Goal: Task Accomplishment & Management: Complete application form

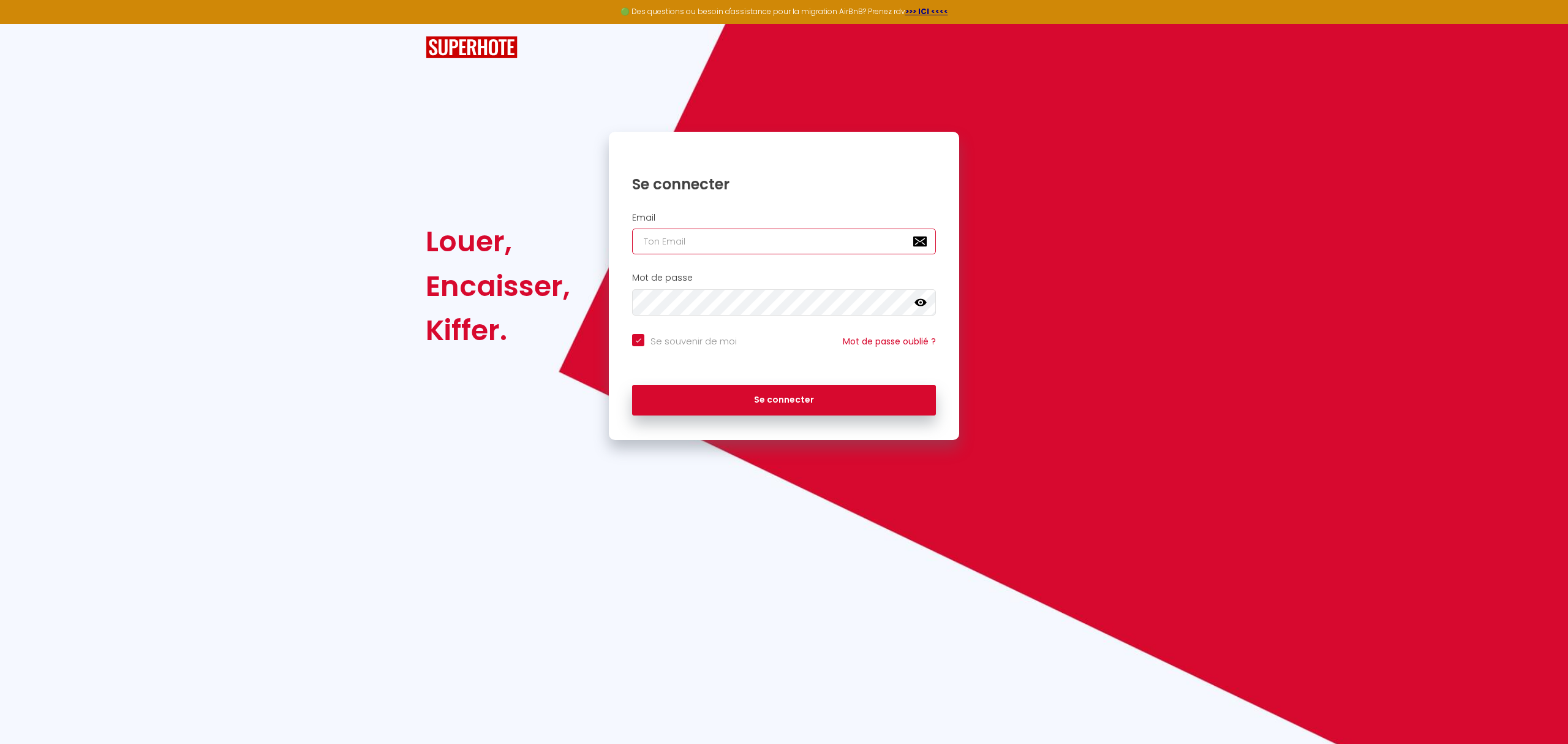
type input "[PERSON_NAME][EMAIL_ADDRESS][DOMAIN_NAME]"
click at [916, 303] on icon at bounding box center [921, 302] width 13 height 8
click at [867, 402] on button "Se connecter" at bounding box center [784, 400] width 304 height 31
checkbox input "true"
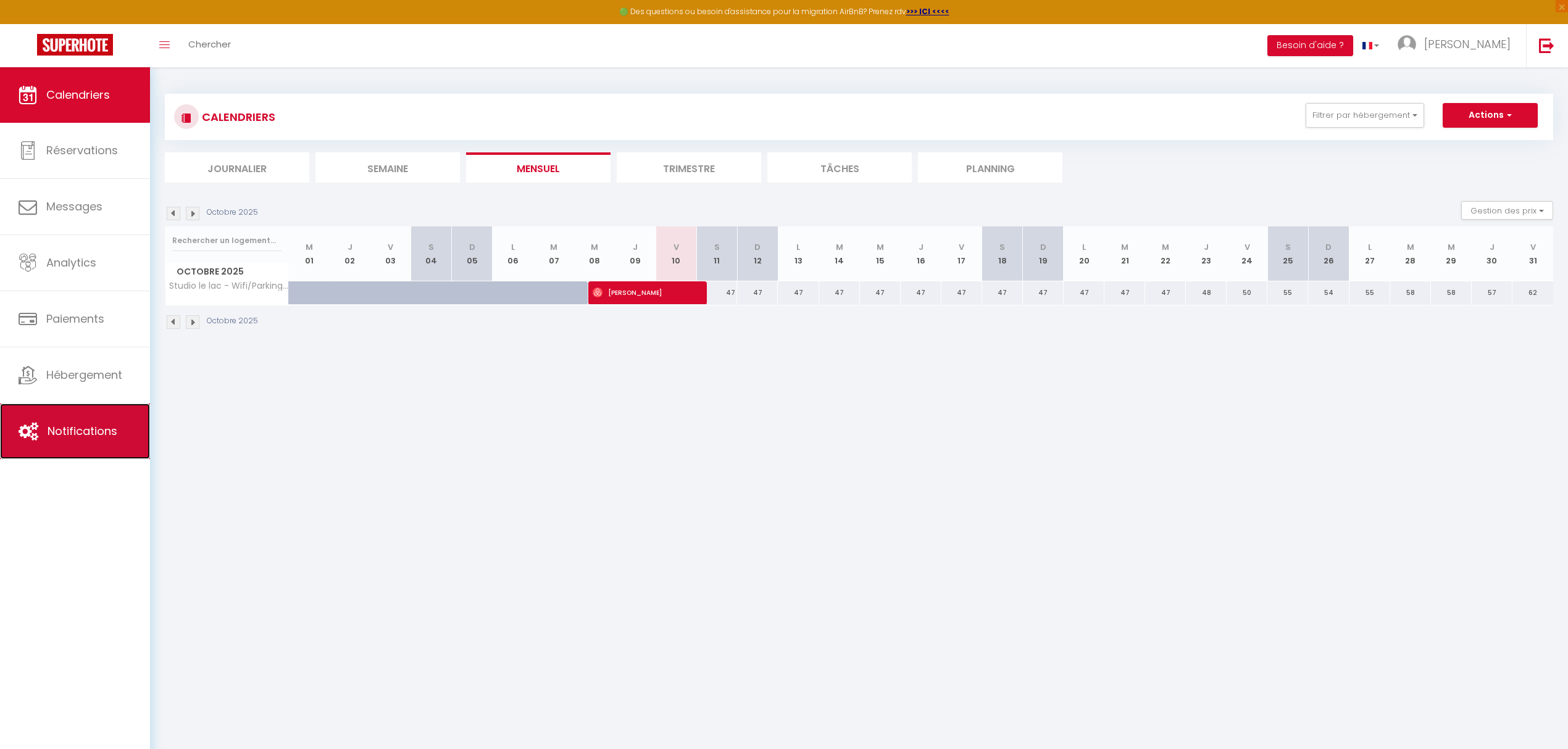
click at [79, 429] on span "Notifications" at bounding box center [82, 431] width 70 height 16
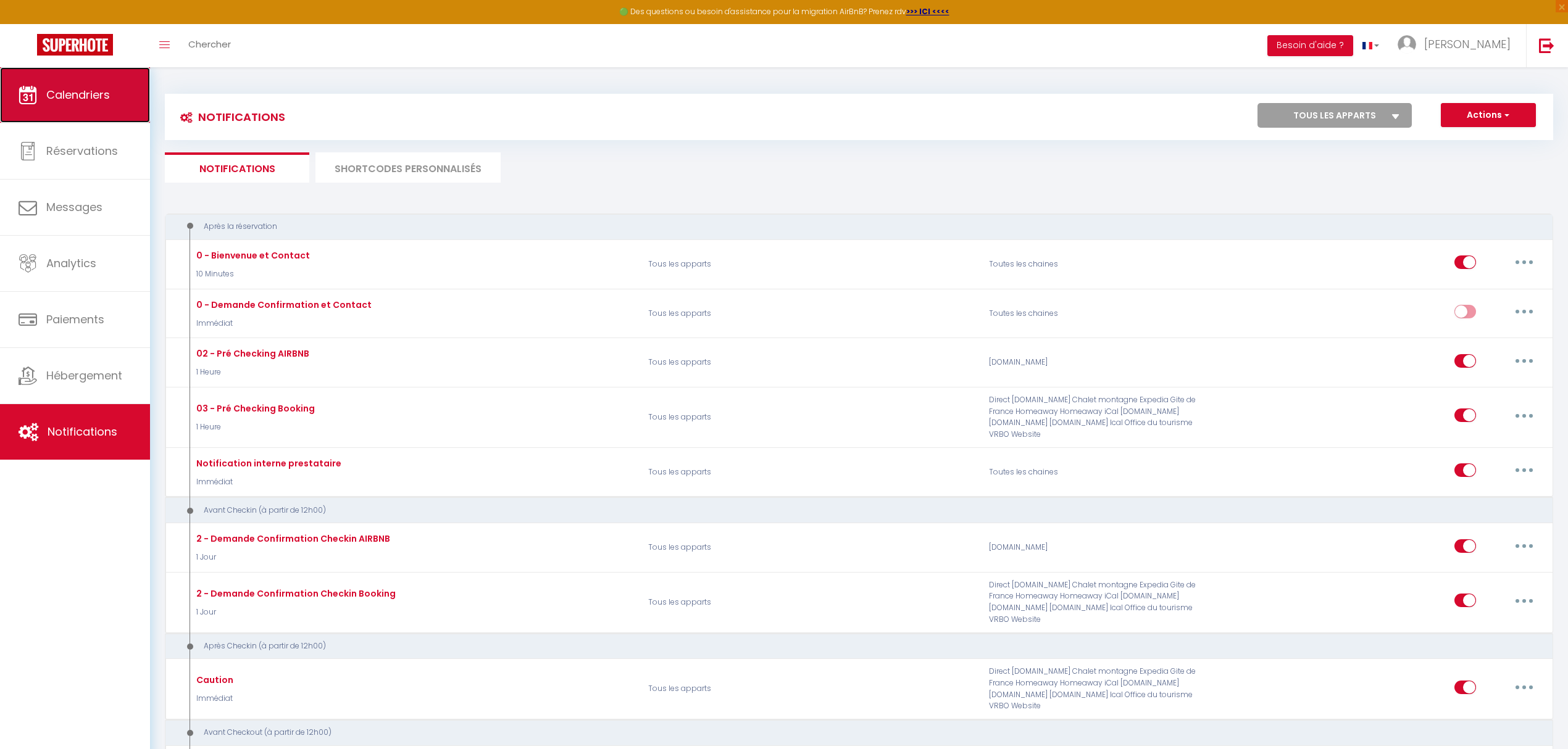
click at [85, 105] on link "Calendriers" at bounding box center [75, 94] width 150 height 55
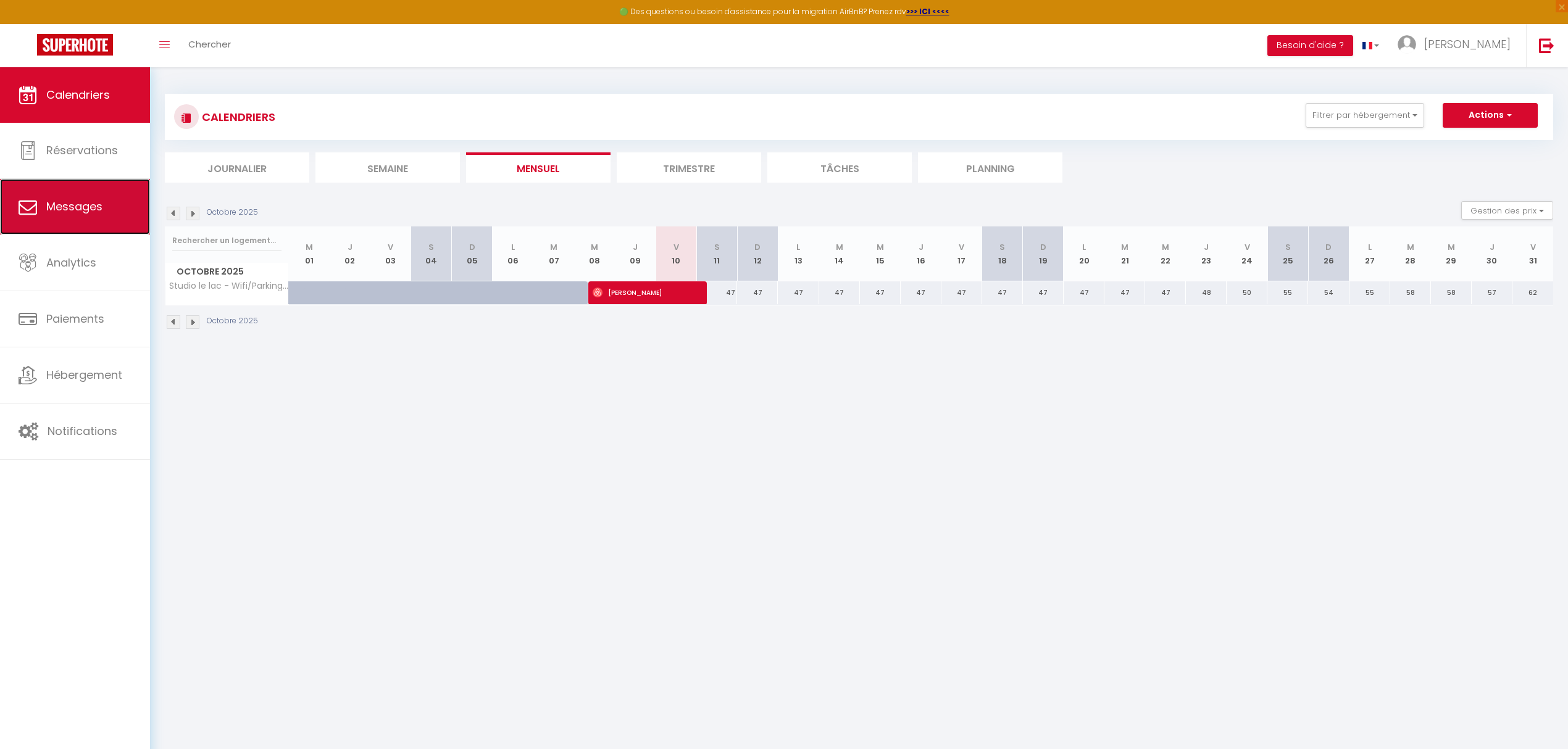
click at [60, 199] on span "Messages" at bounding box center [75, 206] width 56 height 16
select select "message"
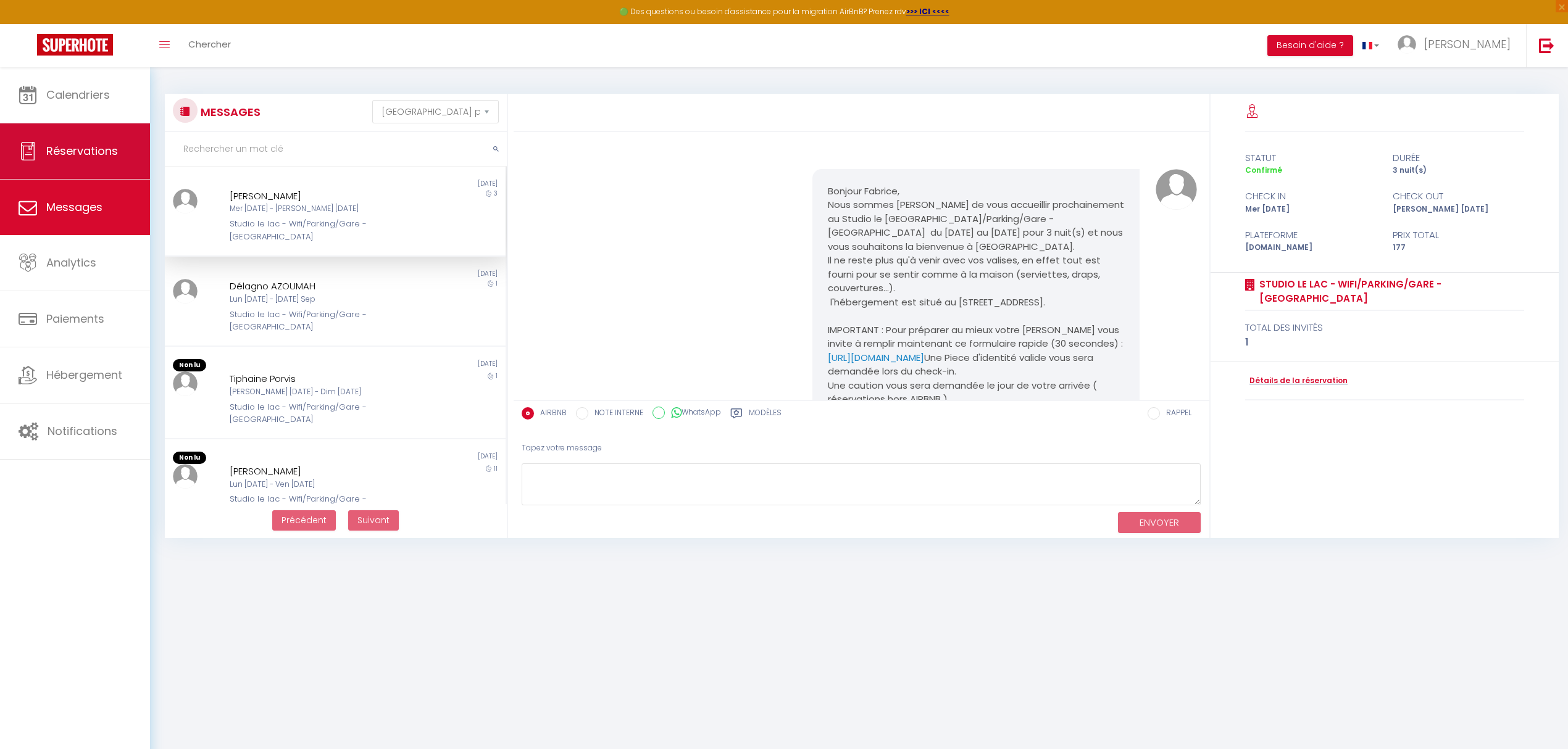
scroll to position [2168, 0]
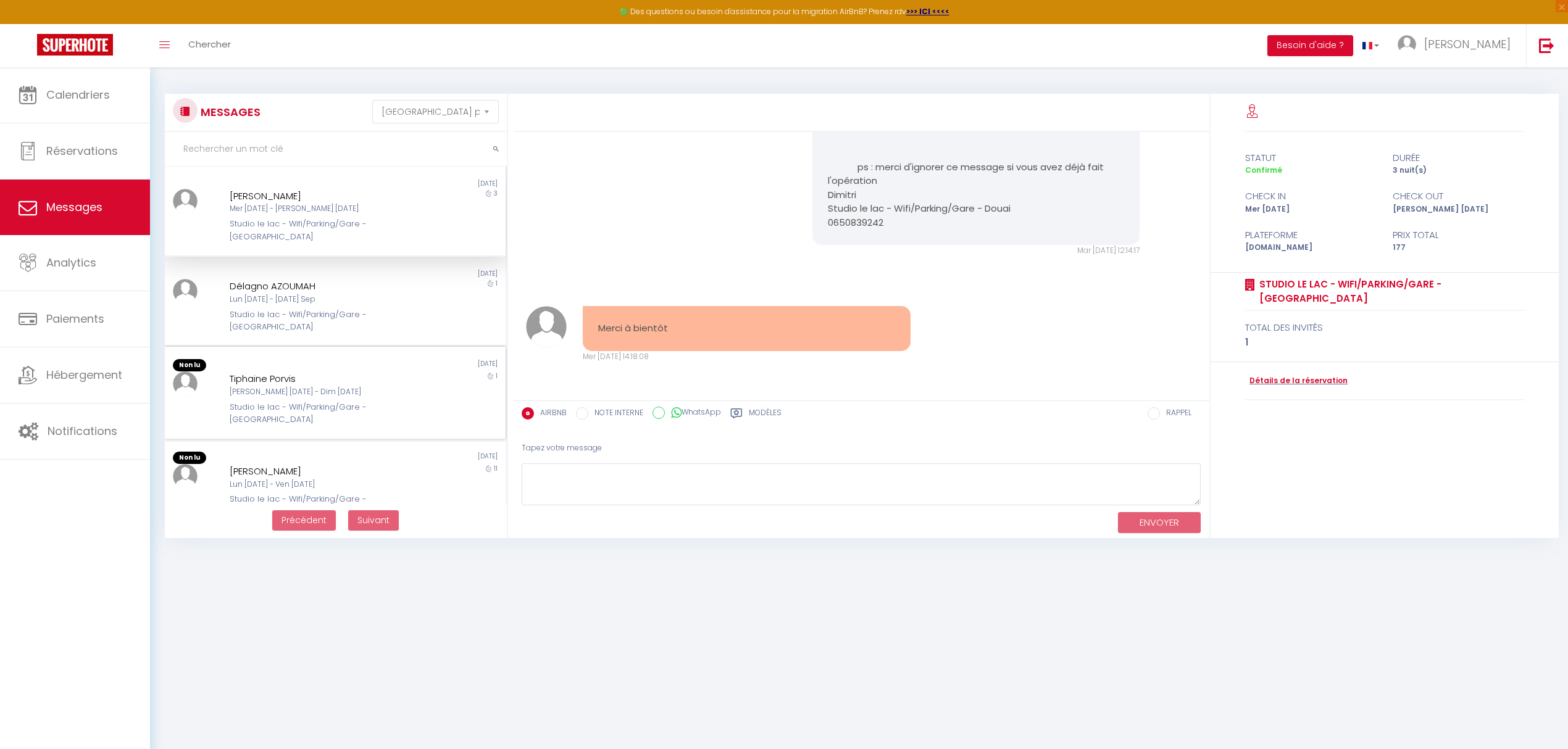
click at [368, 371] on div "Tiphaine Porvis" at bounding box center [321, 378] width 183 height 15
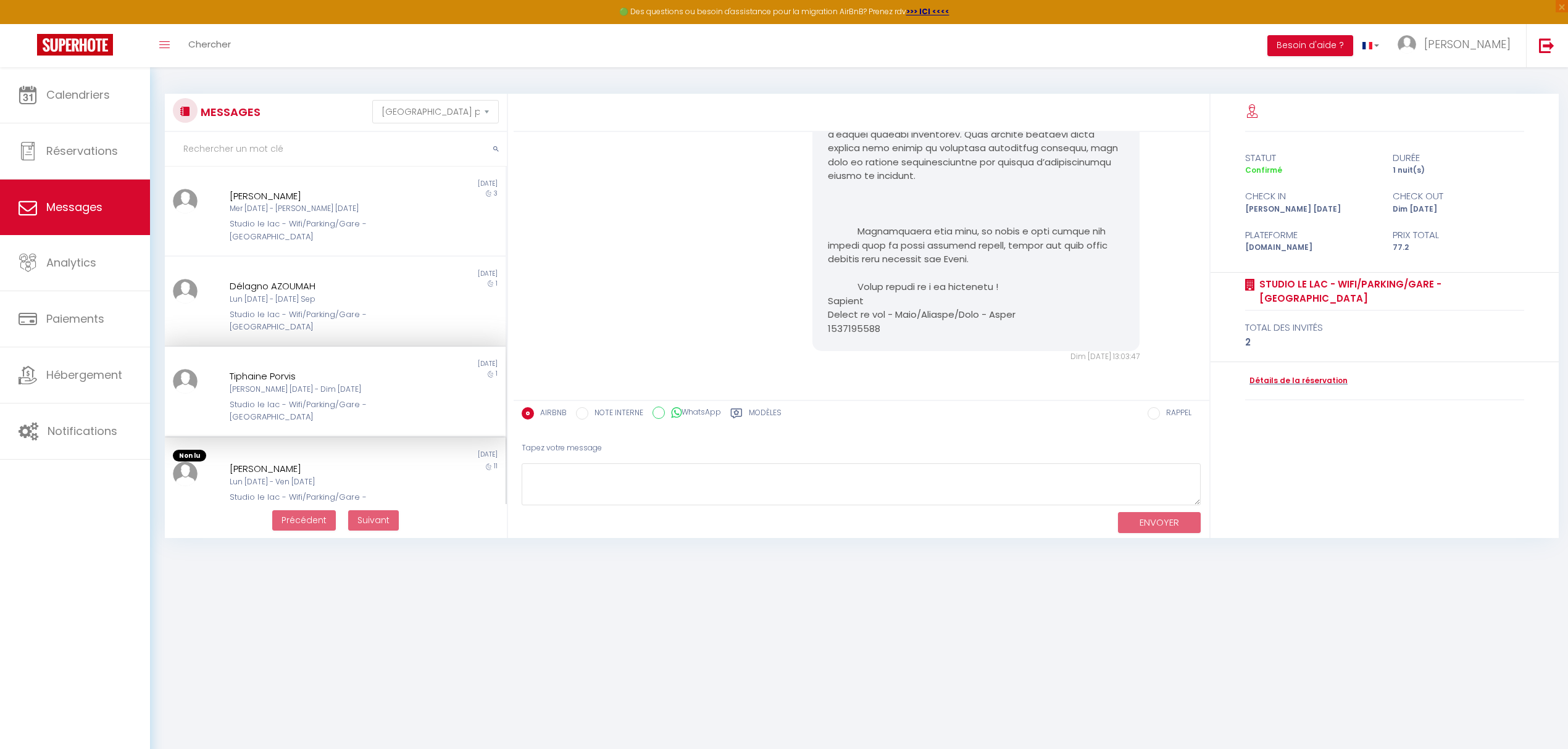
click at [307, 477] on div "Lun [DATE] - Ven [DATE]" at bounding box center [321, 483] width 183 height 12
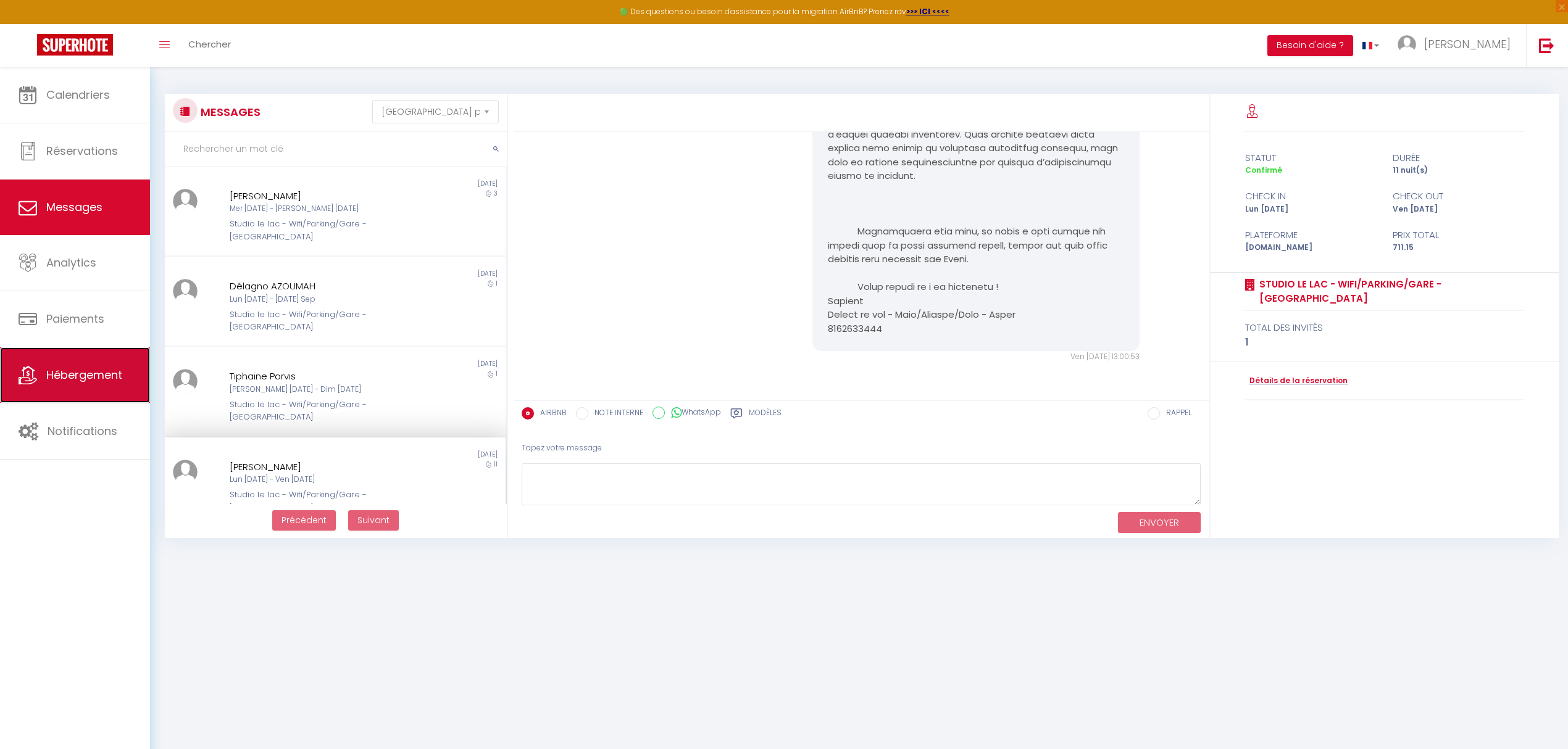
click at [90, 371] on span "Hébergement" at bounding box center [84, 375] width 76 height 16
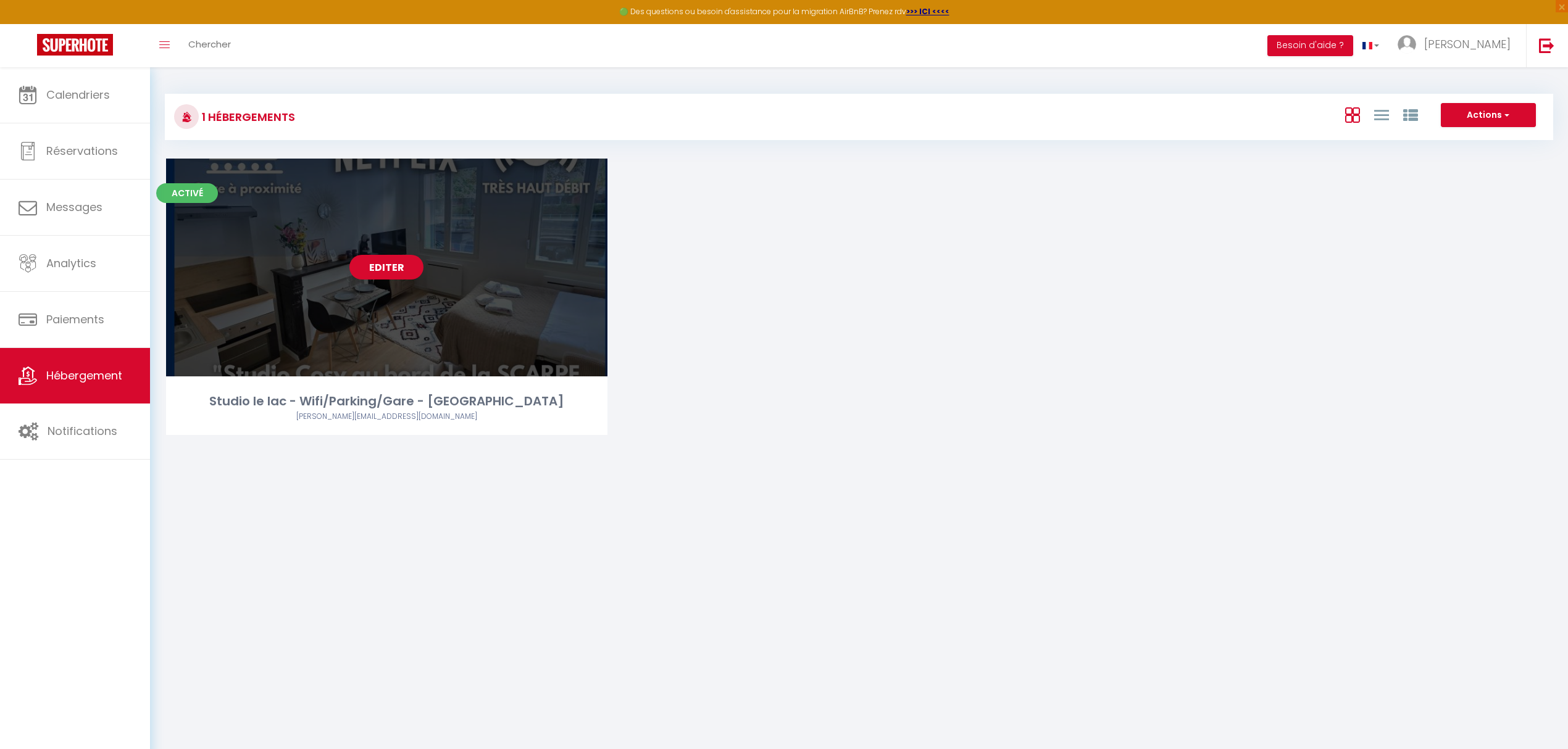
click at [396, 265] on link "Editer" at bounding box center [386, 266] width 74 height 24
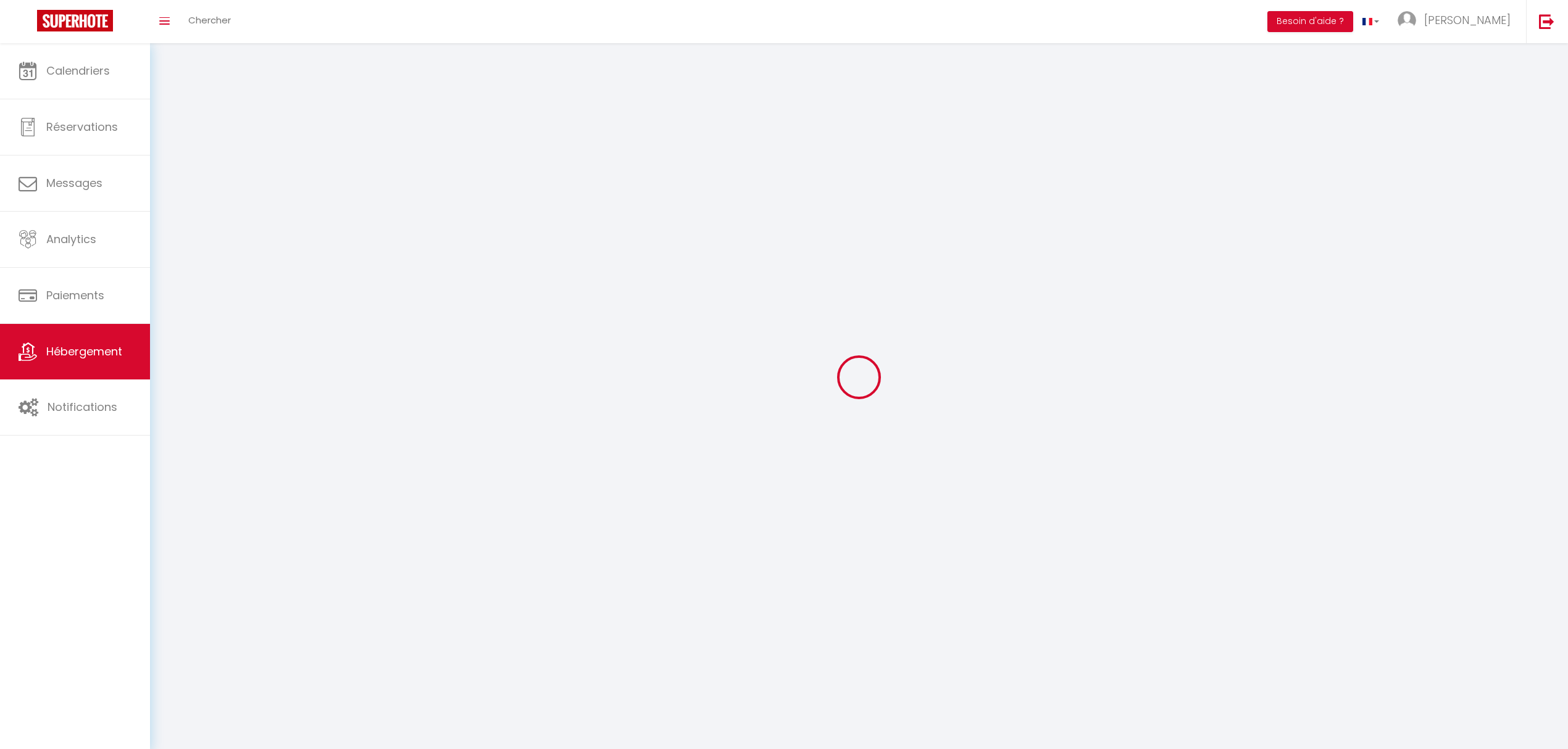
select select "1"
select select
select select "28"
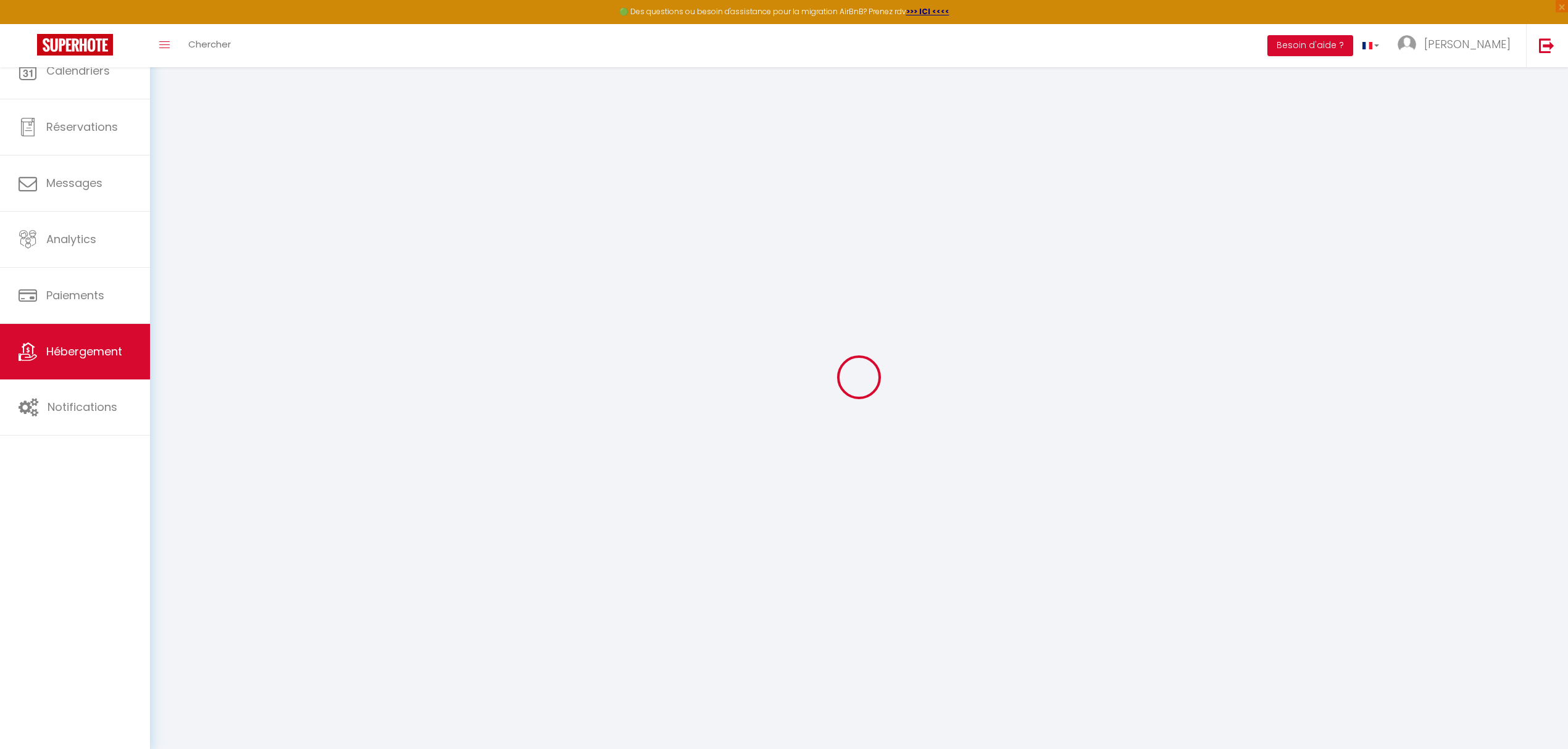
select select
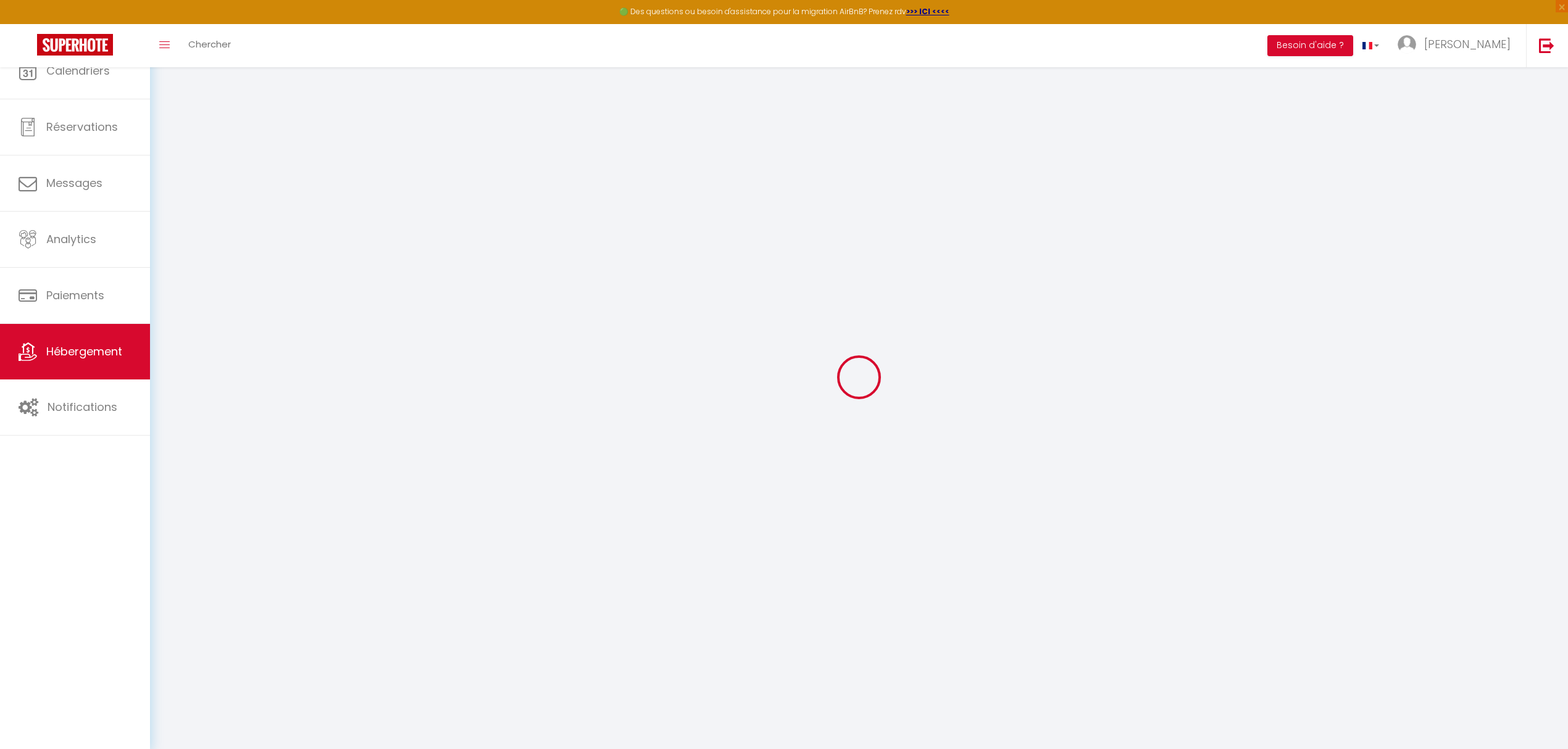
select select
checkbox input "false"
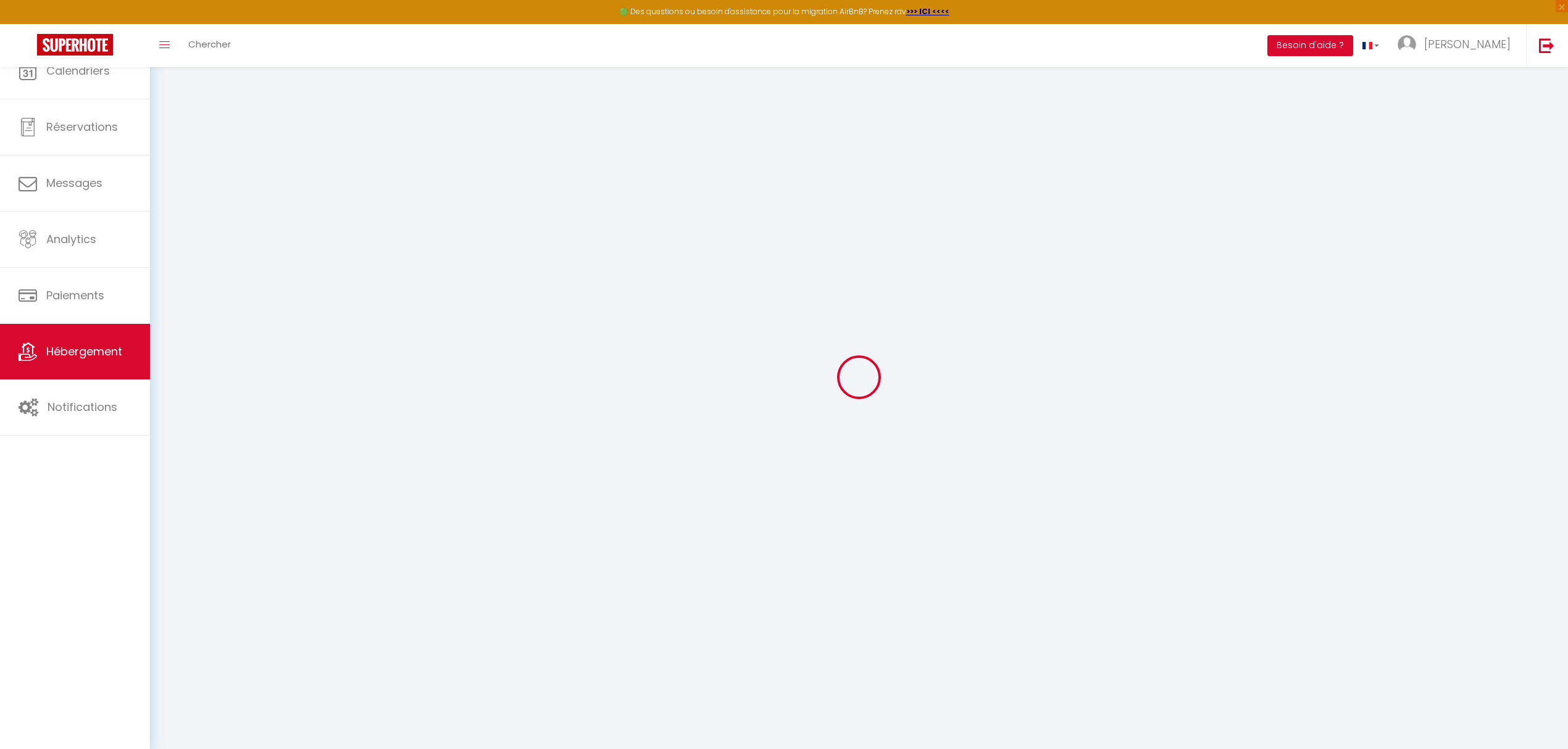
select select
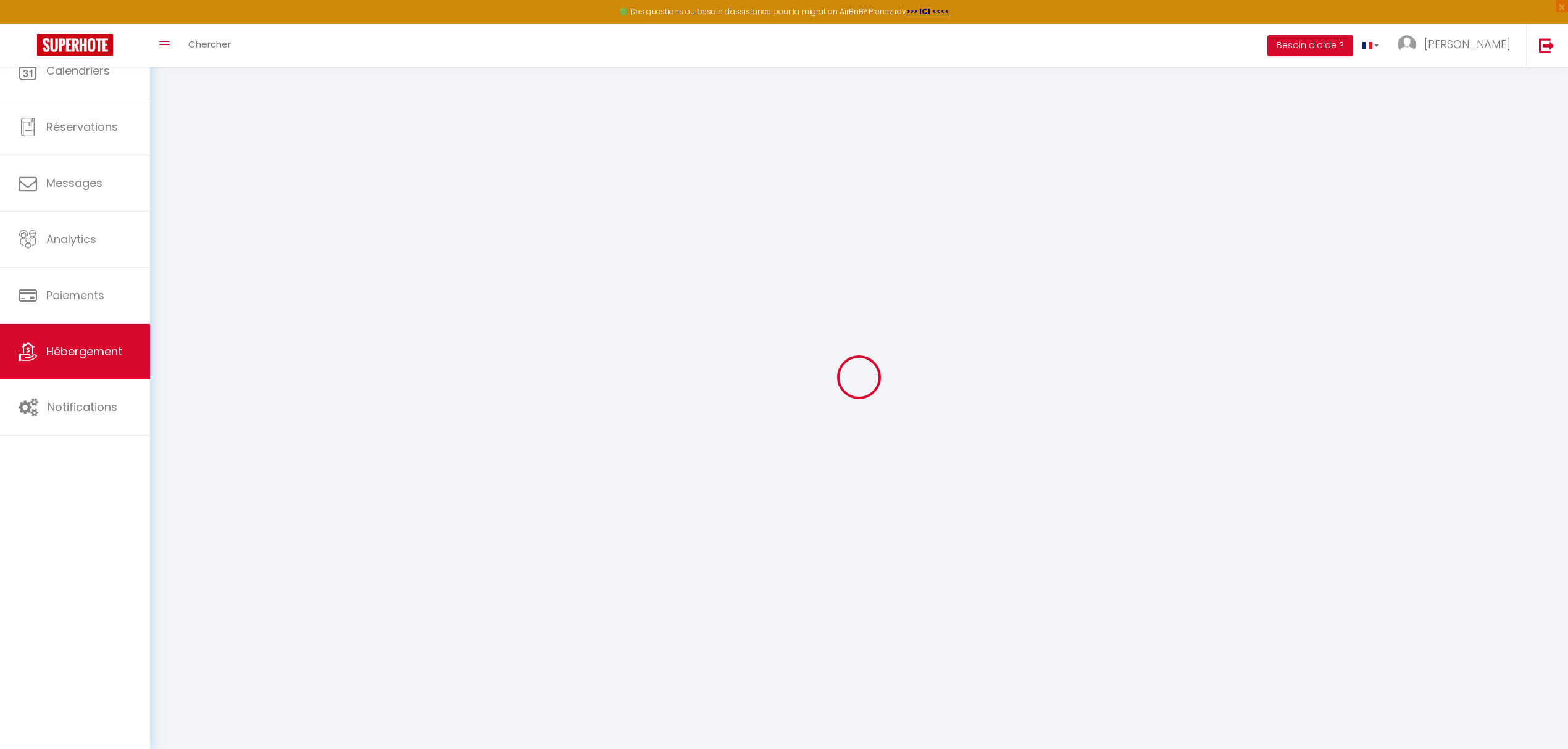
select select
checkbox input "false"
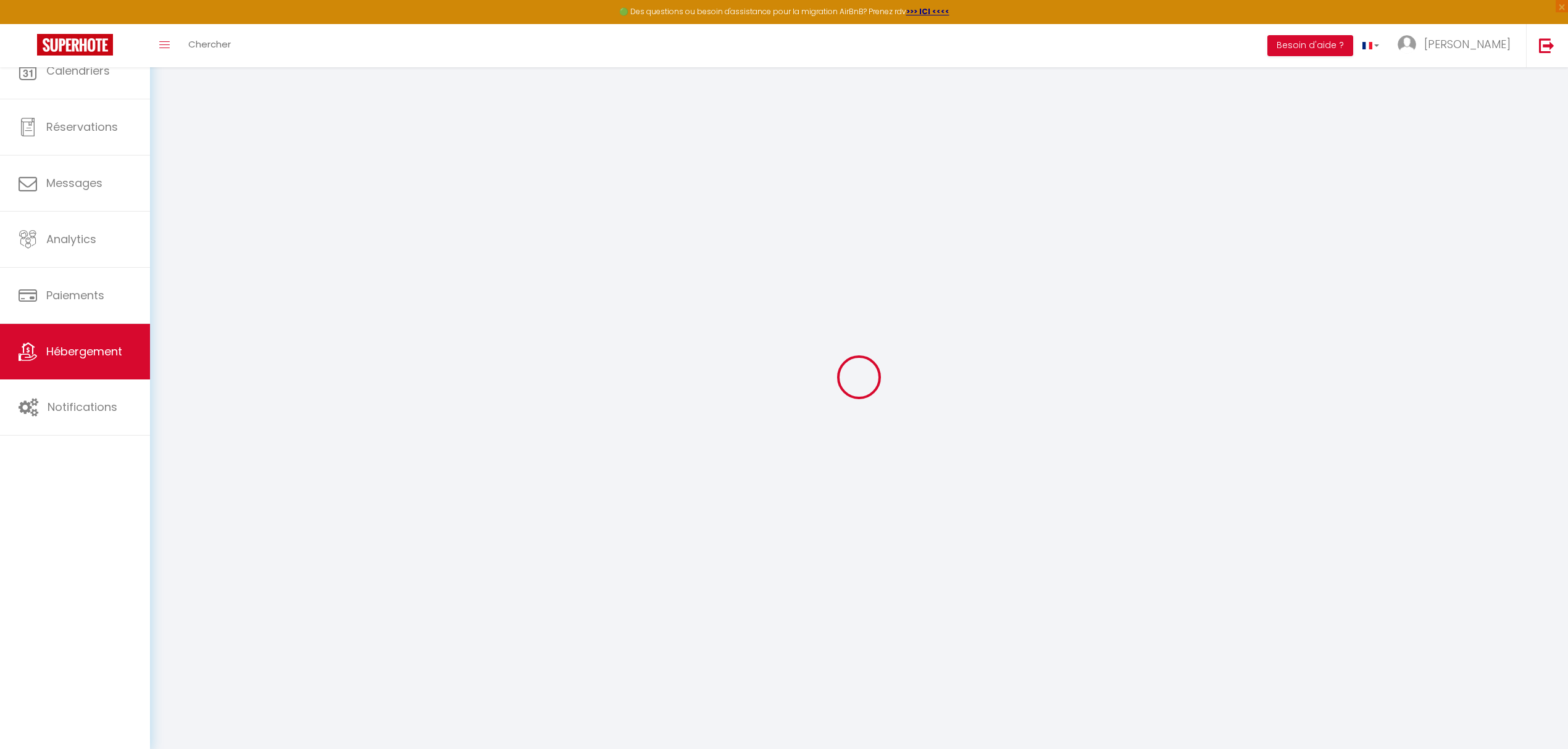
checkbox input "false"
select select
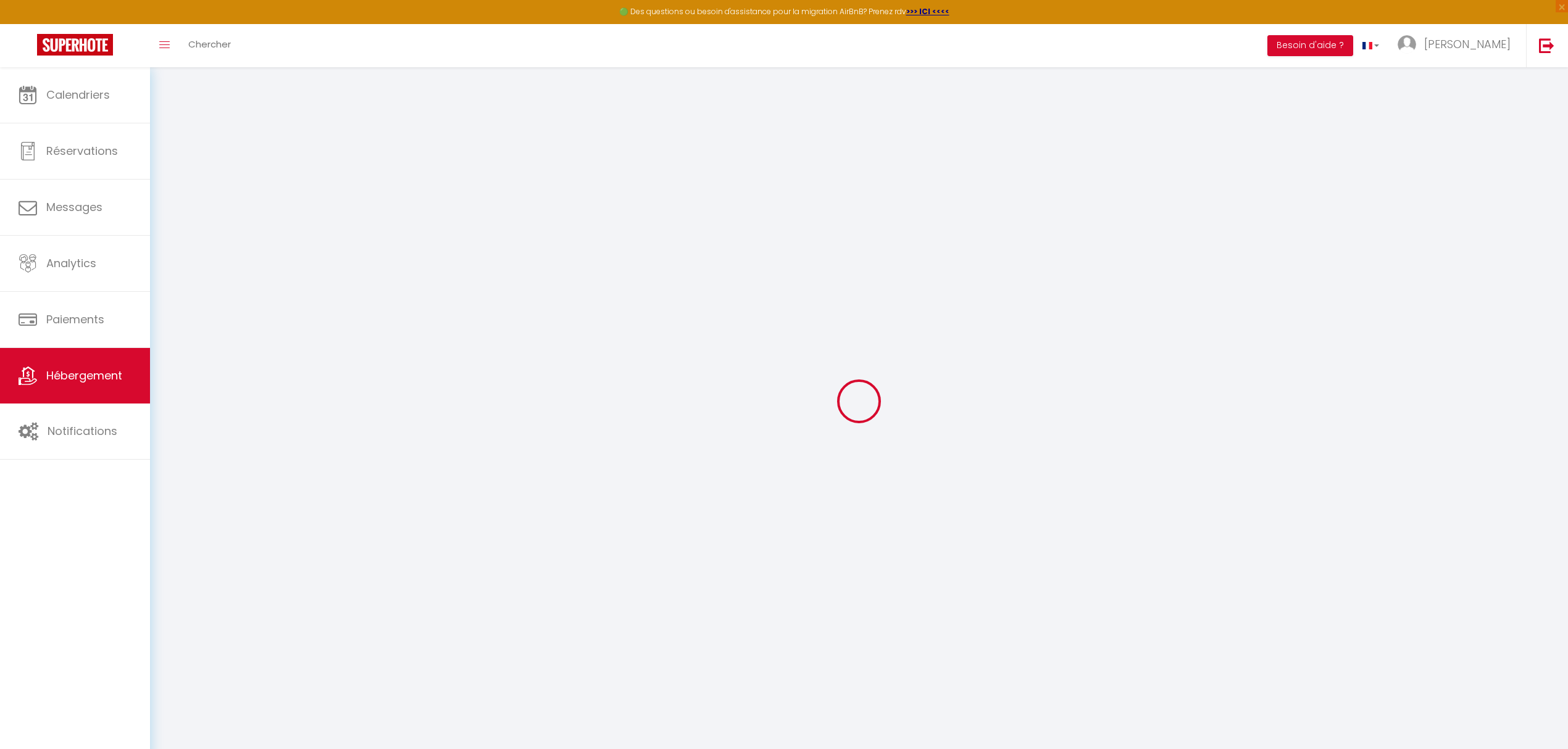
select select
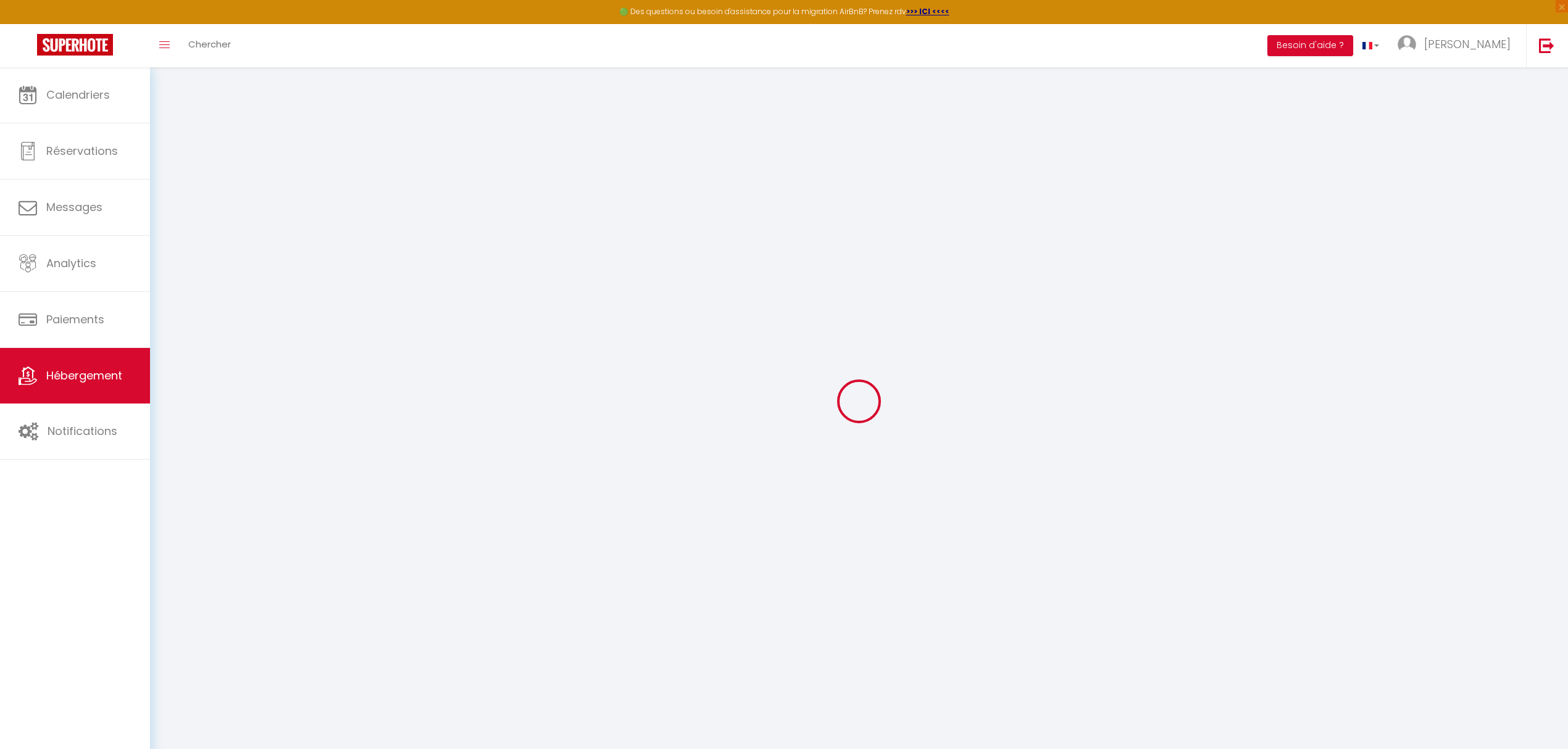
select select
checkbox input "false"
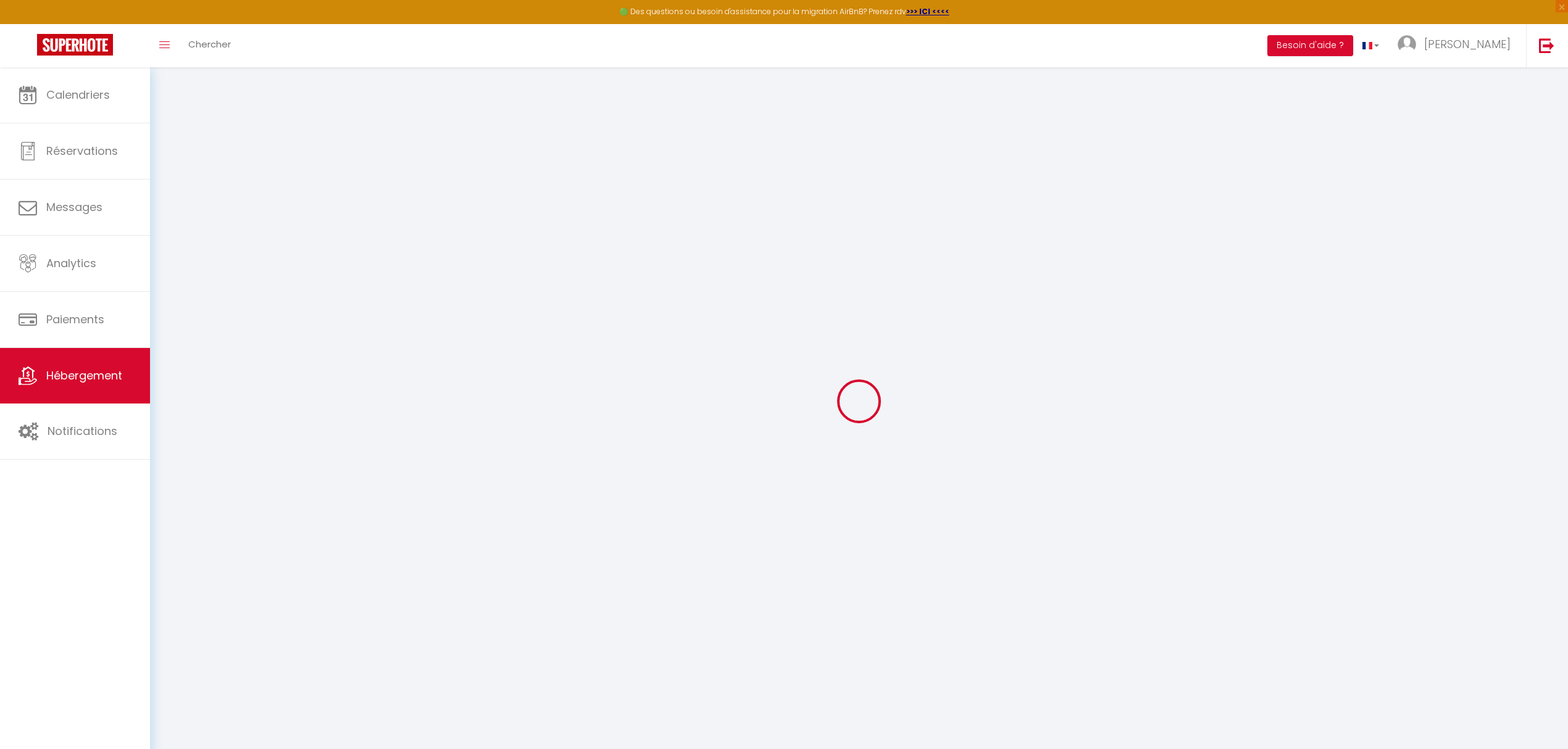
select select
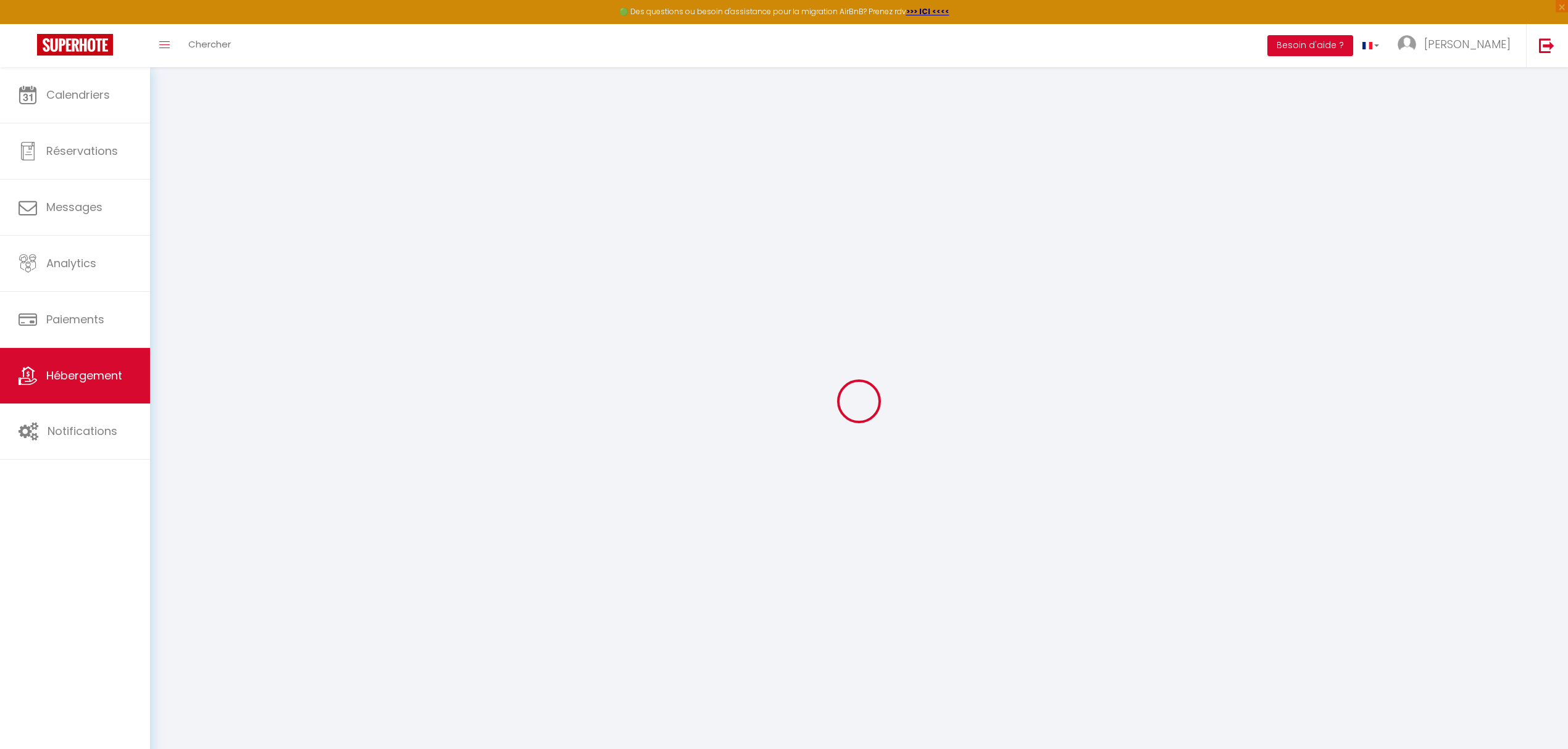
select select
checkbox input "false"
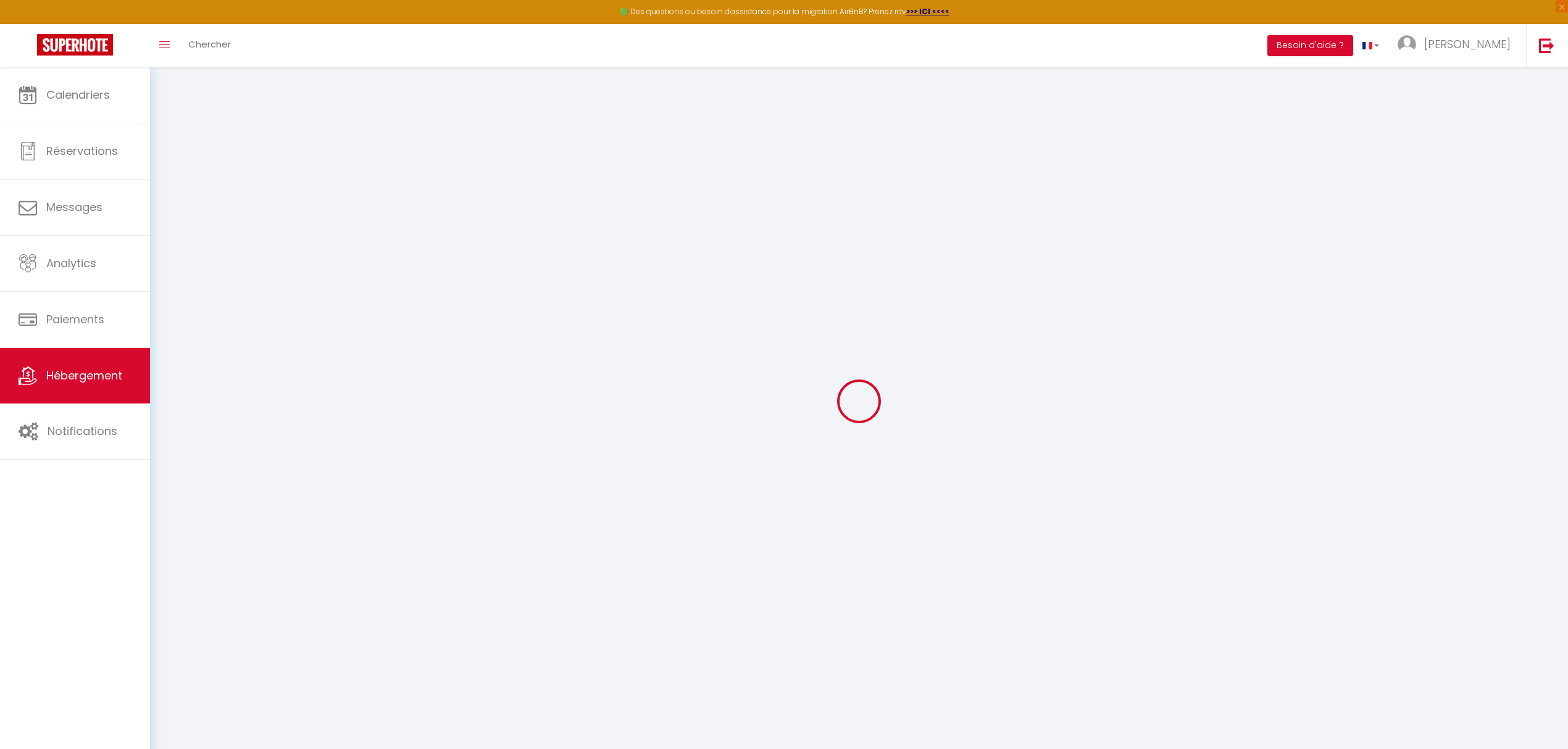
checkbox input "false"
select select
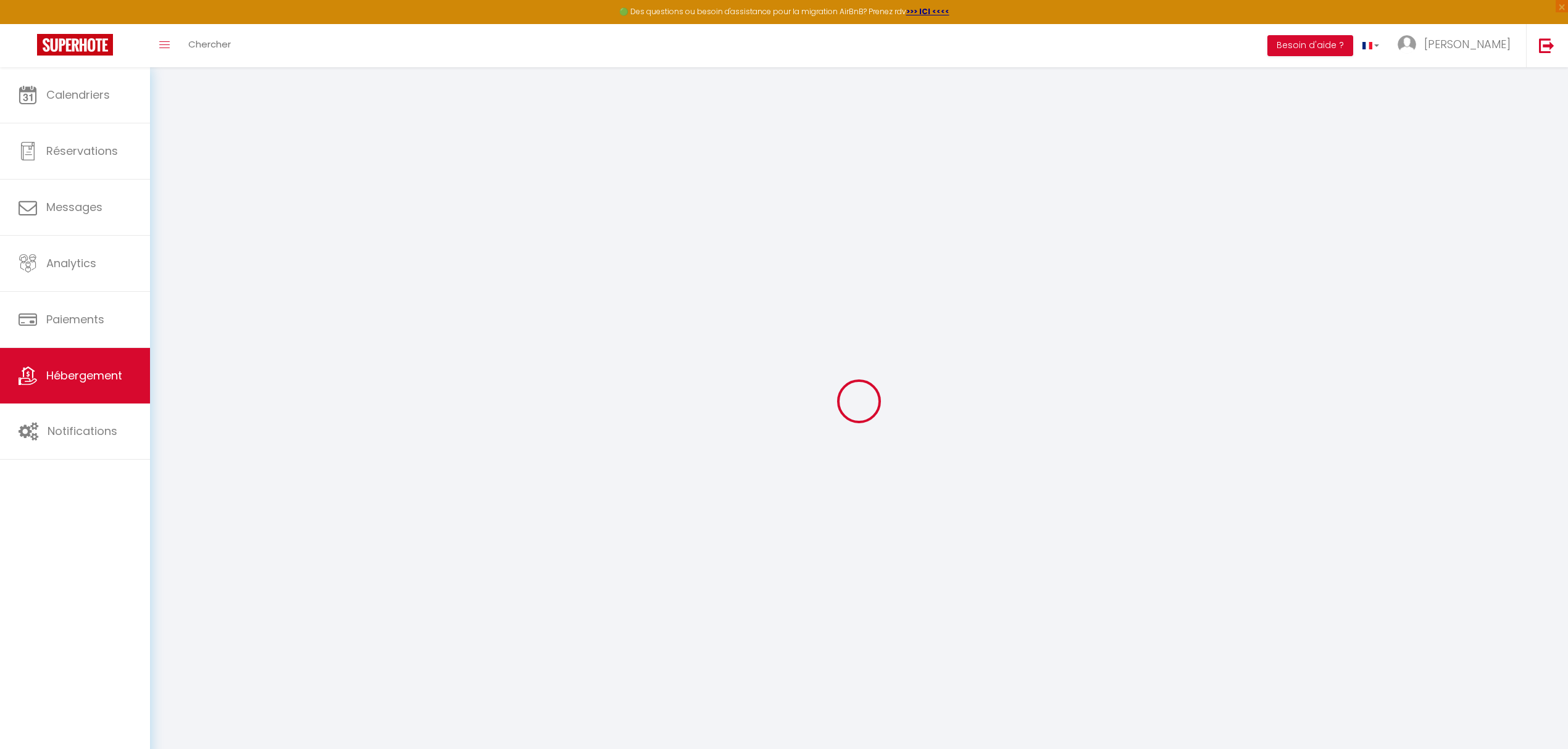
select select
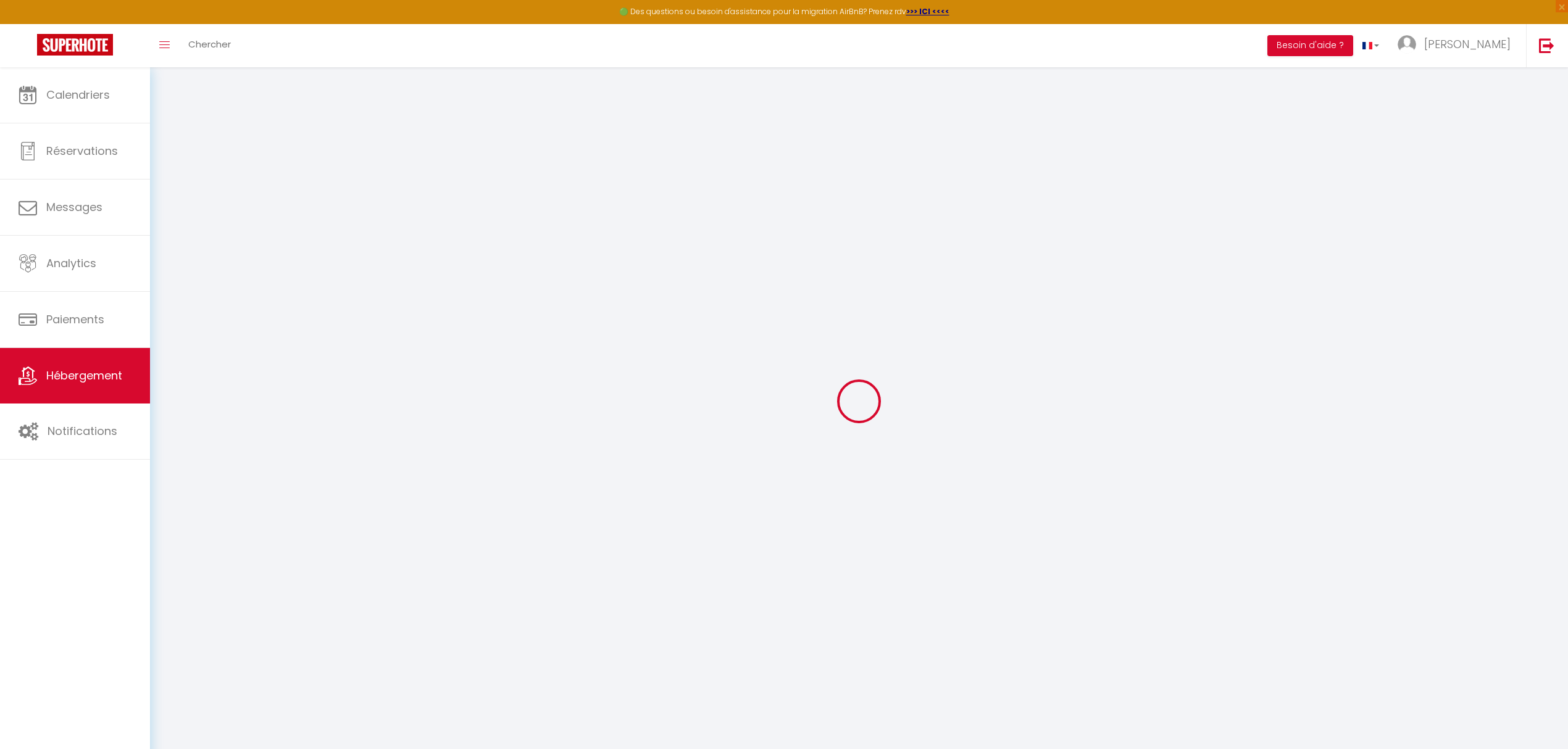
checkbox input "false"
select select
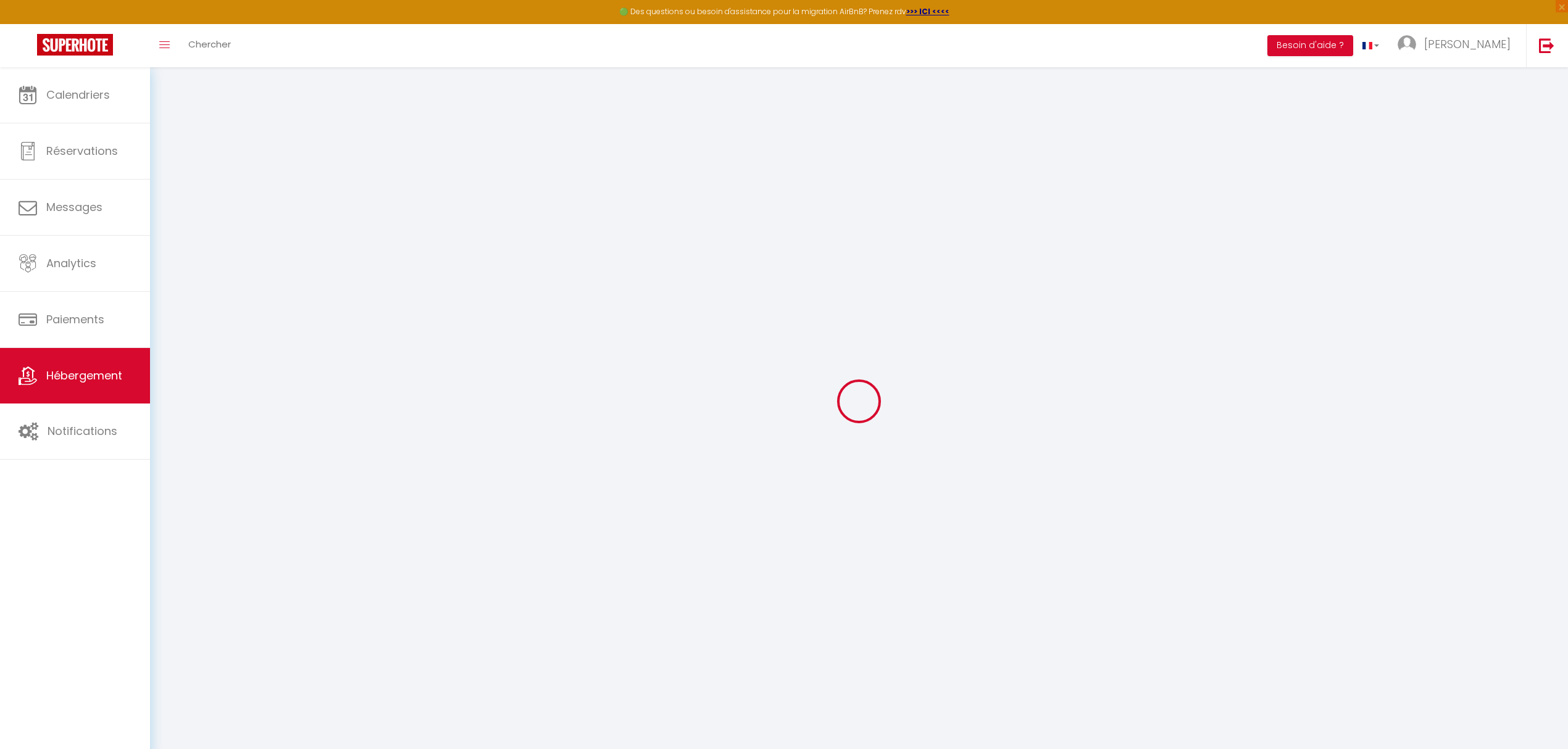
select select
type input "Studio le lac - Wifi/Parking/Gare - [GEOGRAPHIC_DATA]"
select select "2"
type input "59"
type input "25"
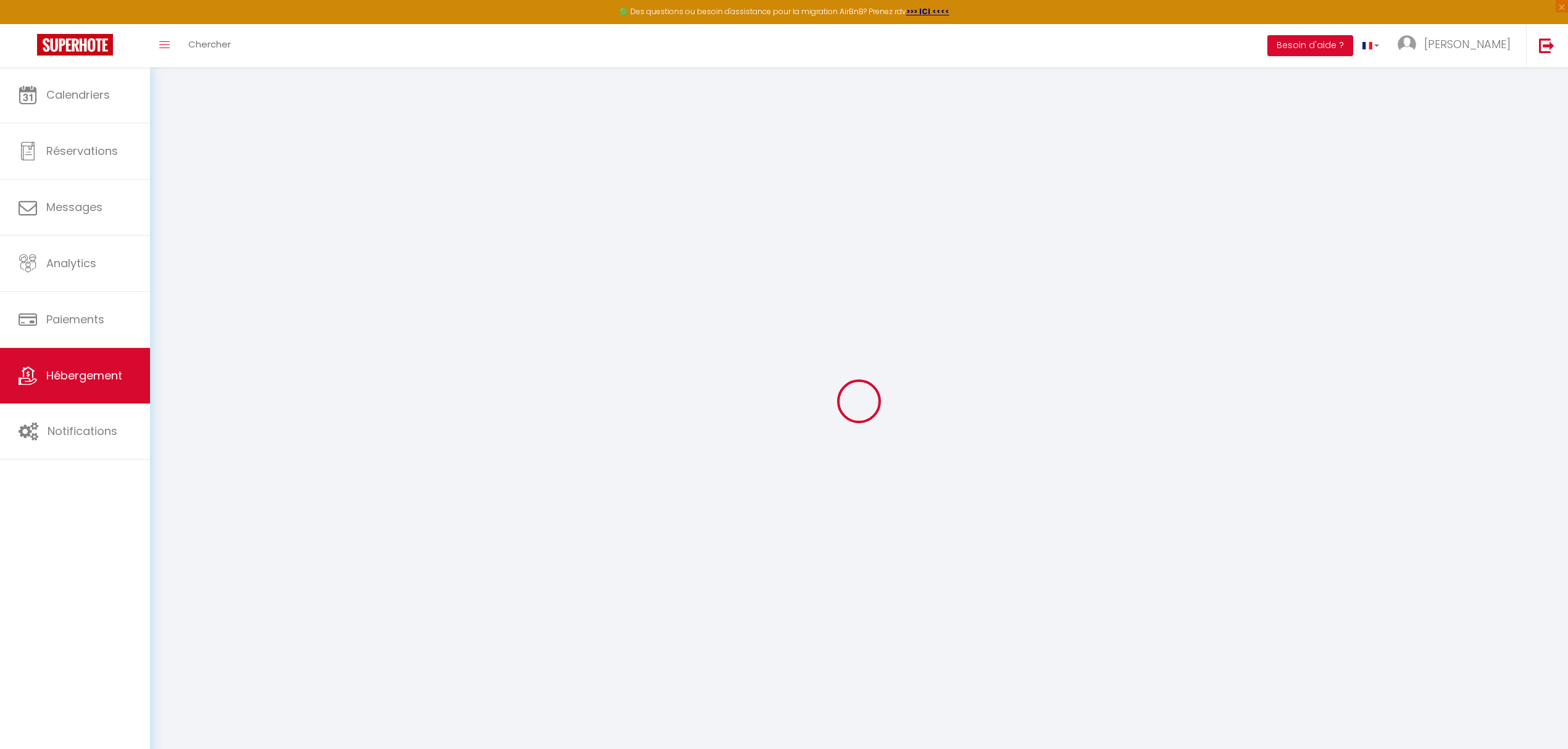
type input "4.4"
type input "300"
select select
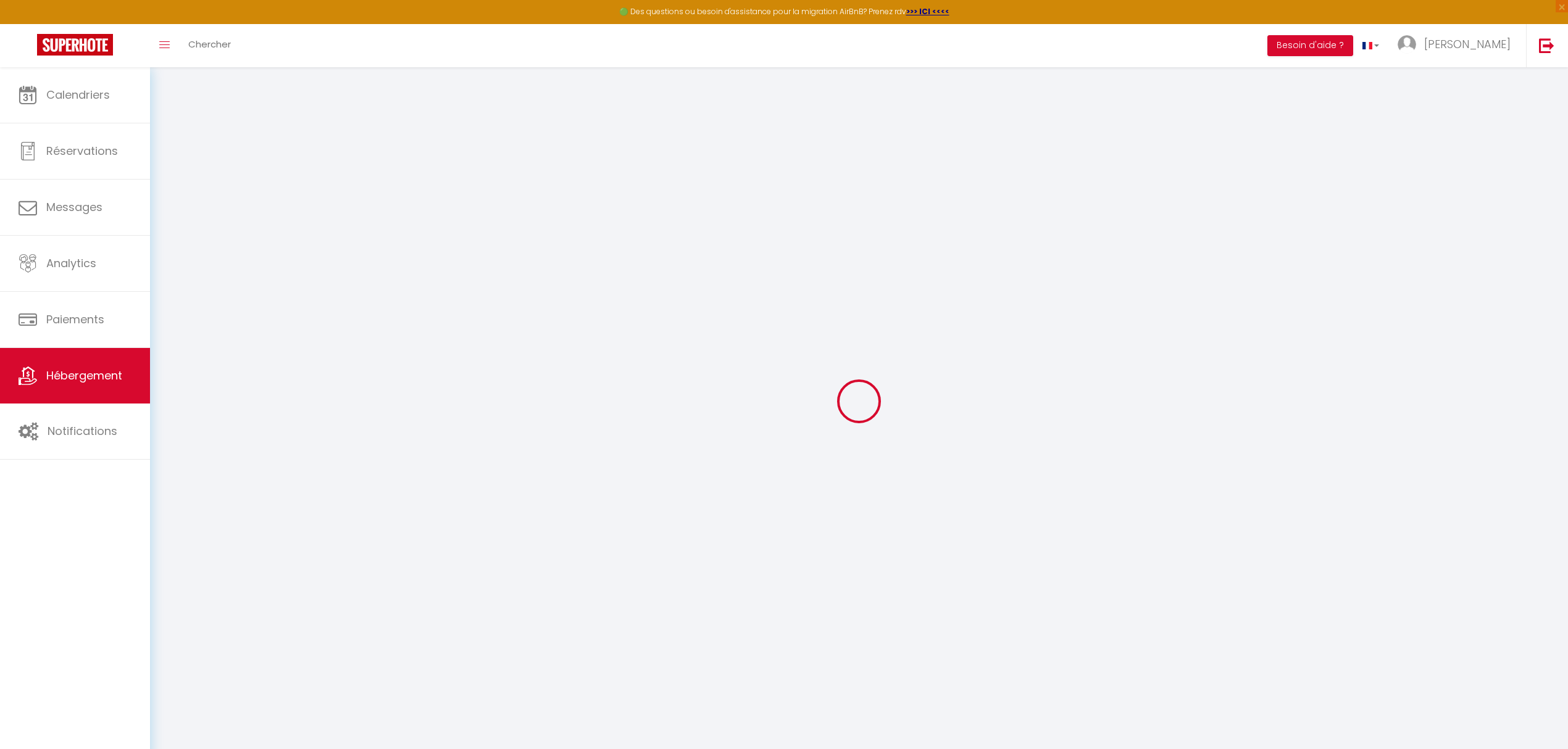
select select
type input "113 Quai d'Alsace"
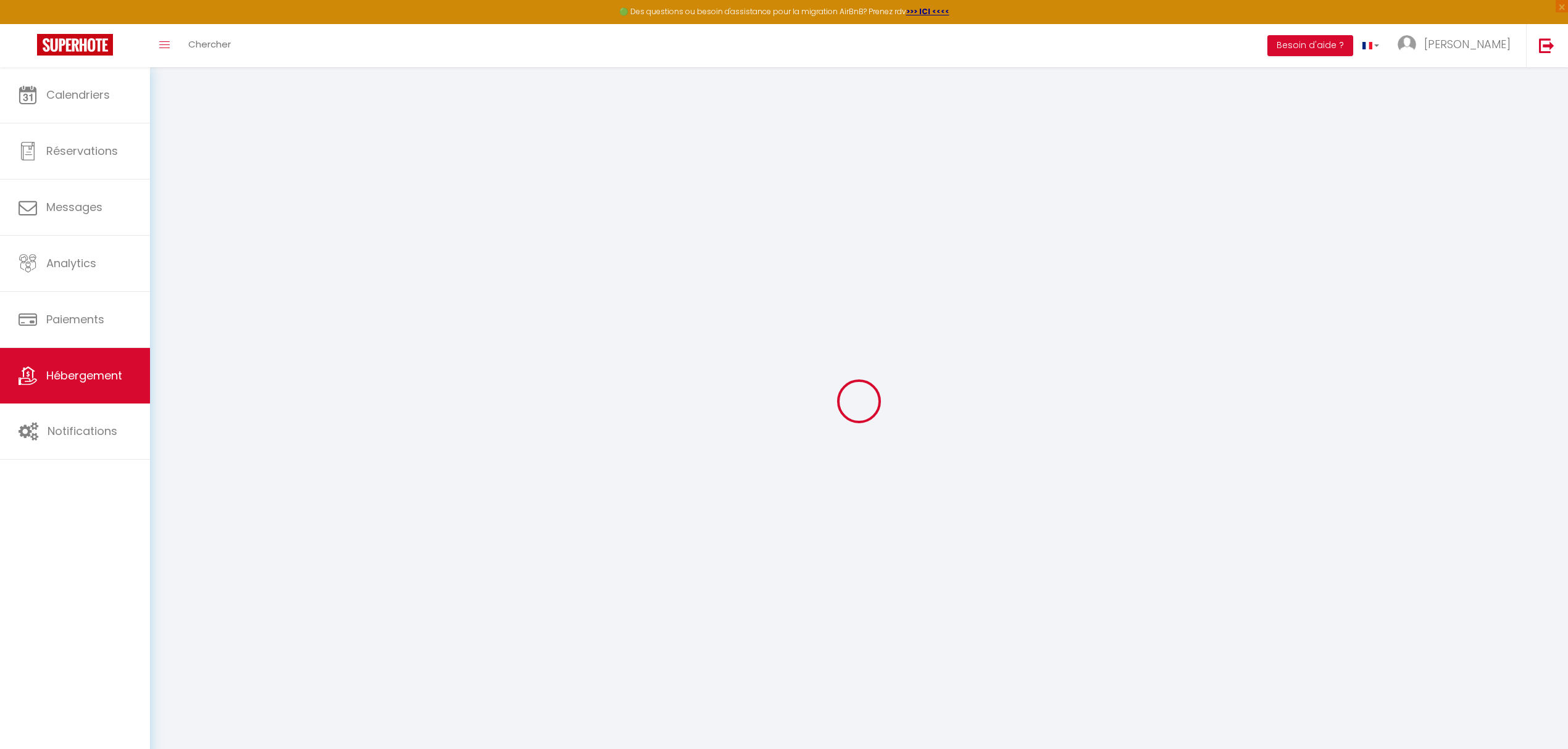
type input "59500"
type input "Douai"
type input "[PERSON_NAME][EMAIL_ADDRESS][DOMAIN_NAME]"
select select "15894"
checkbox input "false"
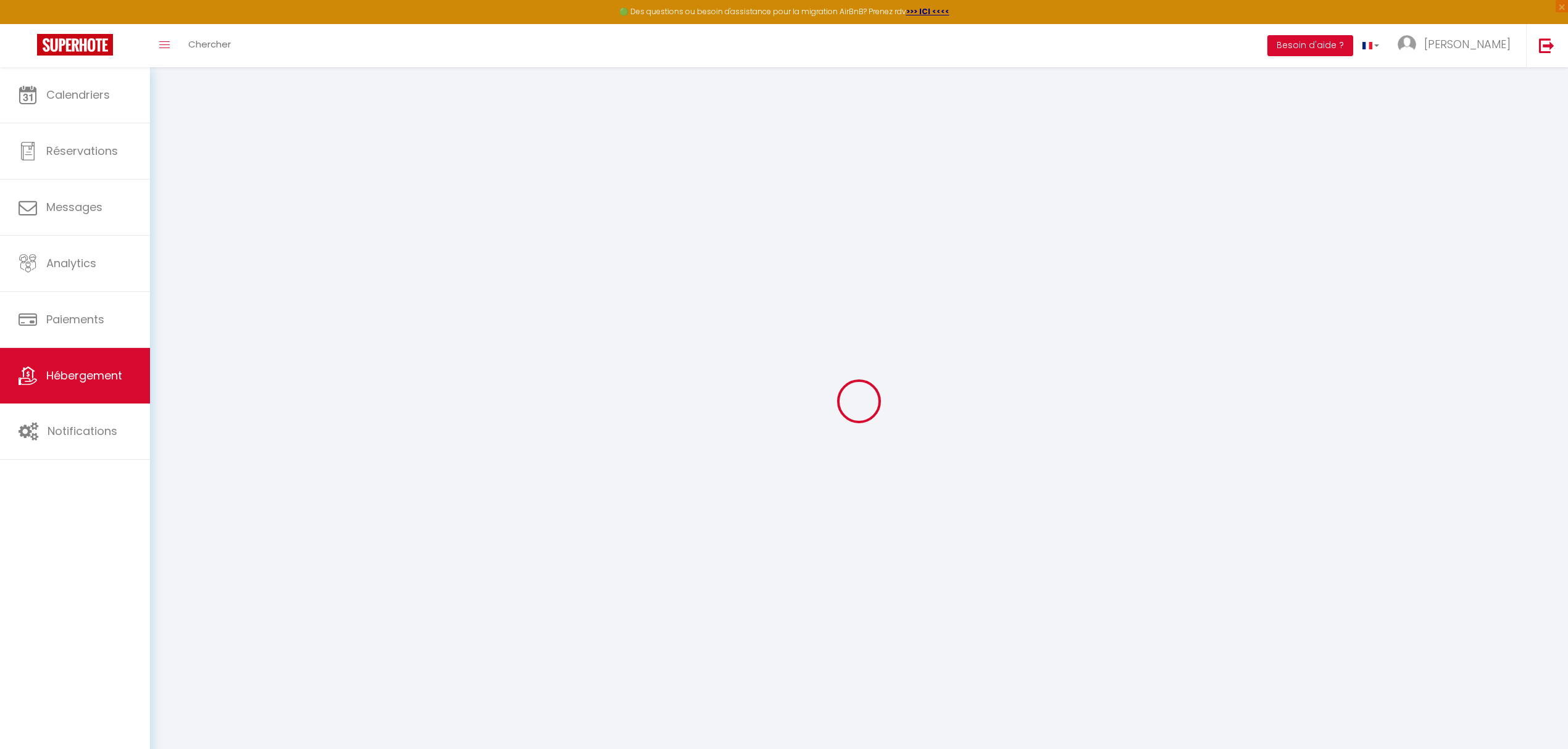
checkbox input "false"
radio input "true"
type input "0"
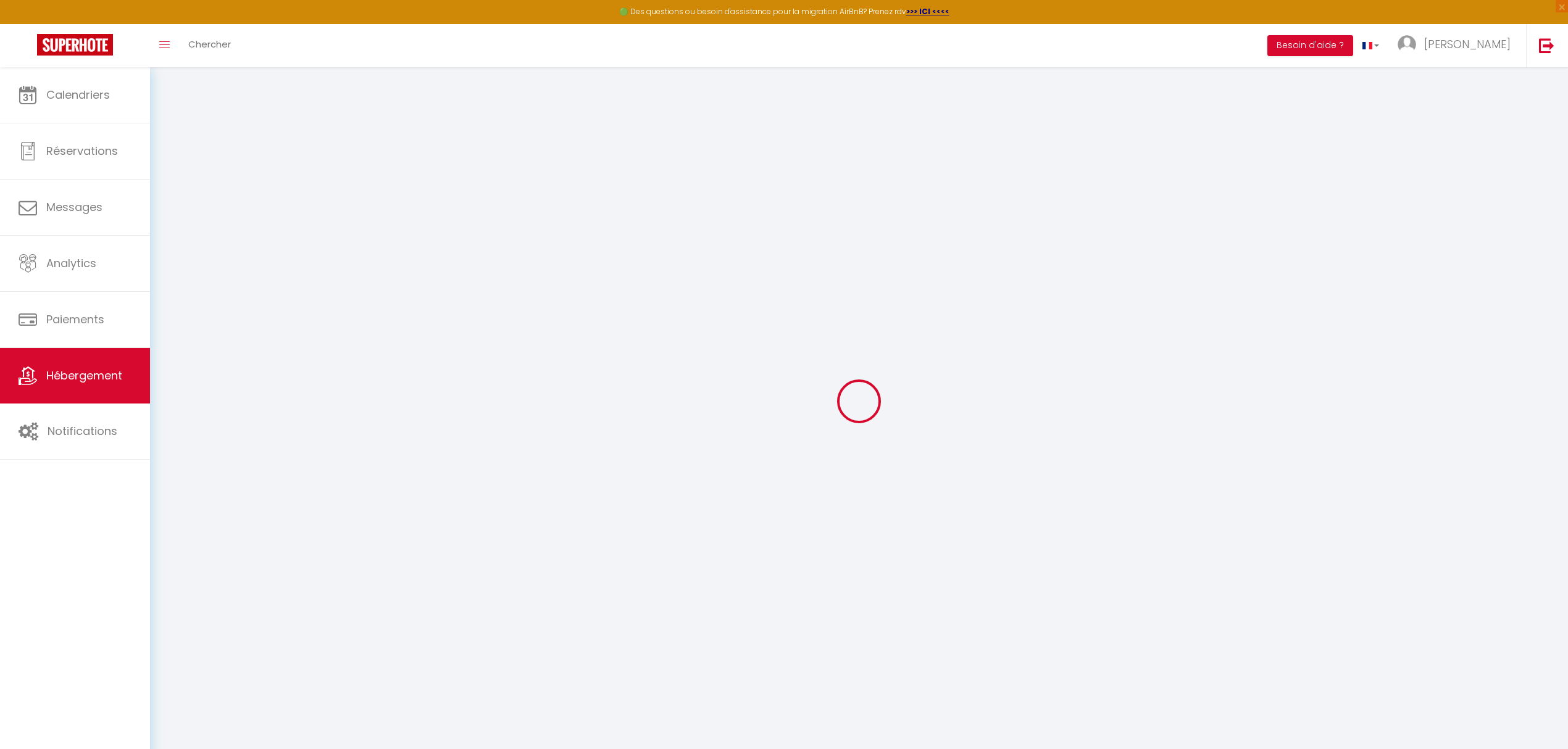
type input "0"
select select "43901"
select select
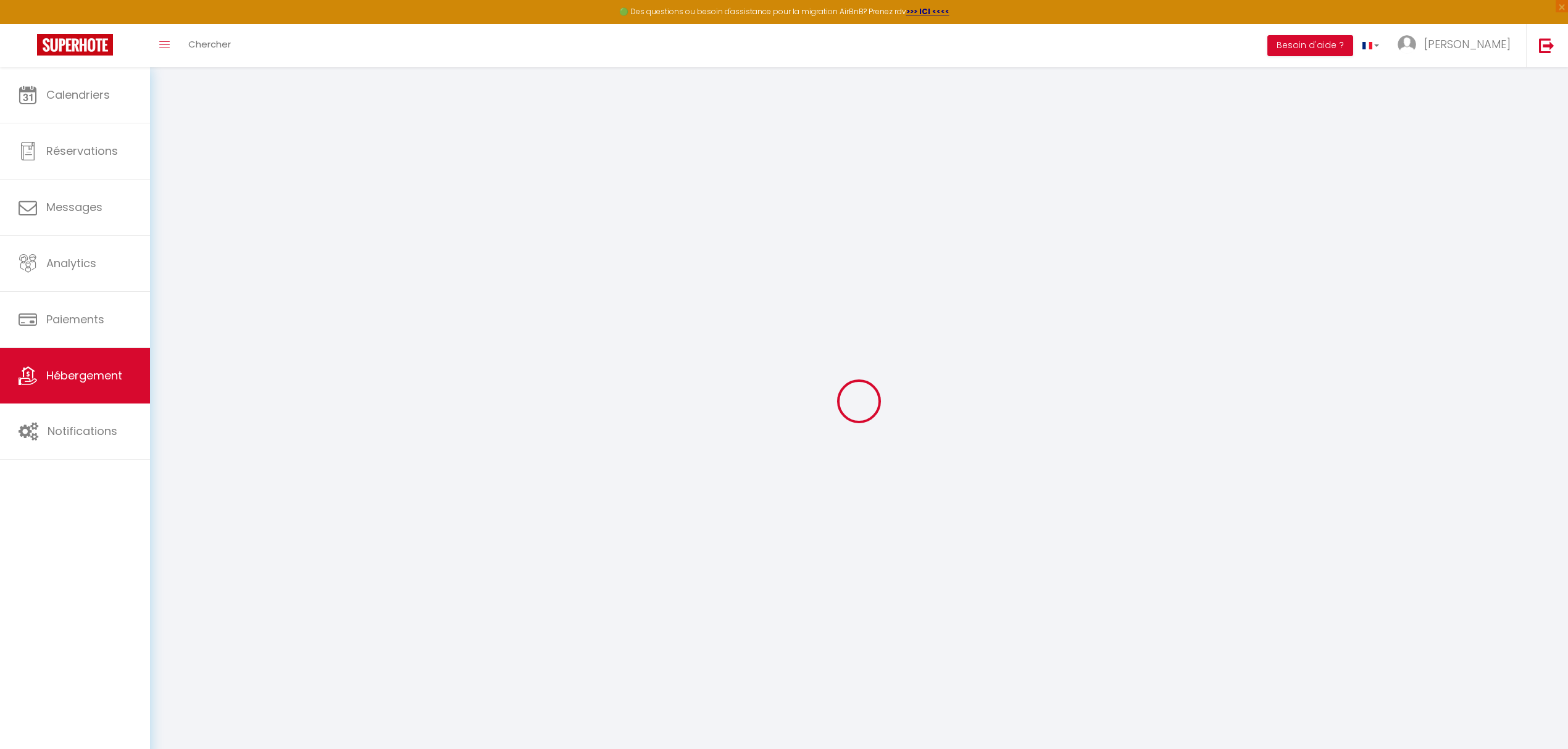
select select
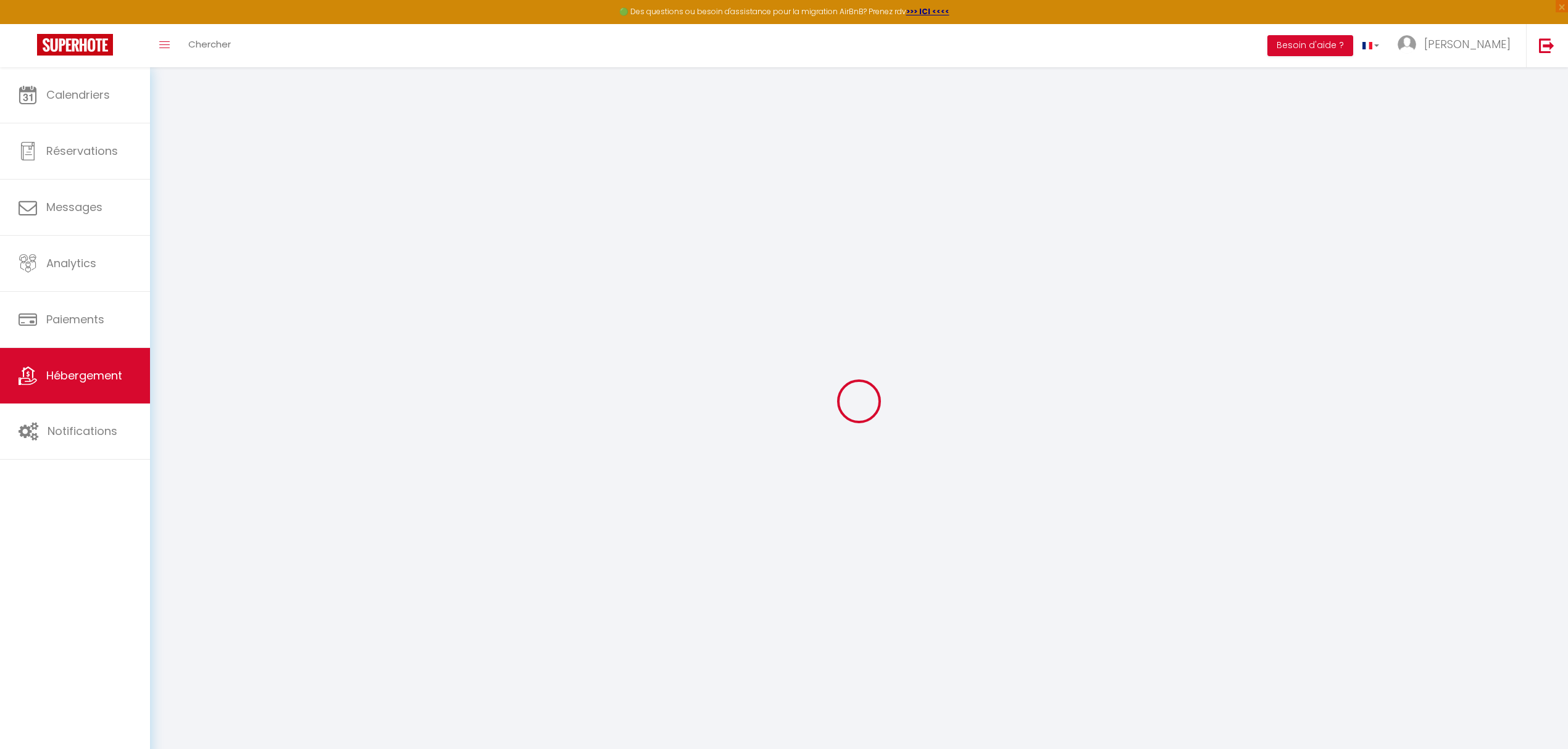
checkbox input "false"
select select
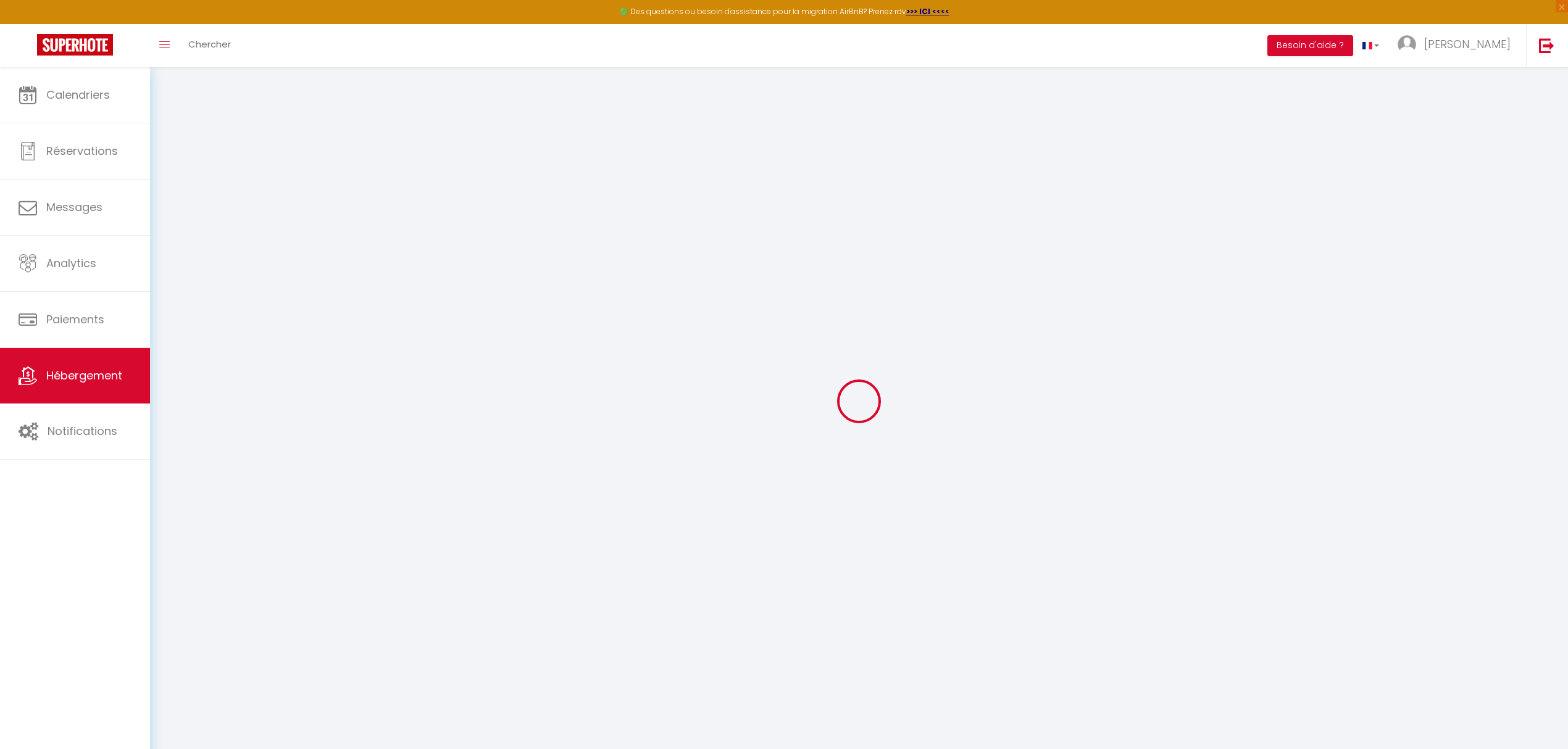
select select
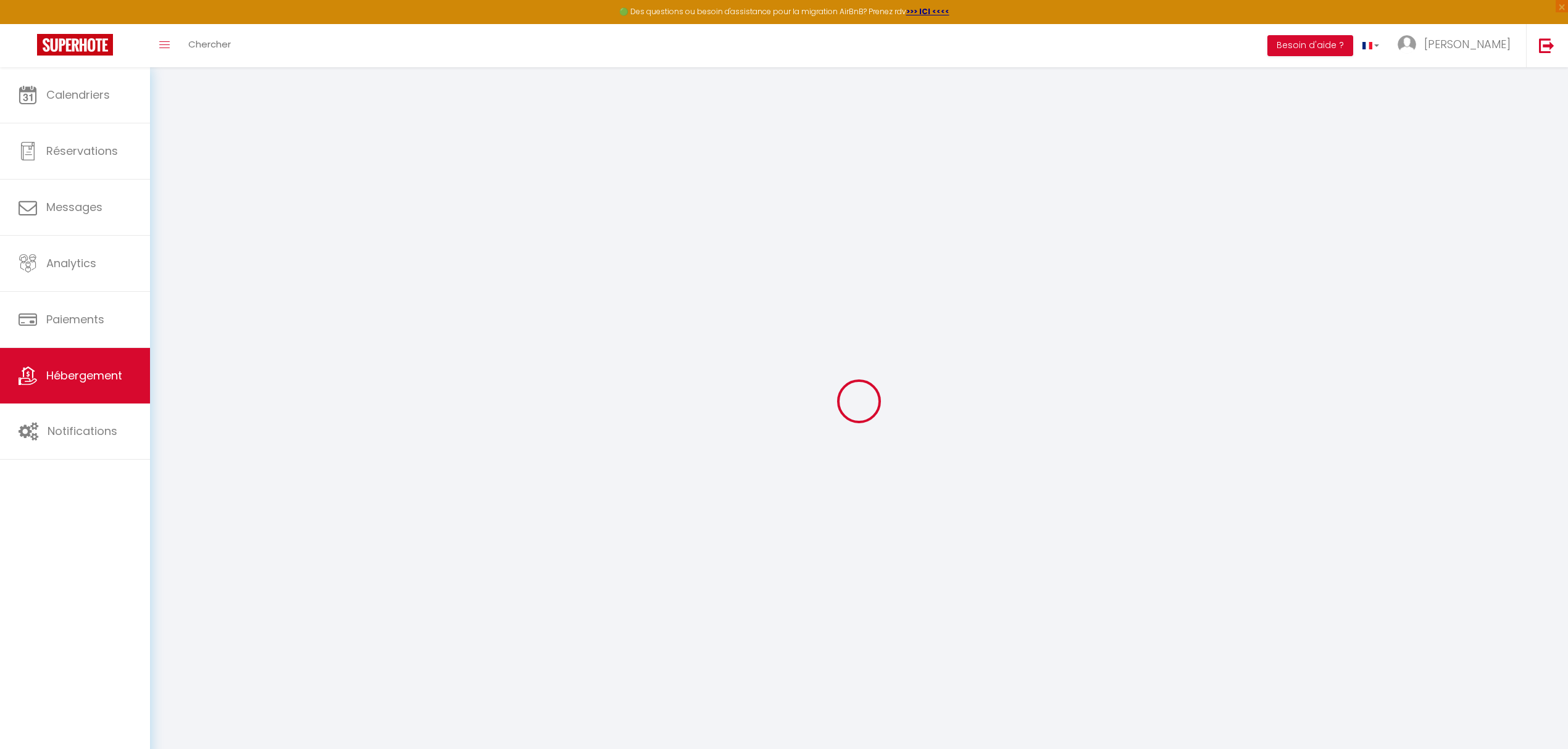
checkbox input "false"
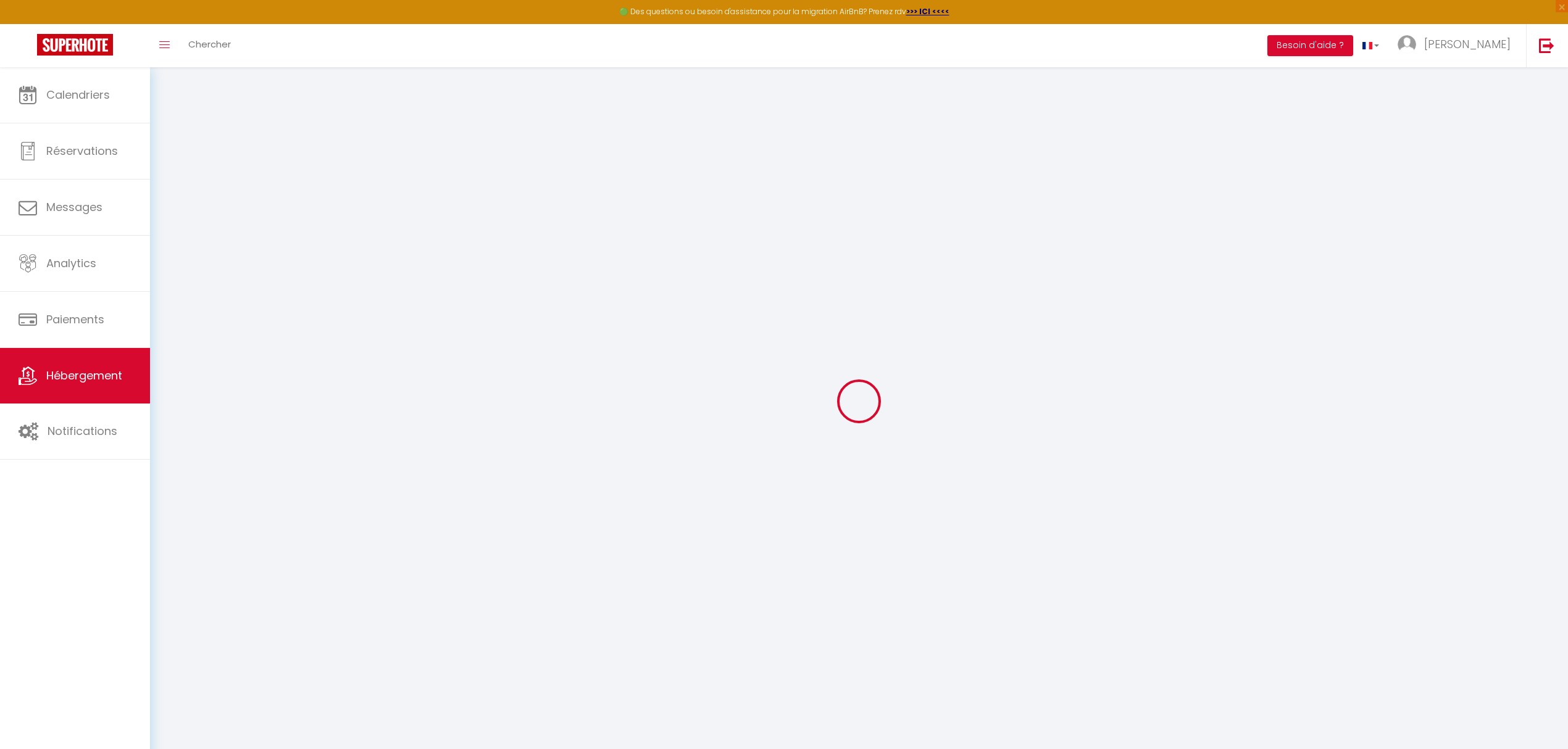
checkbox input "false"
select select "17:00"
select select "23:45"
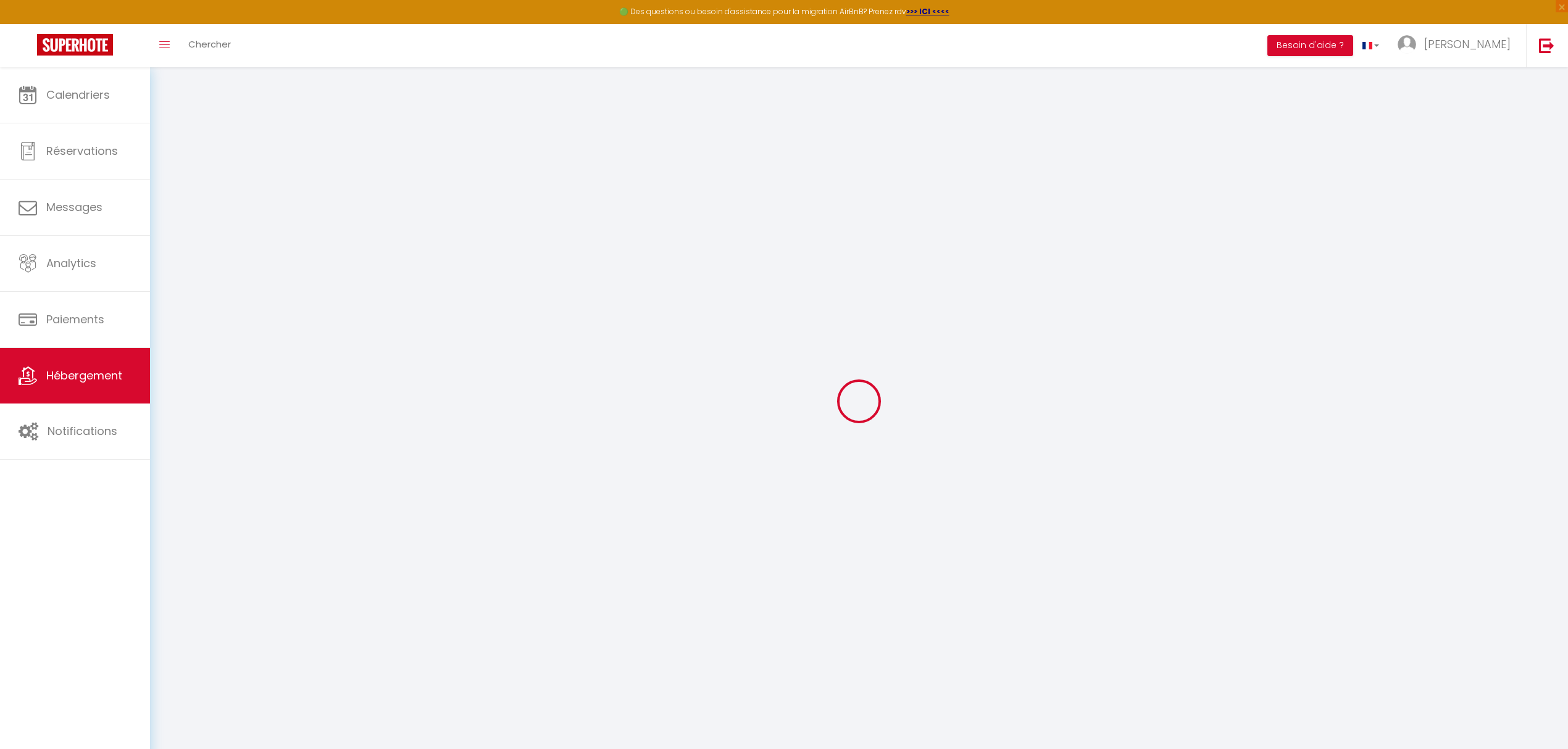
select select "11:00"
select select "30"
select select "120"
select select "20:00"
checkbox input "false"
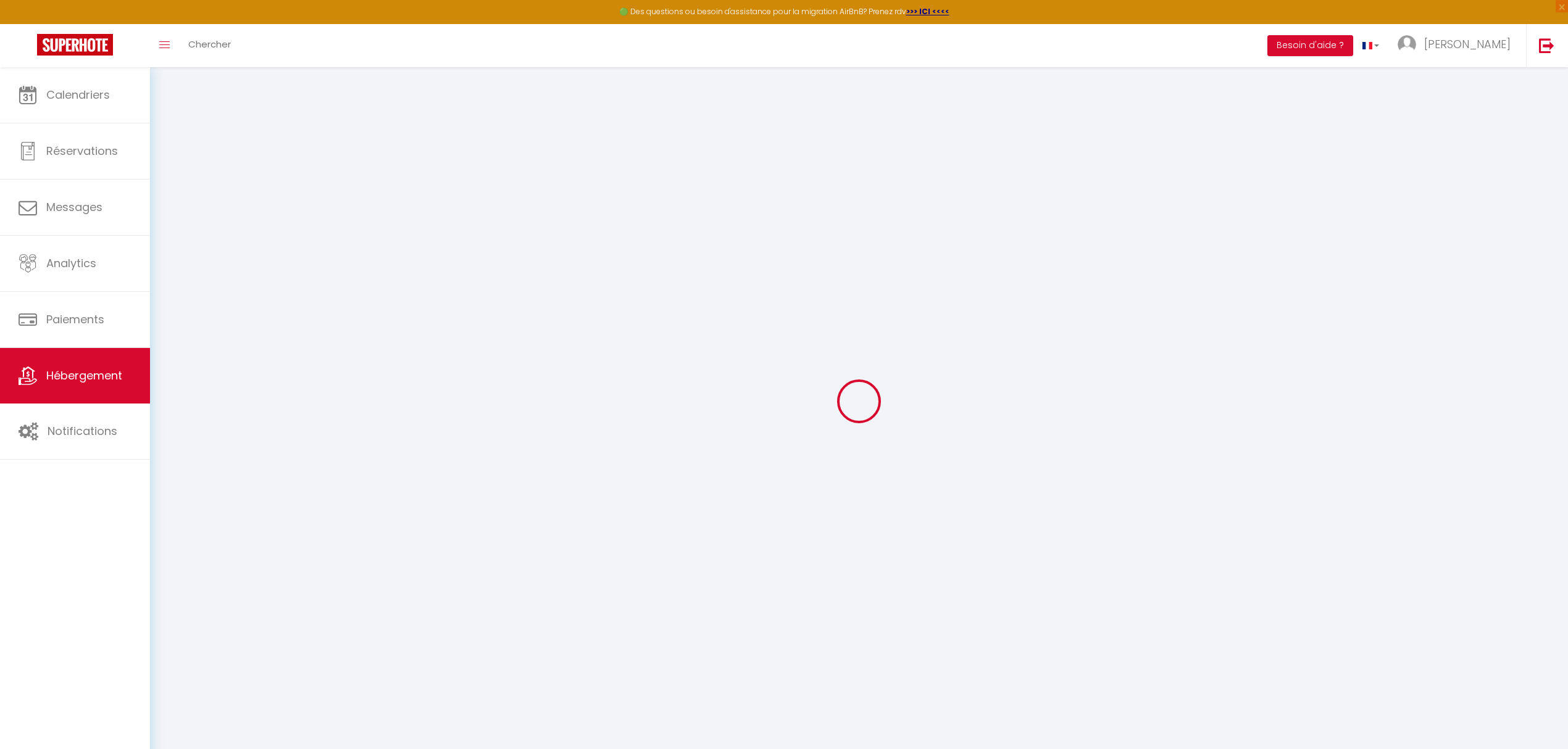
checkbox input "false"
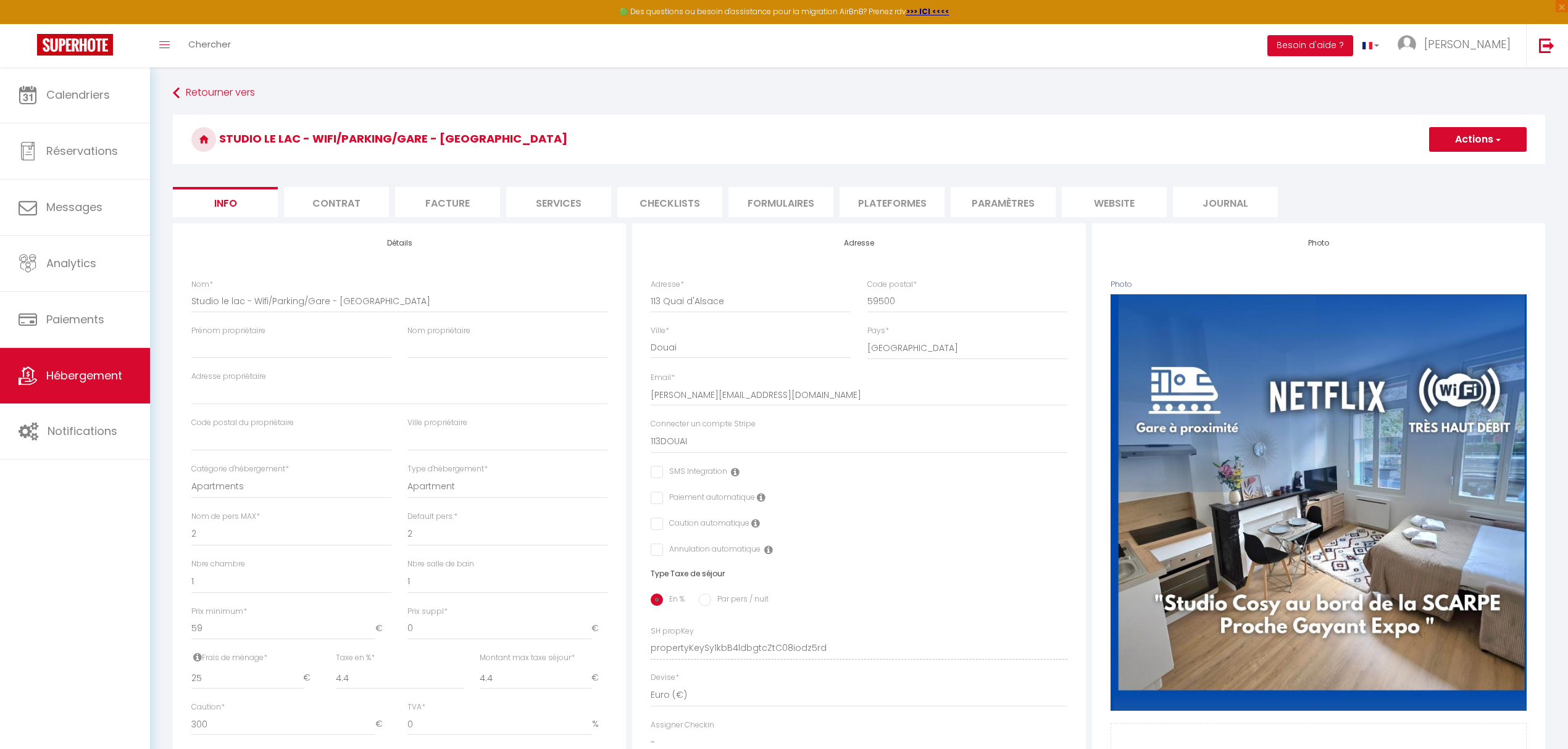
click at [349, 201] on li "Contrat" at bounding box center [336, 202] width 105 height 30
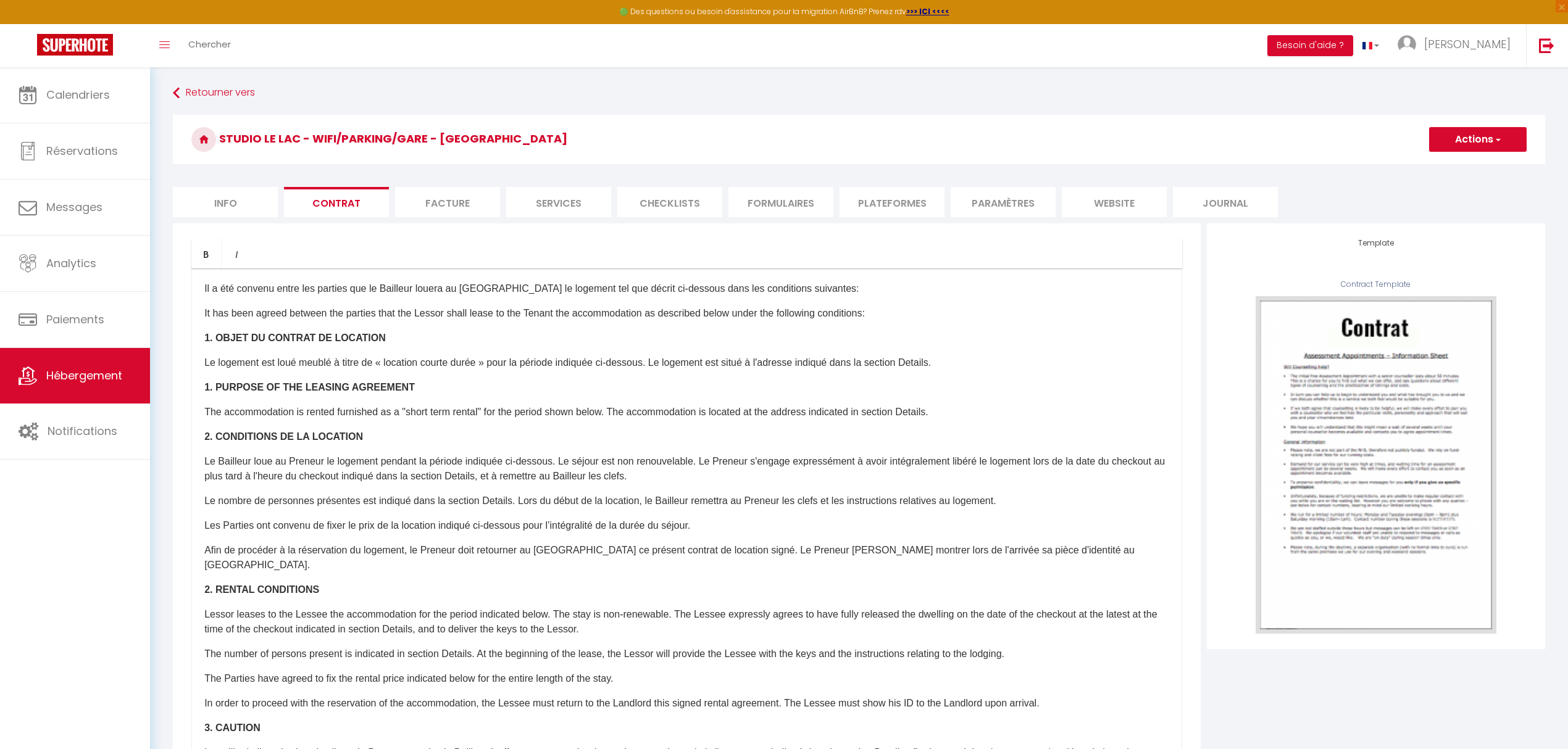
click at [455, 378] on div "​Il a été convenu entre les parties que le Bailleur louera au [GEOGRAPHIC_DATA]…" at bounding box center [686, 515] width 990 height 494
click at [450, 200] on li "Facture" at bounding box center [448, 202] width 105 height 30
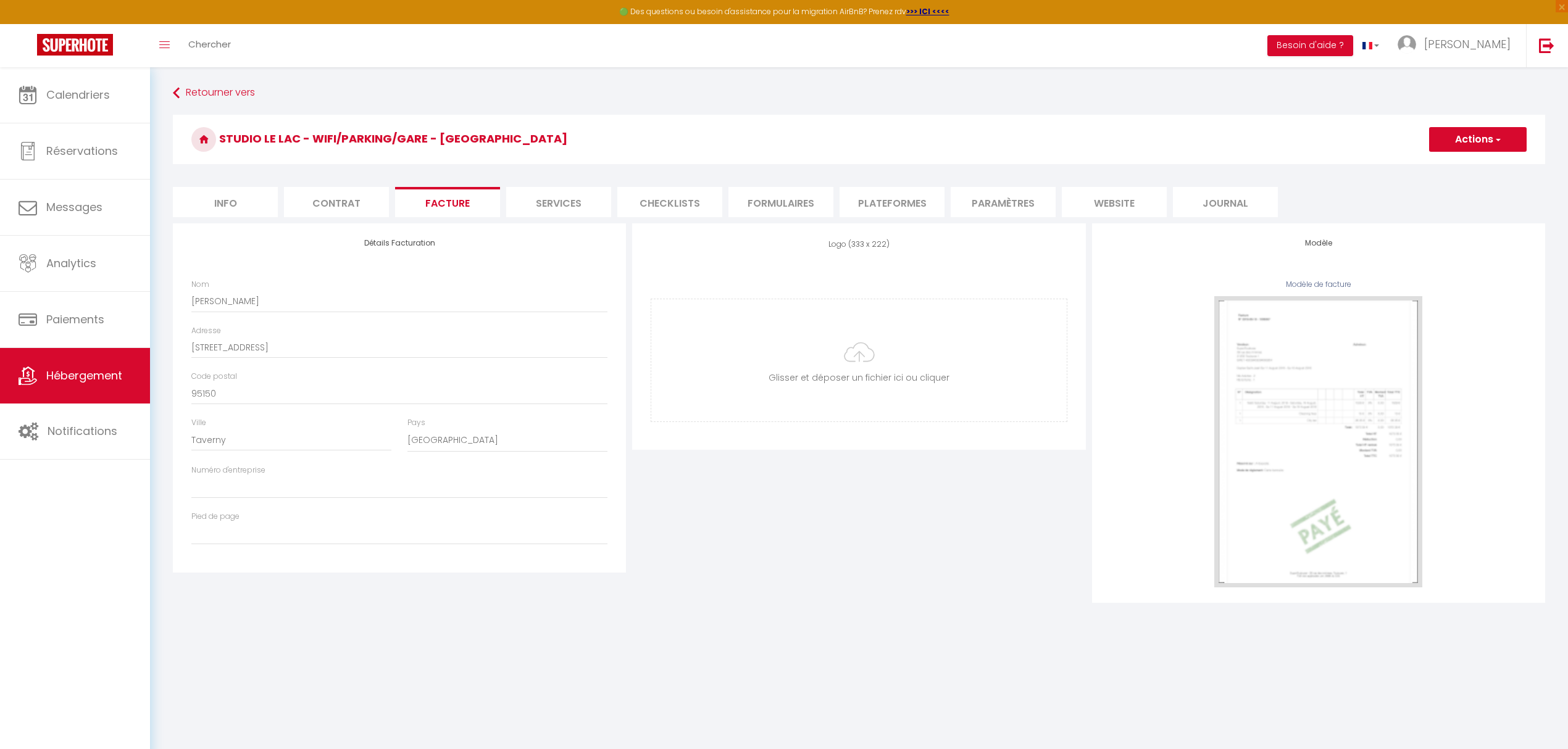
click at [532, 196] on li "Services" at bounding box center [558, 202] width 105 height 30
select select
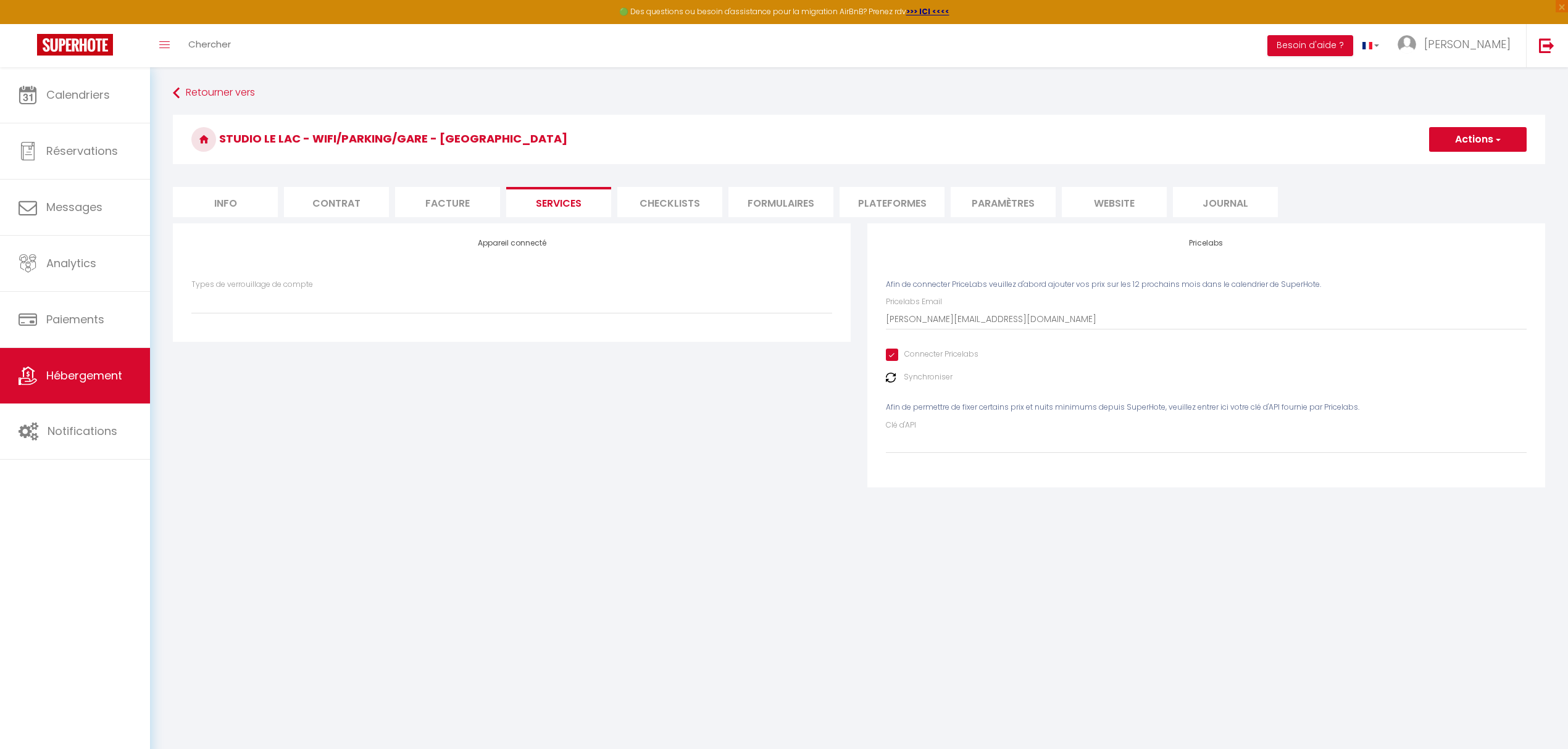
click at [645, 197] on li "Checklists" at bounding box center [670, 202] width 105 height 30
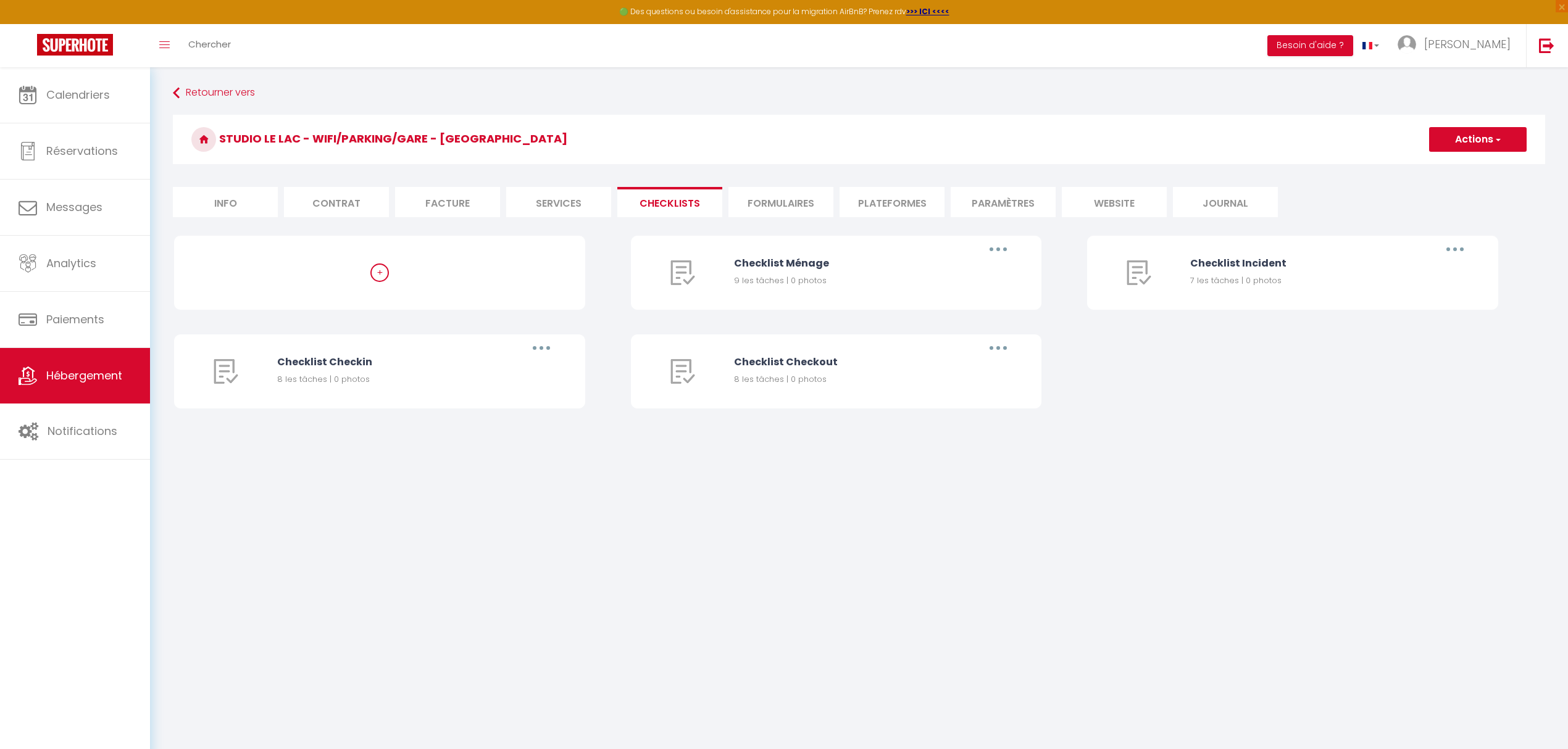
click at [752, 199] on li "Formulaires" at bounding box center [781, 202] width 105 height 30
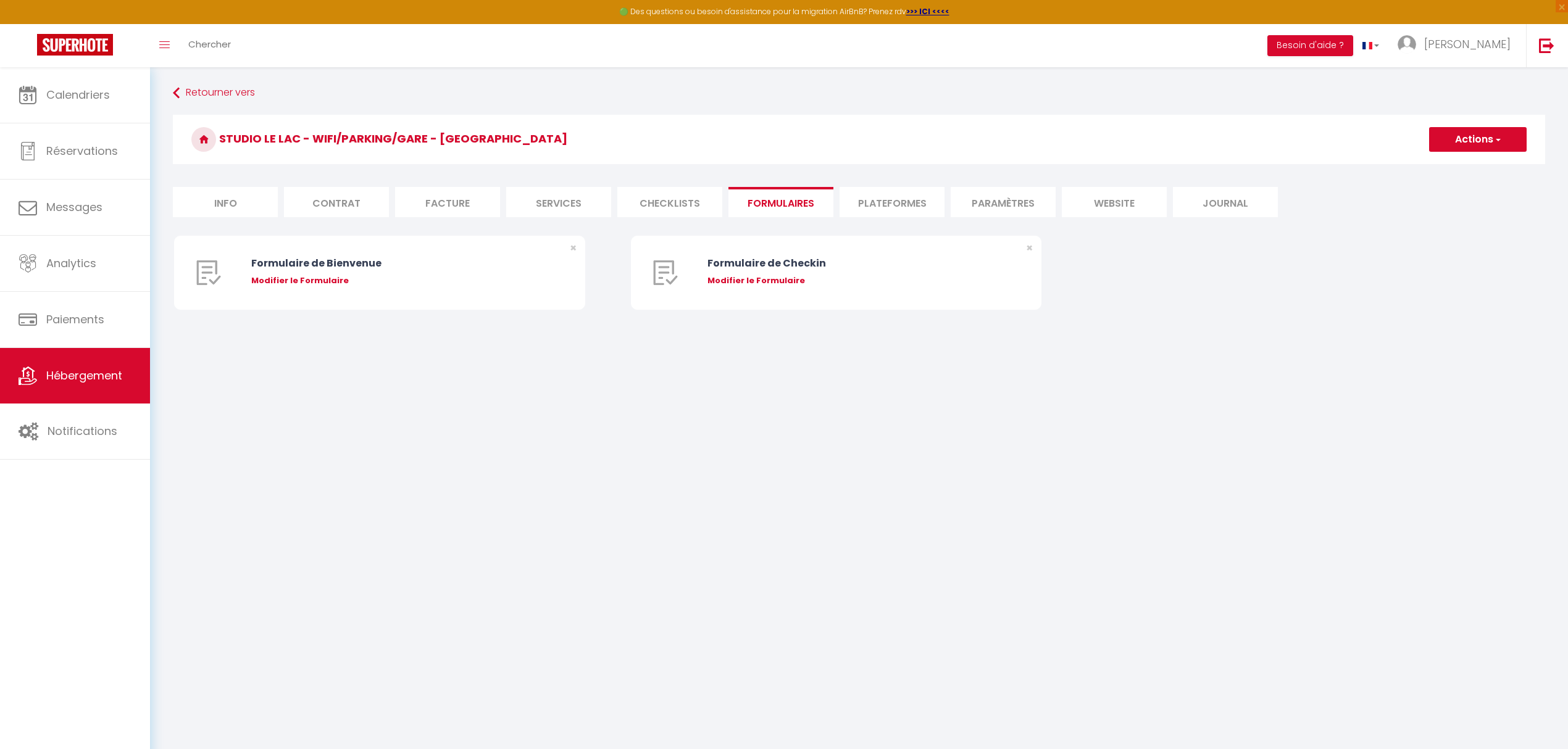
click at [885, 194] on li "Plateformes" at bounding box center [892, 202] width 105 height 30
select select
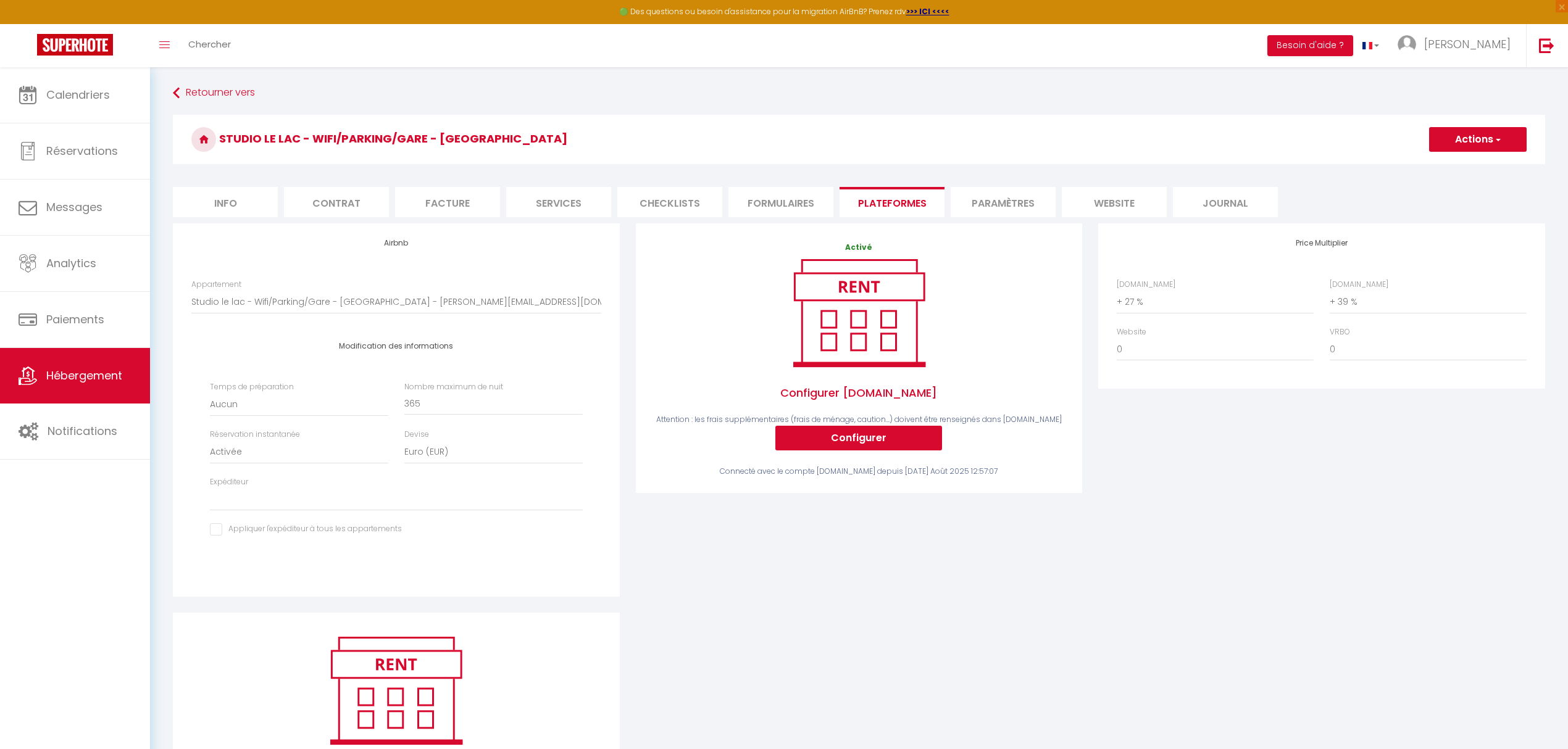
click at [988, 201] on li "Paramètres" at bounding box center [1003, 202] width 105 height 30
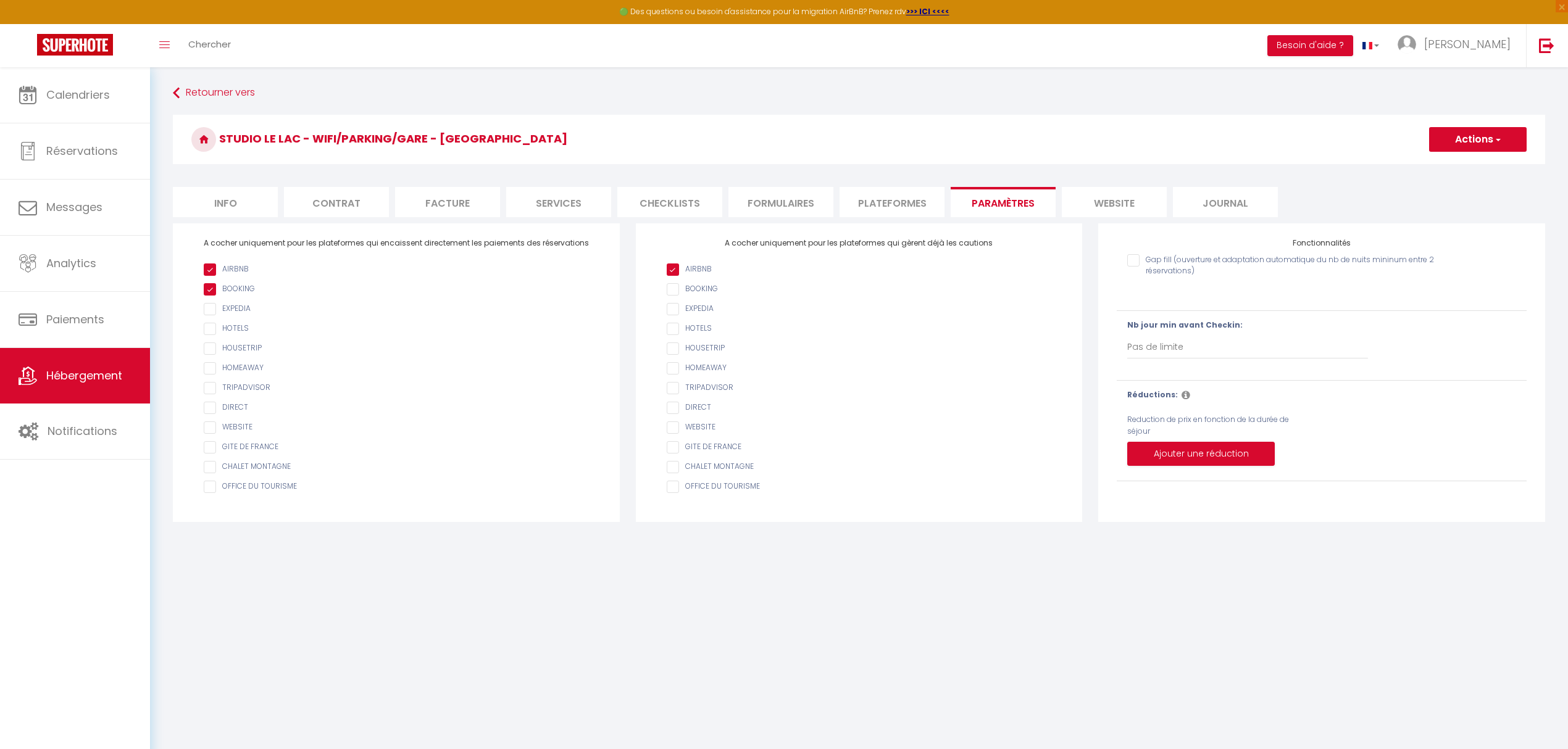
click at [1228, 194] on li "Journal" at bounding box center [1225, 202] width 105 height 30
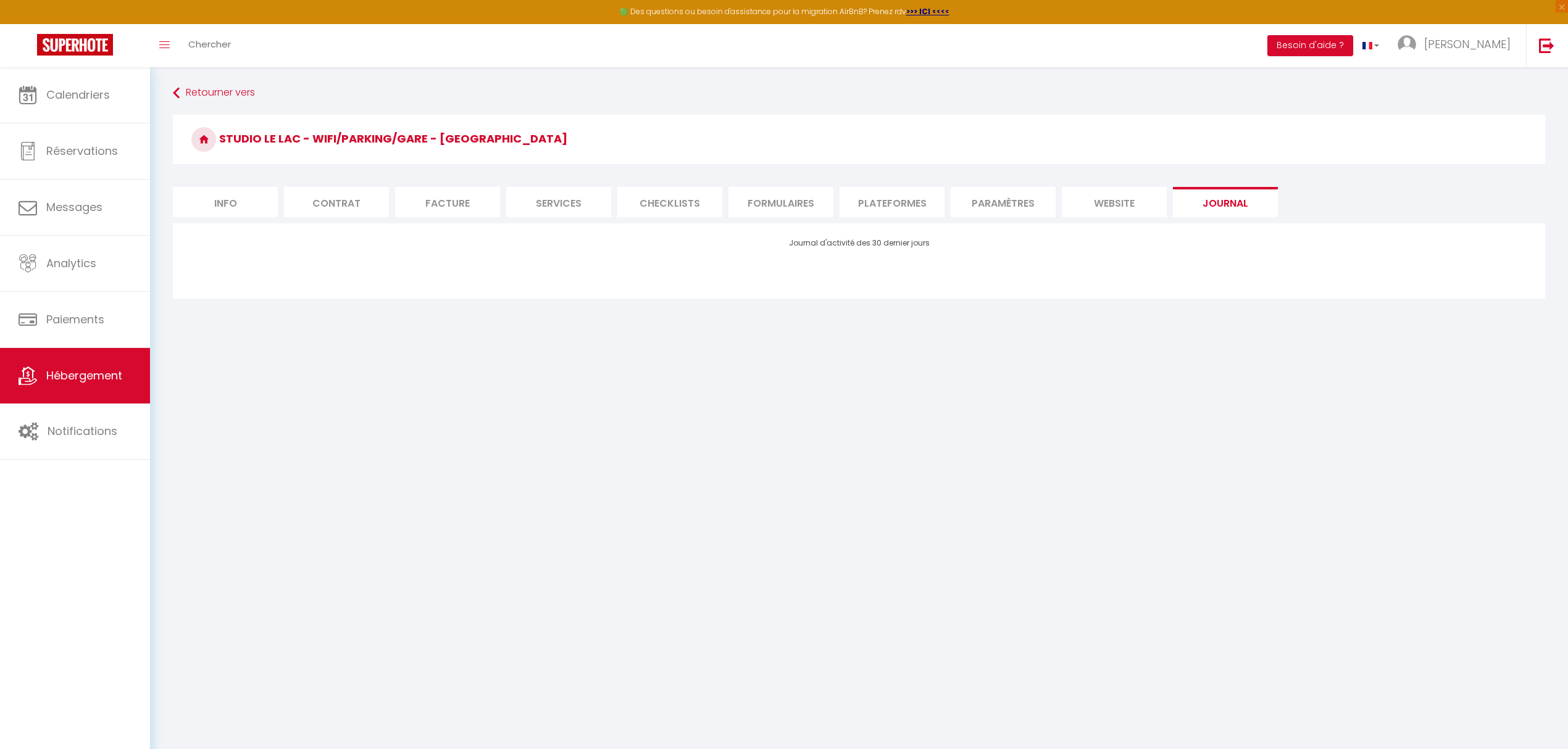
click at [1131, 199] on li "website" at bounding box center [1113, 202] width 105 height 30
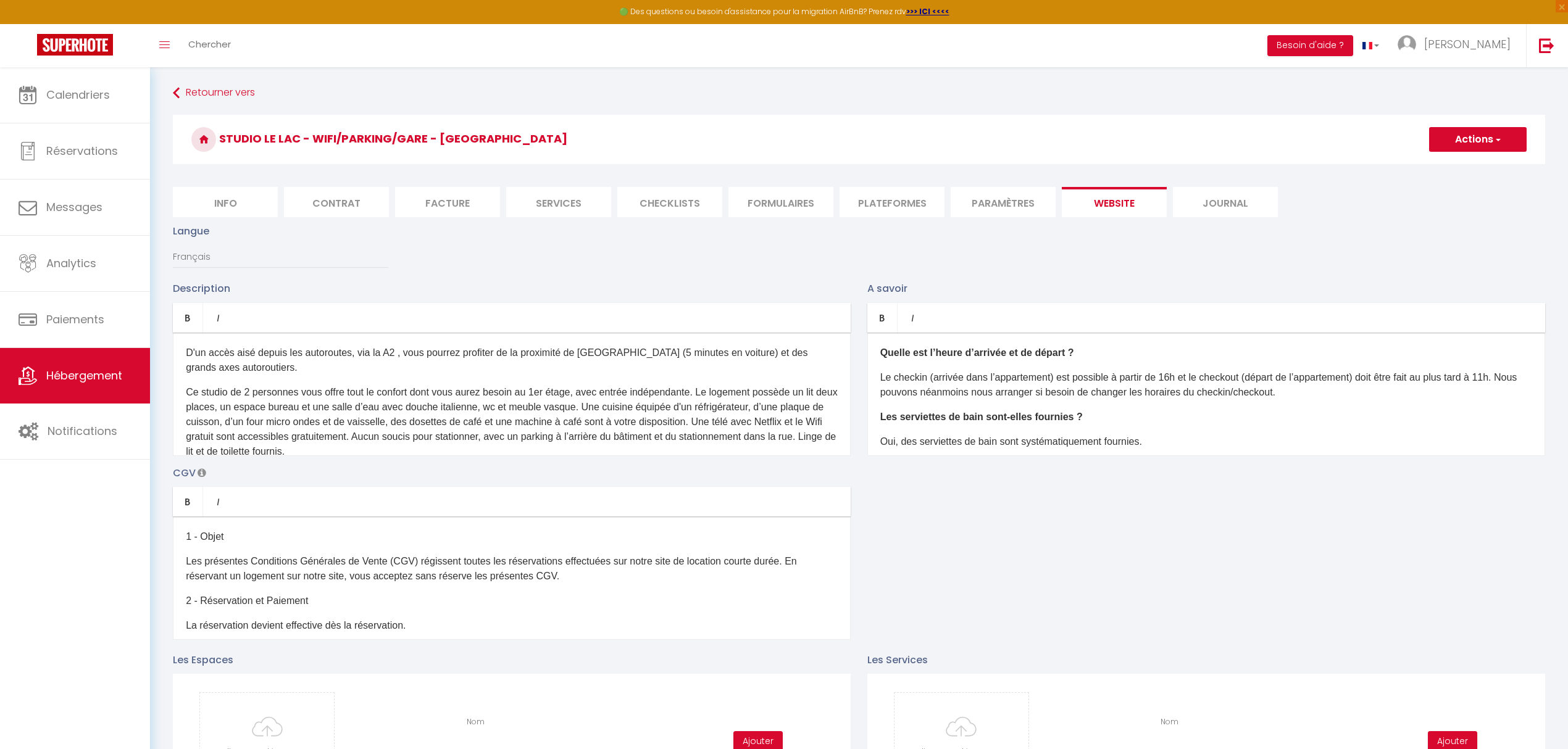
click at [1218, 206] on li "Journal" at bounding box center [1225, 202] width 105 height 30
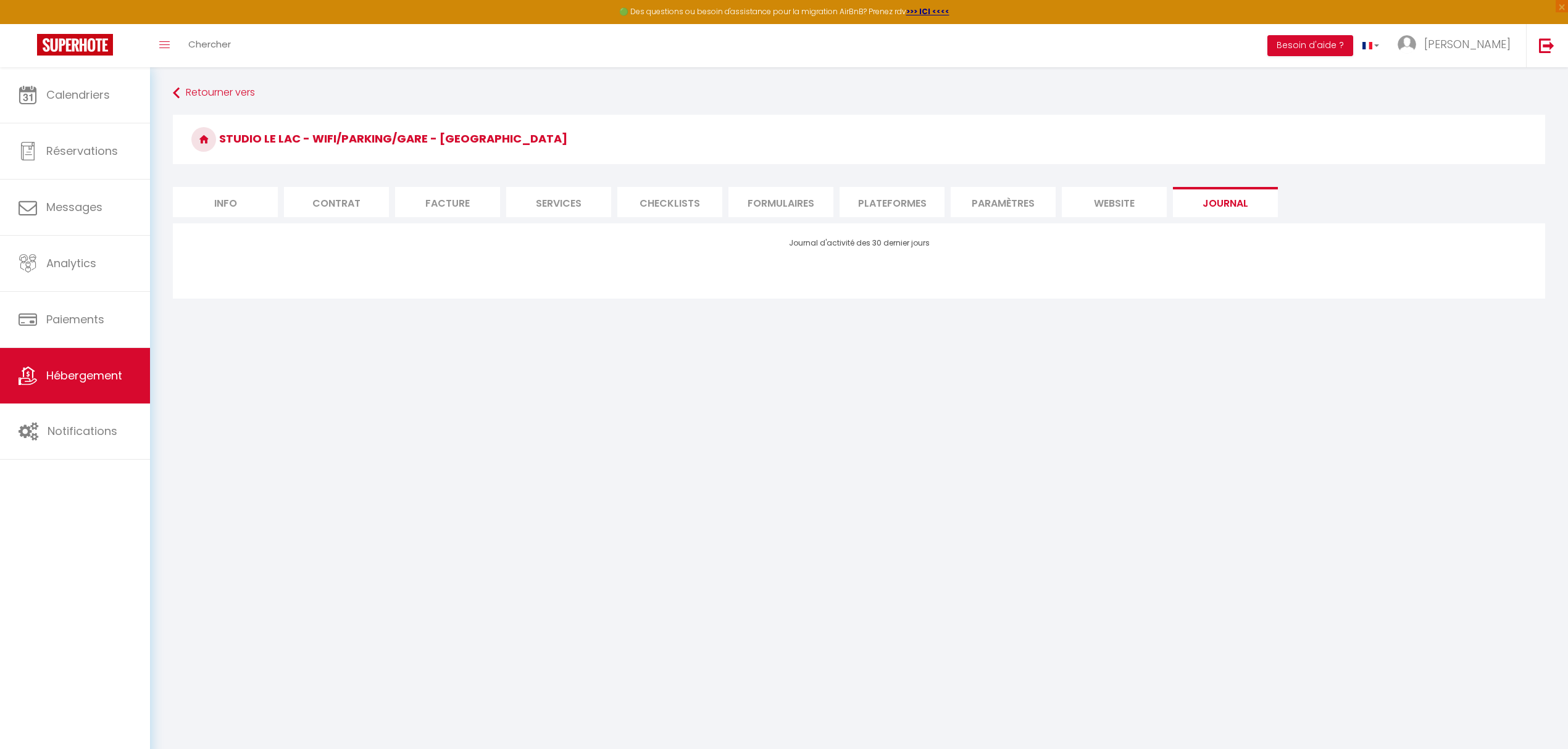
click at [1148, 208] on li "website" at bounding box center [1113, 202] width 105 height 30
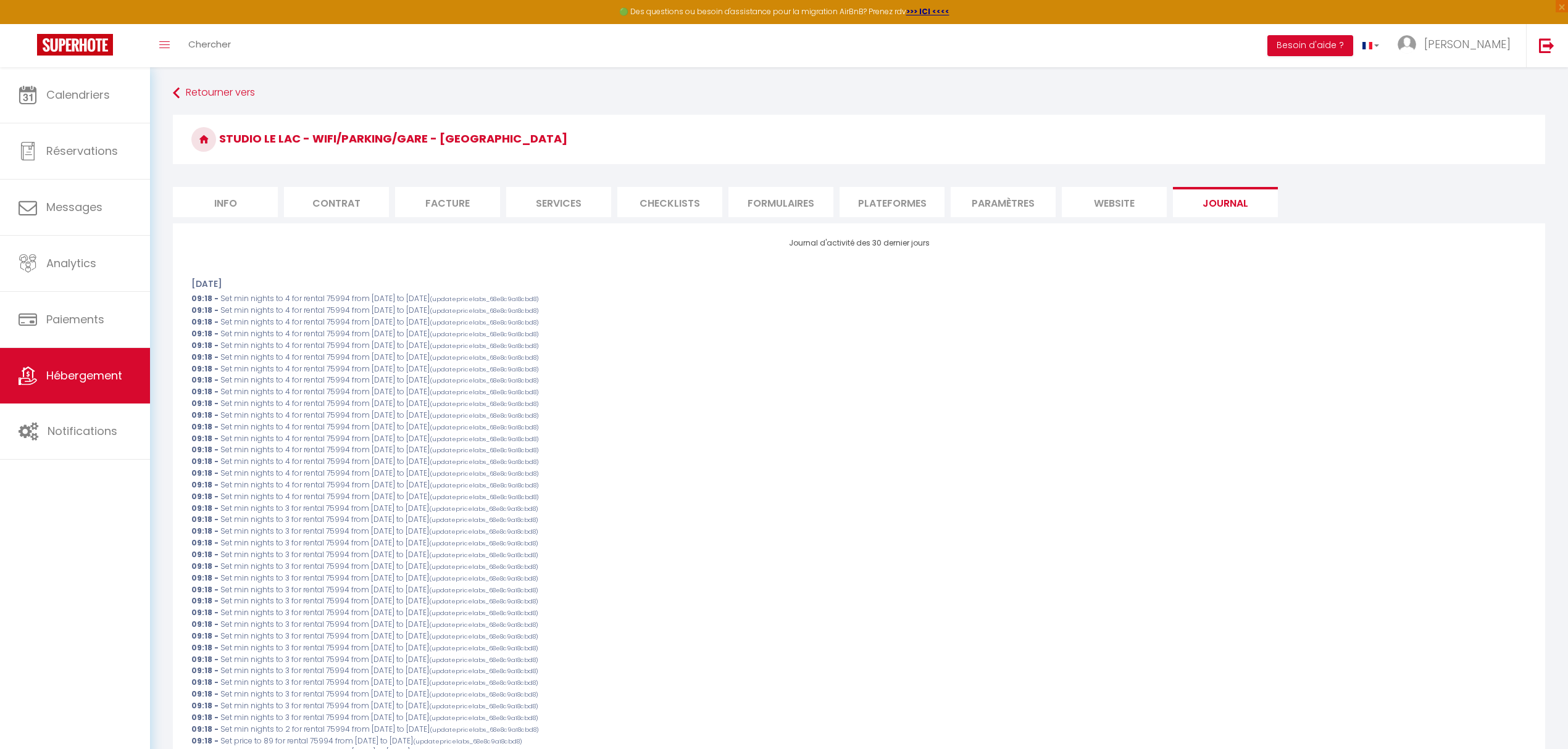
checkbox input "false"
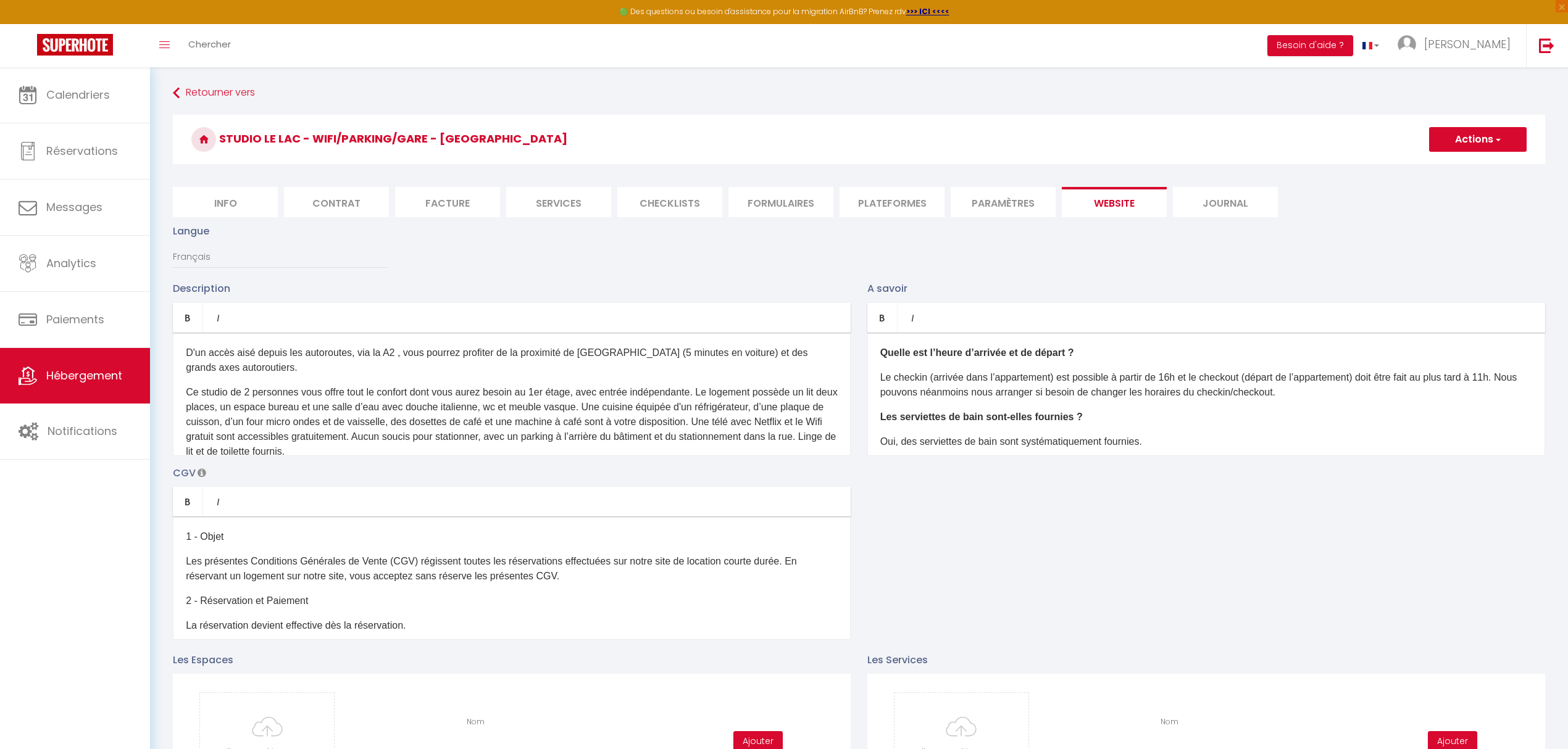
checkbox input "false"
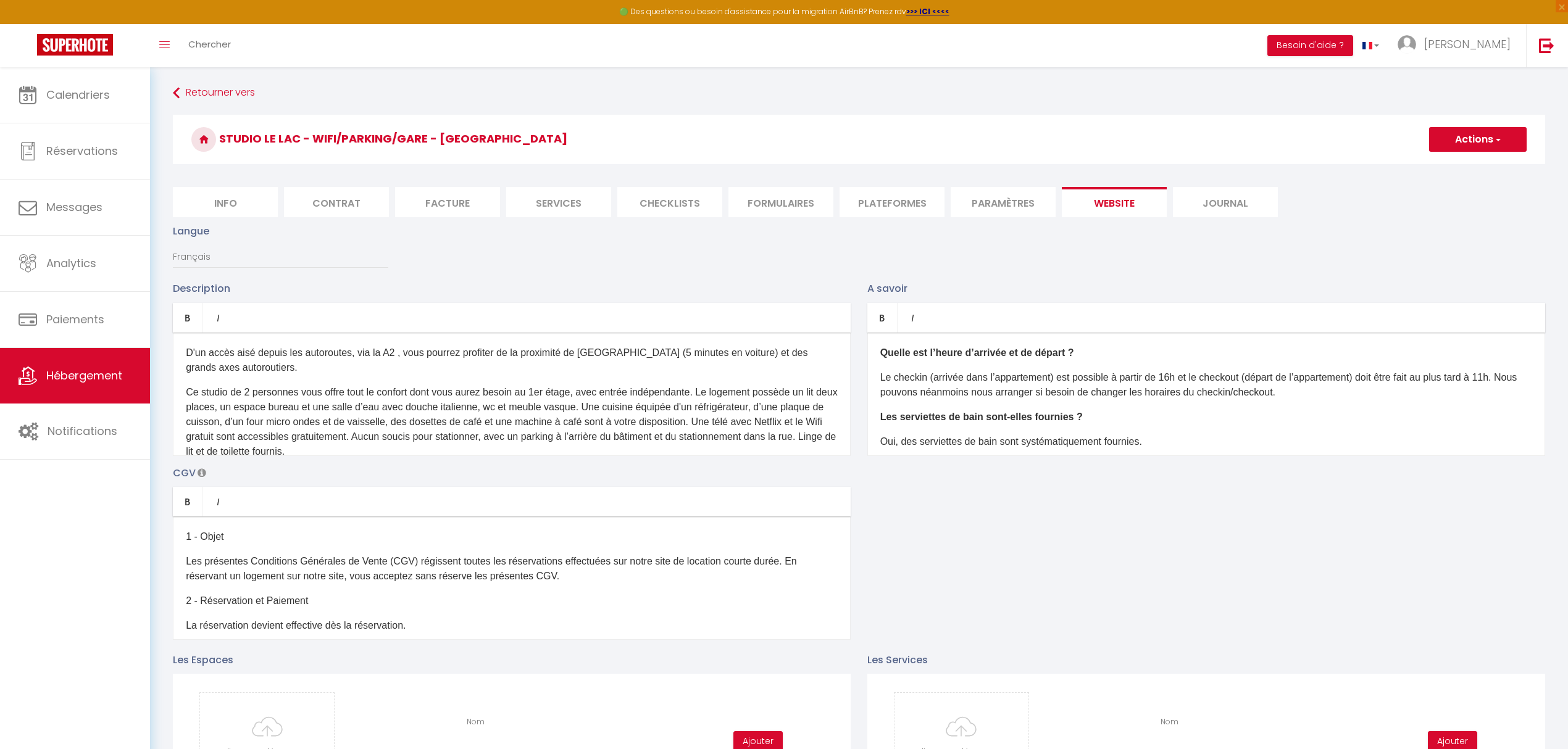
checkbox input "false"
click at [1016, 199] on li "Paramètres" at bounding box center [1003, 202] width 105 height 30
checkbox input "false"
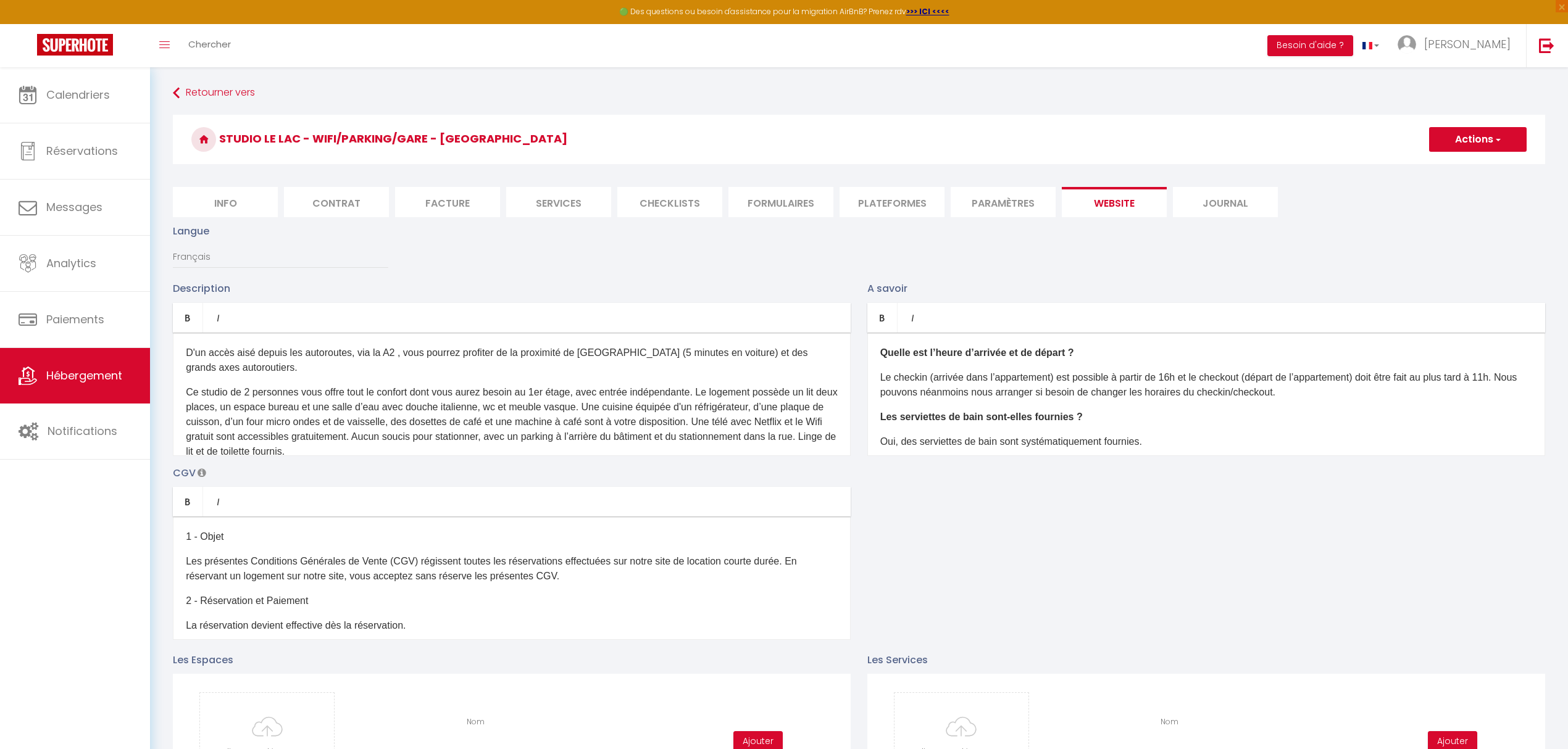
checkbox input "false"
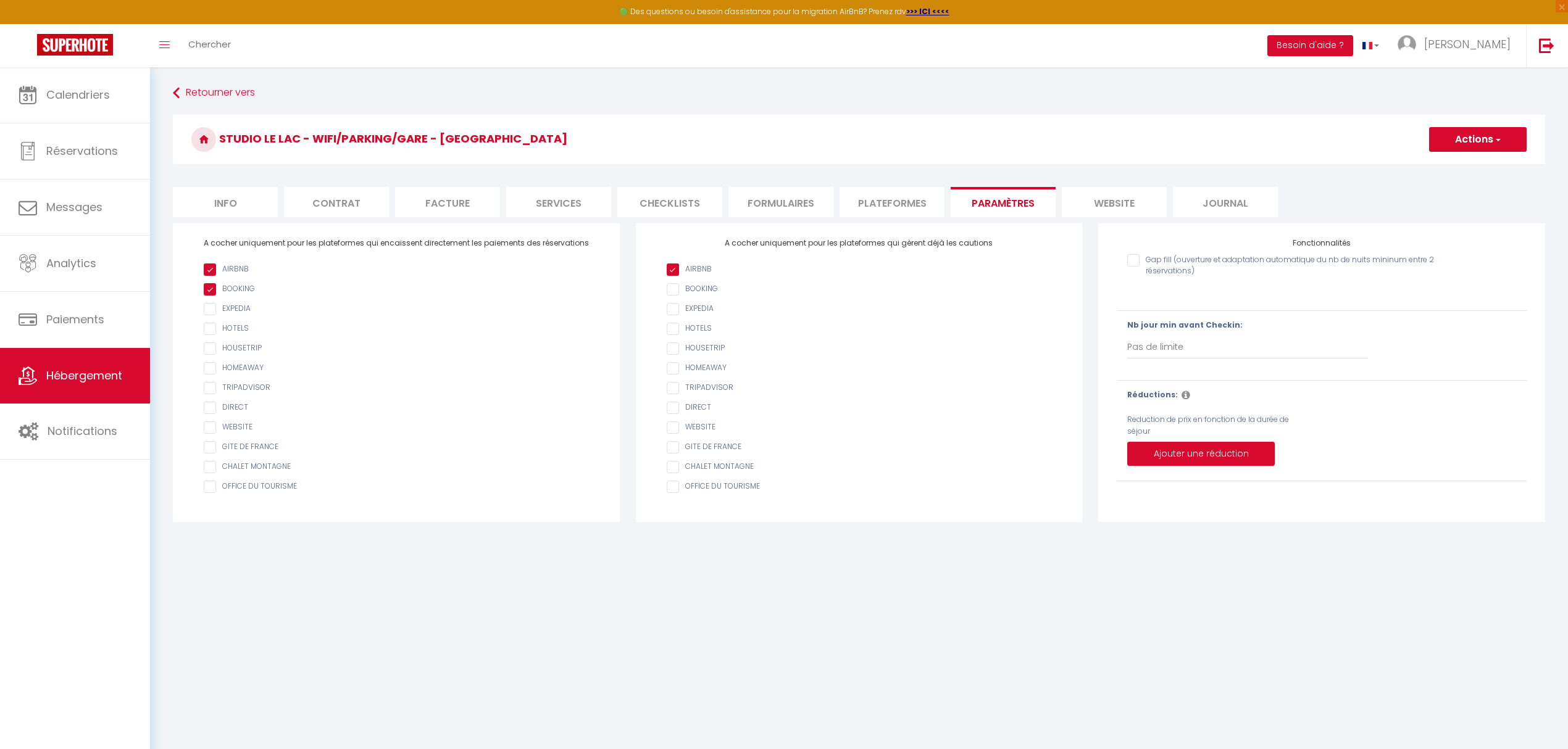
click at [896, 203] on li "Plateformes" at bounding box center [892, 202] width 105 height 30
checkbox input "false"
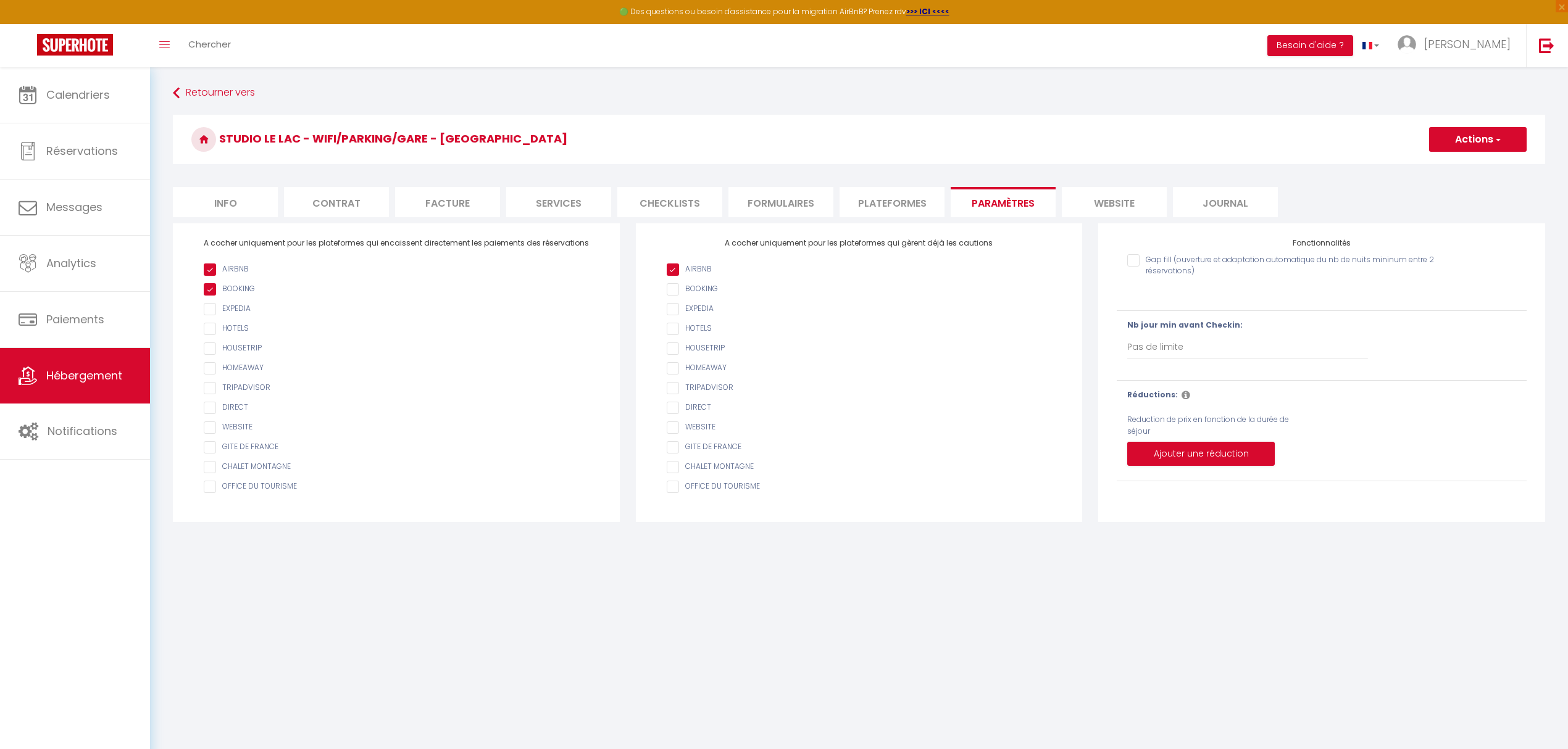
select select
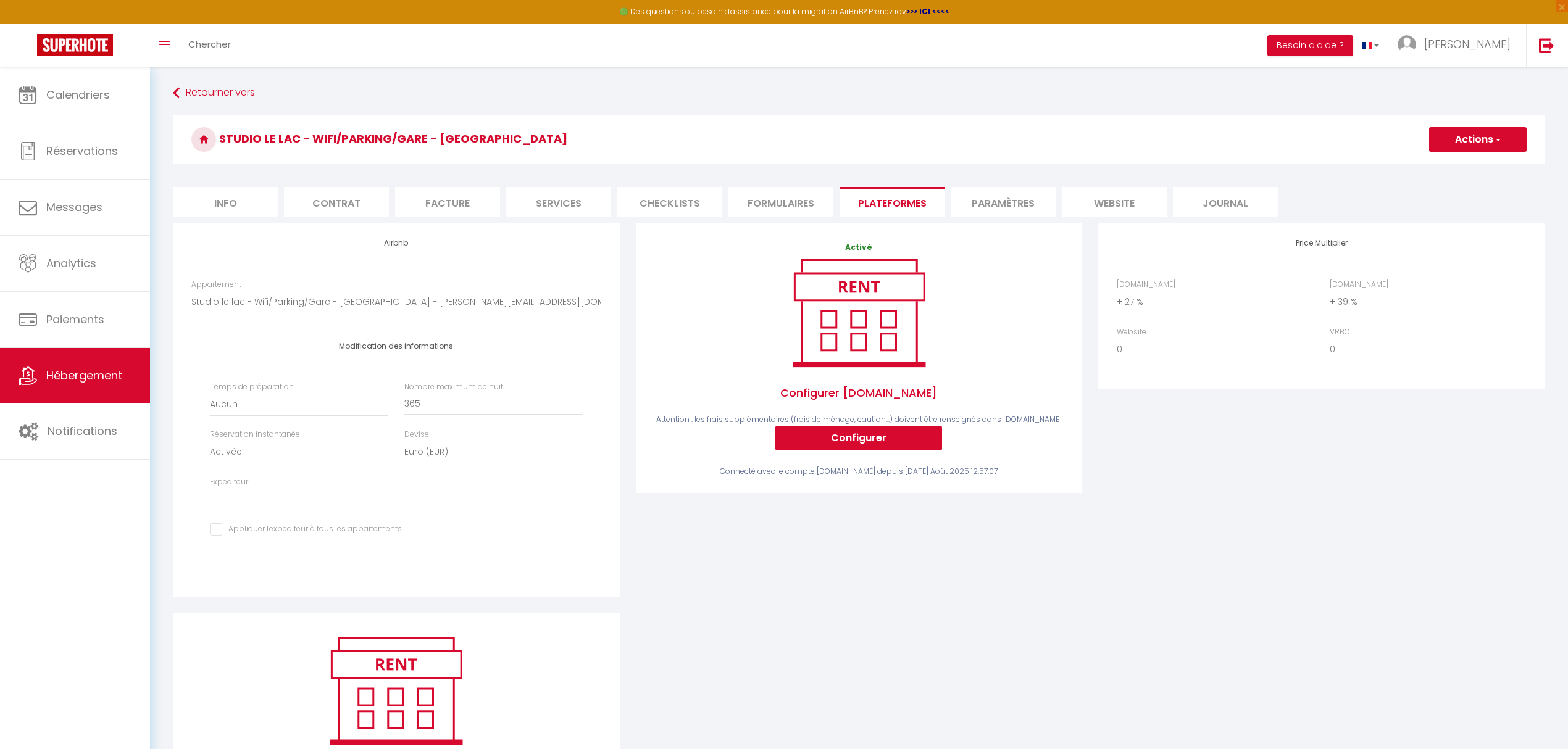
click at [774, 200] on li "Formulaires" at bounding box center [781, 202] width 105 height 30
checkbox input "false"
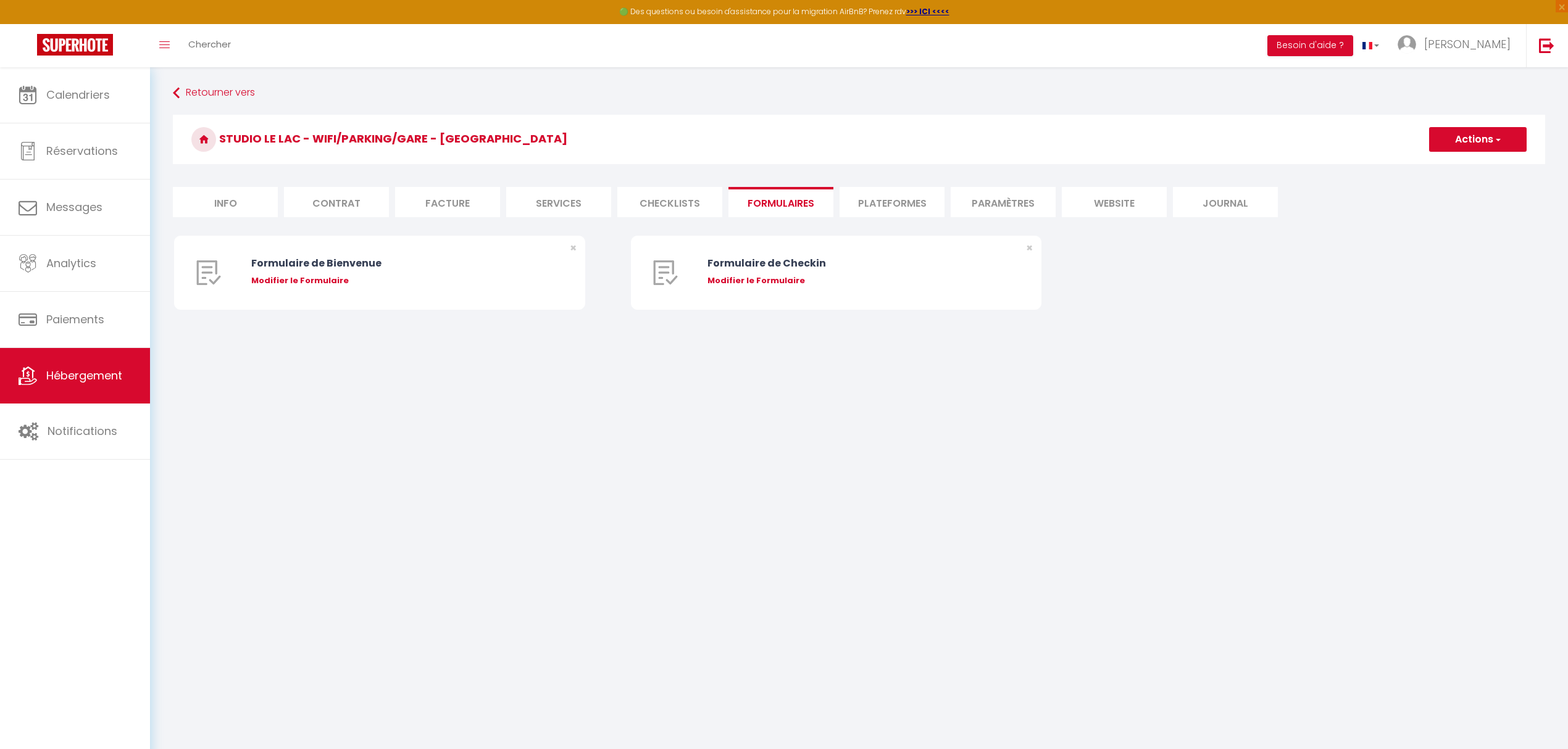
click at [652, 200] on li "Checklists" at bounding box center [670, 202] width 105 height 30
checkbox input "false"
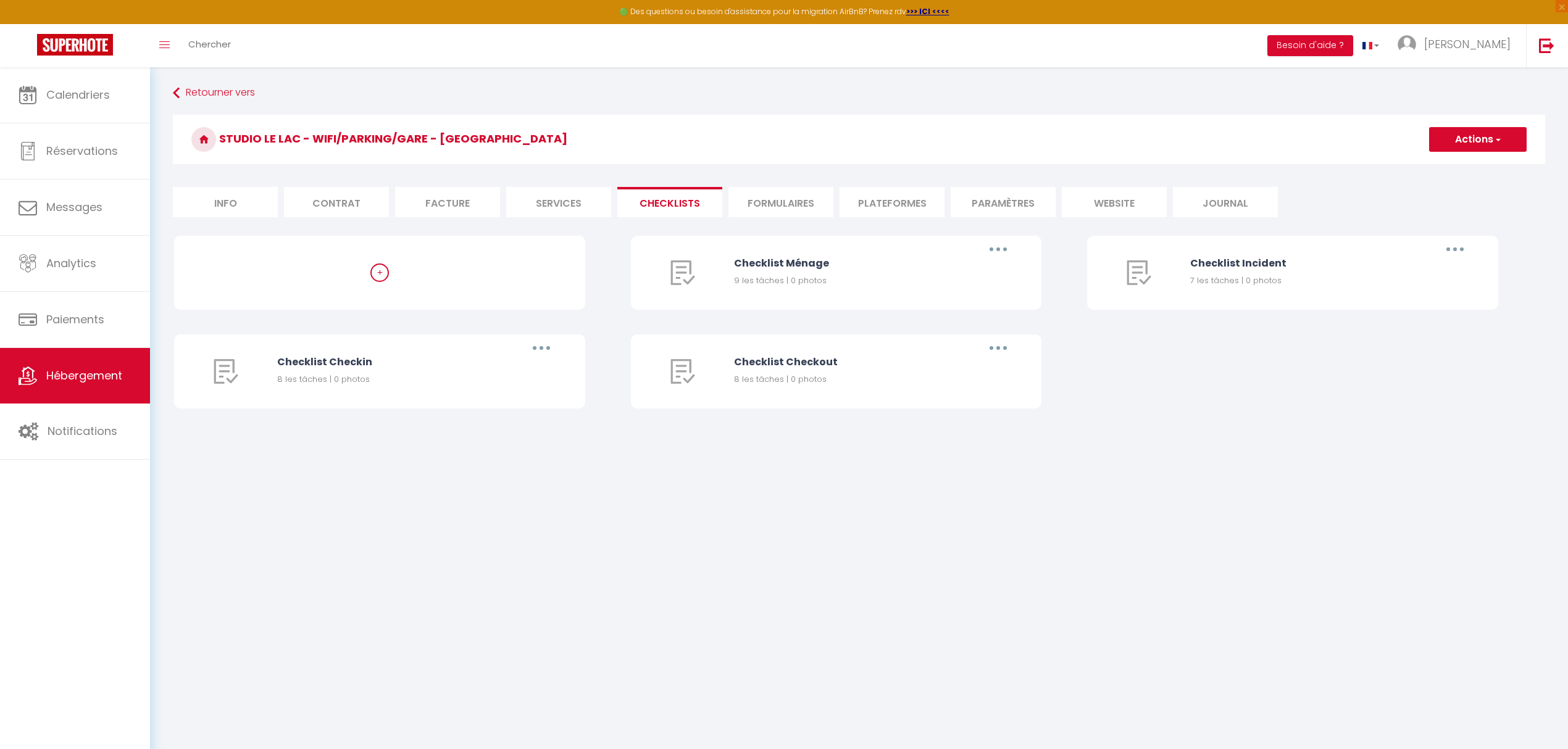
click at [546, 203] on li "Services" at bounding box center [558, 202] width 105 height 30
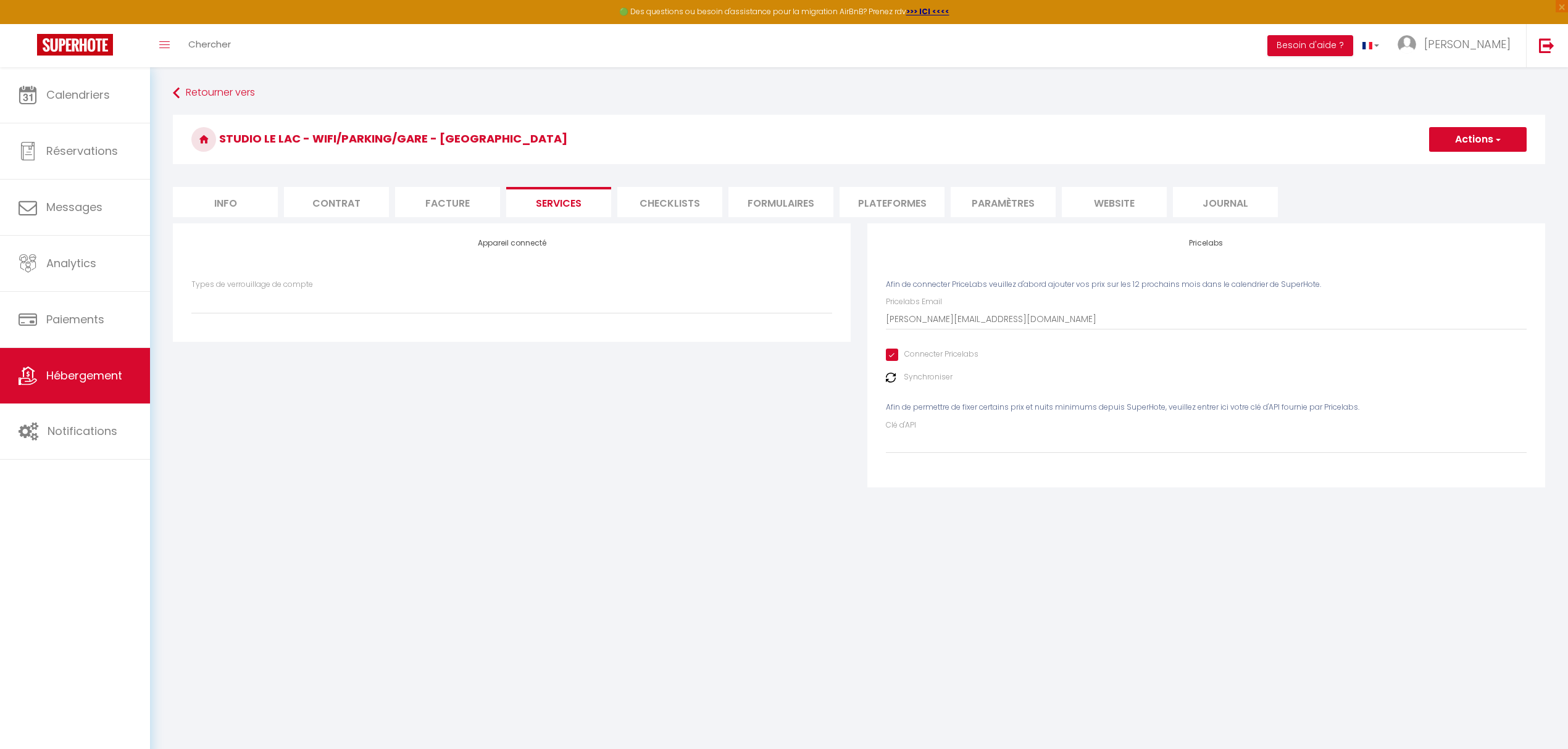
checkbox input "false"
select select
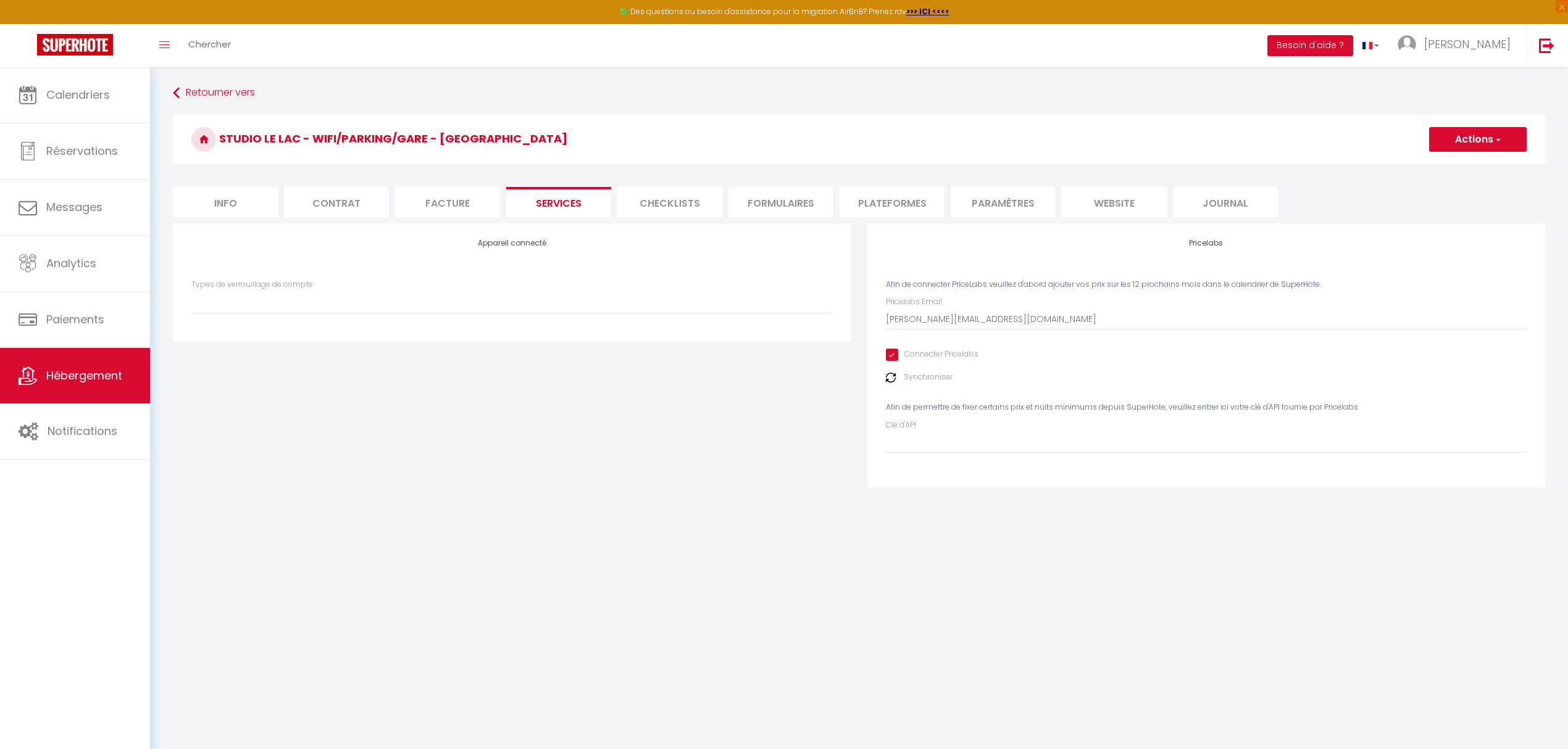
click at [423, 205] on li "Facture" at bounding box center [448, 202] width 105 height 30
checkbox input "false"
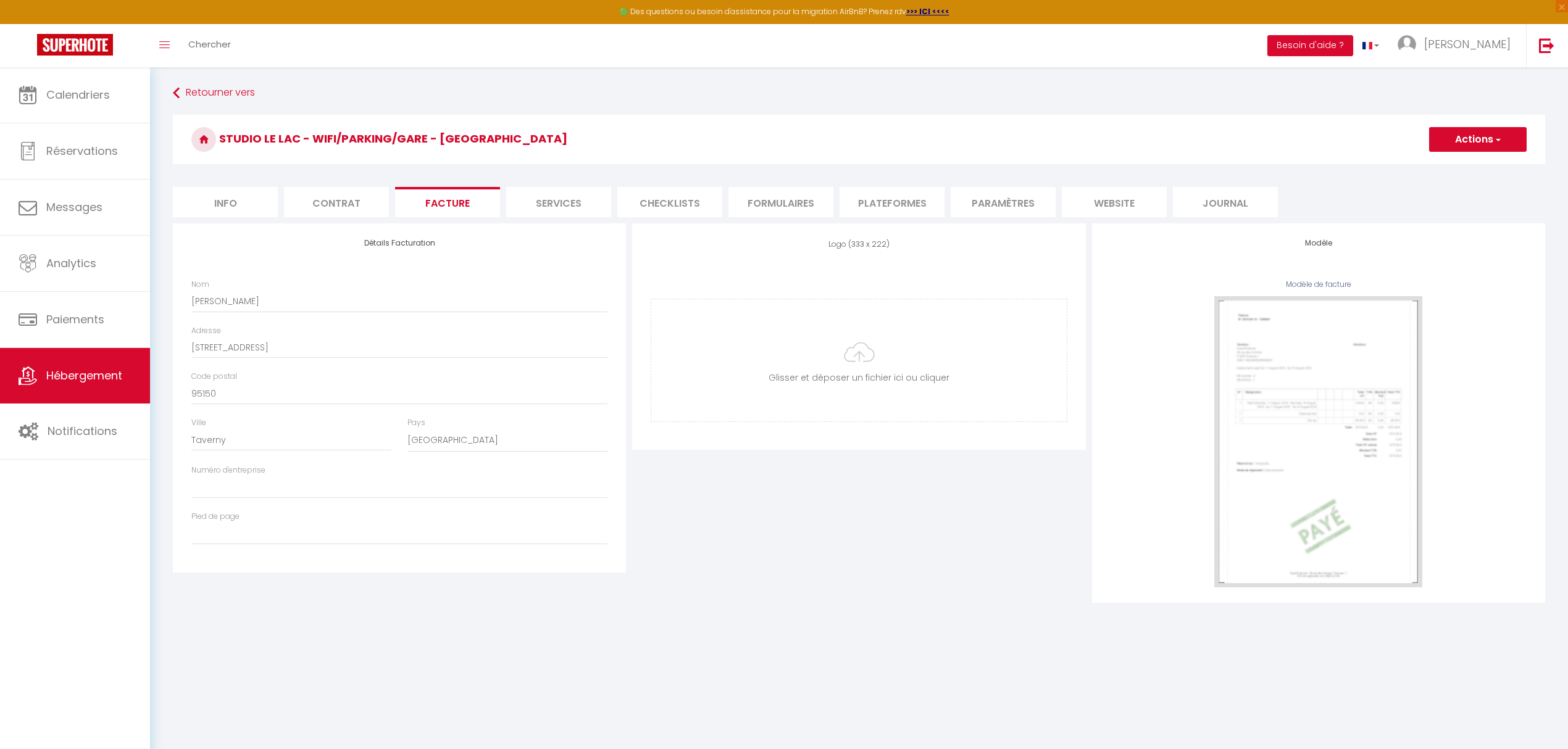
checkbox input "false"
click at [336, 201] on li "Contrat" at bounding box center [336, 202] width 105 height 30
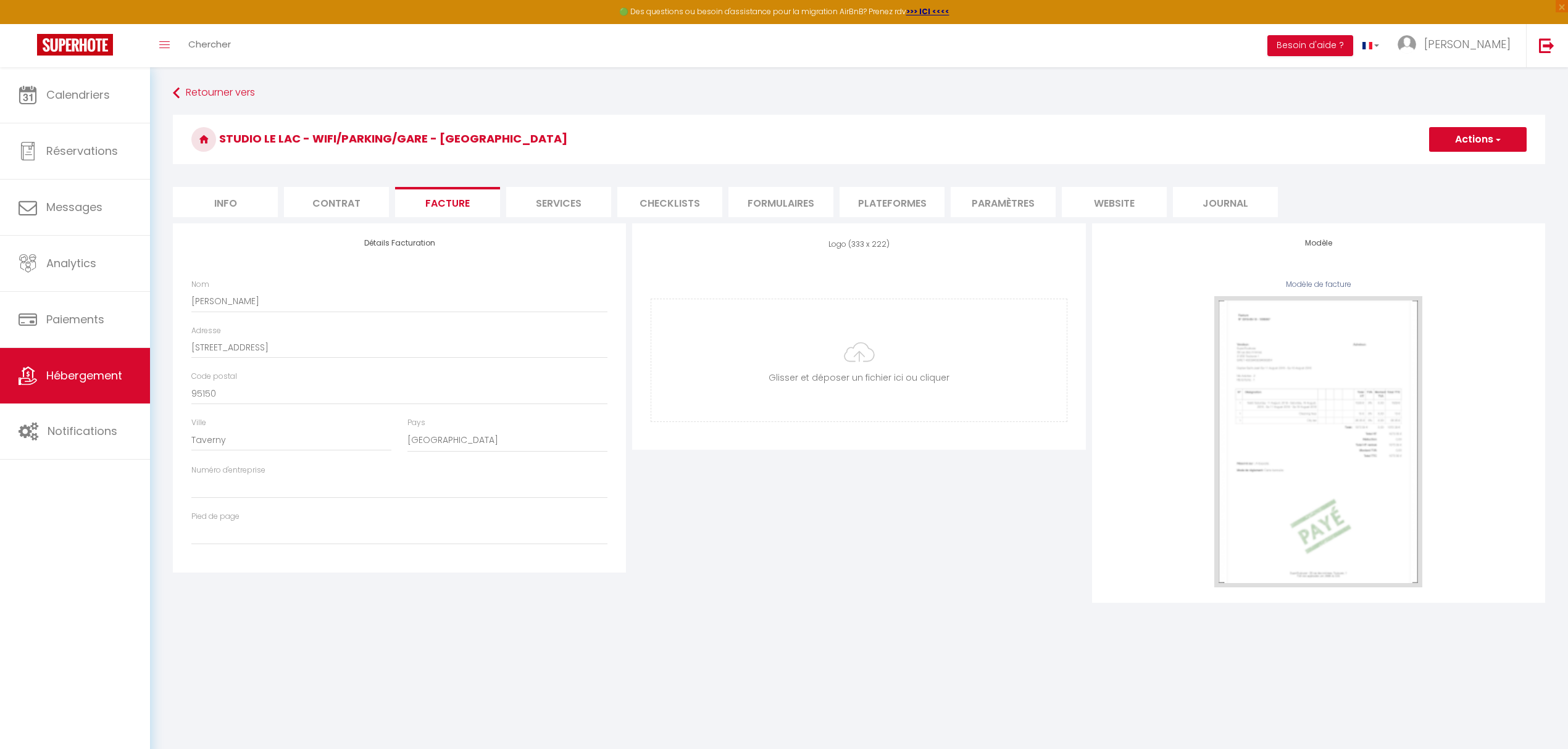
checkbox input "false"
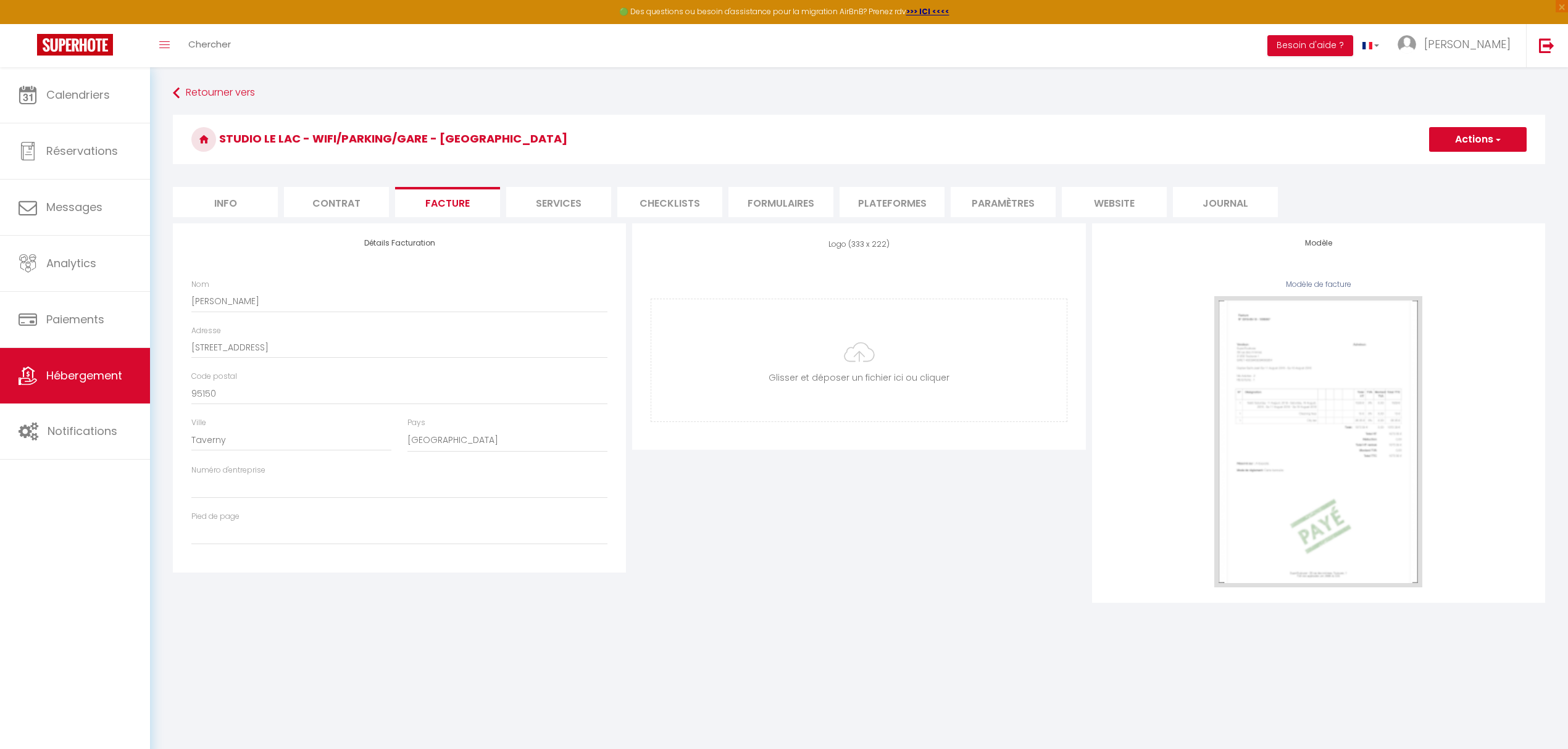
checkbox input "false"
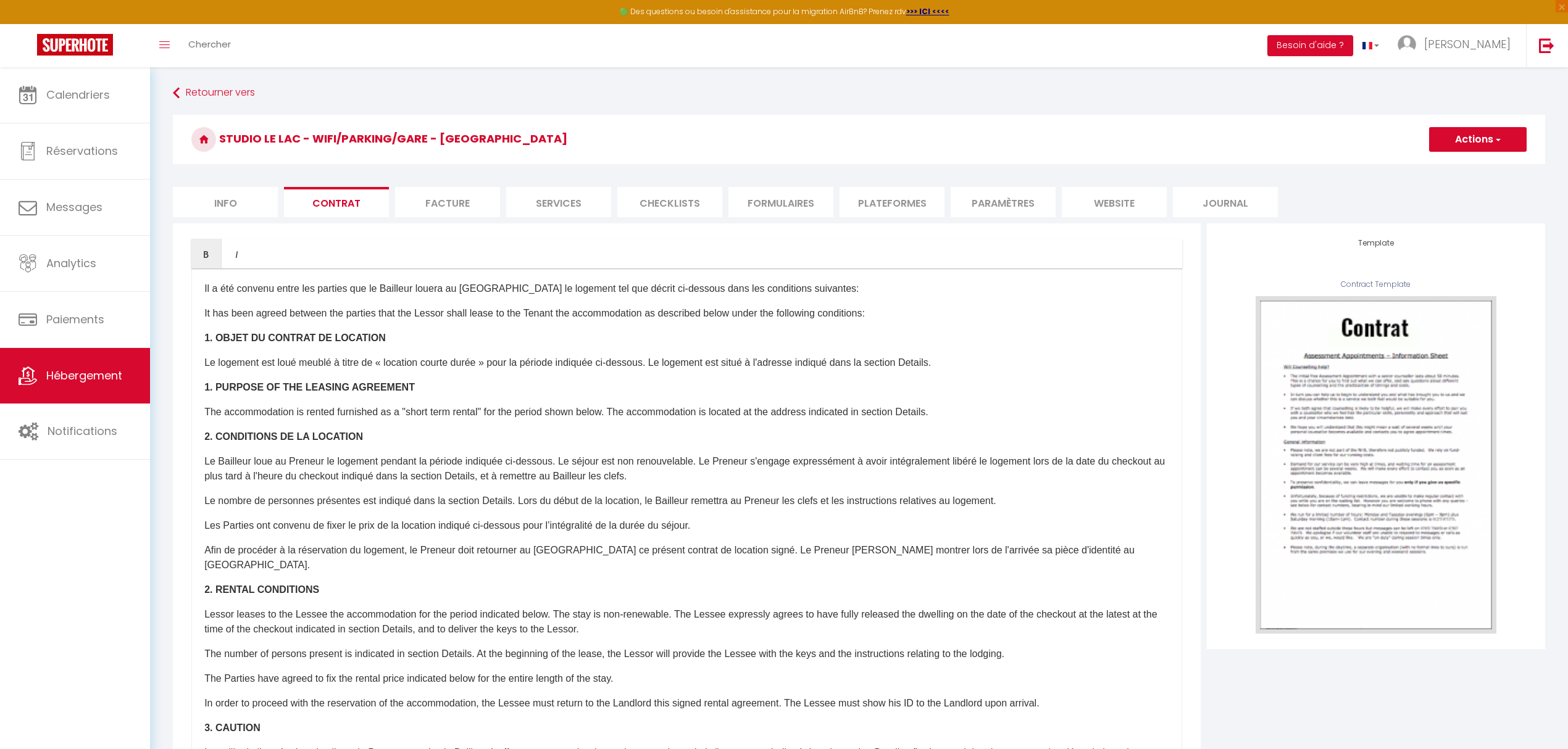
checkbox input "false"
click at [228, 210] on li "Info" at bounding box center [225, 202] width 105 height 30
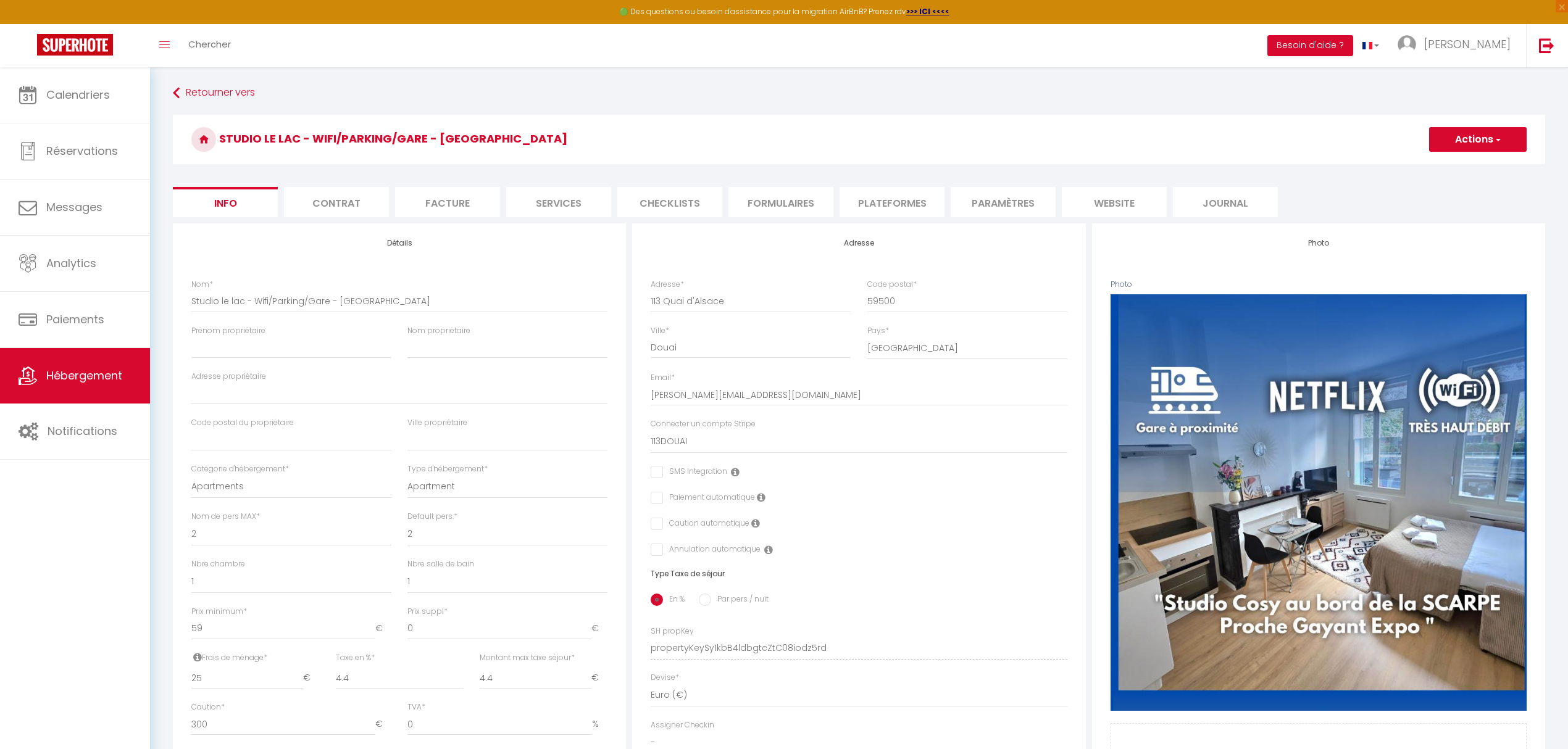
checkbox input "false"
click at [58, 191] on link "Messages" at bounding box center [75, 206] width 150 height 55
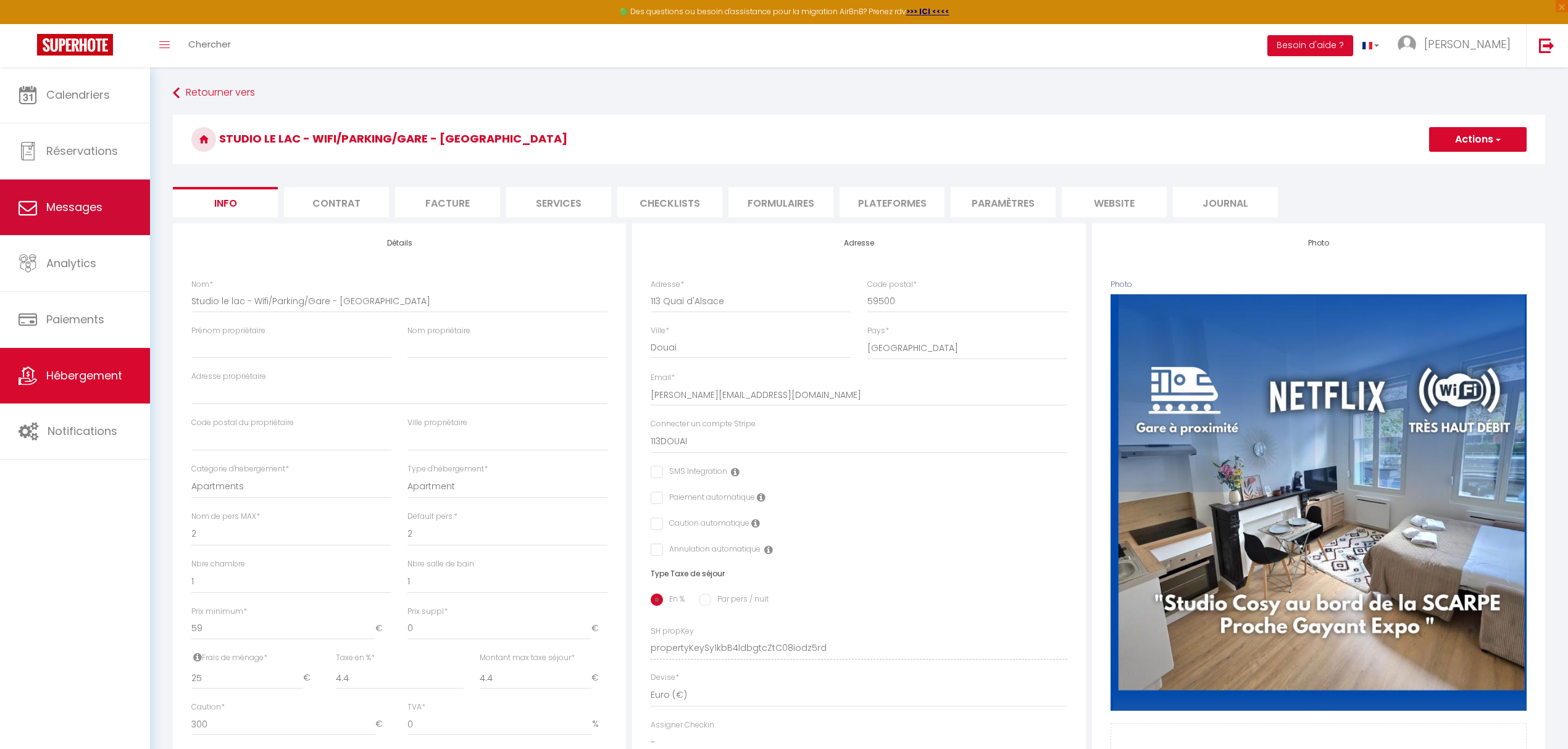
select select "message"
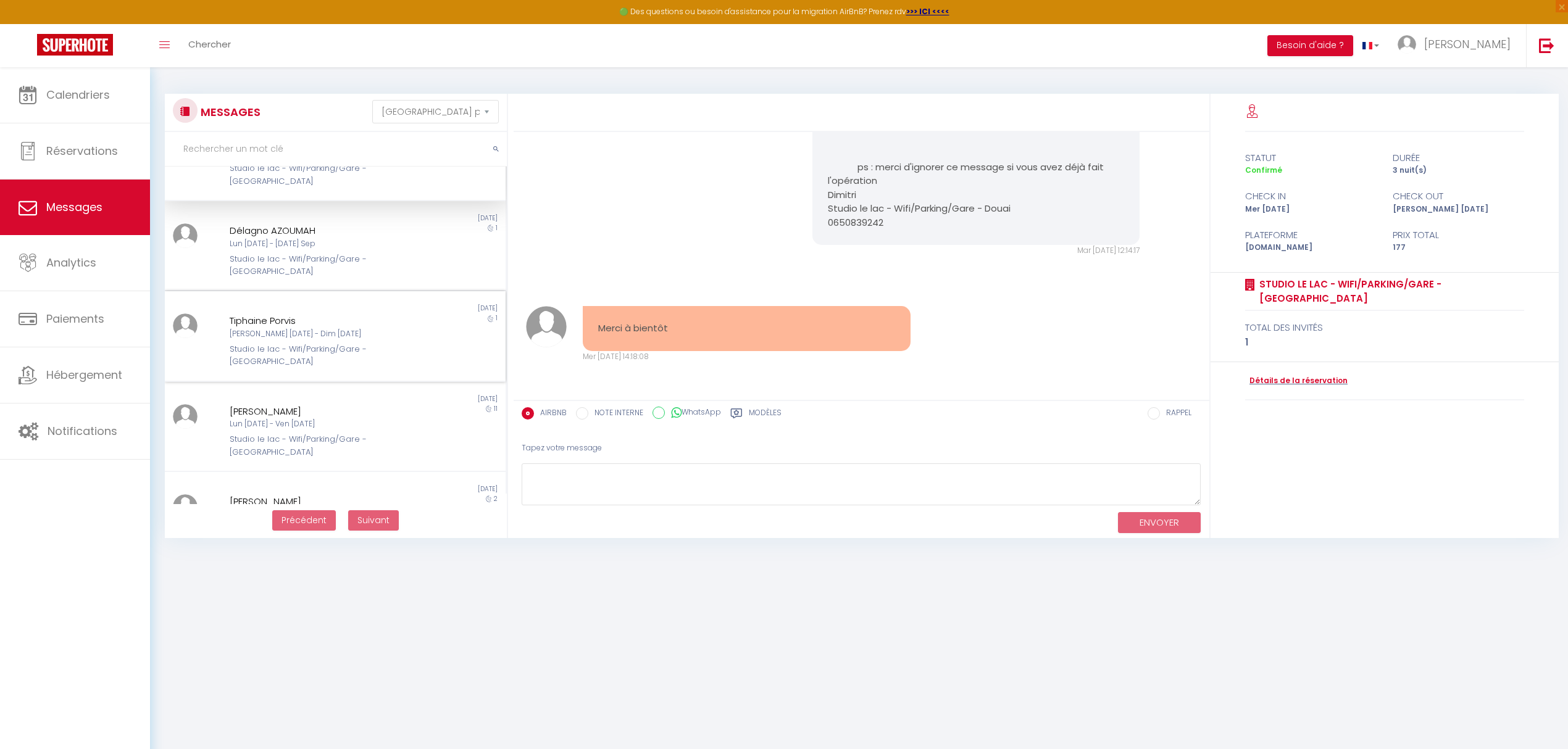
scroll to position [164, 0]
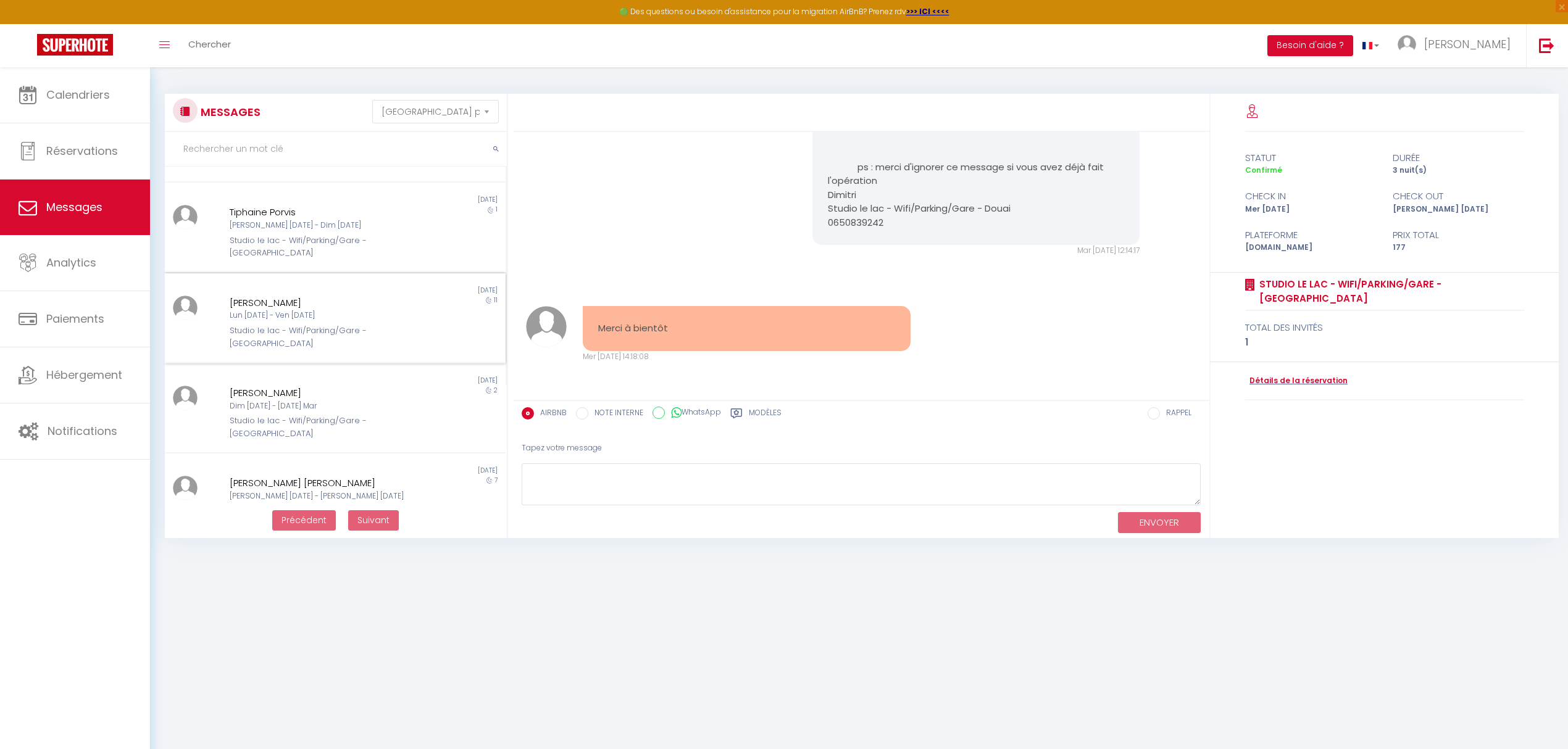
click at [316, 304] on div "Non lu [DATE] [PERSON_NAME] [DATE] - Ven [DATE] Studio [GEOGRAPHIC_DATA]/Parkin…" at bounding box center [335, 318] width 341 height 90
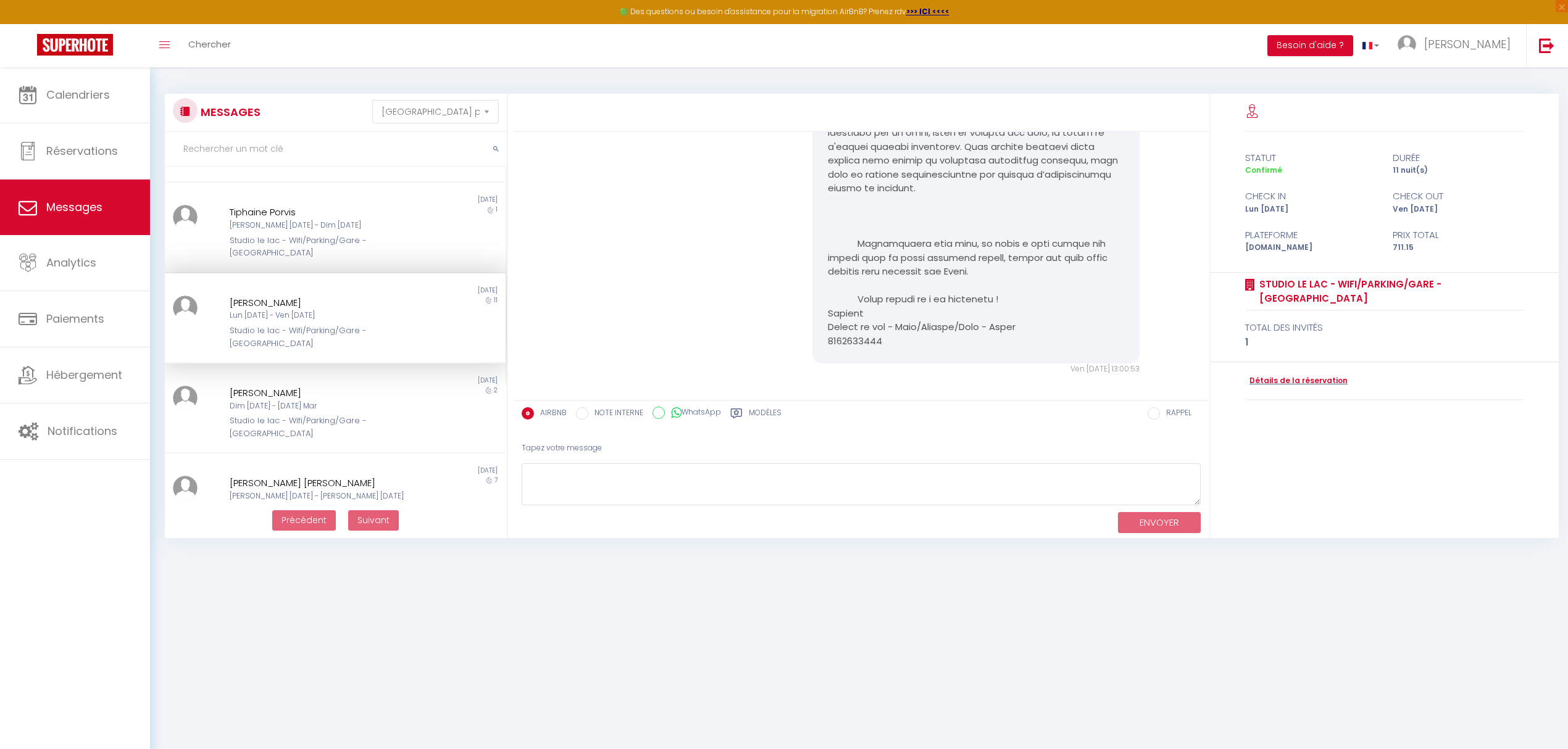
scroll to position [4061, 0]
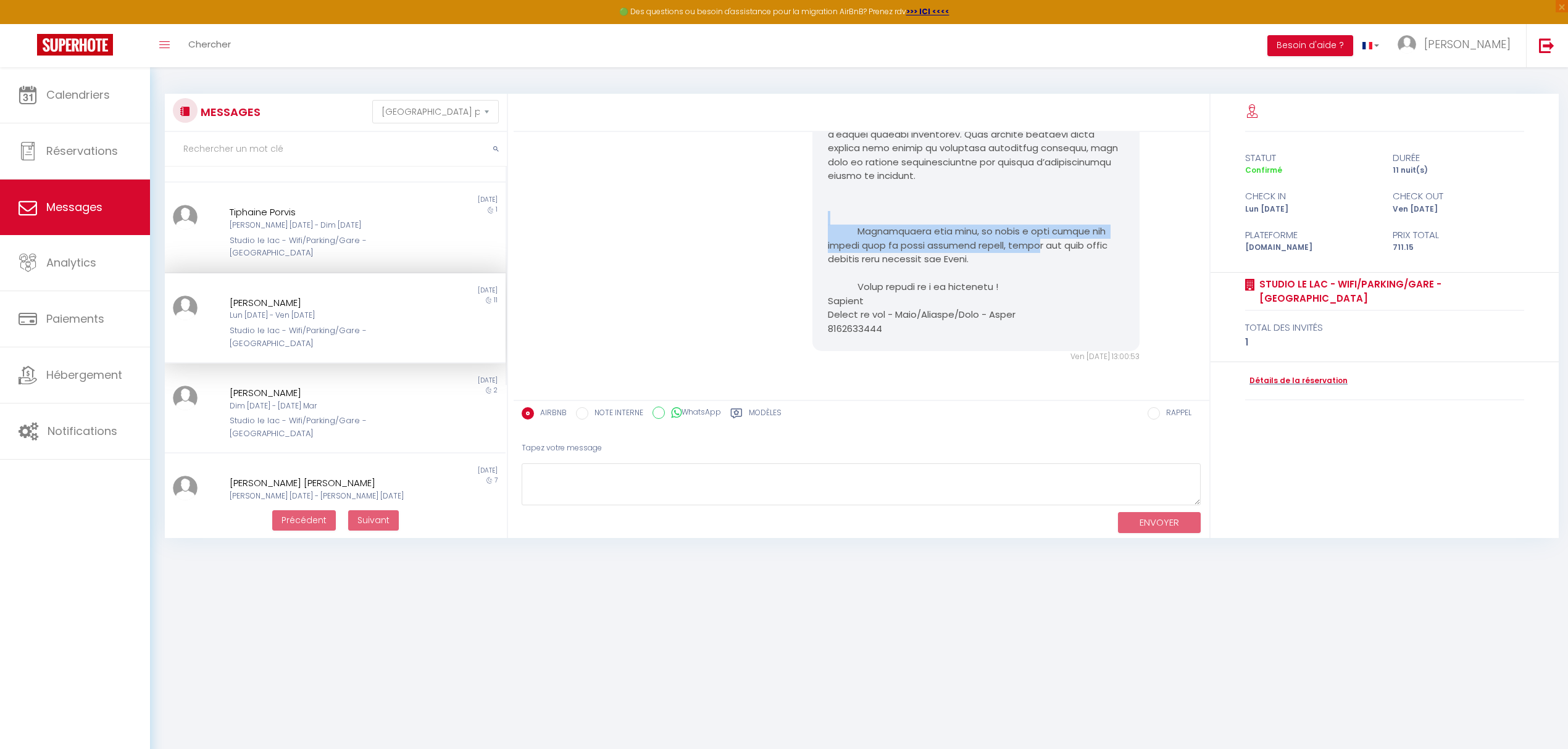
drag, startPoint x: 977, startPoint y: 225, endPoint x: 981, endPoint y: 247, distance: 22.4
click at [981, 247] on pre at bounding box center [976, 3] width 297 height 667
click at [766, 245] on div "Ven [DATE] 13:00:53 Note Sms Ven [DATE] 13:00:53" at bounding box center [861, 8] width 687 height 759
click at [734, 270] on div "Ven [DATE] 13:00:53 Note Sms Ven [DATE] 13:00:53" at bounding box center [861, 8] width 687 height 759
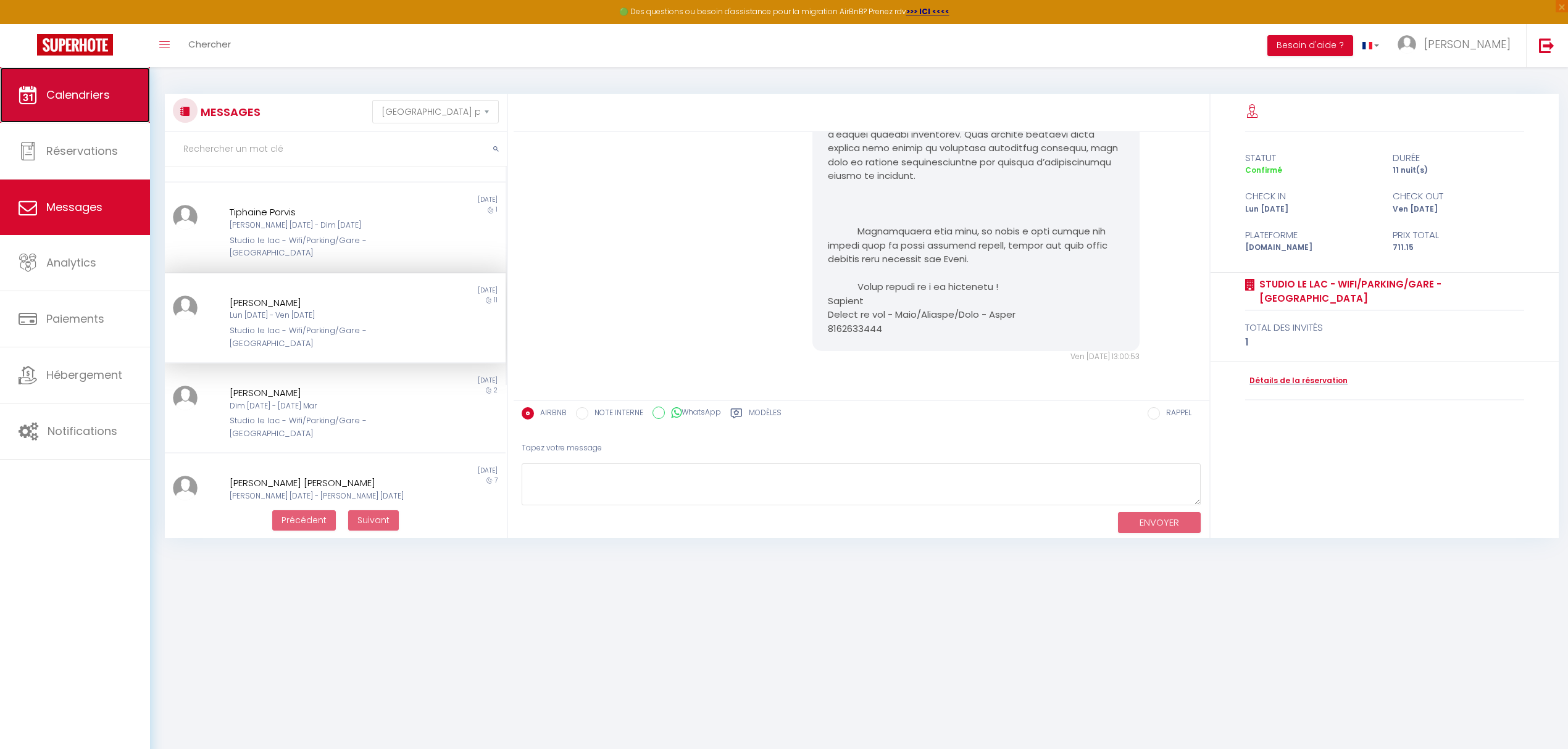
click at [81, 90] on span "Calendriers" at bounding box center [78, 95] width 64 height 16
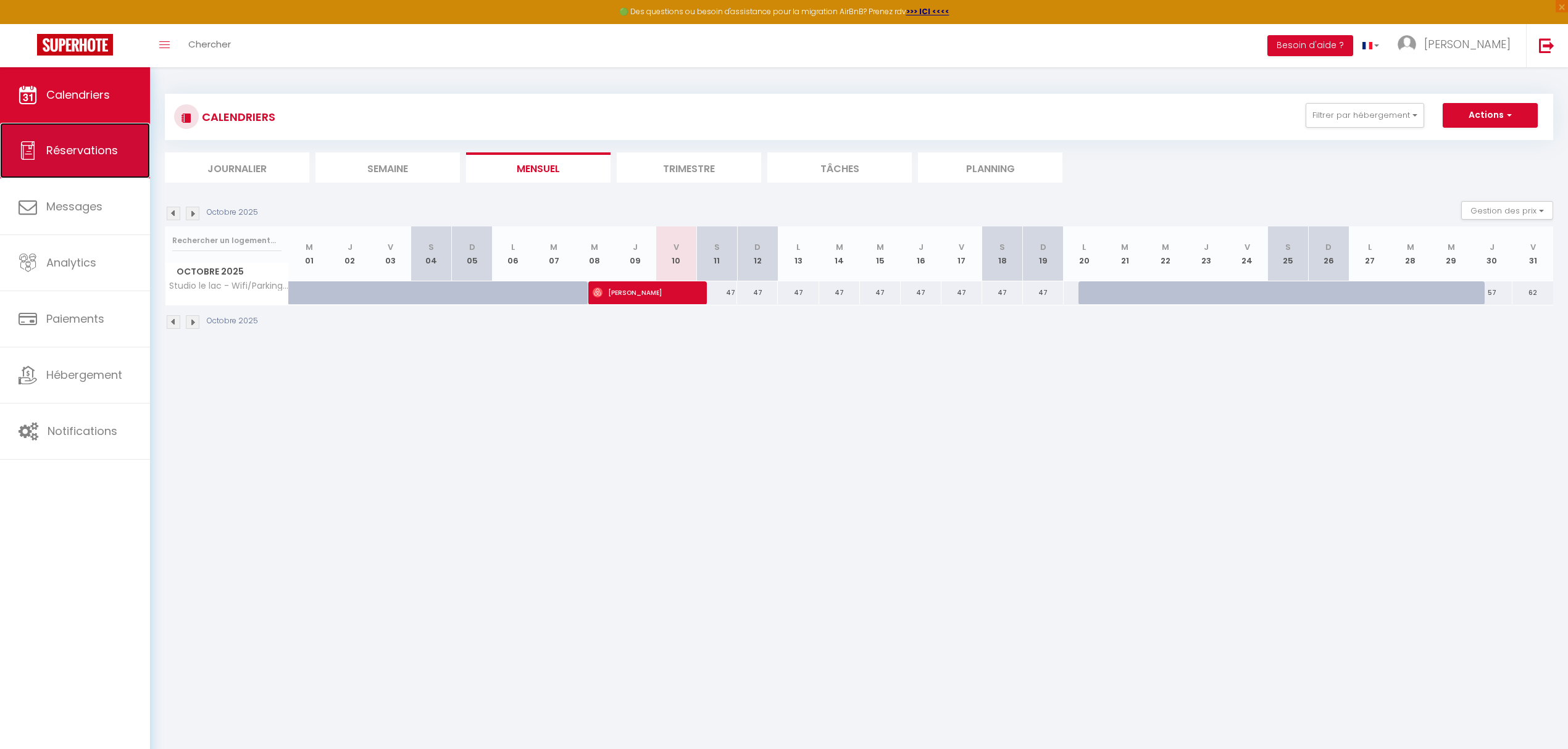
click at [84, 145] on span "Réservations" at bounding box center [82, 150] width 72 height 16
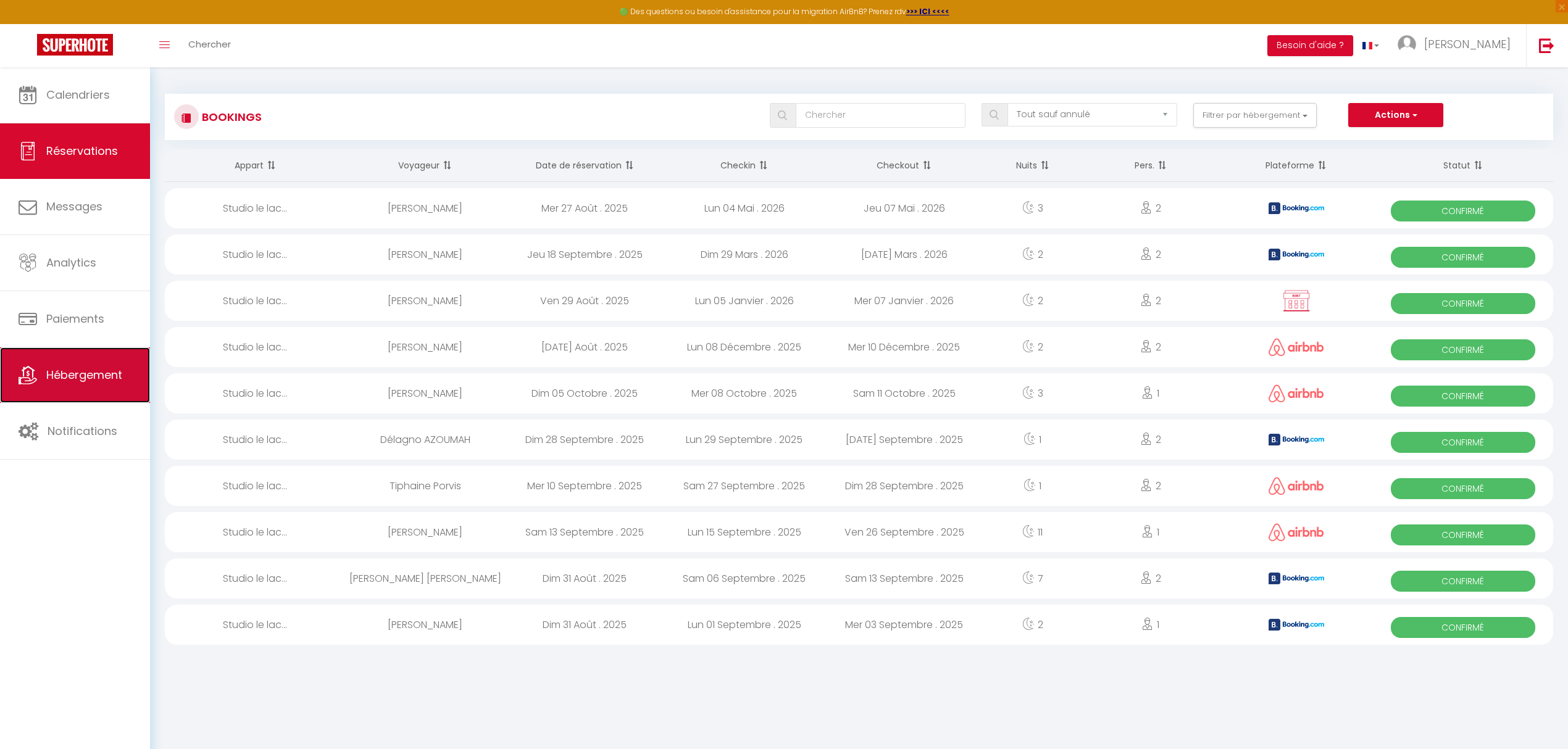
click at [79, 388] on link "Hébergement" at bounding box center [75, 375] width 150 height 55
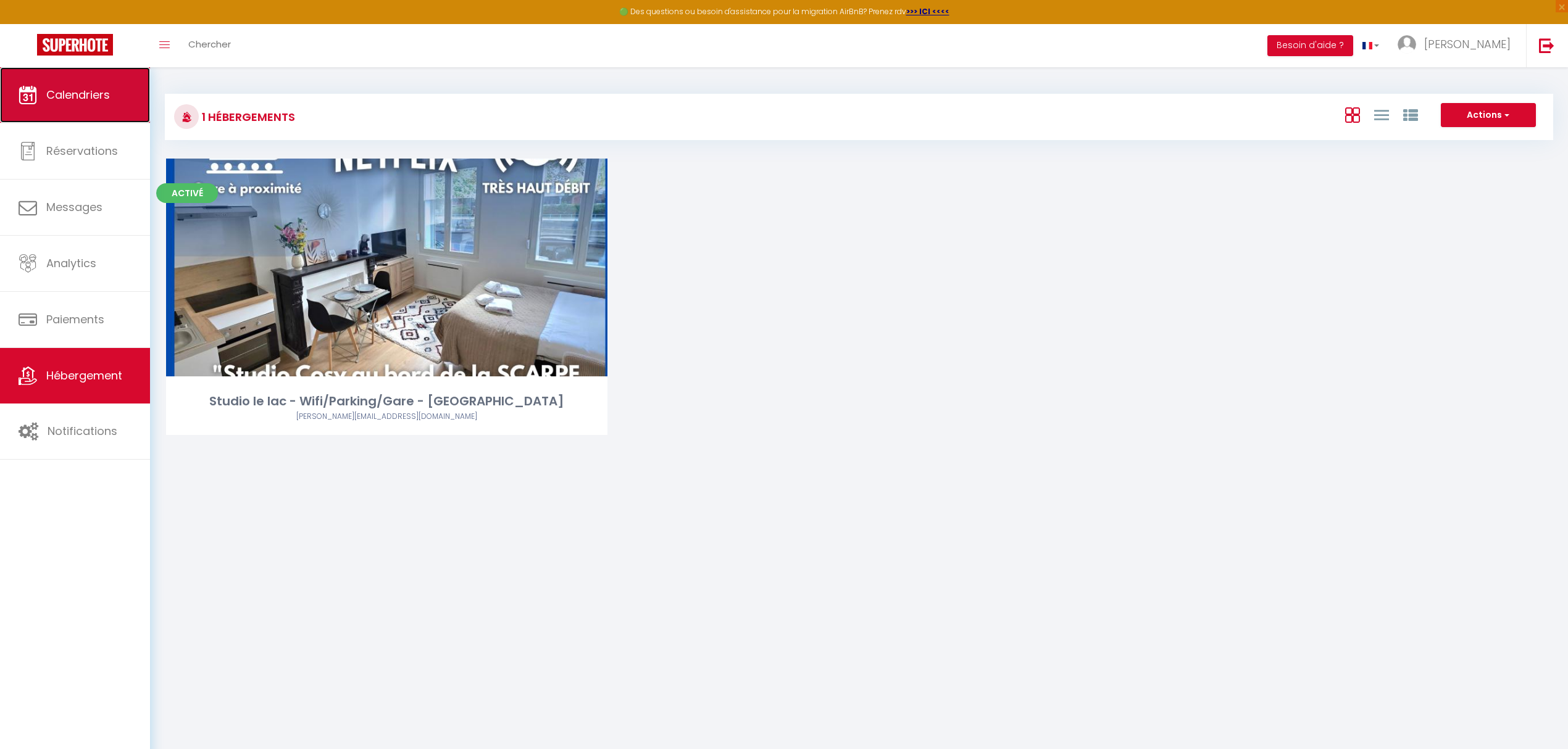
click at [62, 93] on span "Calendriers" at bounding box center [78, 95] width 64 height 16
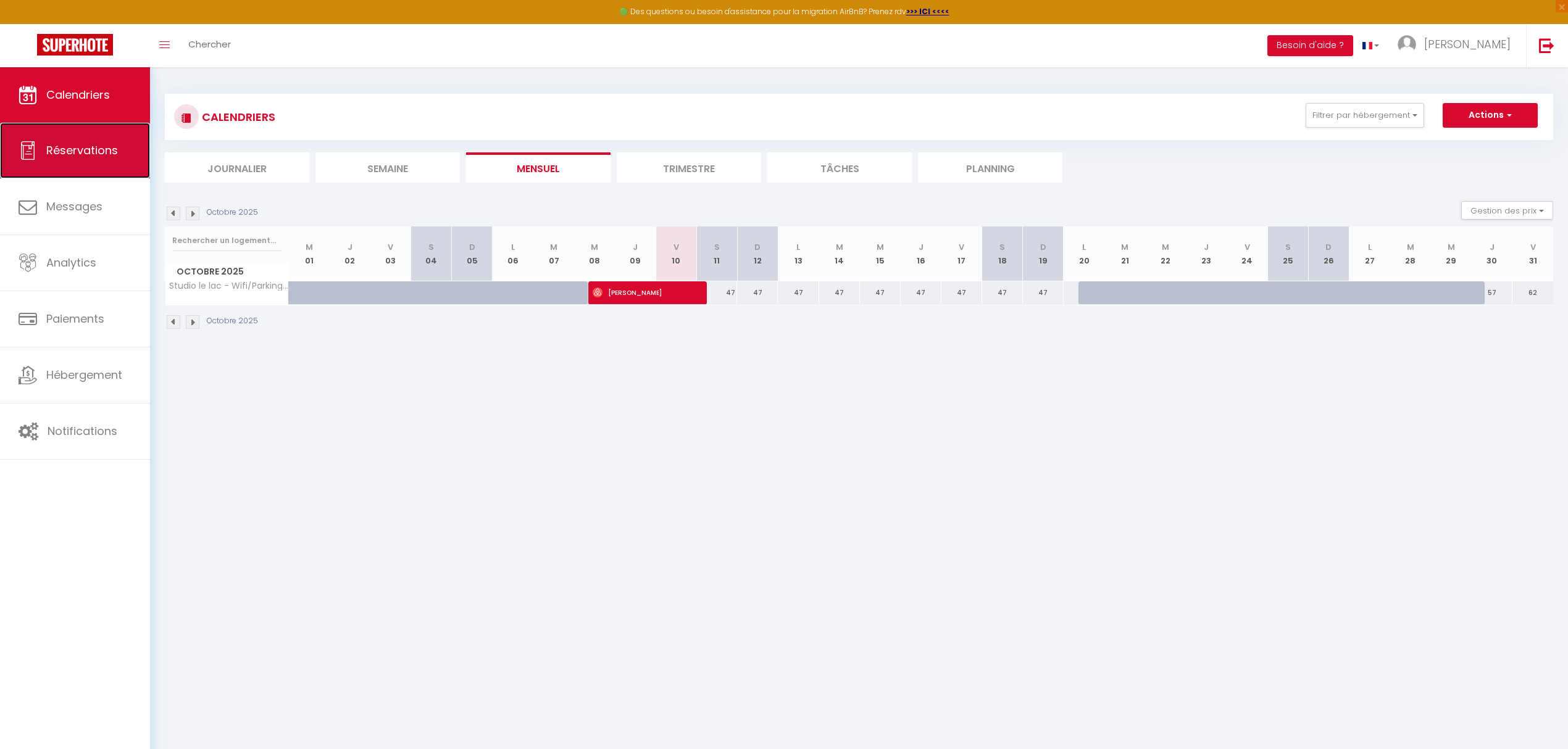
click at [79, 166] on link "Réservations" at bounding box center [75, 150] width 150 height 55
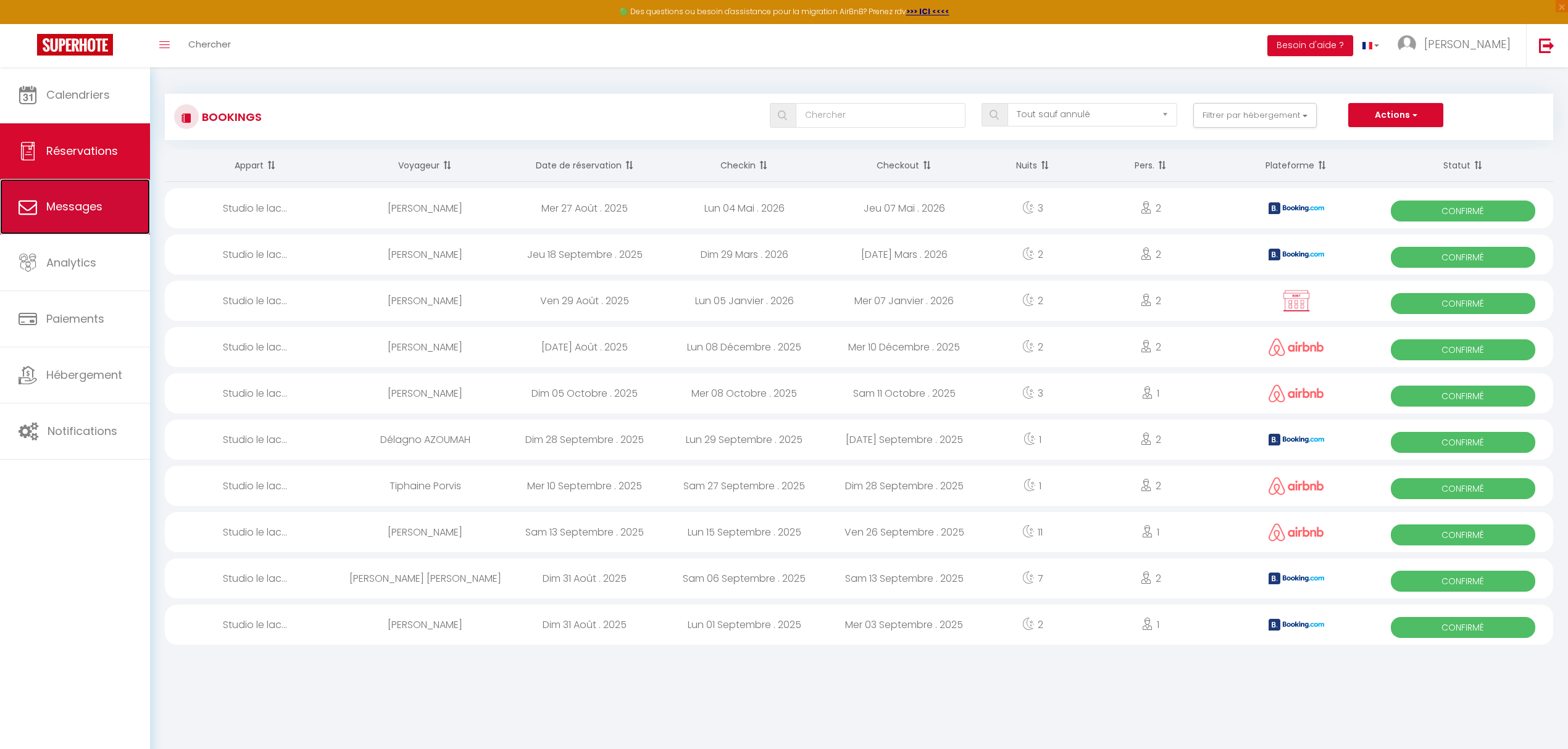
click at [84, 223] on link "Messages" at bounding box center [75, 206] width 150 height 55
select select "message"
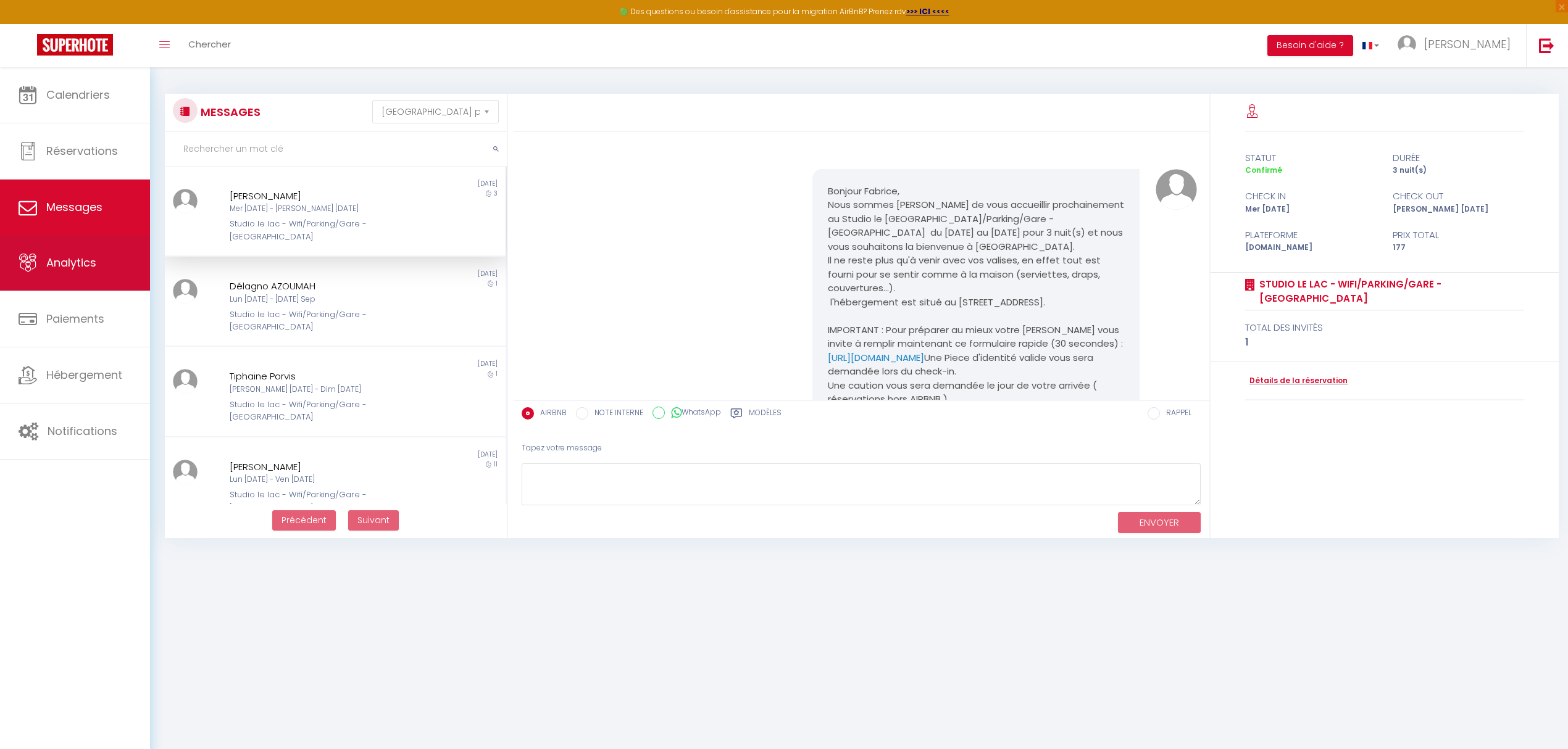
scroll to position [2168, 0]
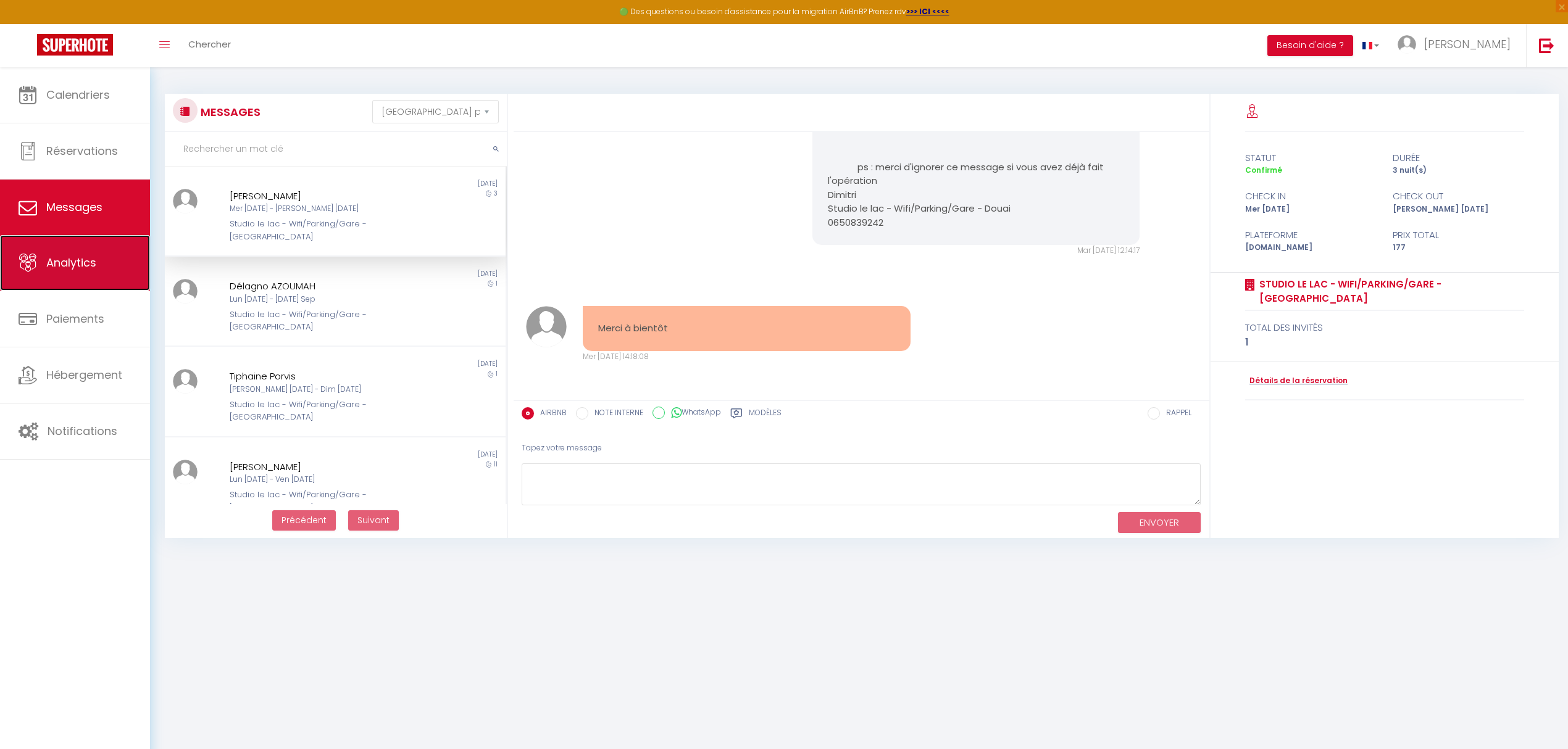
click at [80, 254] on link "Analytics" at bounding box center [75, 263] width 150 height 55
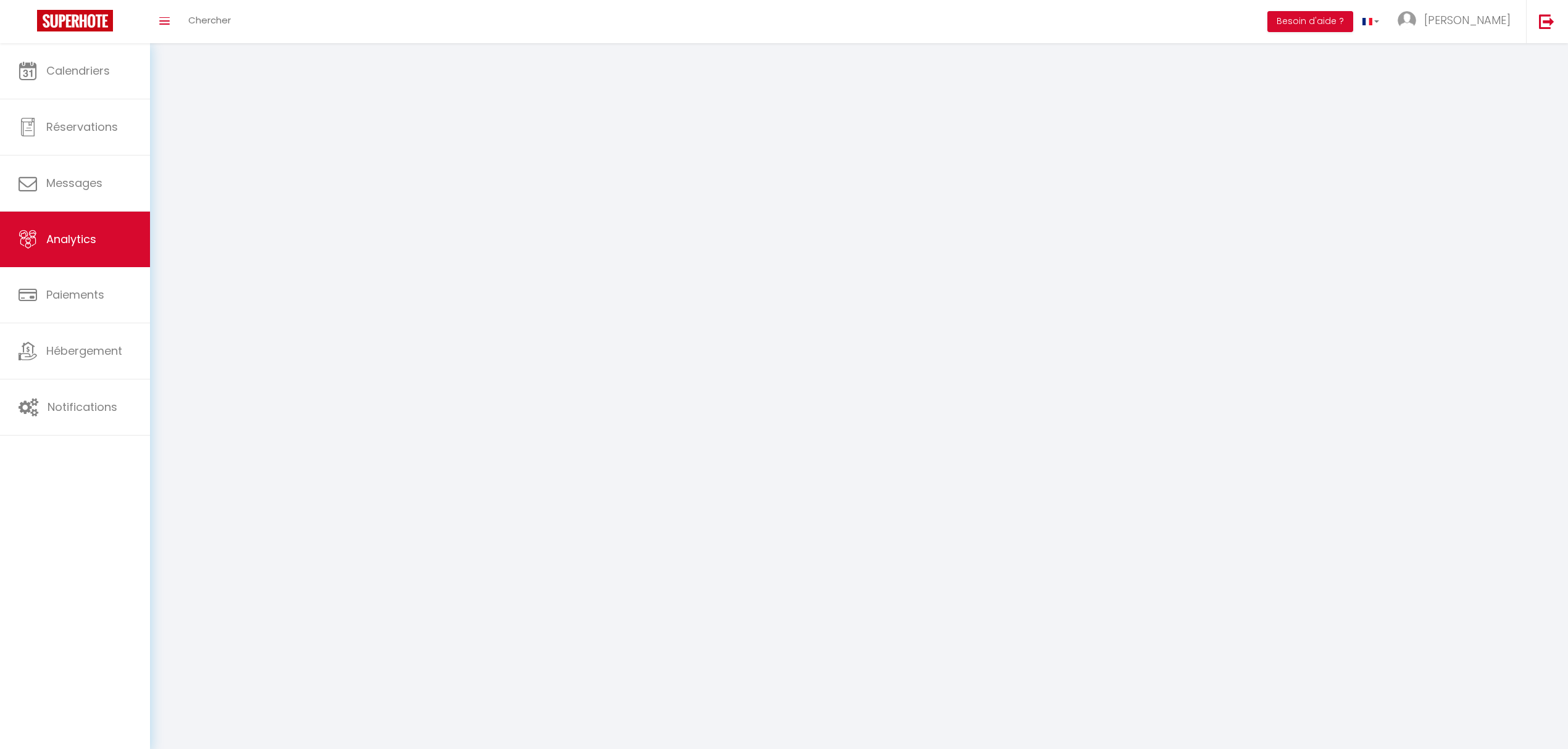
select select "2025"
select select "10"
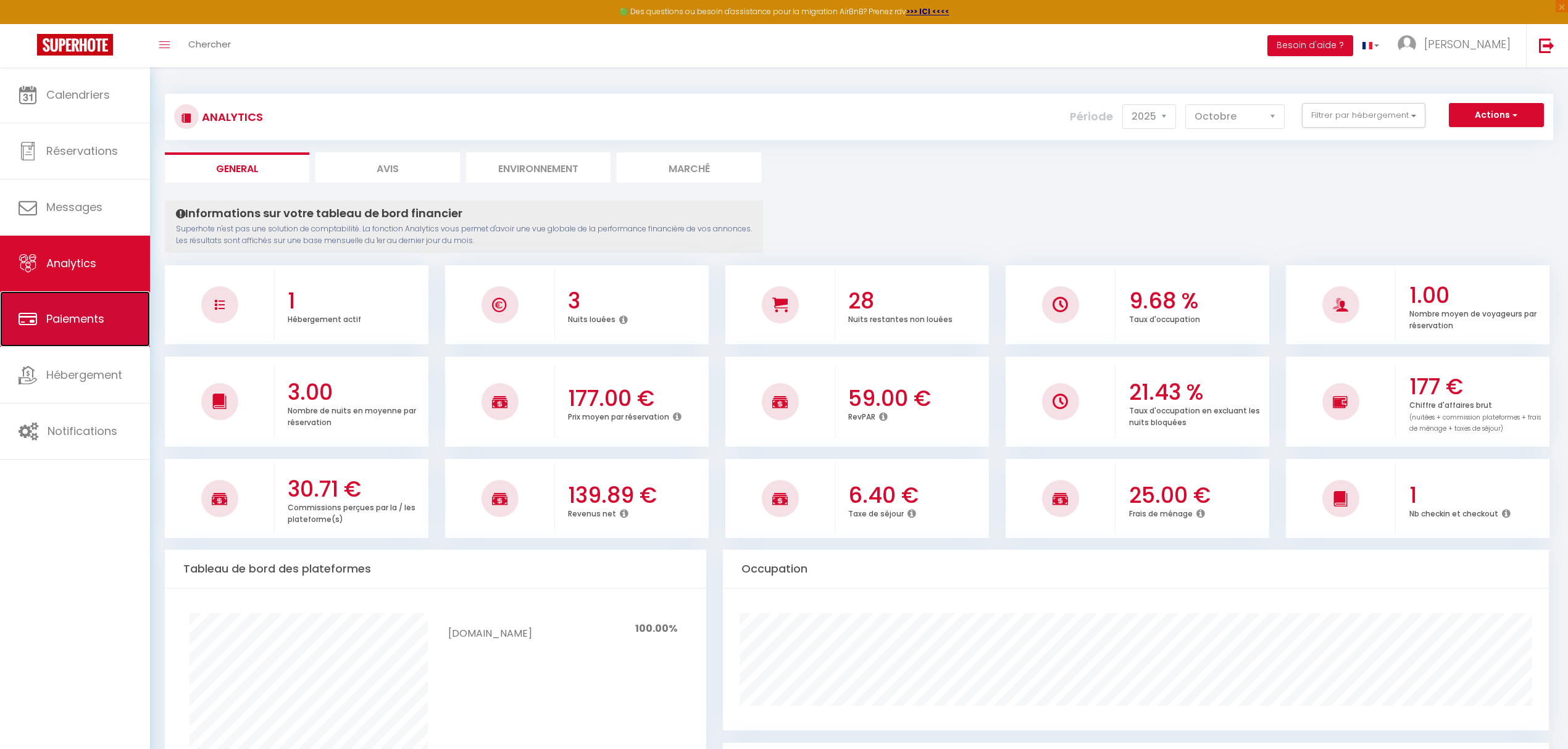
click at [81, 330] on link "Paiements" at bounding box center [75, 319] width 150 height 55
select select "2"
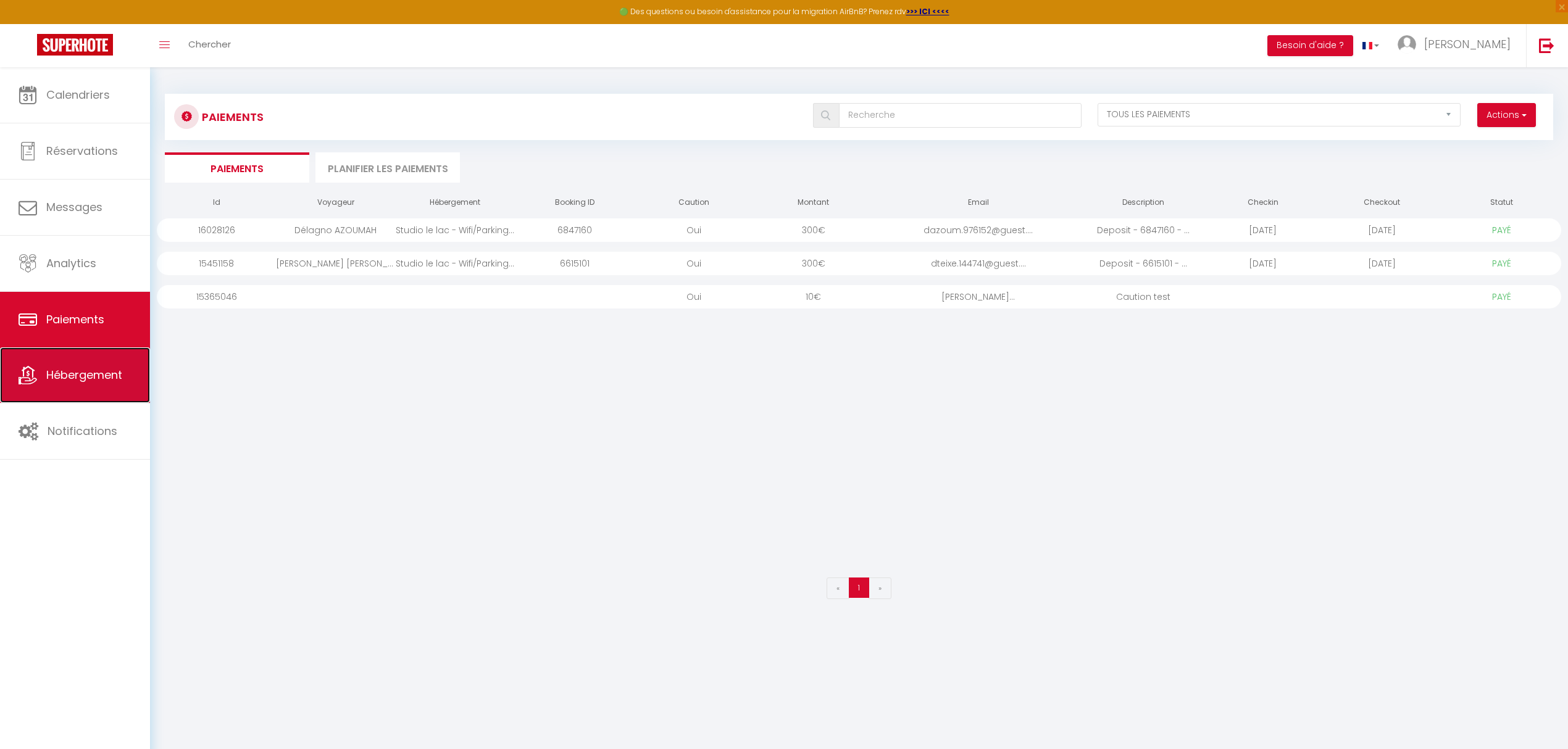
click at [116, 389] on link "Hébergement" at bounding box center [75, 375] width 150 height 55
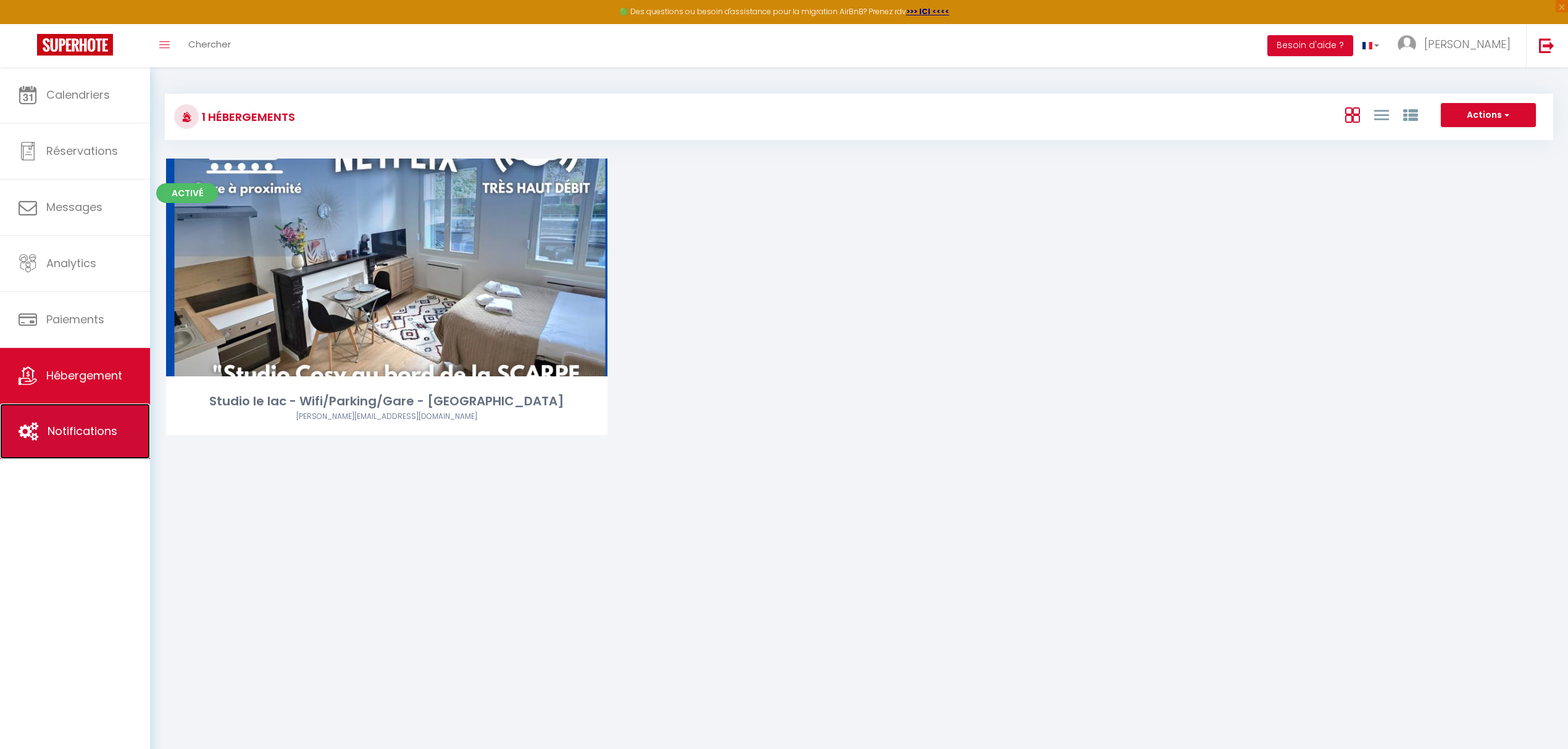
click at [92, 446] on link "Notifications" at bounding box center [75, 431] width 150 height 55
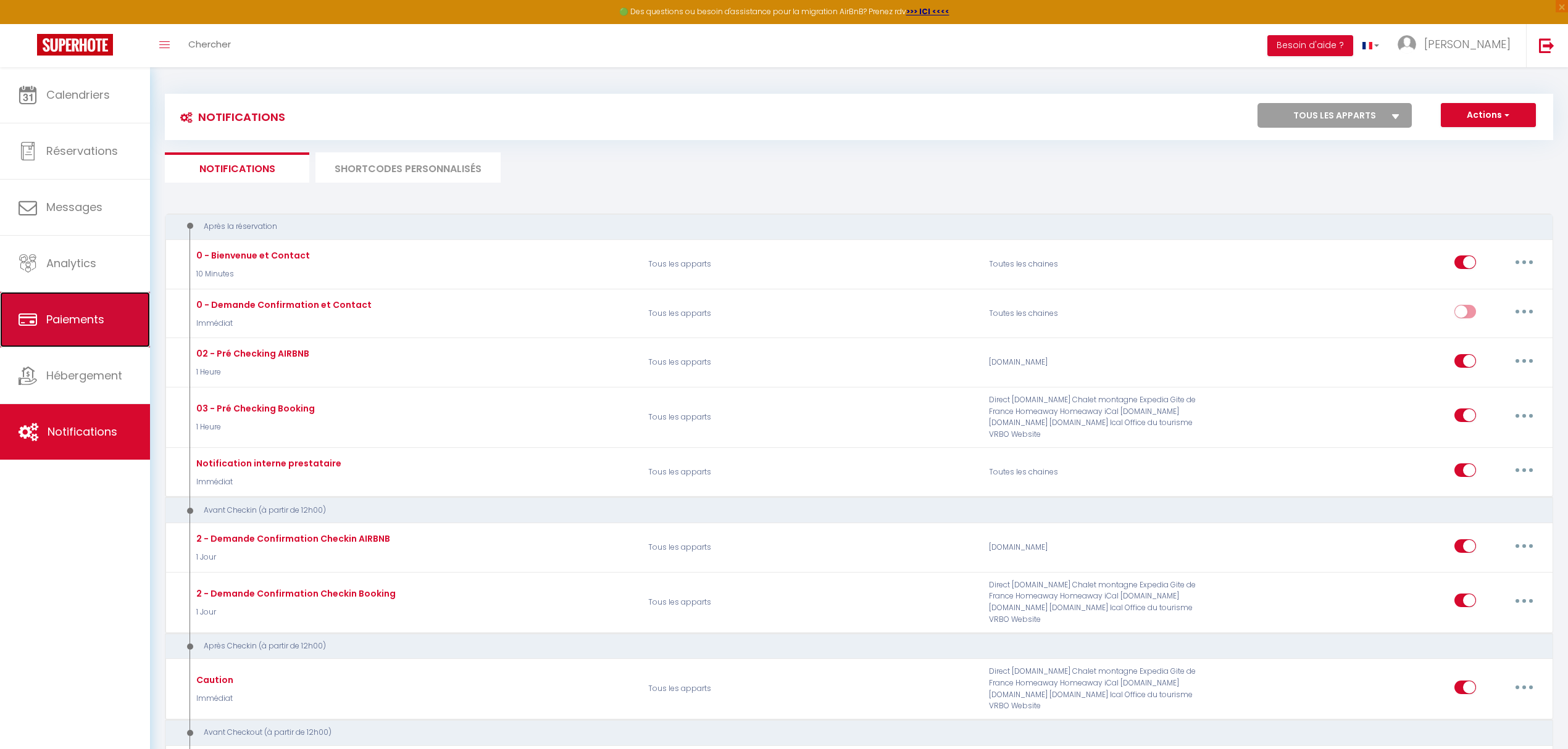
click at [80, 308] on link "Paiements" at bounding box center [75, 319] width 150 height 55
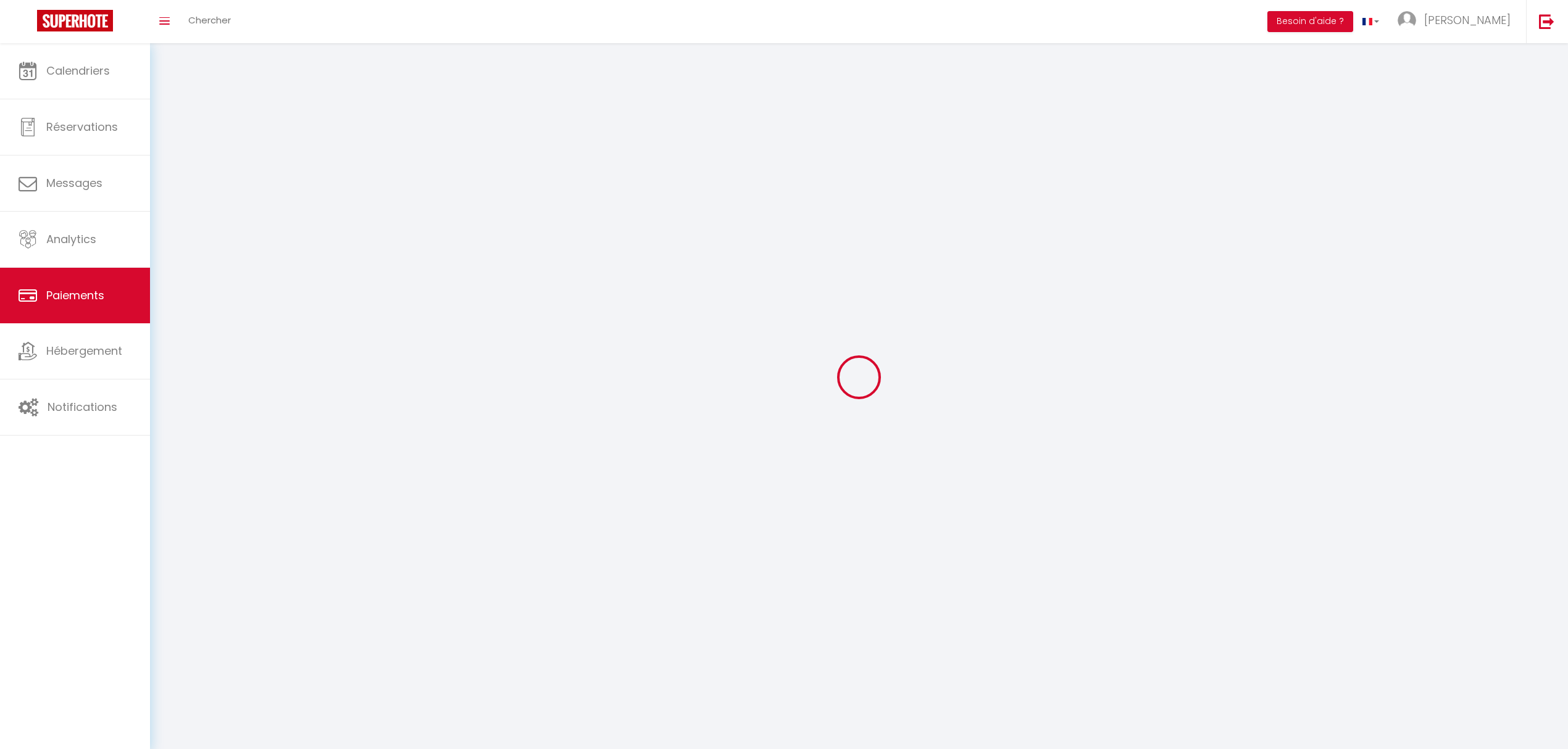
select select "2"
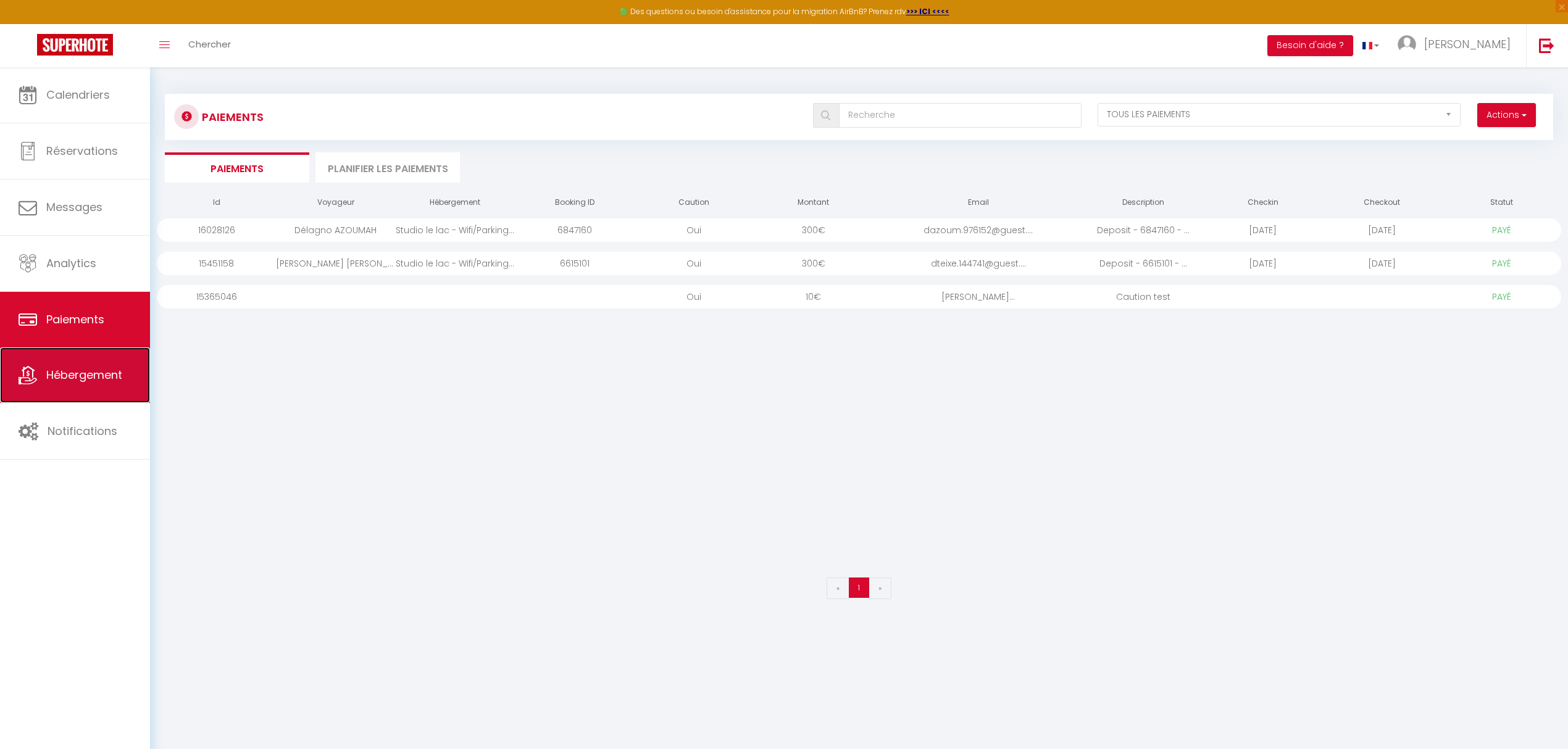
click at [80, 377] on span "Hébergement" at bounding box center [84, 375] width 76 height 16
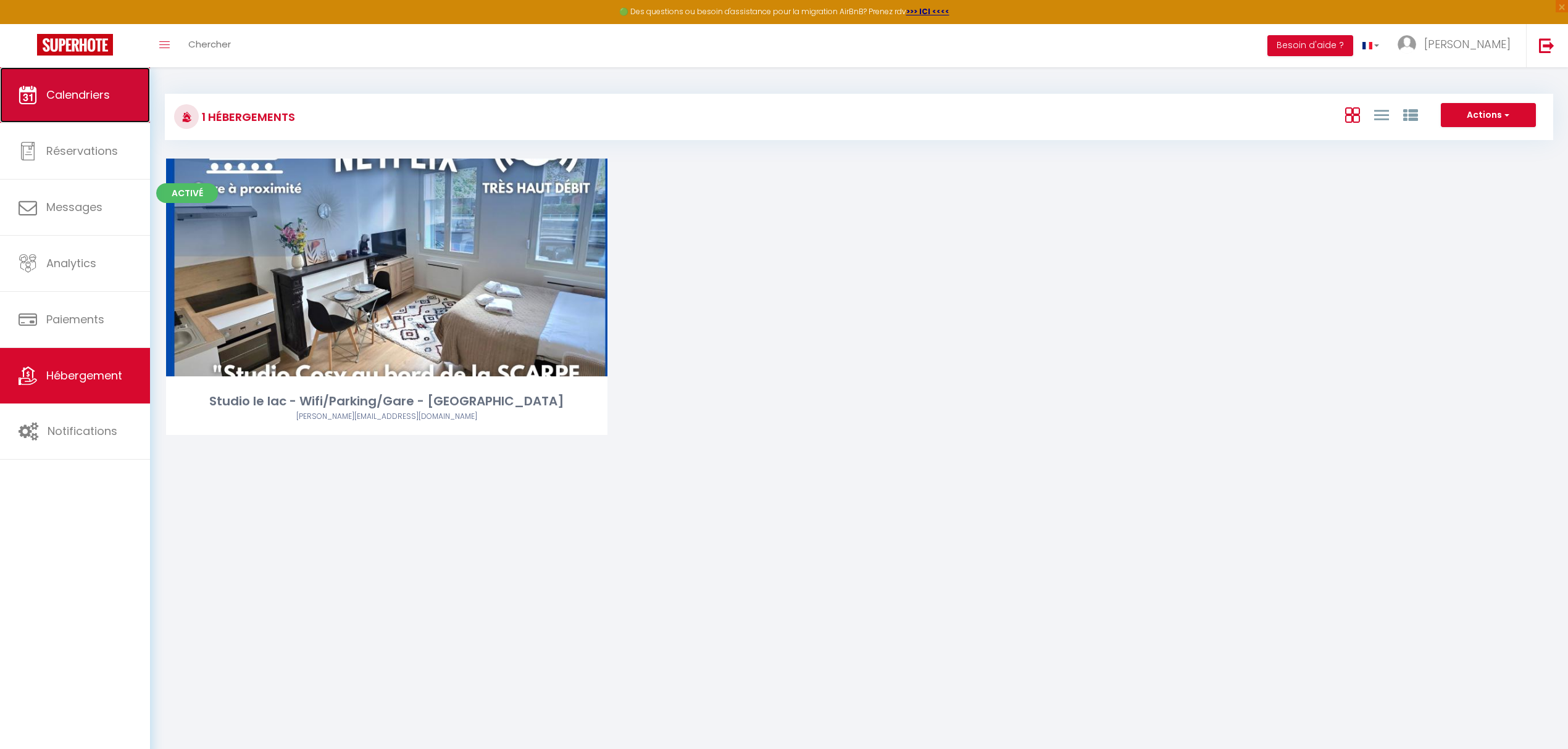
click at [69, 103] on link "Calendriers" at bounding box center [75, 94] width 150 height 55
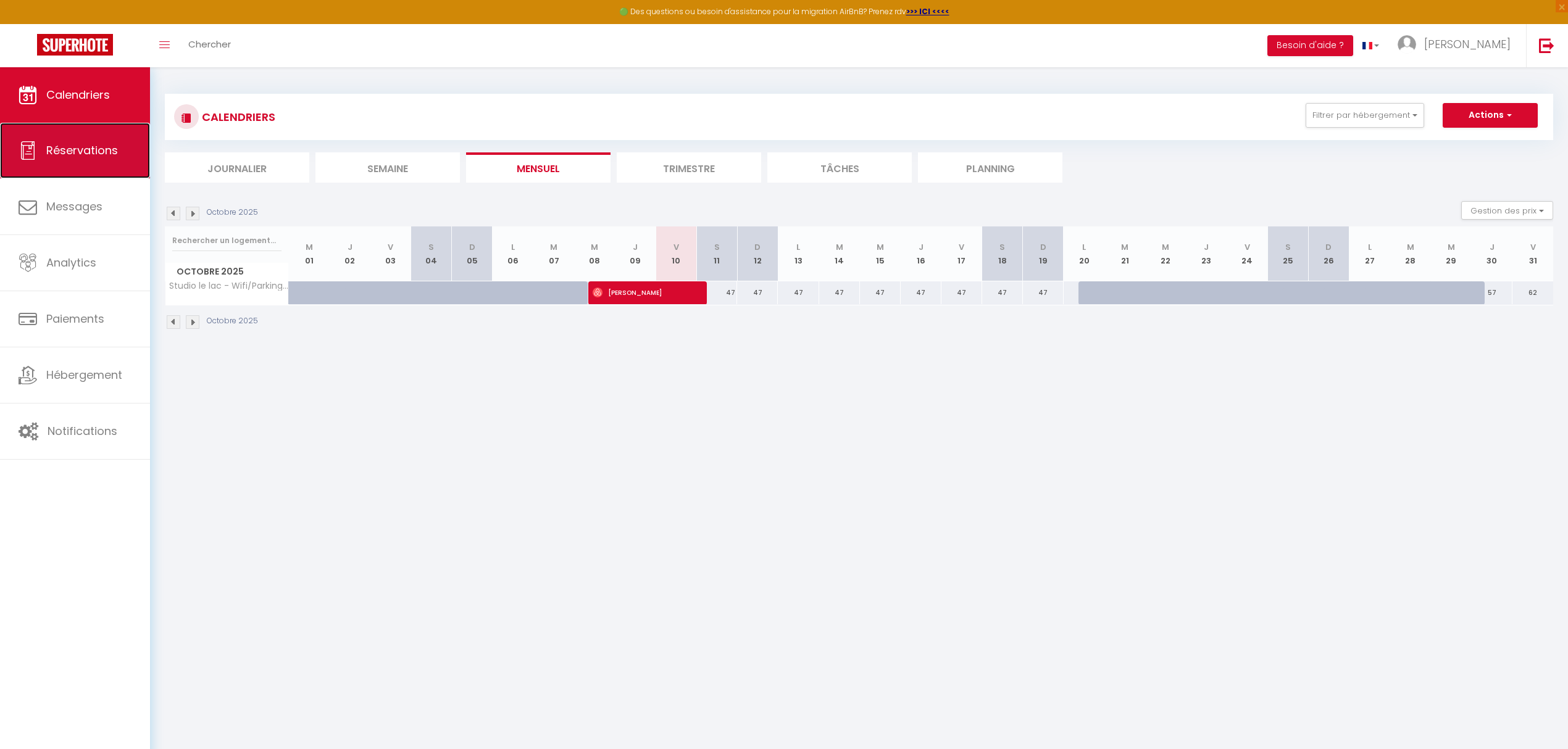
click at [76, 159] on link "Réservations" at bounding box center [75, 150] width 150 height 55
select select "not_cancelled"
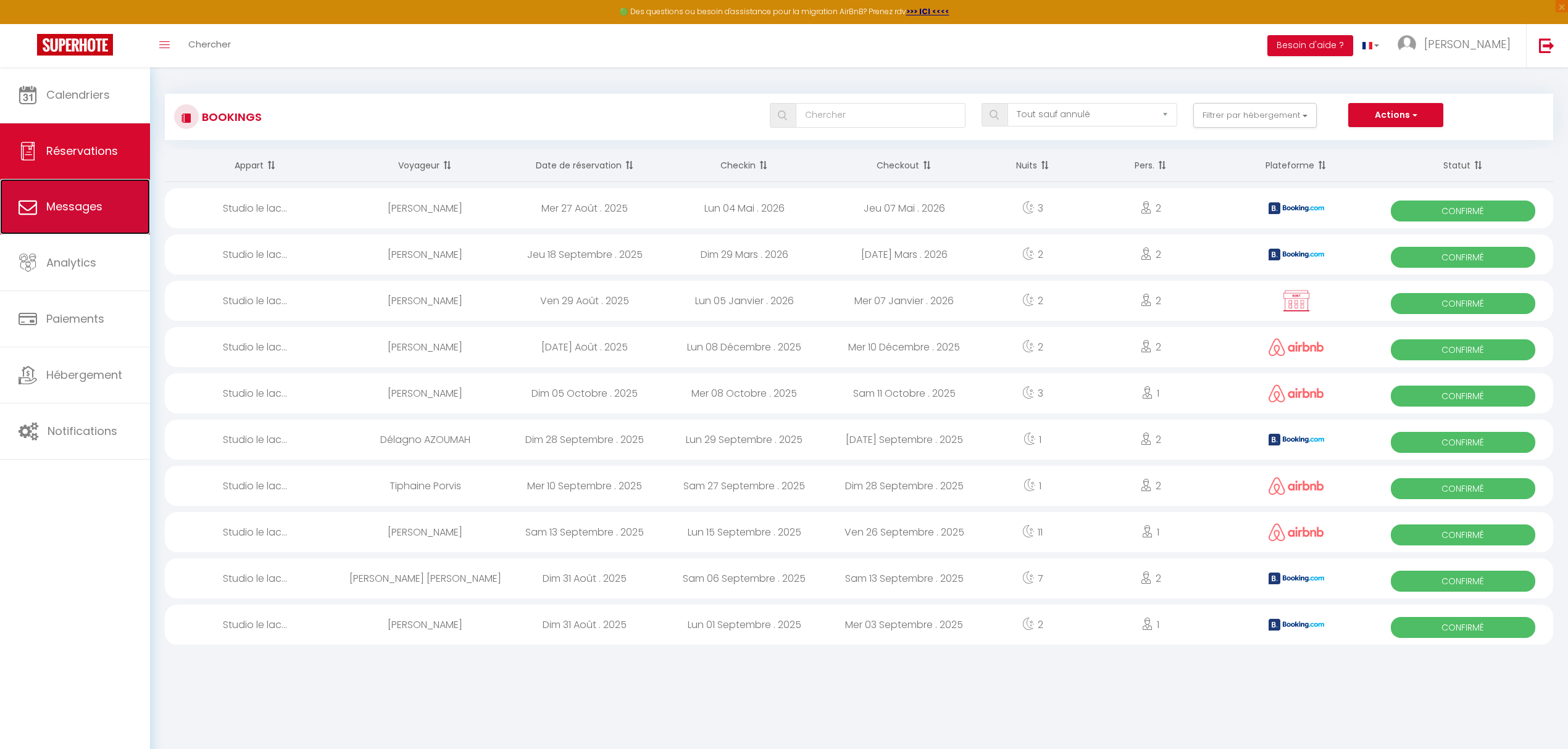
click at [87, 199] on span "Messages" at bounding box center [75, 206] width 56 height 16
select select "message"
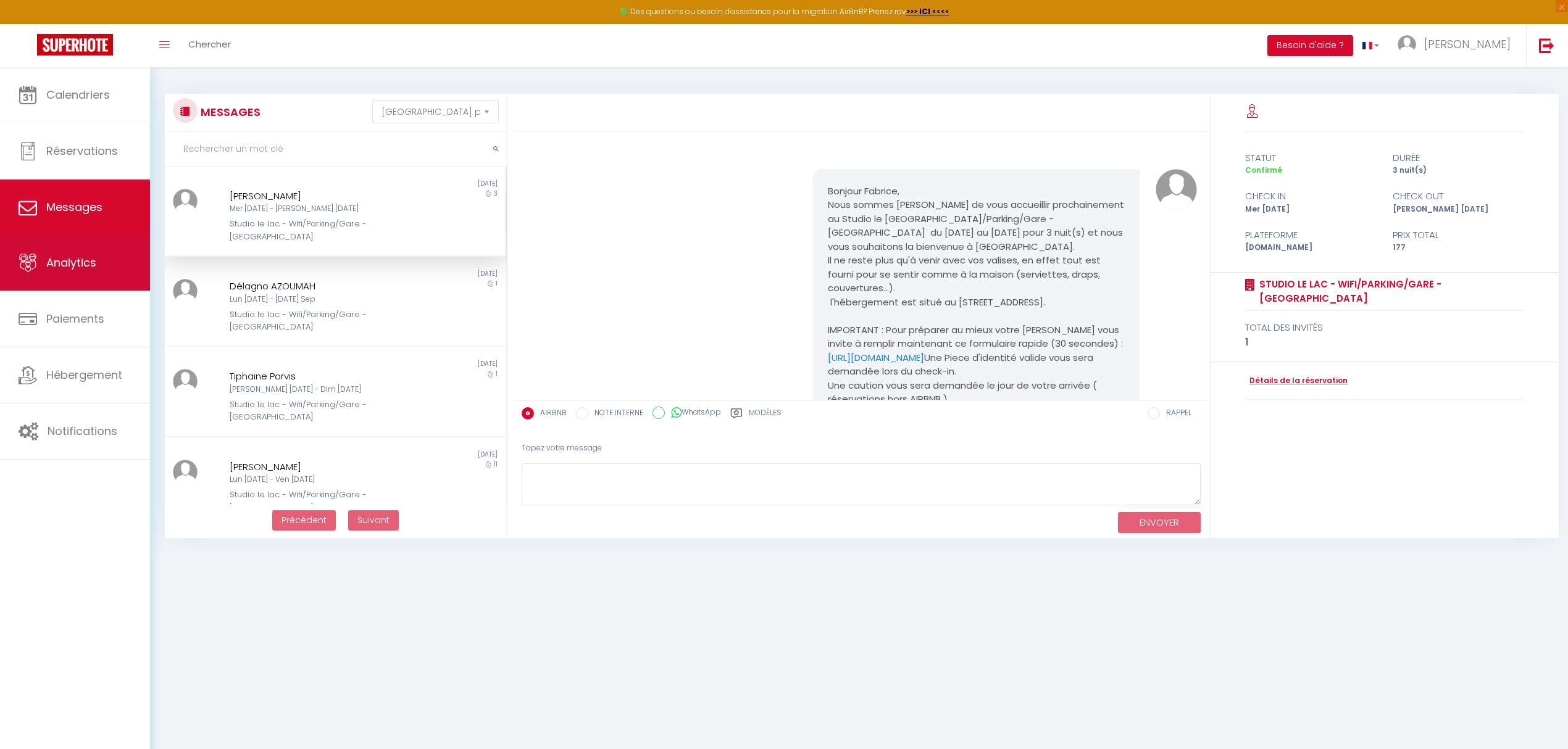
scroll to position [2168, 0]
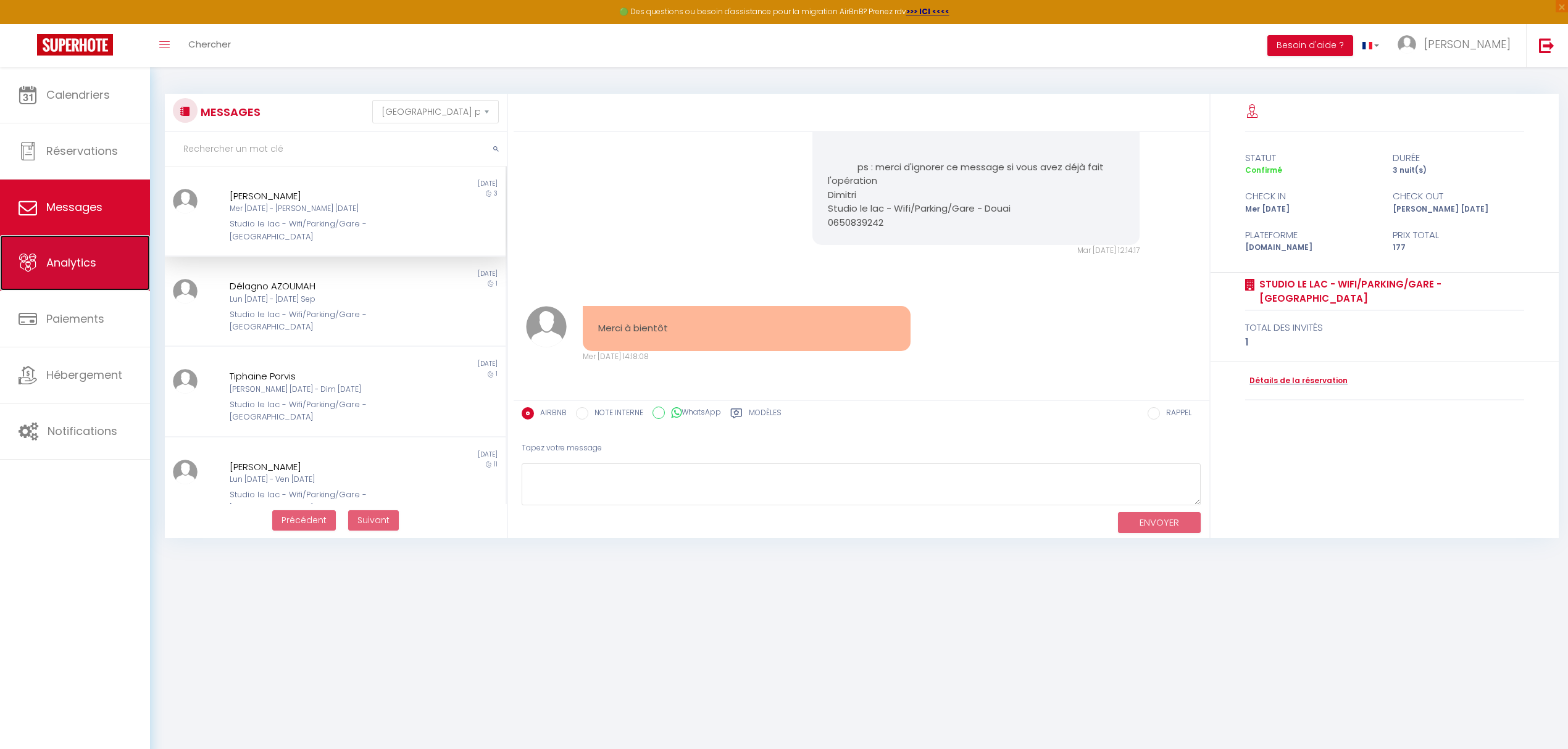
click at [92, 260] on span "Analytics" at bounding box center [72, 263] width 50 height 16
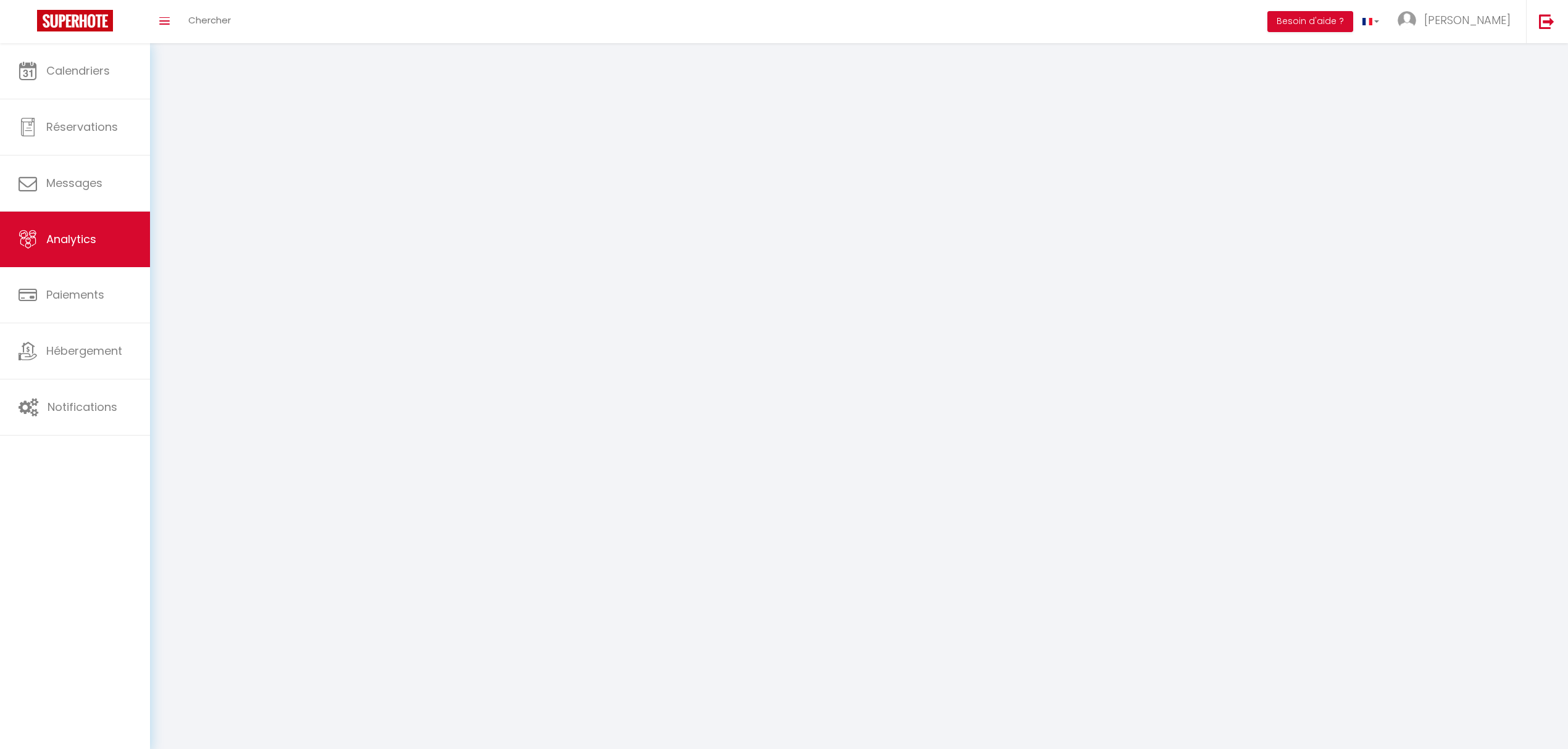
select select "2025"
select select "10"
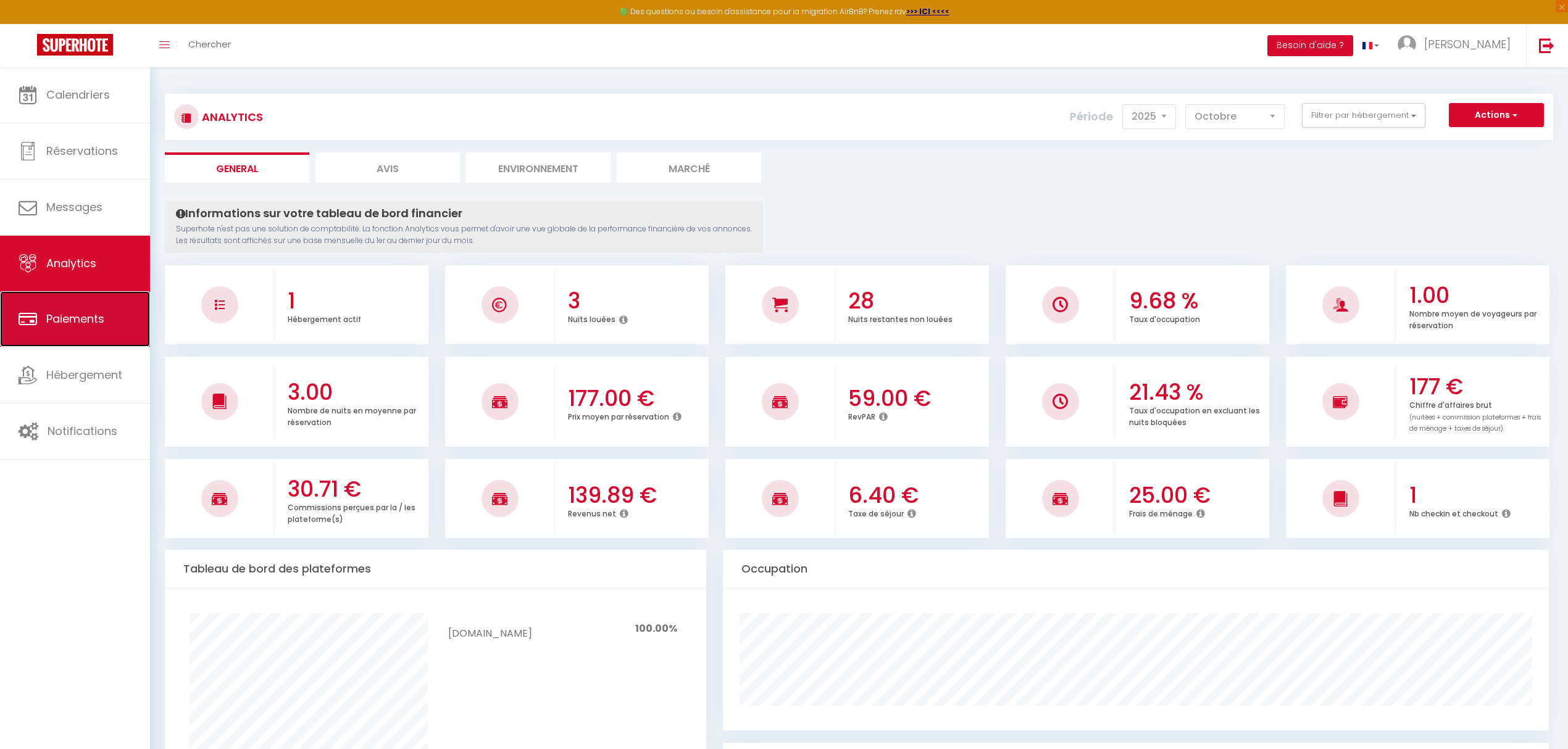
click at [84, 317] on span "Paiements" at bounding box center [76, 319] width 58 height 16
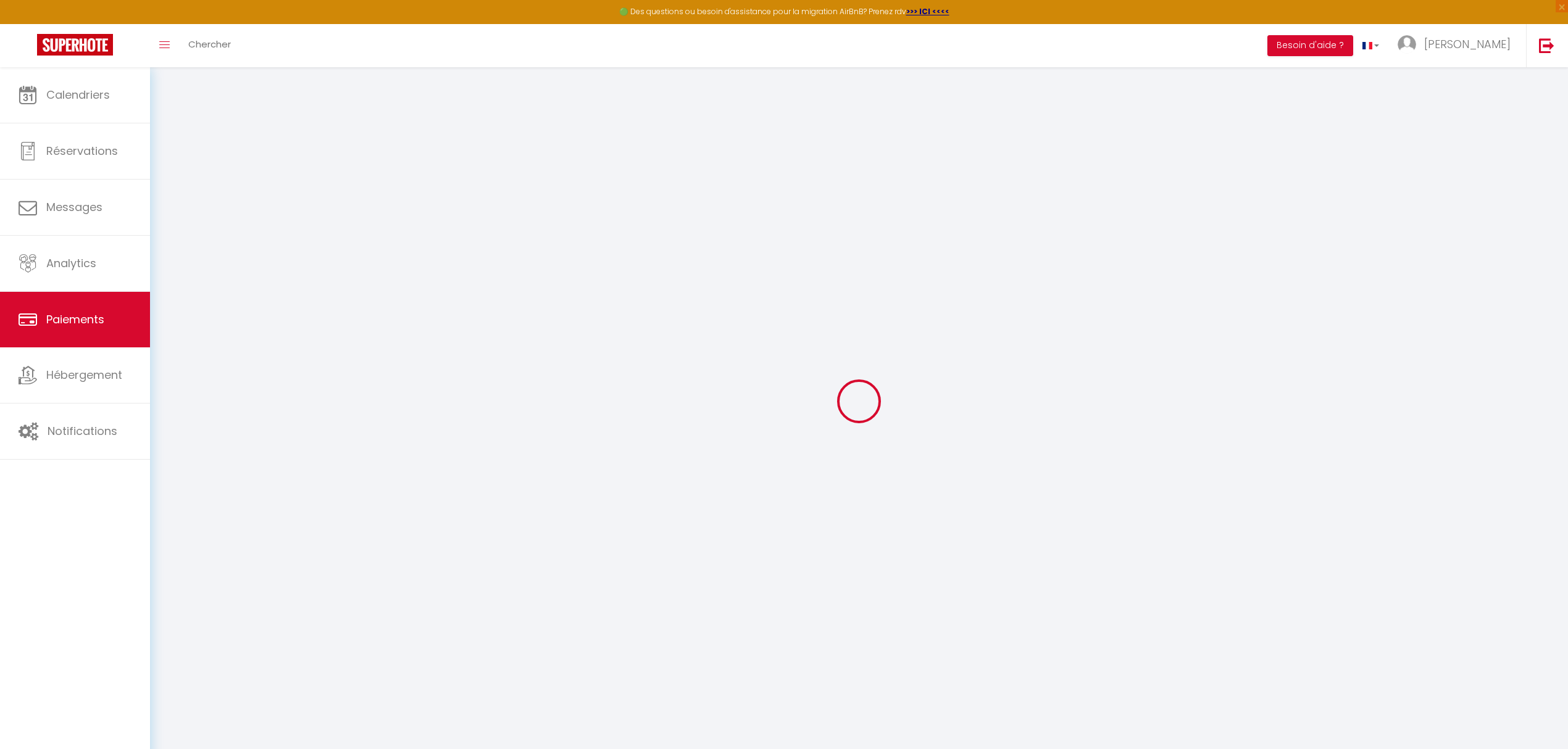
select select "2"
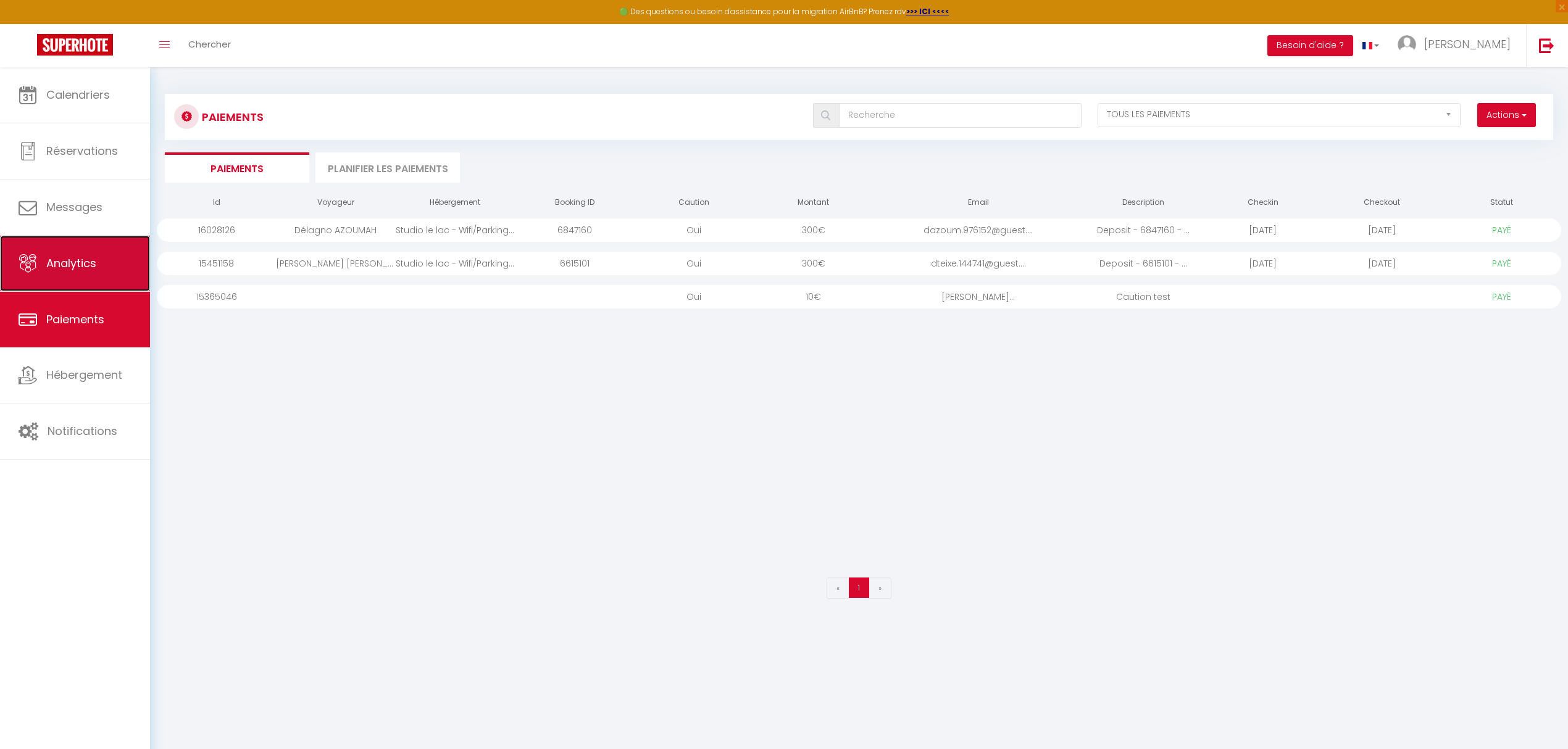
click at [87, 269] on span "Analytics" at bounding box center [72, 264] width 50 height 16
select select "2025"
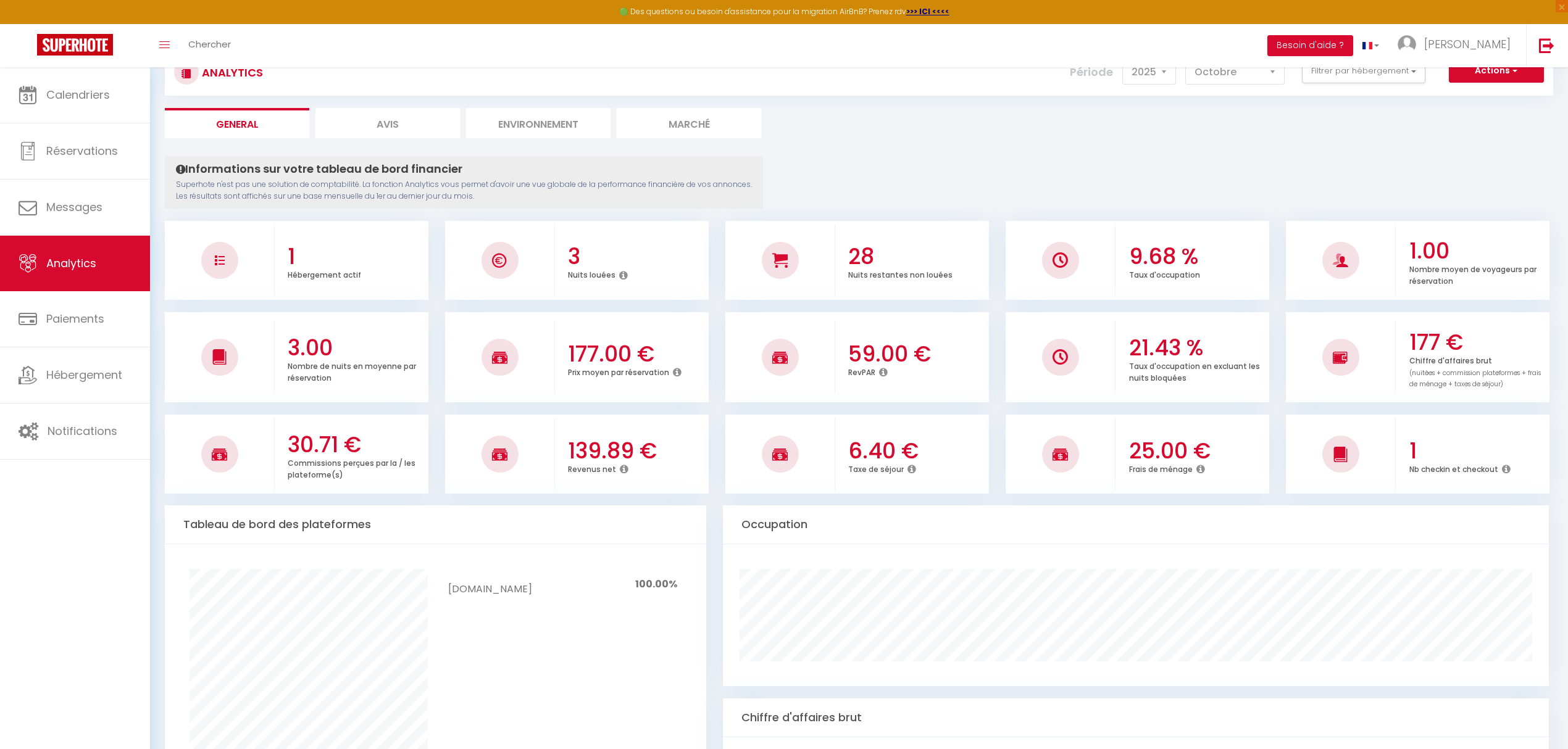
scroll to position [82, 0]
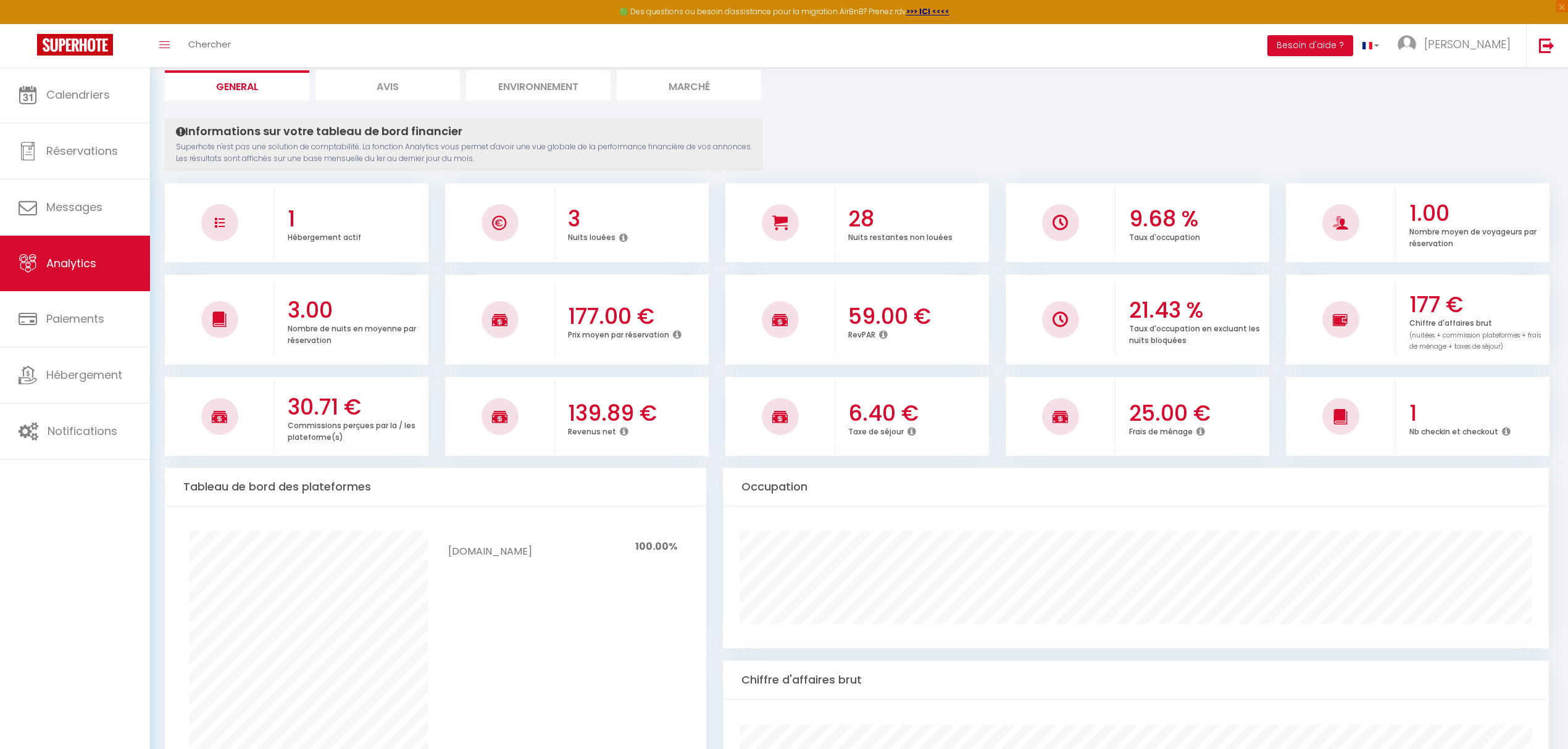
click at [885, 337] on icon at bounding box center [883, 334] width 9 height 10
click at [888, 338] on icon at bounding box center [883, 334] width 9 height 10
click at [882, 334] on icon at bounding box center [883, 334] width 9 height 10
click at [80, 149] on span "Réservations" at bounding box center [82, 151] width 72 height 16
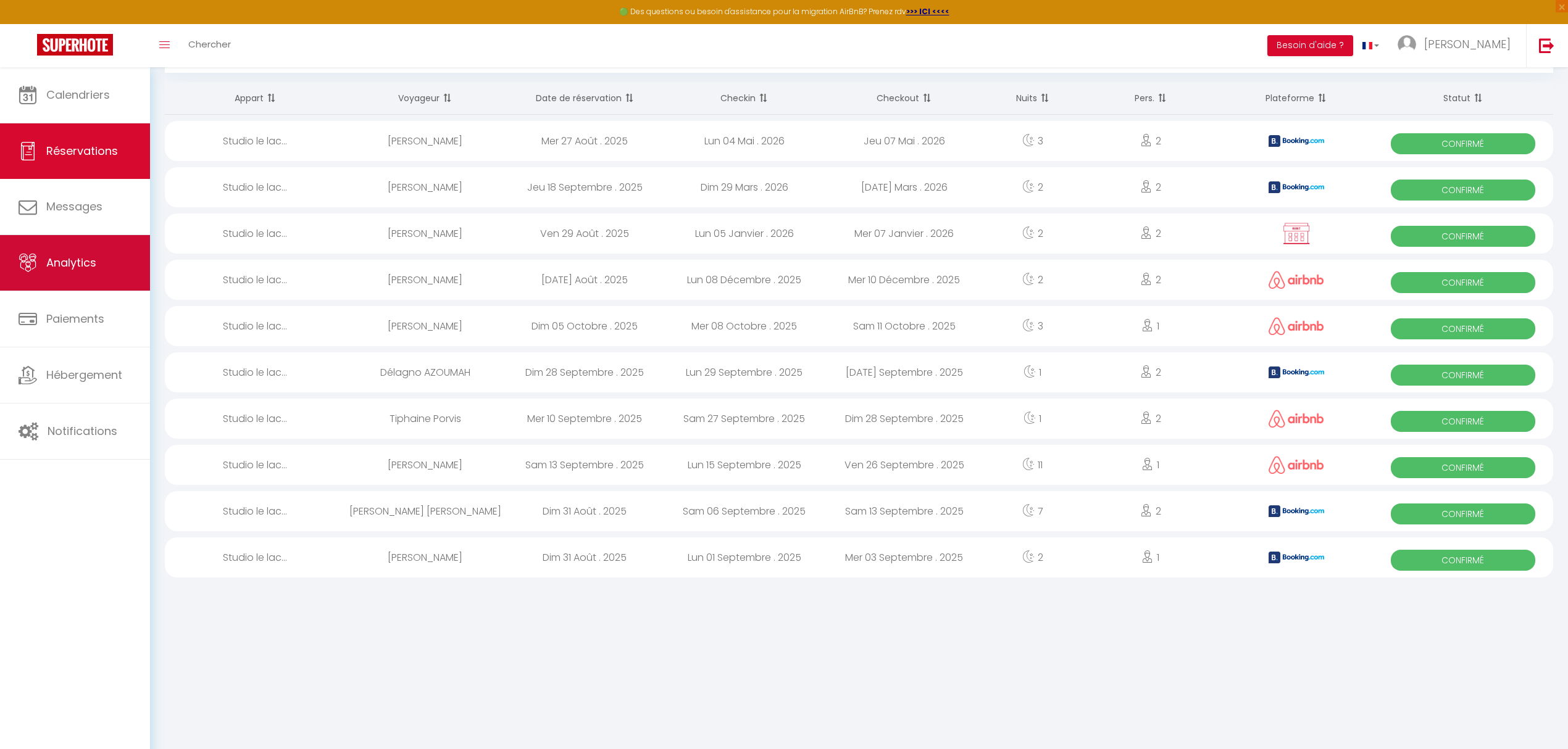
scroll to position [67, 0]
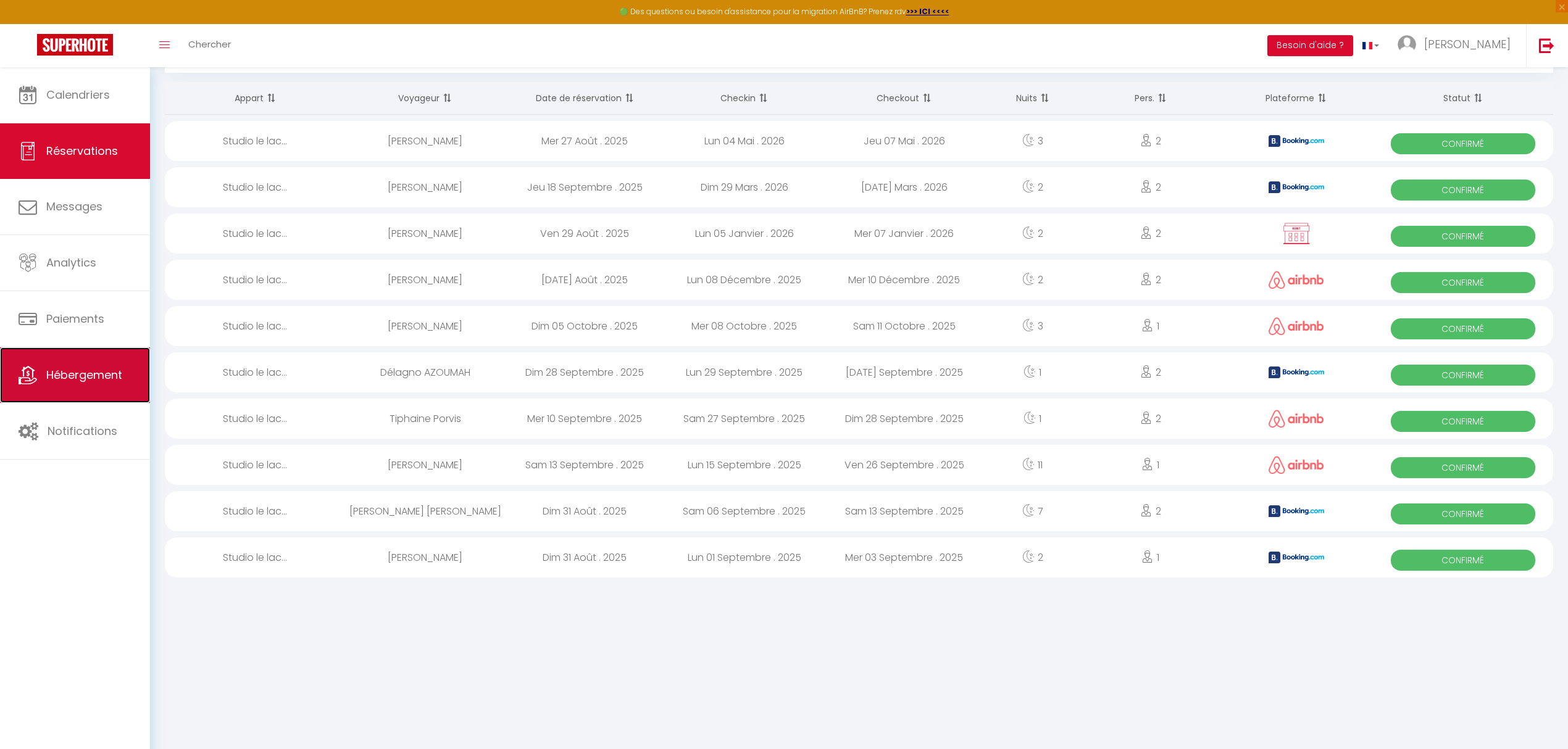
click at [79, 365] on link "Hébergement" at bounding box center [75, 375] width 150 height 55
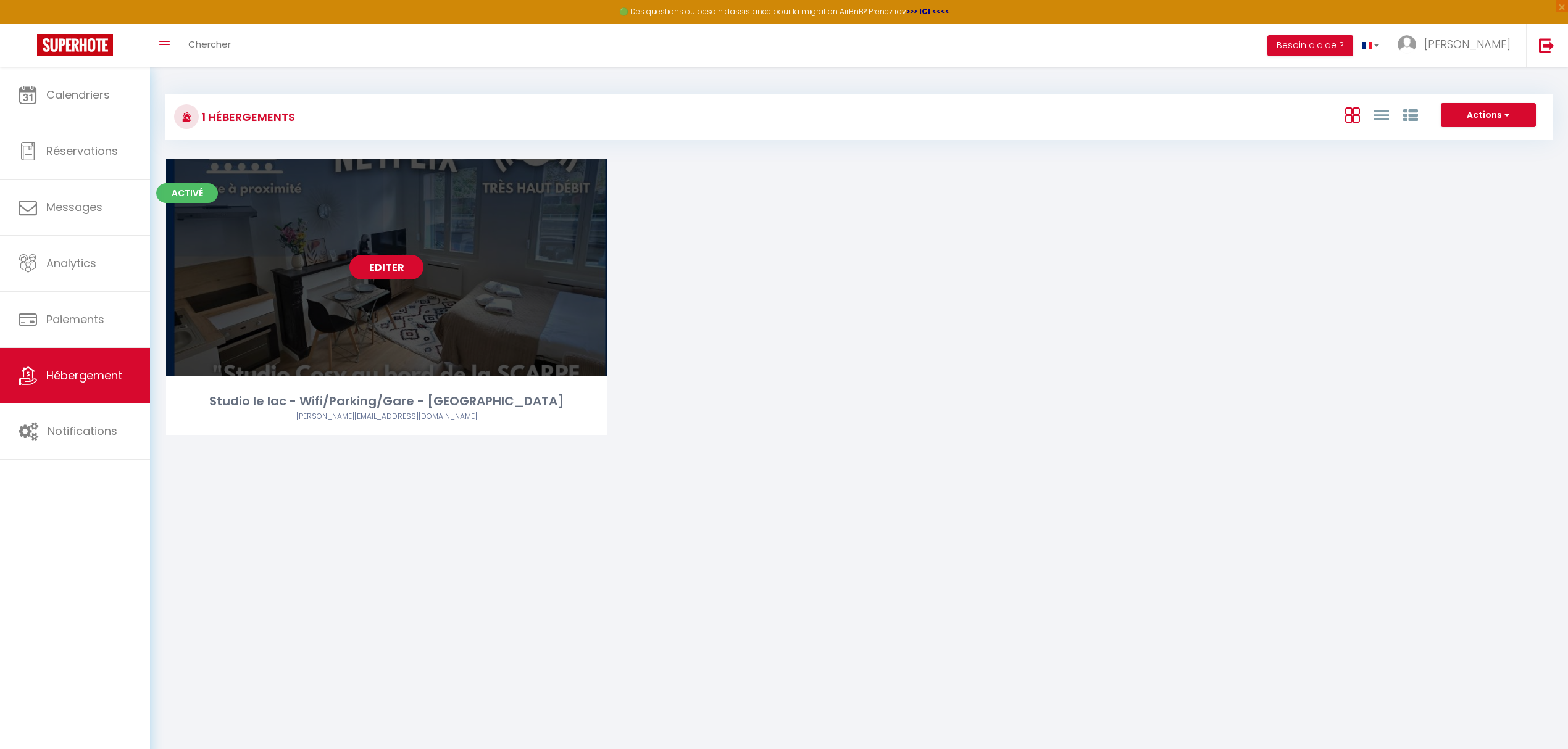
click at [380, 258] on link "Editer" at bounding box center [386, 266] width 74 height 24
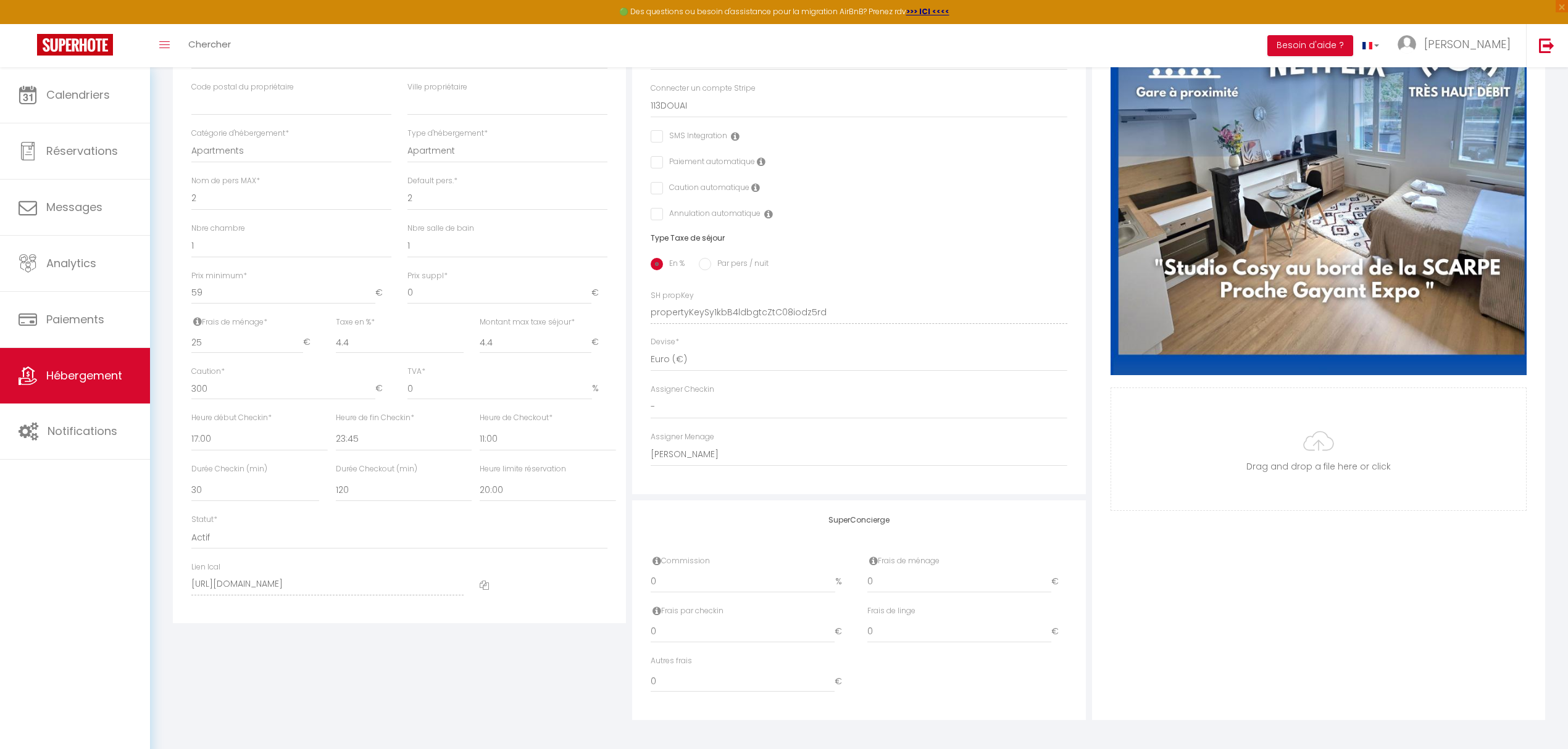
scroll to position [337, 0]
click at [208, 288] on input "59" at bounding box center [283, 292] width 184 height 22
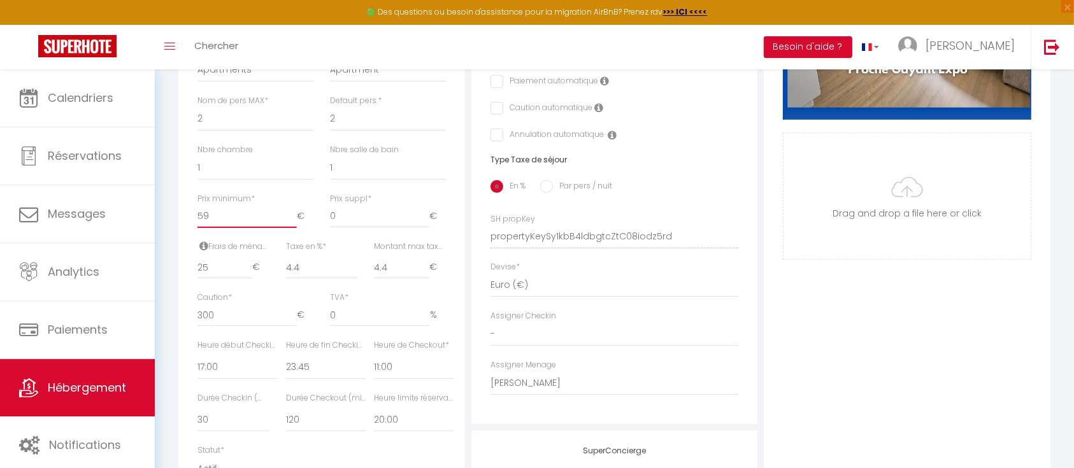
scroll to position [262, 0]
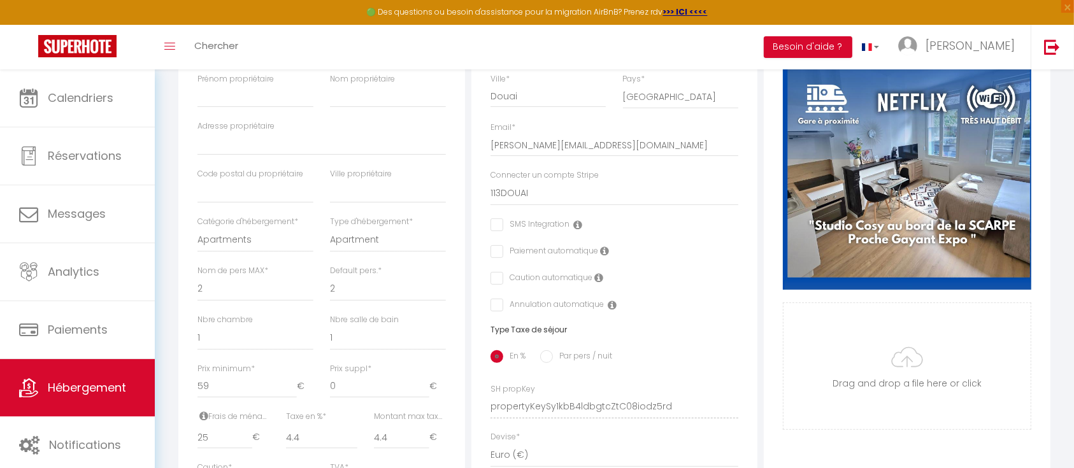
click at [606, 256] on icon at bounding box center [604, 251] width 9 height 10
click at [602, 256] on icon at bounding box center [604, 251] width 9 height 10
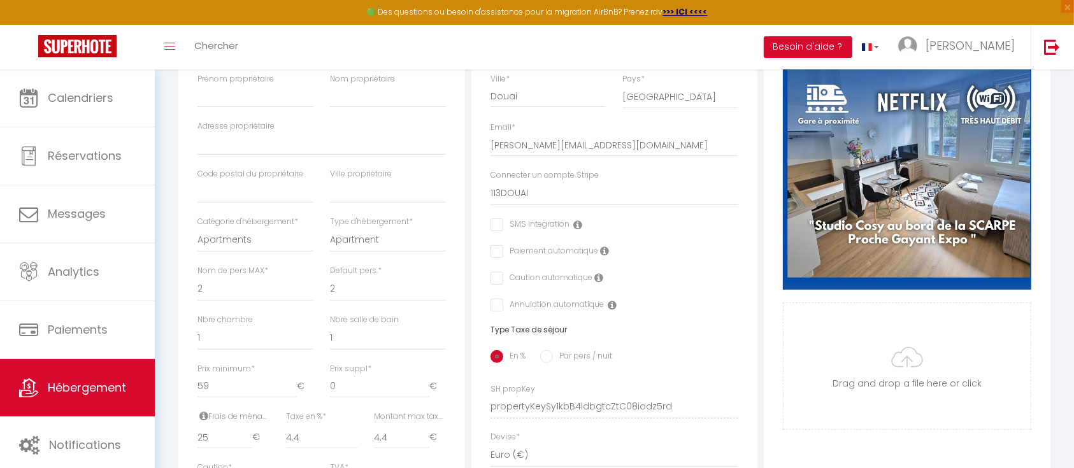
click at [602, 256] on icon at bounding box center [604, 251] width 9 height 10
click at [614, 310] on icon at bounding box center [612, 305] width 9 height 10
click at [612, 310] on icon at bounding box center [612, 305] width 9 height 10
click at [613, 310] on icon at bounding box center [612, 305] width 9 height 10
click at [597, 283] on icon at bounding box center [598, 278] width 9 height 10
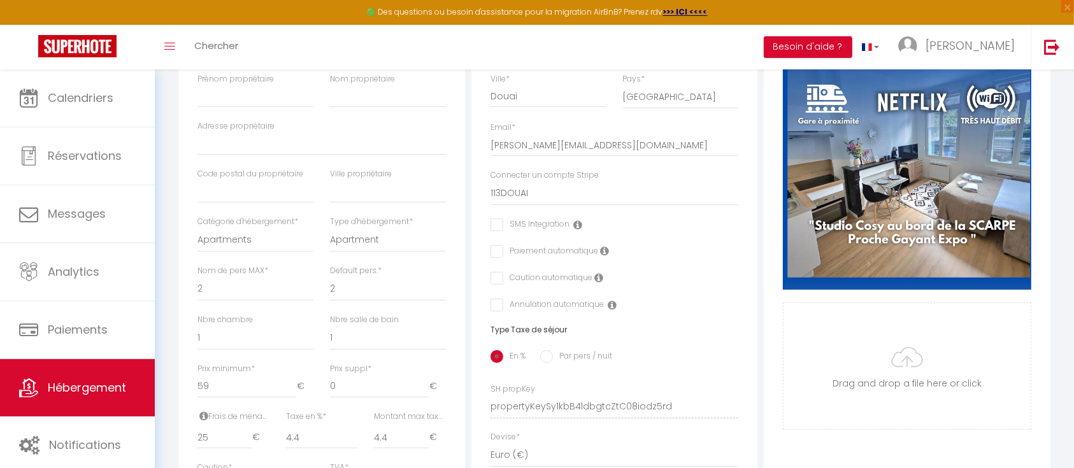
click at [602, 256] on icon at bounding box center [604, 251] width 9 height 10
click at [579, 230] on icon at bounding box center [577, 225] width 9 height 10
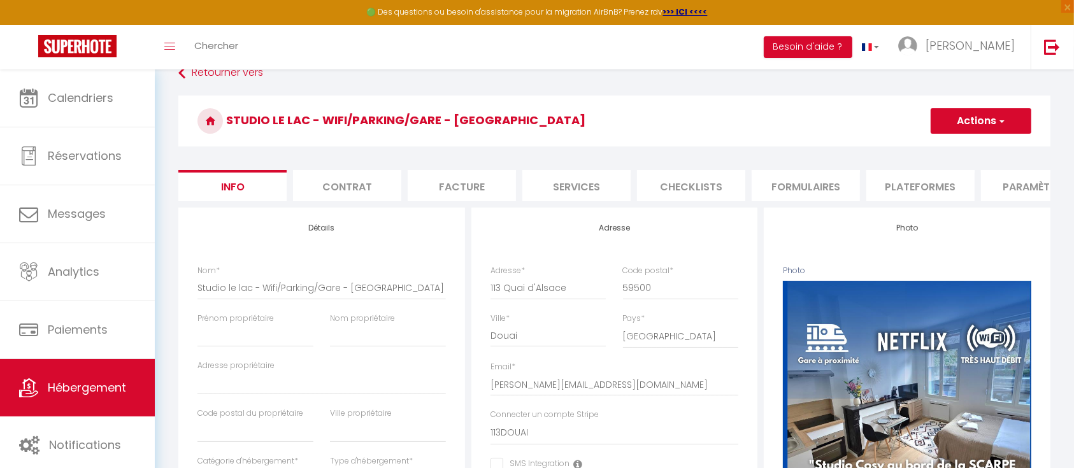
scroll to position [0, 0]
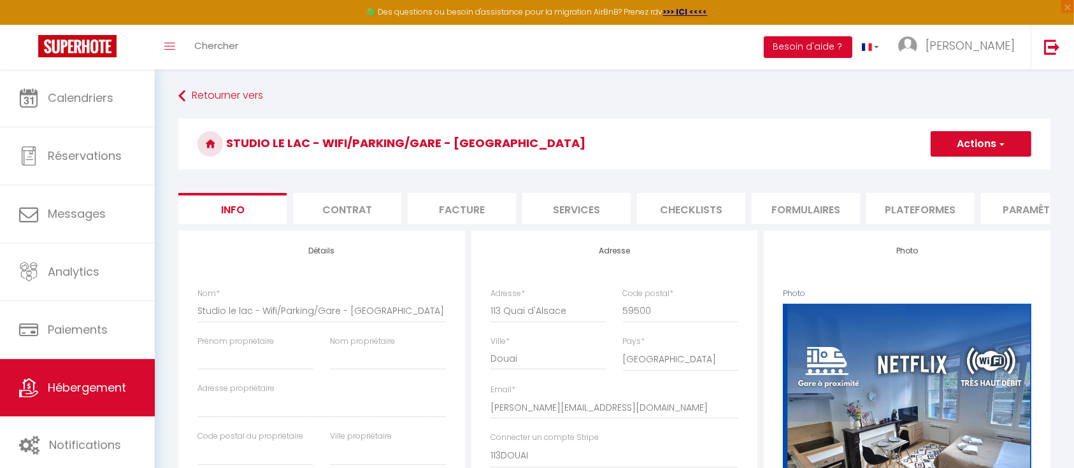
click at [359, 208] on li "Contrat" at bounding box center [347, 208] width 108 height 31
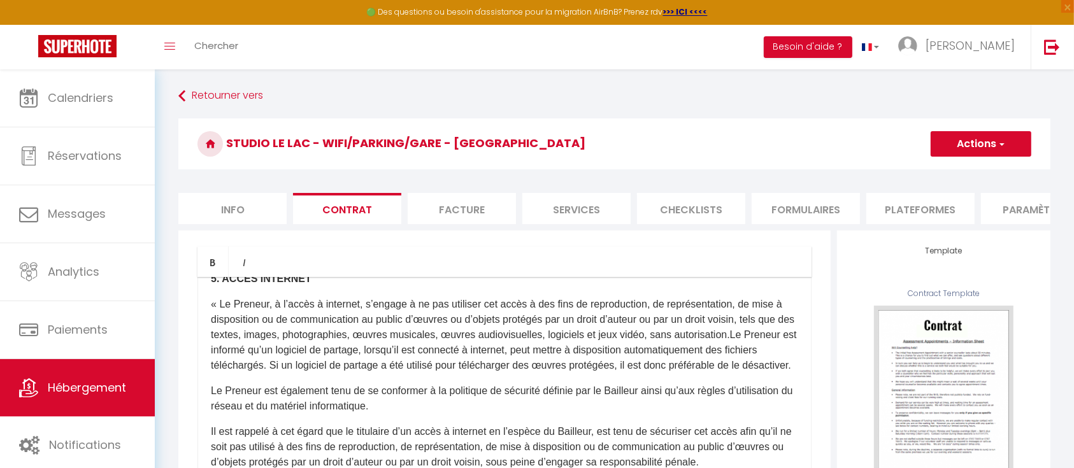
click at [448, 201] on li "Facture" at bounding box center [462, 208] width 108 height 31
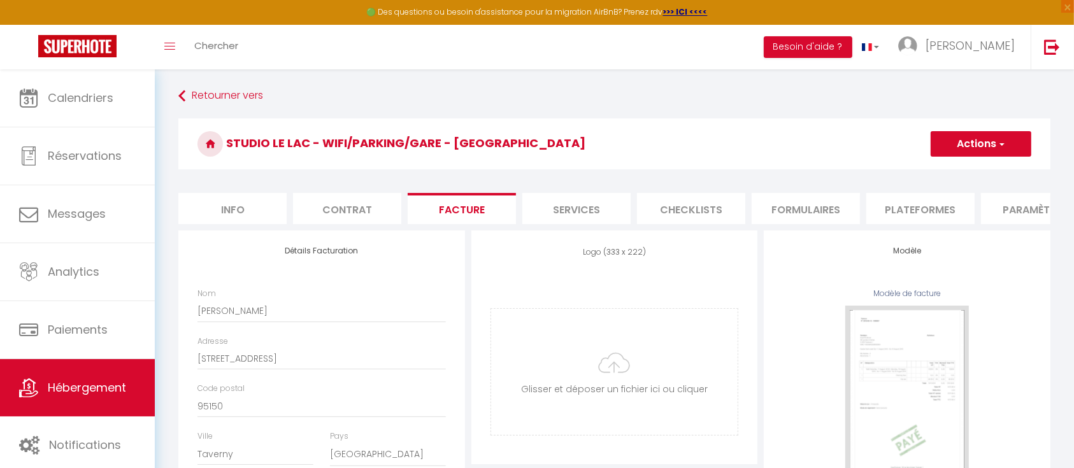
click at [562, 202] on li "Services" at bounding box center [576, 208] width 108 height 31
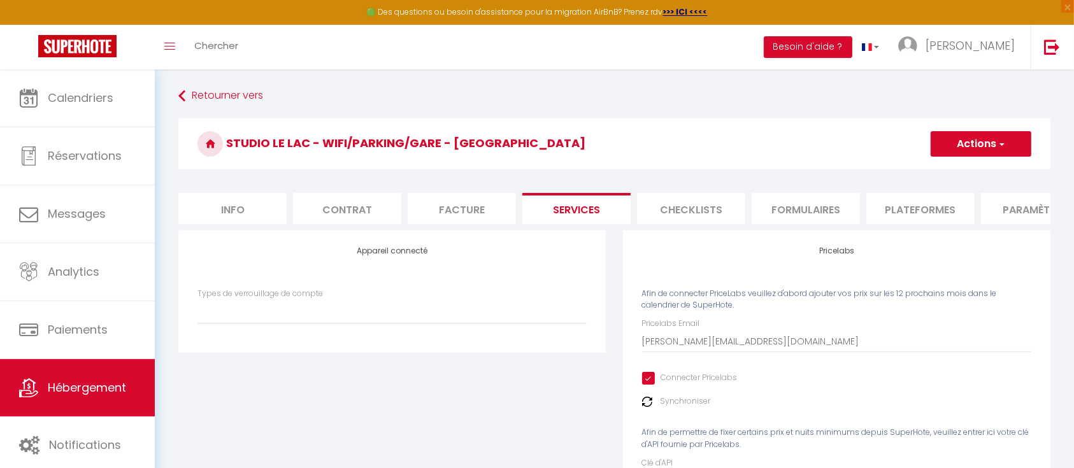
click at [708, 207] on li "Checklists" at bounding box center [691, 208] width 108 height 31
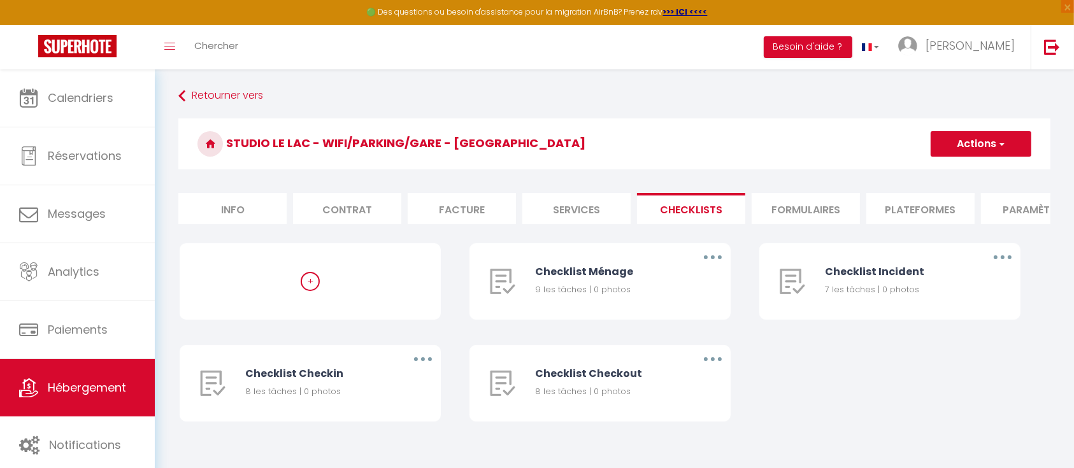
click at [815, 213] on li "Formulaires" at bounding box center [806, 208] width 108 height 31
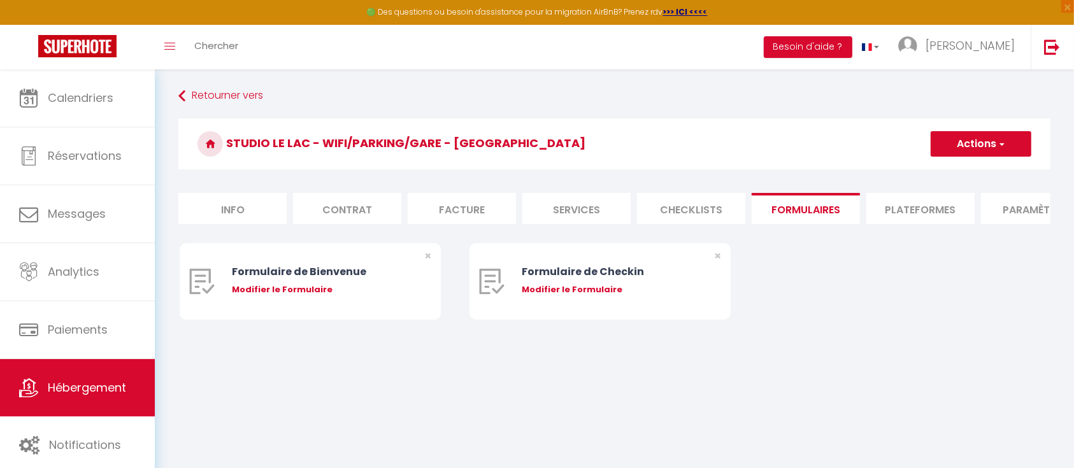
click at [920, 219] on li "Plateformes" at bounding box center [920, 208] width 108 height 31
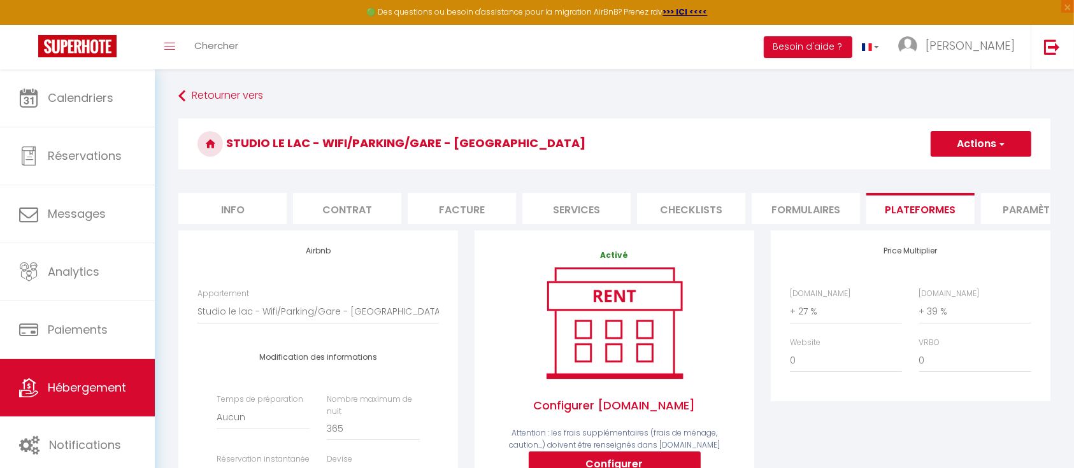
click at [1018, 208] on li "Paramètres" at bounding box center [1035, 208] width 108 height 31
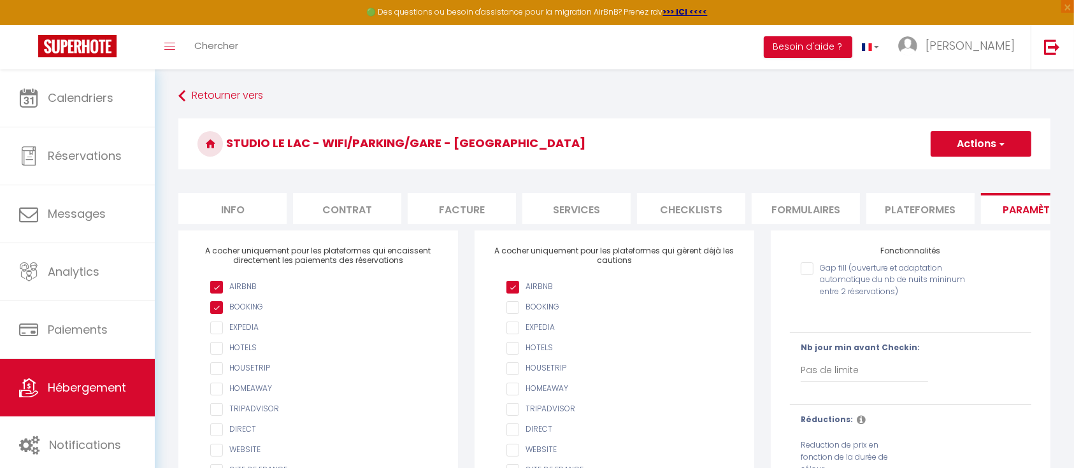
drag, startPoint x: 790, startPoint y: 224, endPoint x: 890, endPoint y: 229, distance: 100.1
click at [890, 224] on ul "Info Contrat Facture Services Checklists Formulaires Plateformes Paramètres web…" at bounding box center [614, 208] width 872 height 31
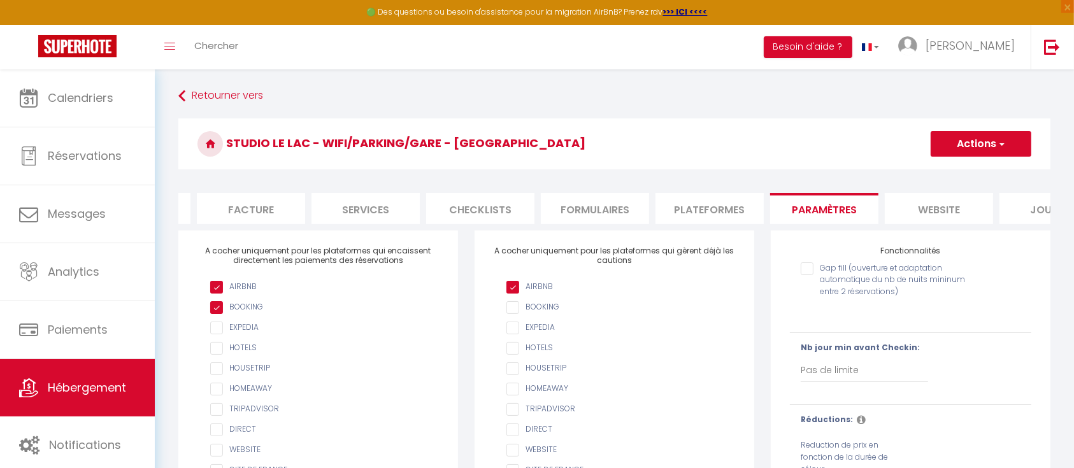
scroll to position [0, 231]
click at [922, 214] on li "website" at bounding box center [919, 208] width 108 height 31
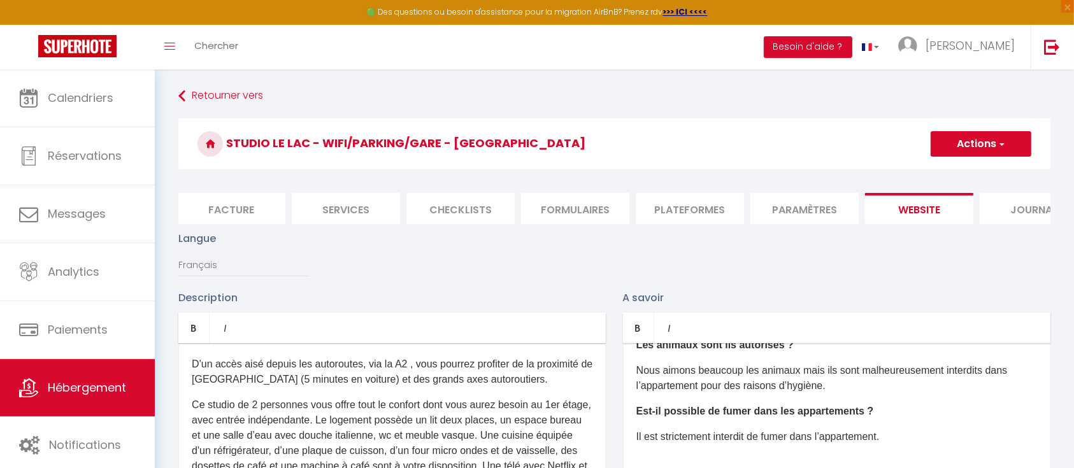
scroll to position [0, 274]
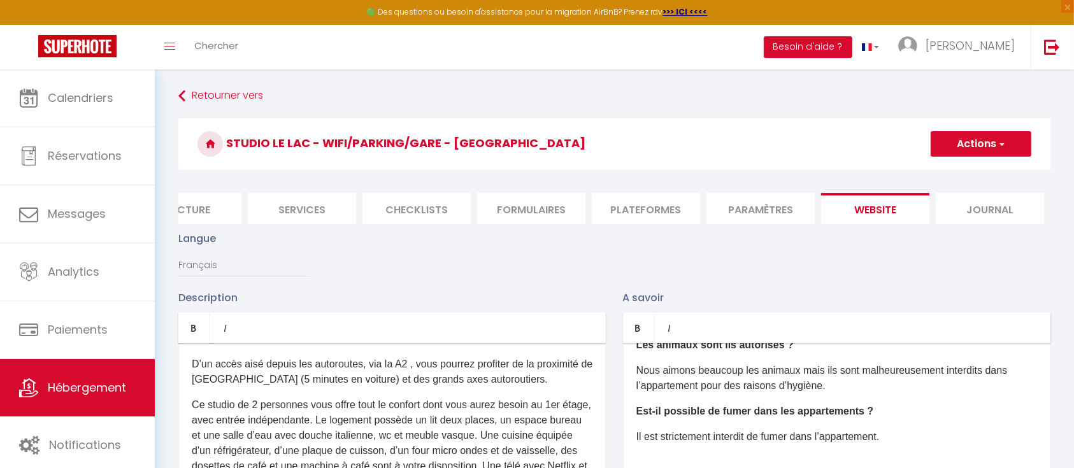
click at [994, 202] on li "Journal" at bounding box center [990, 208] width 108 height 31
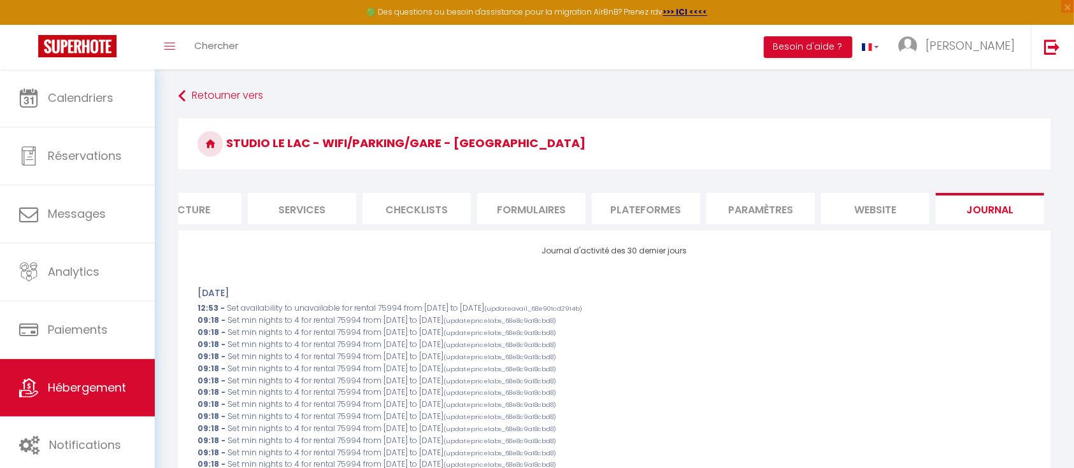
click at [866, 204] on li "website" at bounding box center [875, 208] width 108 height 31
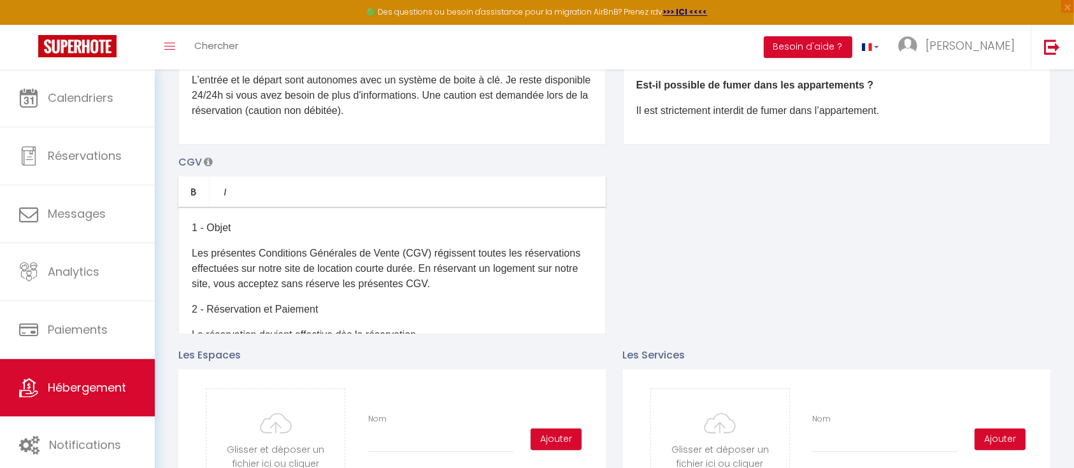
scroll to position [2, 0]
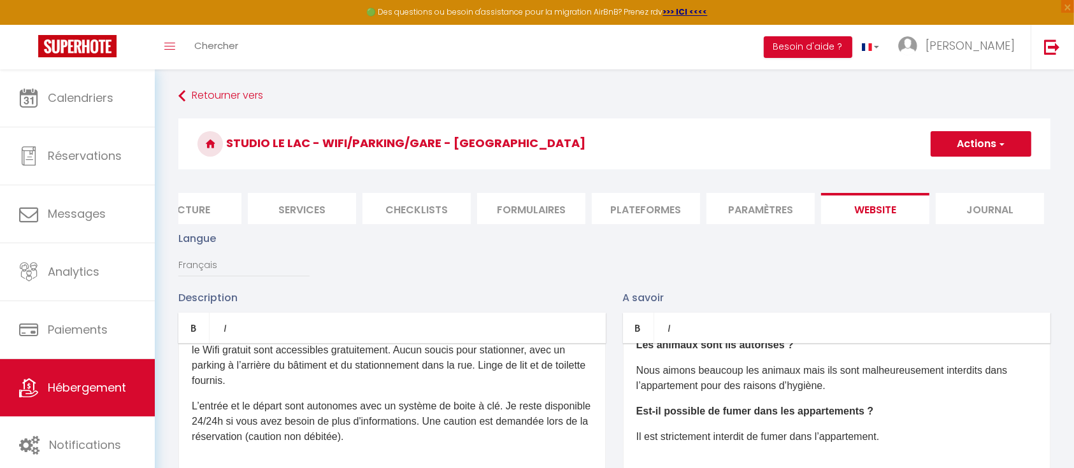
drag, startPoint x: 429, startPoint y: 222, endPoint x: 406, endPoint y: 225, distance: 23.9
click at [406, 224] on ul "Info Contrat Facture Services Checklists Formulaires Plateformes Paramètres web…" at bounding box center [614, 208] width 872 height 31
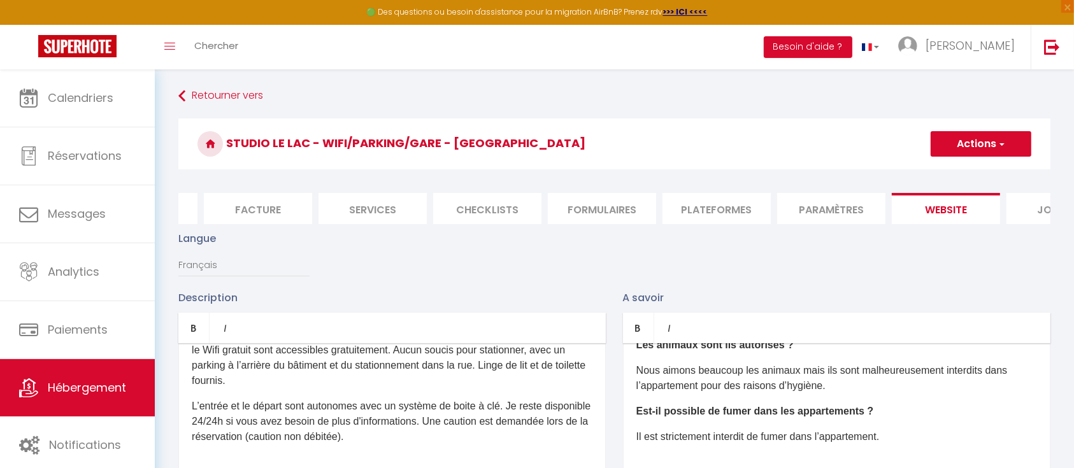
scroll to position [0, 66]
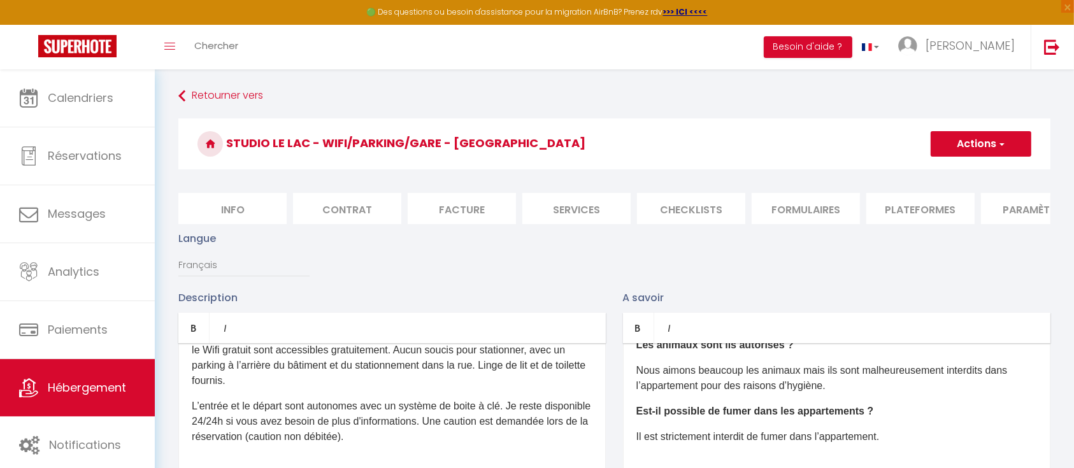
click at [257, 209] on li "Info" at bounding box center [232, 208] width 108 height 31
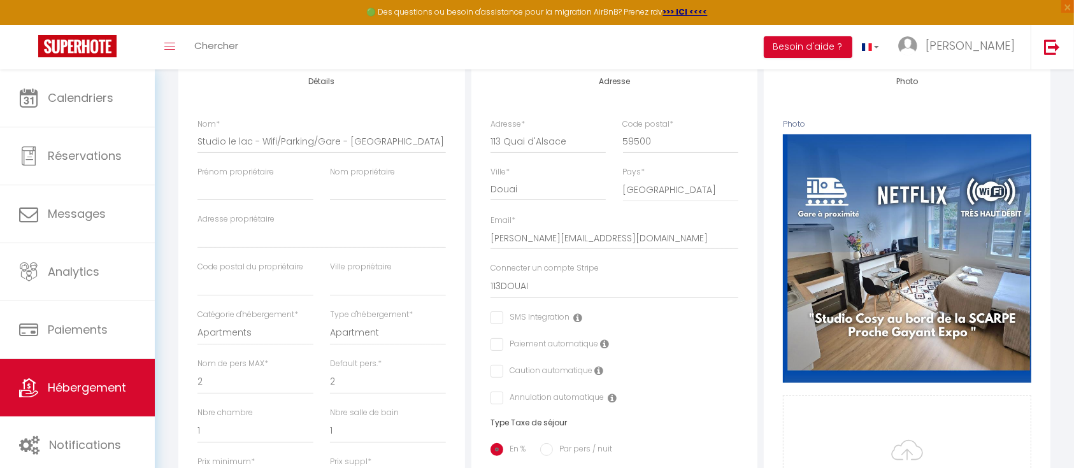
scroll to position [109, 0]
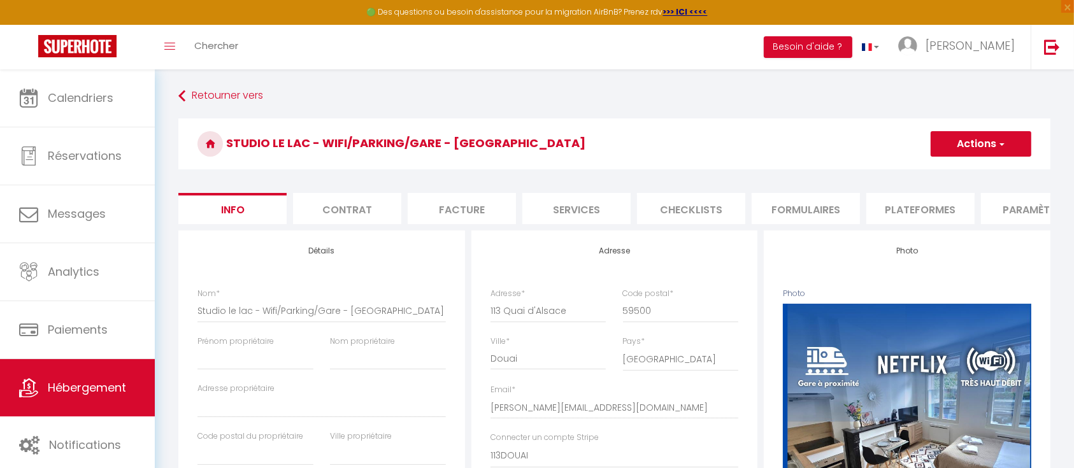
click at [323, 210] on li "Contrat" at bounding box center [347, 208] width 108 height 31
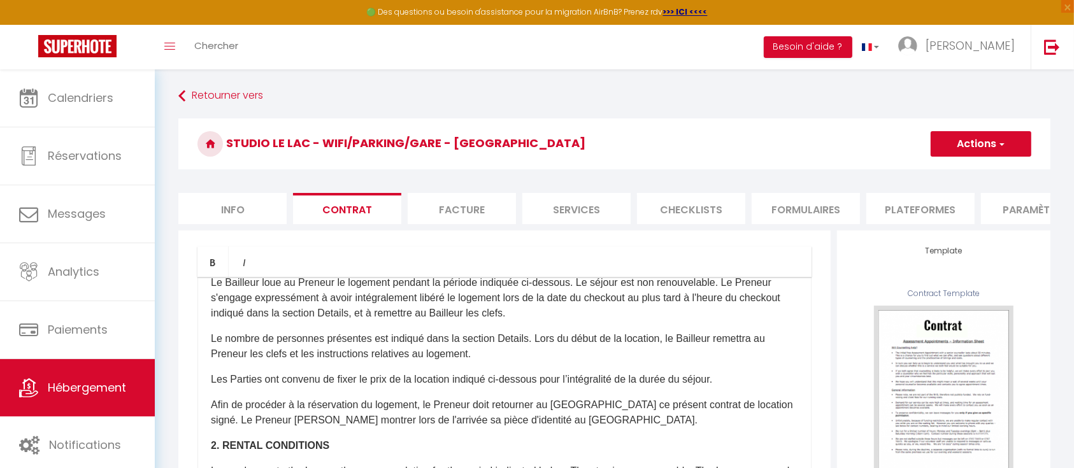
click at [311, 311] on p "Le Bailleur loue au Preneur le logement pendant la période indiquée ci-dessous.…" at bounding box center [504, 298] width 587 height 46
click at [438, 321] on p "Le Bailleur loue au Preneur le logement pendant la période indiquée ci-dessous.…" at bounding box center [504, 298] width 587 height 46
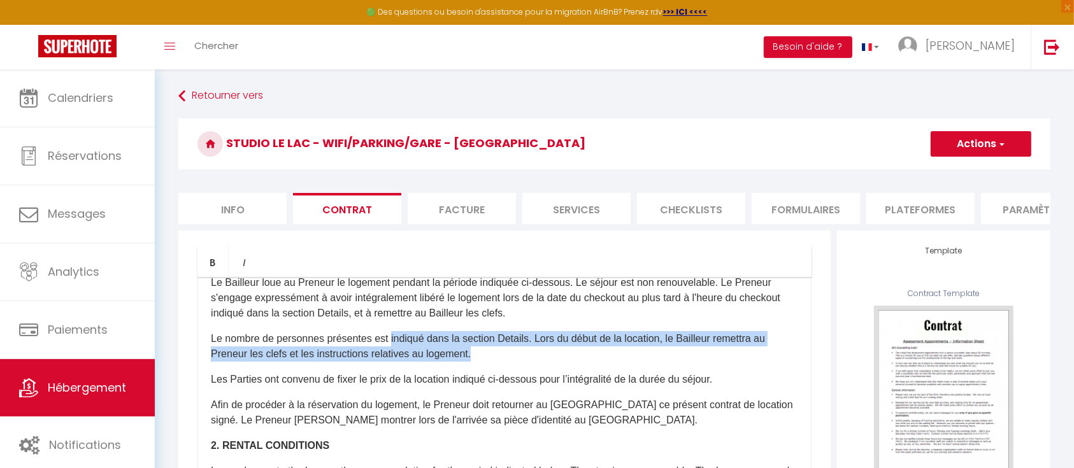
drag, startPoint x: 388, startPoint y: 348, endPoint x: 506, endPoint y: 367, distance: 119.5
click at [502, 362] on p "Le nombre de personnes présentes est indiqué dans la section Details. Lors du d…" at bounding box center [504, 346] width 587 height 31
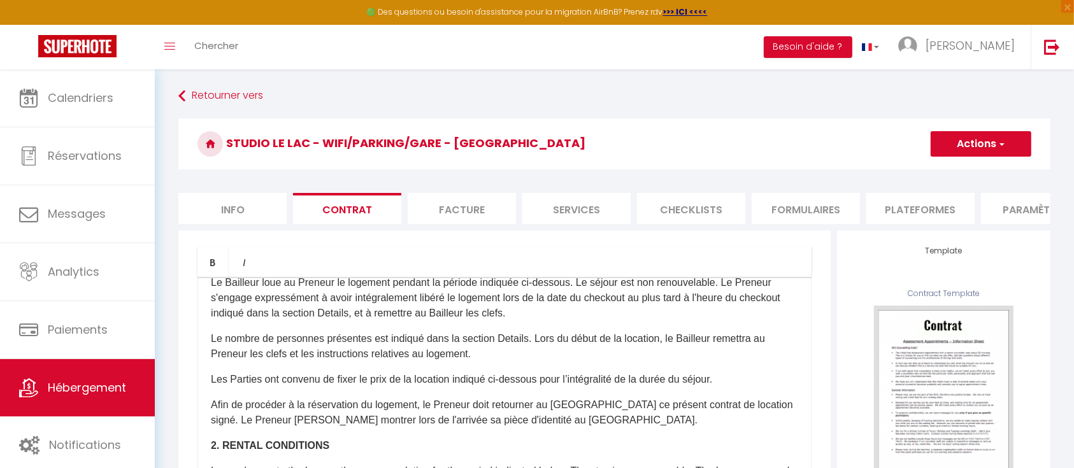
click at [273, 387] on p "Les Parties ont convenu de fixer le prix de la location indiqué ci-dessous pour…" at bounding box center [504, 379] width 587 height 15
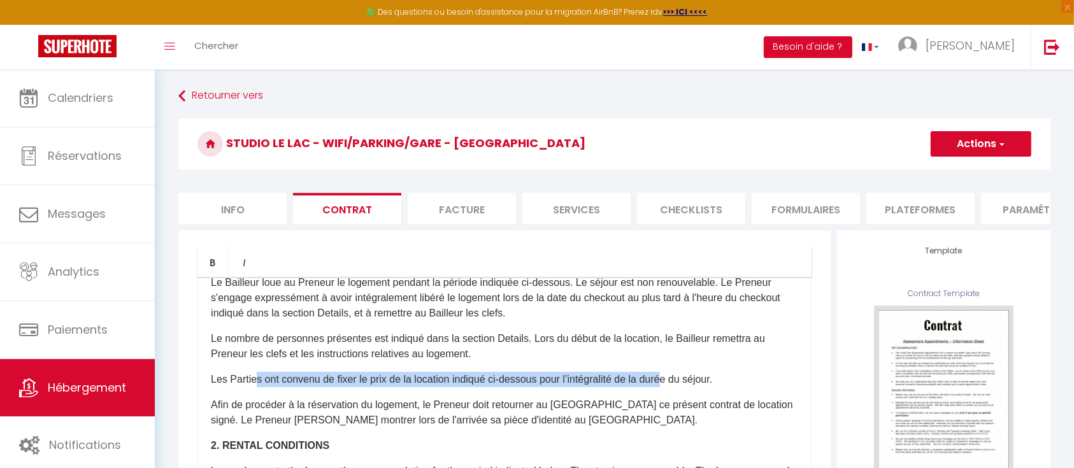
drag, startPoint x: 294, startPoint y: 396, endPoint x: 683, endPoint y: 390, distance: 389.2
click at [678, 387] on p "Les Parties ont convenu de fixer le prix de la location indiqué ci-dessous pour…" at bounding box center [504, 379] width 587 height 15
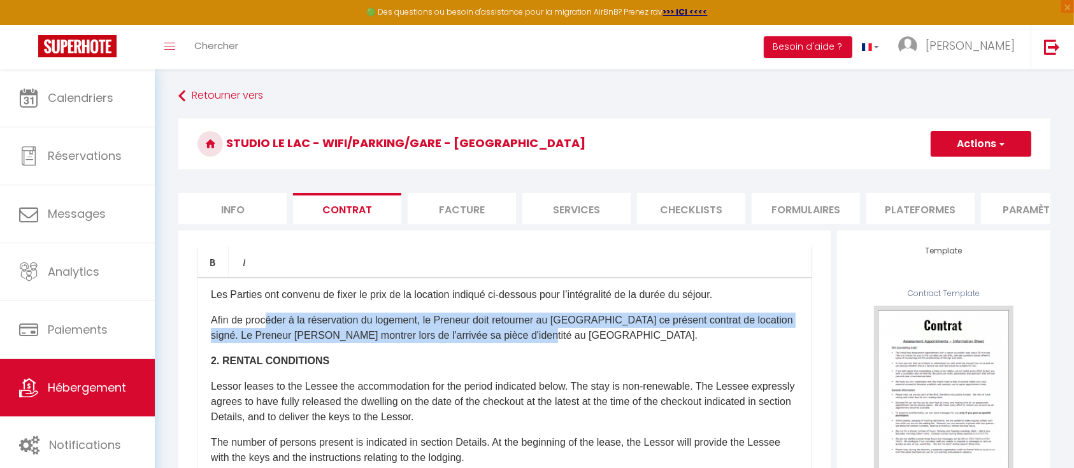
drag, startPoint x: 266, startPoint y: 329, endPoint x: 595, endPoint y: 353, distance: 330.2
click at [595, 343] on p "Afin de procéder à la réservation du logement, le Preneur doit retourner au [GE…" at bounding box center [504, 328] width 587 height 31
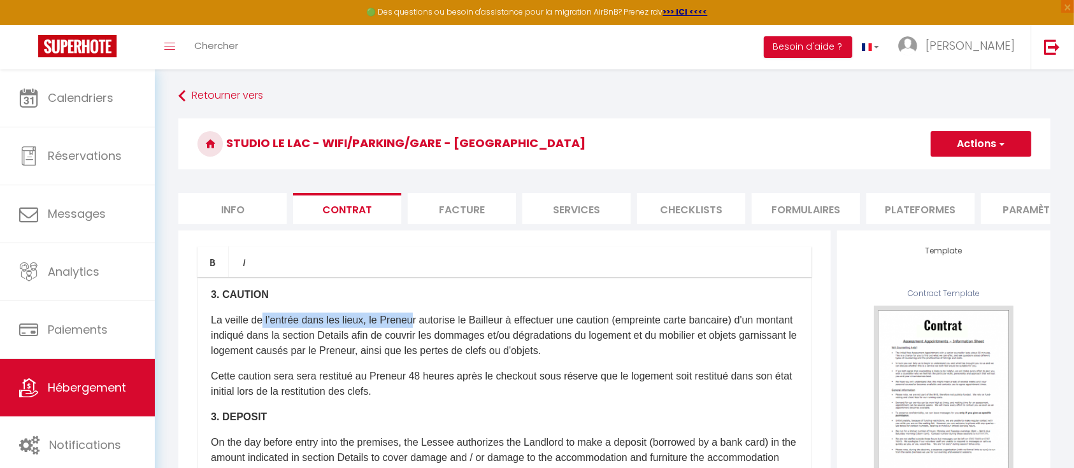
drag, startPoint x: 280, startPoint y: 335, endPoint x: 419, endPoint y: 339, distance: 138.9
click at [419, 339] on p "La veille de l’entrée dans les lieux, le Preneur autorise le Bailleur à effectu…" at bounding box center [504, 336] width 587 height 46
click at [333, 348] on p "La veille de l’entrée dans les lieux, le Preneur autorise le Bailleur à effectu…" at bounding box center [504, 336] width 587 height 46
drag, startPoint x: 300, startPoint y: 326, endPoint x: 656, endPoint y: 337, distance: 356.2
click at [656, 337] on p "La veille de l’entrée dans les lieux, le Preneur autorise le Bailleur à effectu…" at bounding box center [504, 336] width 587 height 46
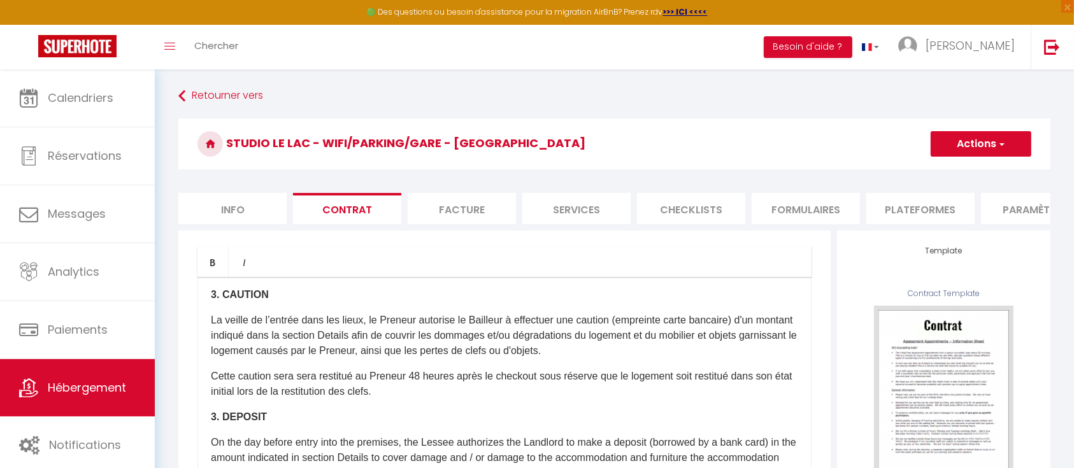
click at [760, 343] on p "La veille de l’entrée dans les lieux, le Preneur autorise le Bailleur à effectu…" at bounding box center [504, 336] width 587 height 46
click at [541, 345] on p "La veille de l’entrée dans les lieux, le Preneur autorise le Bailleur à effectu…" at bounding box center [504, 336] width 587 height 46
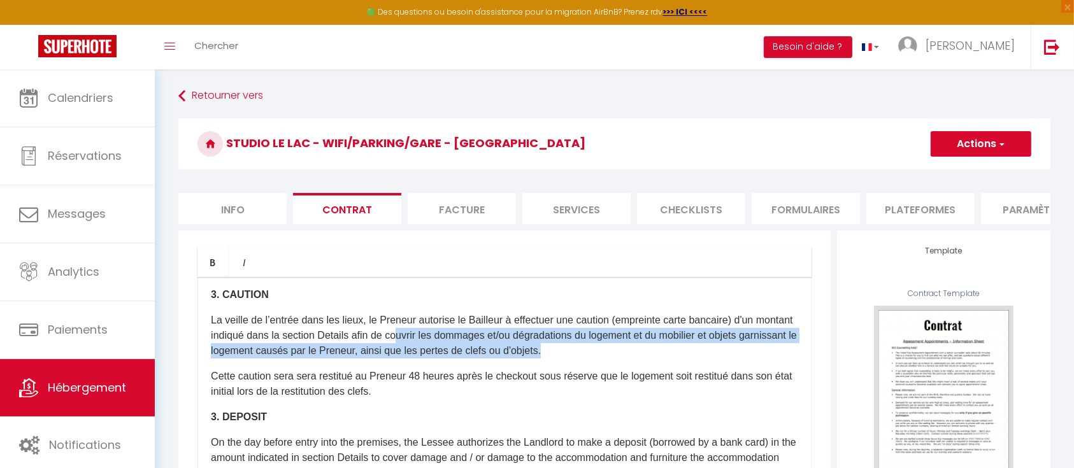
drag, startPoint x: 440, startPoint y: 355, endPoint x: 696, endPoint y: 362, distance: 256.1
click at [696, 359] on p "La veille de l’entrée dans les lieux, le Preneur autorise le Bailleur à effectu…" at bounding box center [504, 336] width 587 height 46
click at [349, 359] on p "La veille de l’entrée dans les lieux, le Preneur autorise le Bailleur à effectu…" at bounding box center [504, 336] width 587 height 46
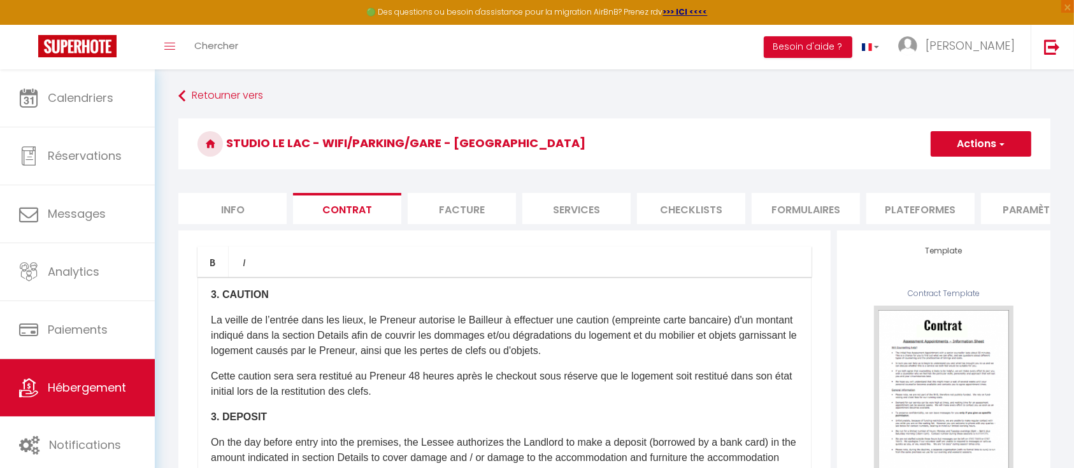
click at [448, 359] on p "La veille de l’entrée dans les lieux, le Preneur autorise le Bailleur à effectu…" at bounding box center [504, 336] width 587 height 46
drag, startPoint x: 422, startPoint y: 366, endPoint x: 674, endPoint y: 369, distance: 252.2
click at [674, 359] on p "La veille de l’entrée dans les lieux, le Preneur autorise le Bailleur à effectu…" at bounding box center [504, 336] width 587 height 46
click at [657, 359] on p "La veille de l’entrée dans les lieux, le Preneur autorise le Bailleur à effectu…" at bounding box center [504, 336] width 587 height 46
drag, startPoint x: 250, startPoint y: 393, endPoint x: 758, endPoint y: 401, distance: 508.3
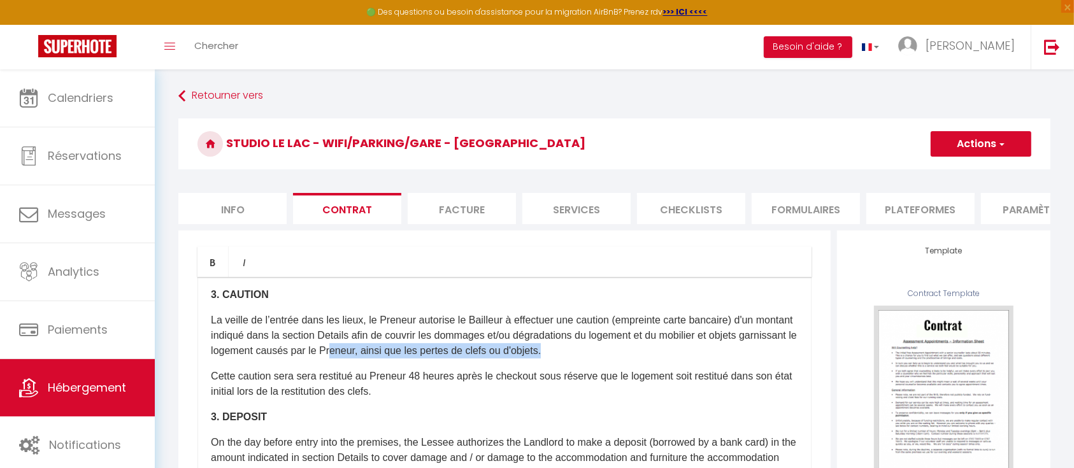
click at [758, 399] on p "Cette caution sera sera restitué au Preneur 48 heures après le checkout sous ré…" at bounding box center [504, 384] width 587 height 31
click at [669, 399] on p "Cette caution sera sera restitué au Preneur 48 heures après le checkout sous ré…" at bounding box center [504, 384] width 587 height 31
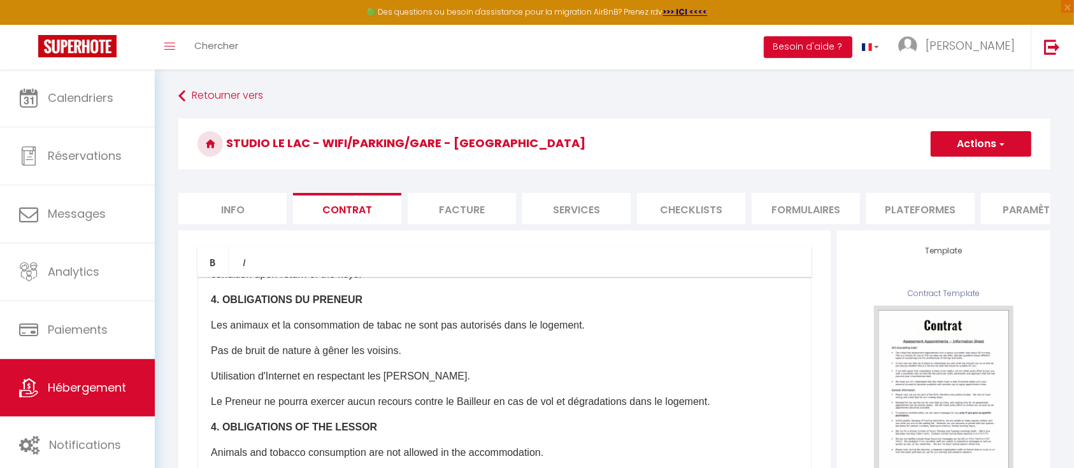
scroll to position [849, 0]
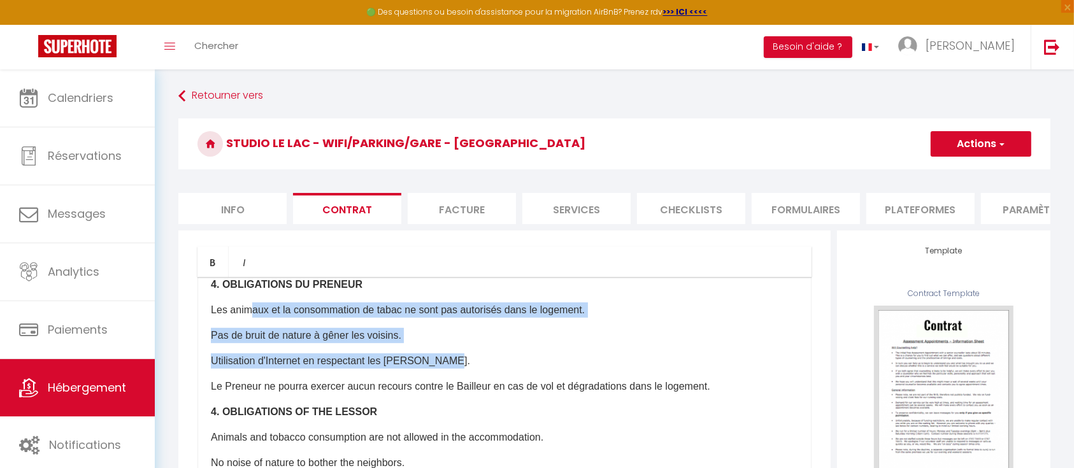
drag, startPoint x: 249, startPoint y: 317, endPoint x: 497, endPoint y: 365, distance: 253.1
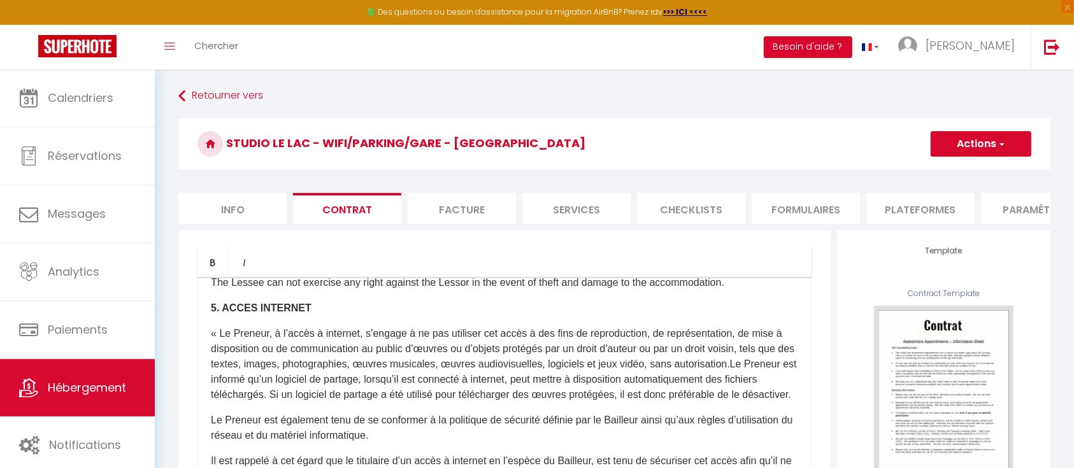
scroll to position [1104, 0]
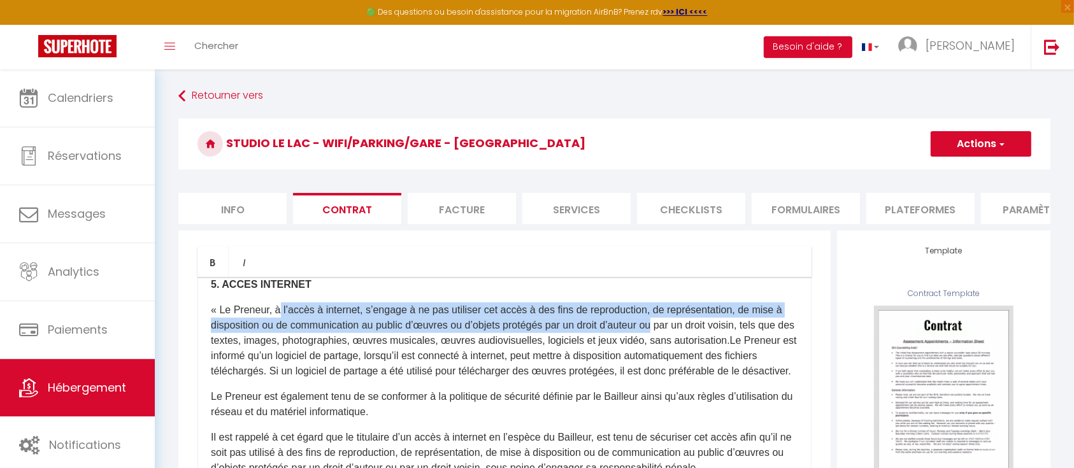
drag, startPoint x: 285, startPoint y: 328, endPoint x: 671, endPoint y: 334, distance: 385.4
click at [671, 334] on p "« Le Preneur, à l’accès à internet, s’engage à ne pas utiliser cet accès à des …" at bounding box center [504, 341] width 587 height 76
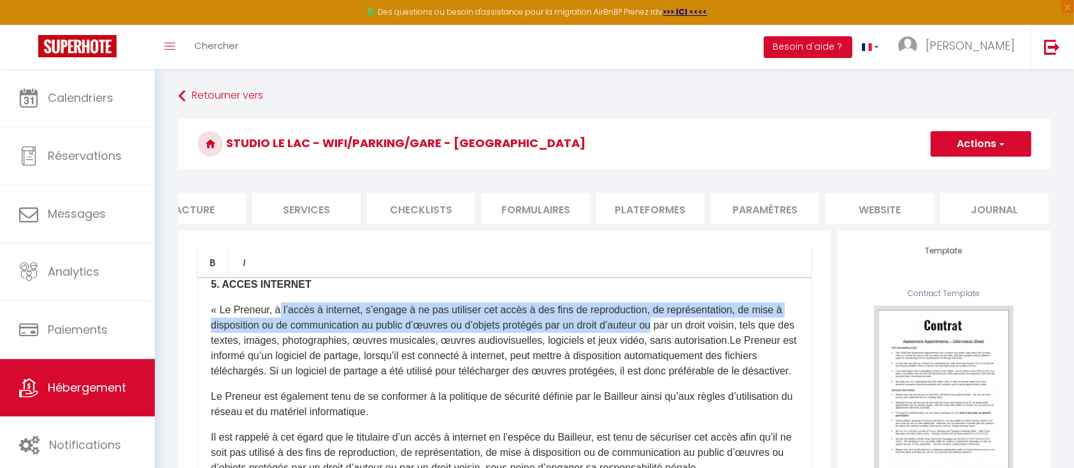
scroll to position [0, 274]
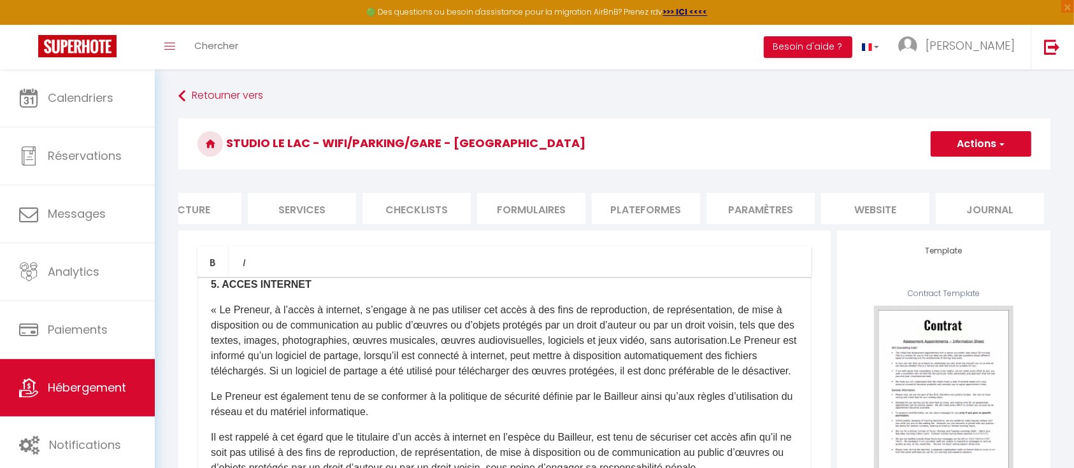
click at [876, 211] on li "website" at bounding box center [875, 208] width 108 height 31
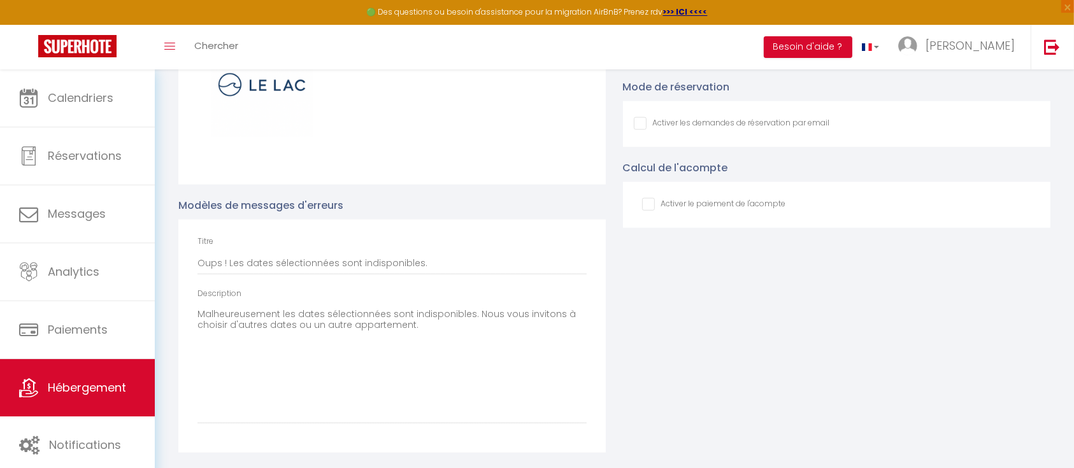
scroll to position [1554, 0]
click at [337, 263] on input "Oups ! Les dates sélectionnées sont indisponibles." at bounding box center [391, 263] width 389 height 23
click at [406, 266] on input "Oups ! Les dates sélectionnées sont indisponibles." at bounding box center [391, 263] width 389 height 23
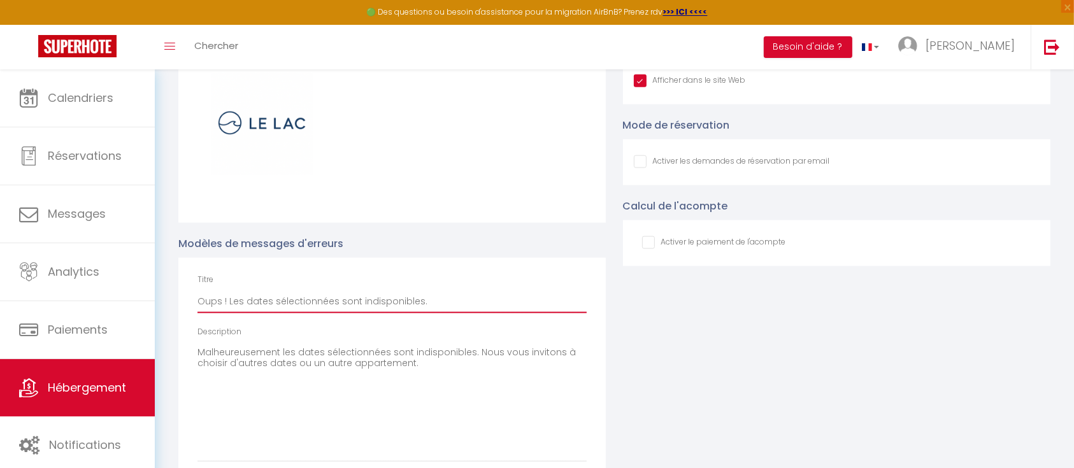
scroll to position [1469, 0]
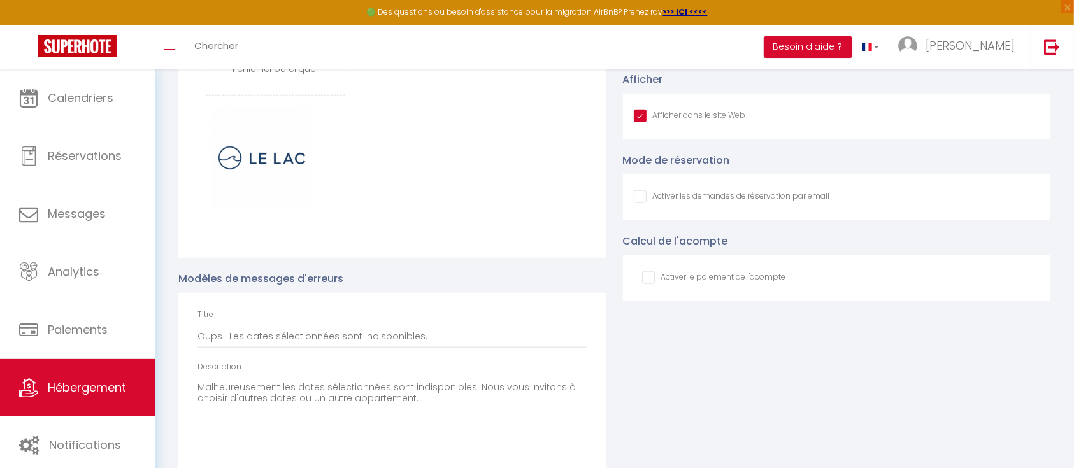
click at [641, 203] on input "Afficher dans le site Web" at bounding box center [732, 196] width 196 height 13
click at [643, 203] on input "Afficher dans le site Web" at bounding box center [732, 196] width 196 height 13
click at [638, 203] on input "Afficher dans le site Web" at bounding box center [732, 196] width 196 height 13
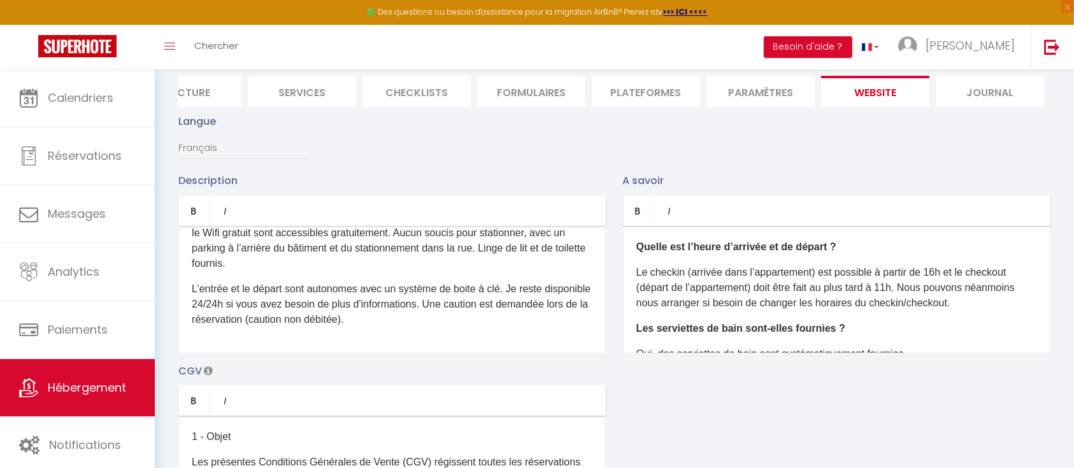
scroll to position [0, 0]
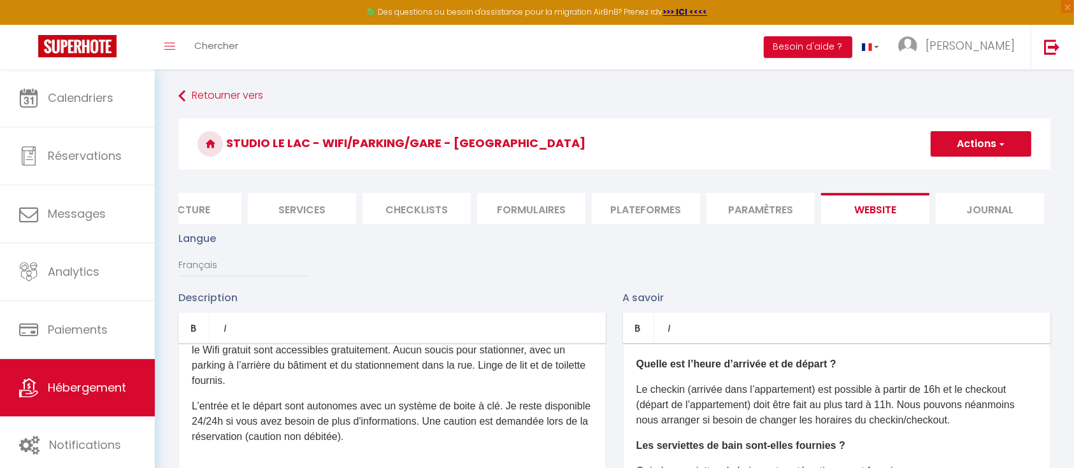
click at [973, 220] on li "Journal" at bounding box center [990, 208] width 108 height 31
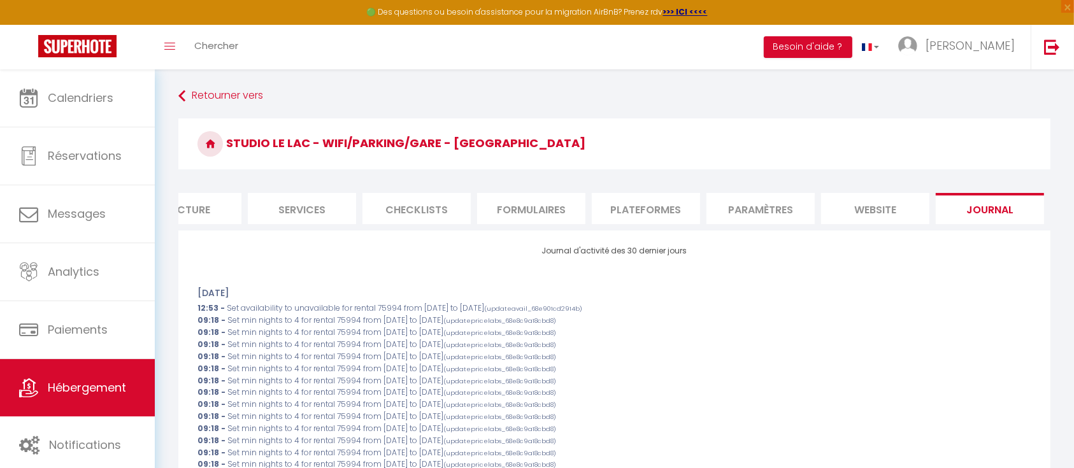
click at [881, 210] on li "website" at bounding box center [875, 208] width 108 height 31
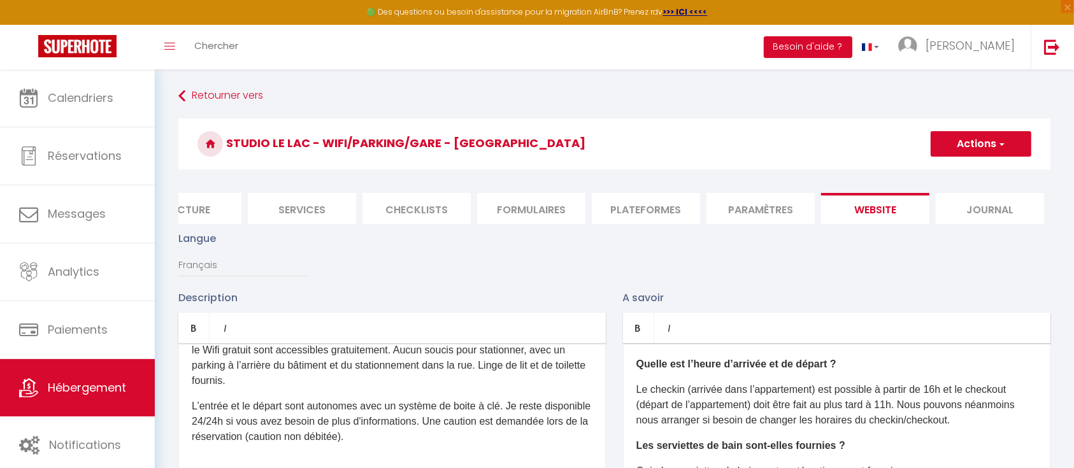
click at [782, 204] on li "Paramètres" at bounding box center [760, 208] width 108 height 31
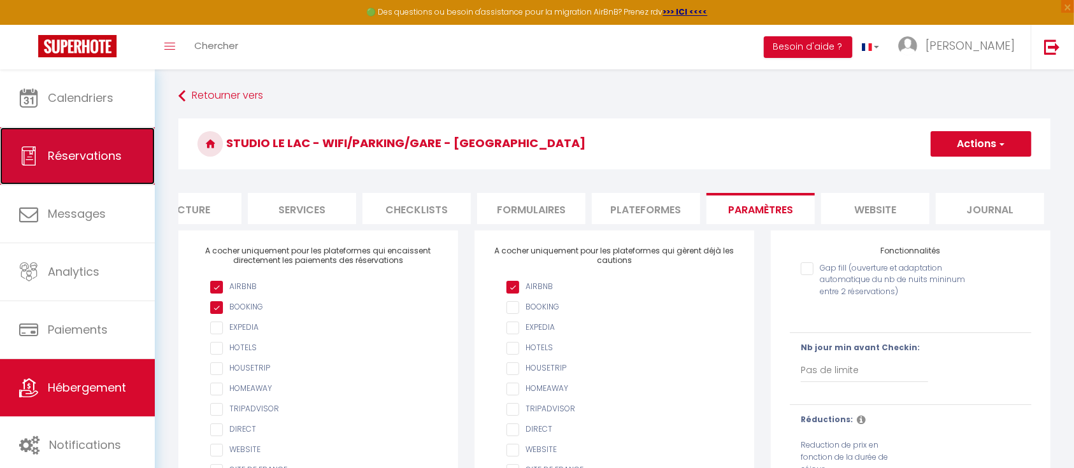
click at [45, 155] on link "Réservations" at bounding box center [77, 155] width 155 height 57
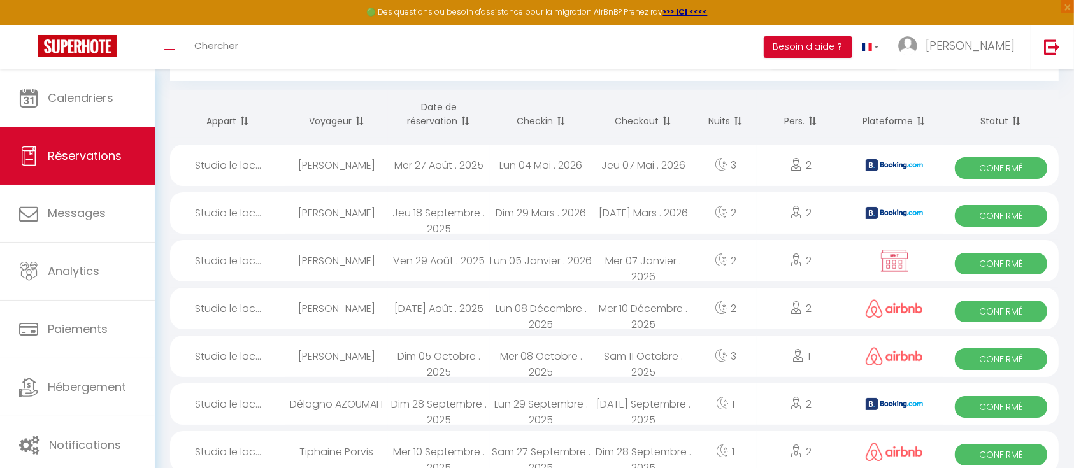
scroll to position [85, 0]
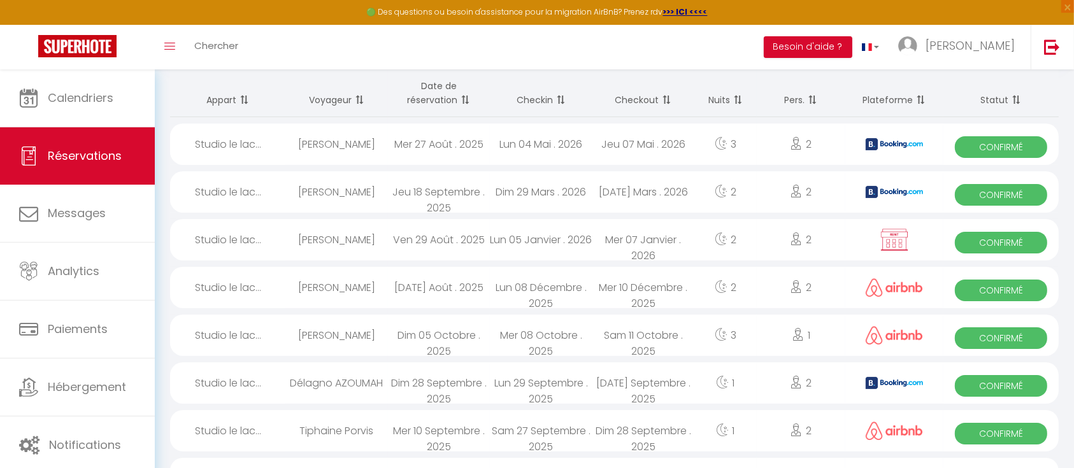
click at [885, 241] on img at bounding box center [894, 240] width 32 height 24
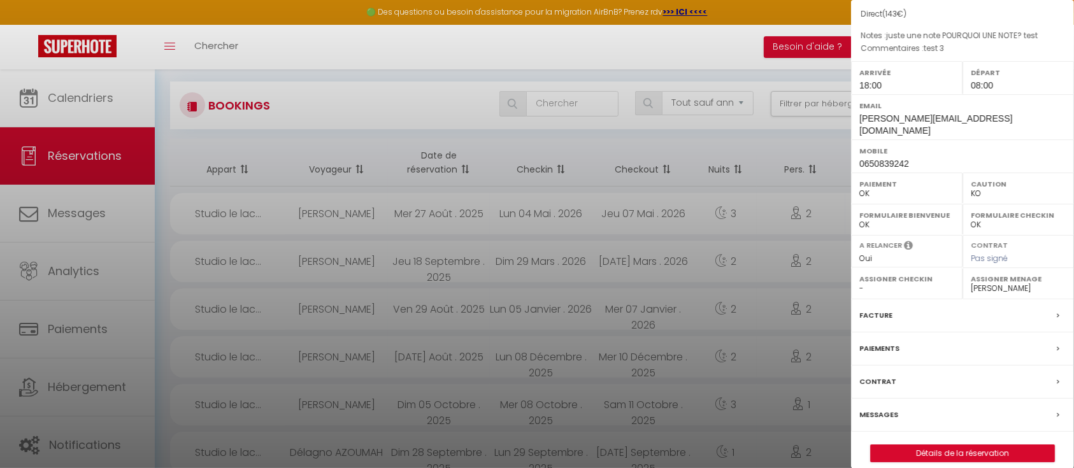
scroll to position [0, 0]
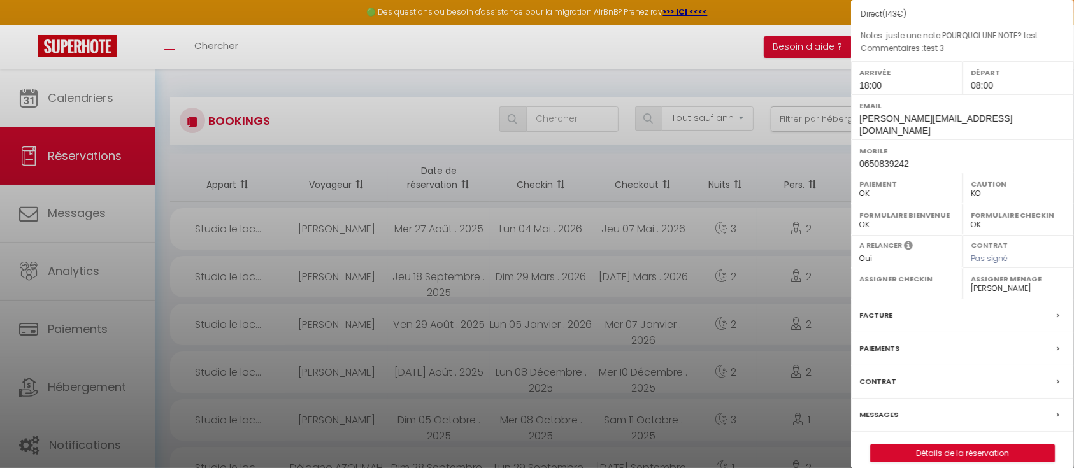
click at [739, 75] on div at bounding box center [537, 234] width 1074 height 468
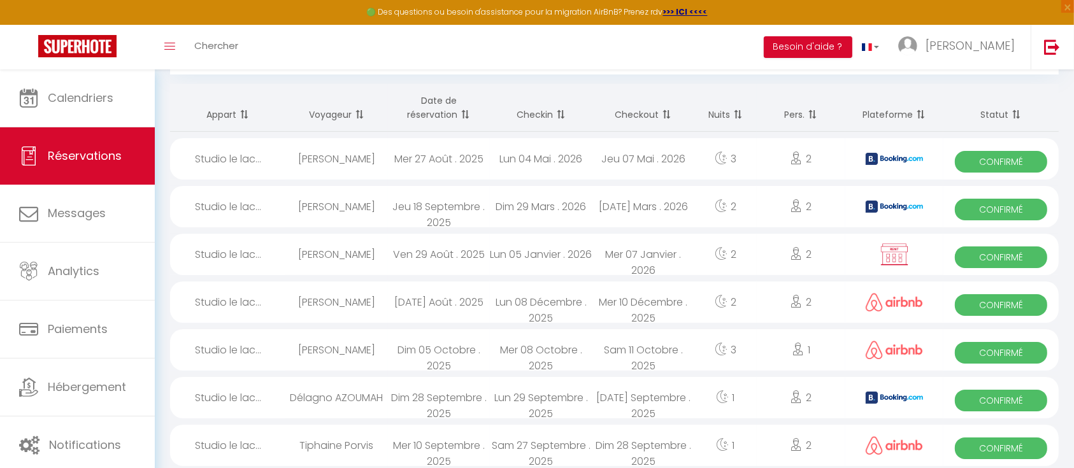
scroll to position [85, 0]
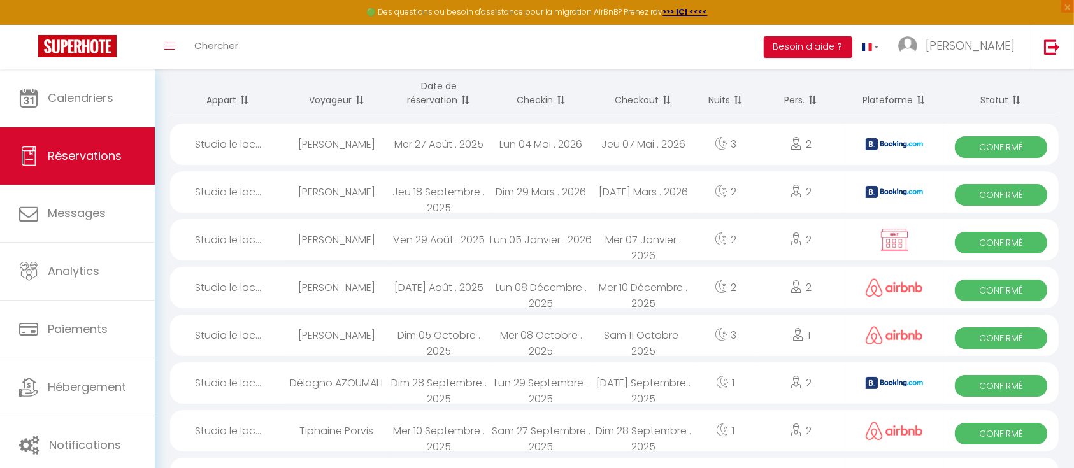
click at [345, 241] on div "[PERSON_NAME]" at bounding box center [336, 239] width 102 height 41
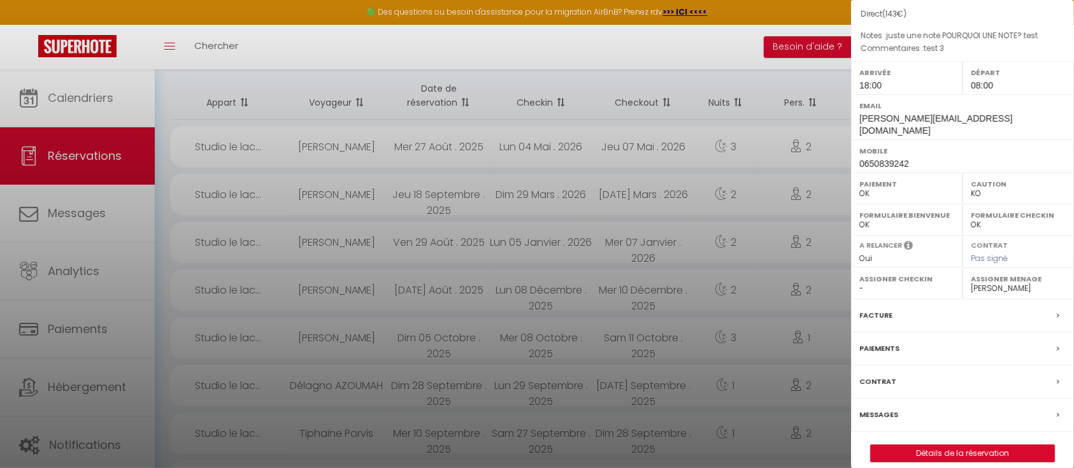
scroll to position [0, 0]
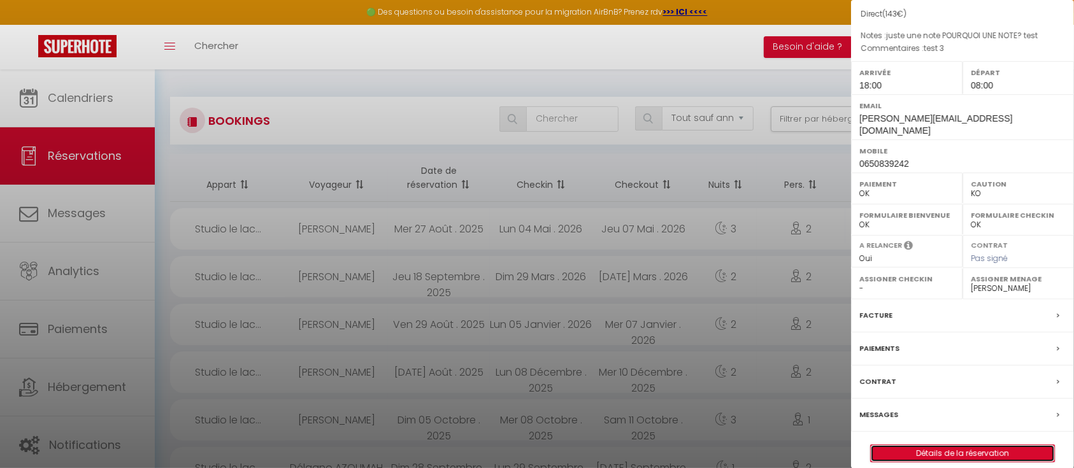
click at [941, 445] on link "Détails de la réservation" at bounding box center [962, 453] width 183 height 17
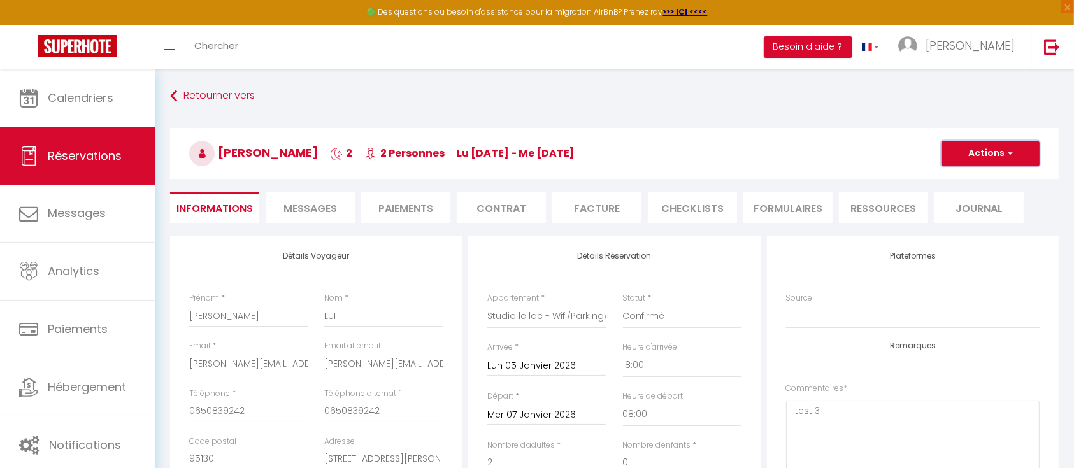
click at [1012, 153] on span "button" at bounding box center [1008, 153] width 8 height 11
click at [309, 211] on span "Messages" at bounding box center [309, 208] width 53 height 15
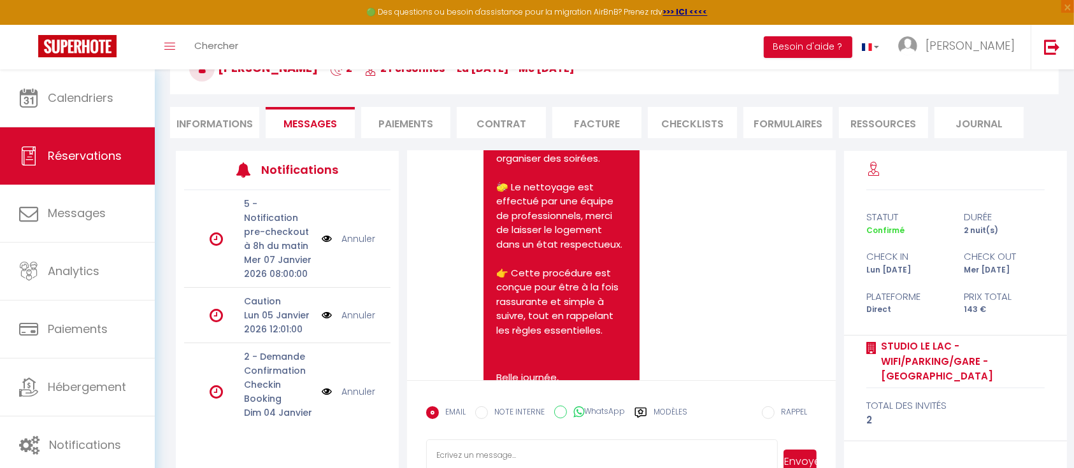
scroll to position [1446, 0]
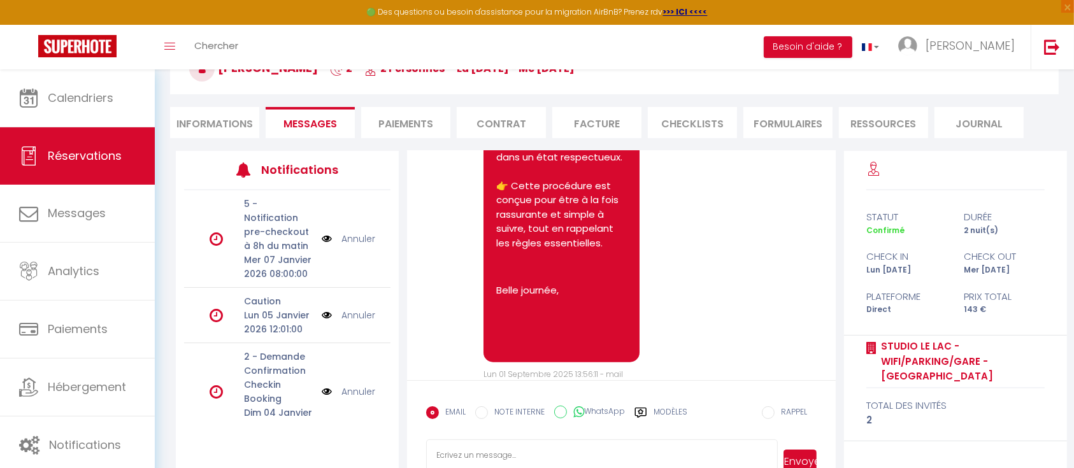
click at [410, 122] on li "Paiements" at bounding box center [405, 122] width 89 height 31
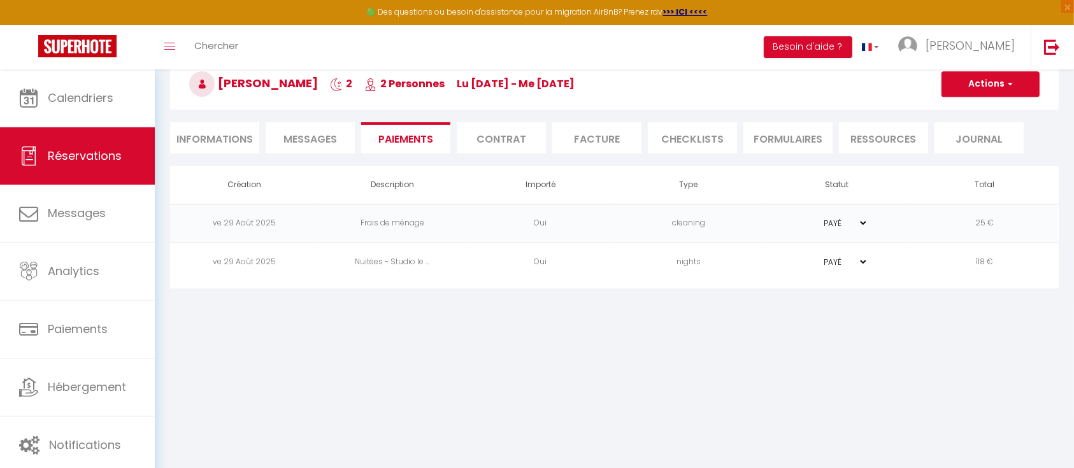
click at [504, 139] on li "Contrat" at bounding box center [501, 137] width 89 height 31
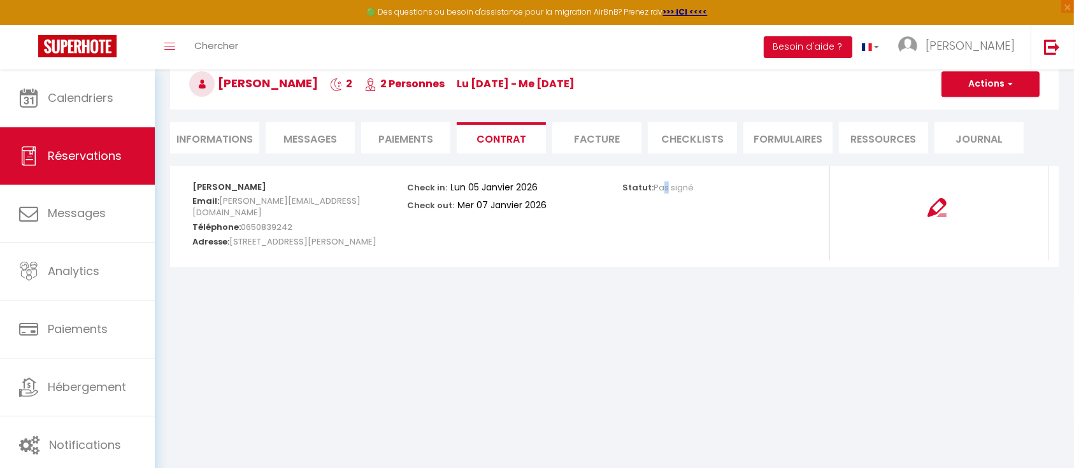
click at [662, 378] on body "🟢 Des questions ou besoin d'assistance pour la migration AirBnB? Prenez rdv >>>…" at bounding box center [537, 234] width 1074 height 468
click at [585, 145] on li "Facture" at bounding box center [596, 137] width 89 height 31
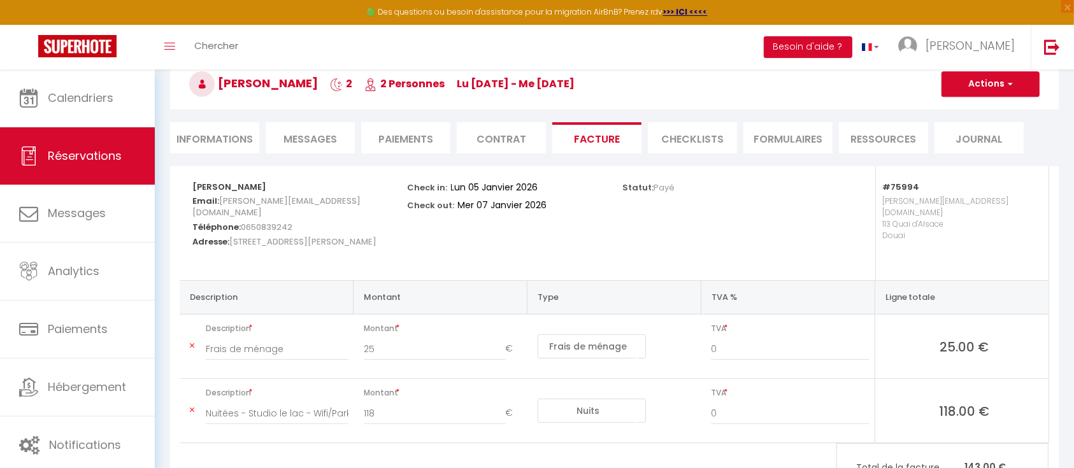
scroll to position [85, 0]
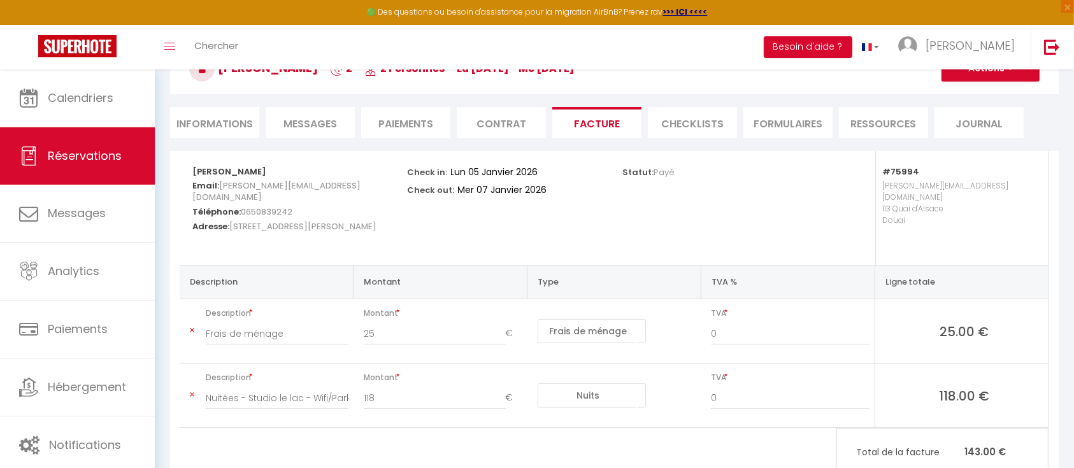
click at [511, 135] on li "Contrat" at bounding box center [501, 122] width 89 height 31
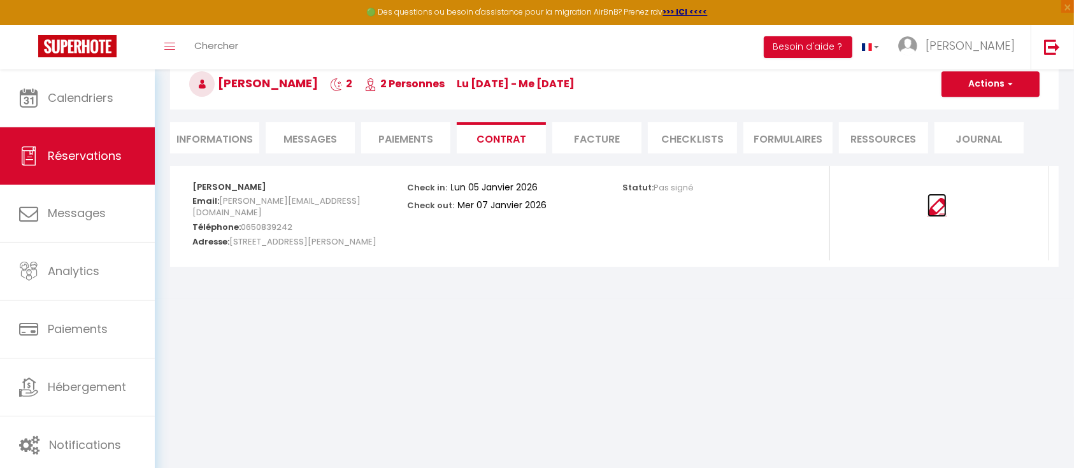
click at [940, 211] on img at bounding box center [936, 207] width 19 height 19
click at [624, 152] on div "Retourner vers [PERSON_NAME] 2 2 Personnes lu [DATE] - me [DATE] Actions Enregi…" at bounding box center [614, 90] width 905 height 151
click at [602, 149] on li "Facture" at bounding box center [596, 137] width 89 height 31
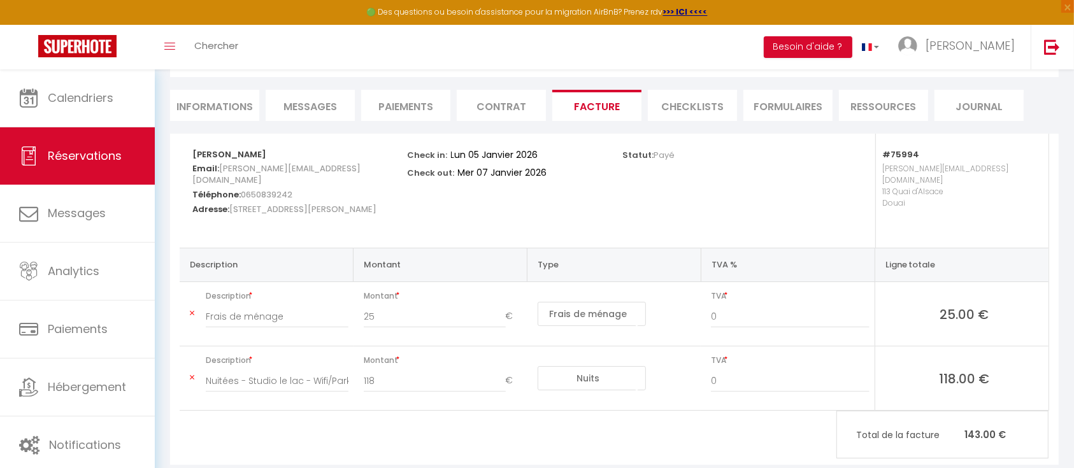
scroll to position [118, 0]
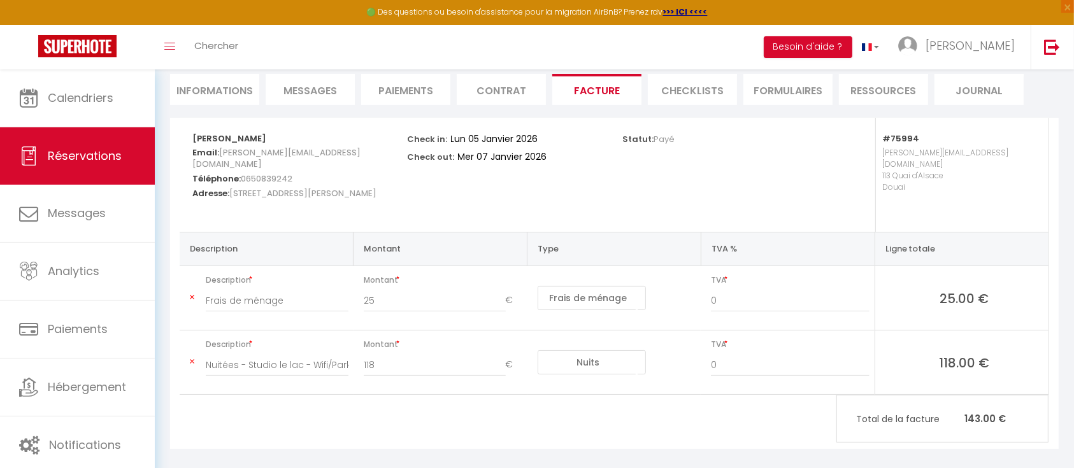
click at [697, 86] on li "CHECKLISTS" at bounding box center [692, 89] width 89 height 31
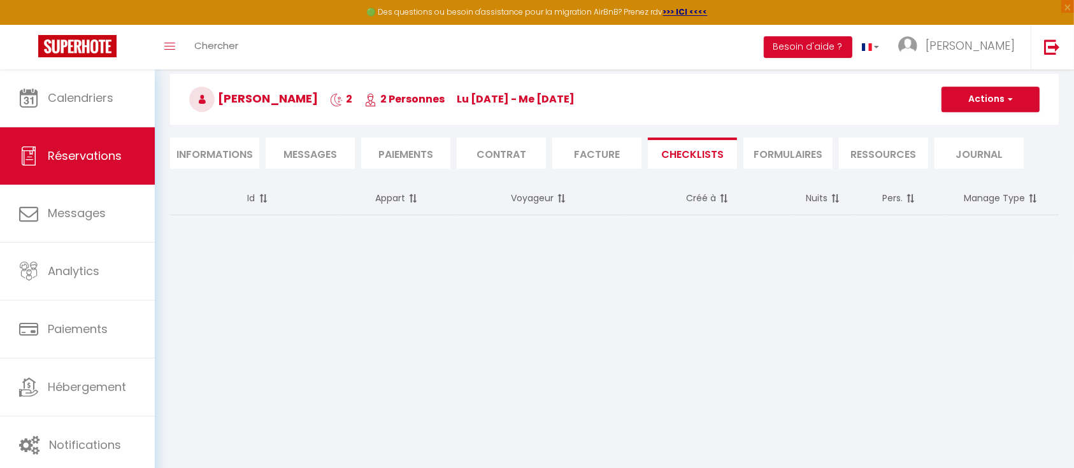
scroll to position [69, 0]
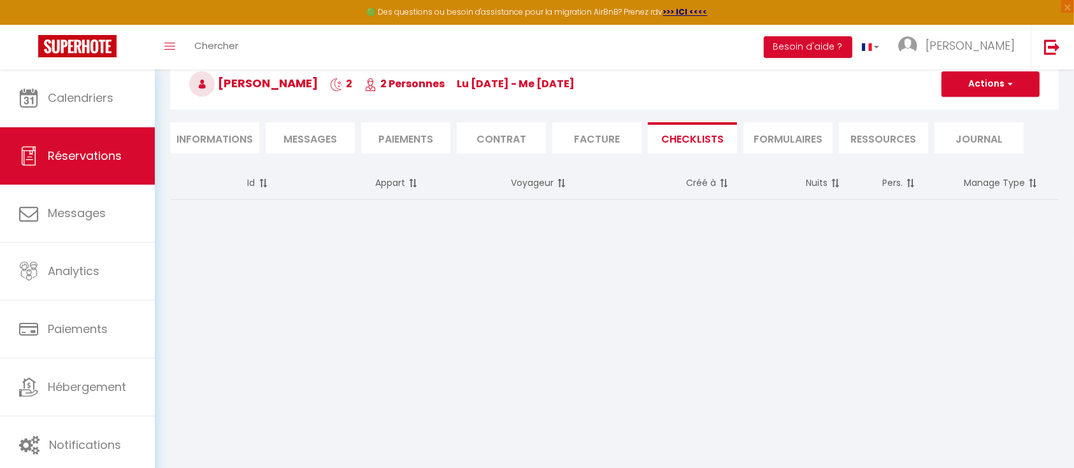
click at [792, 125] on li "FORMULAIRES" at bounding box center [787, 137] width 89 height 31
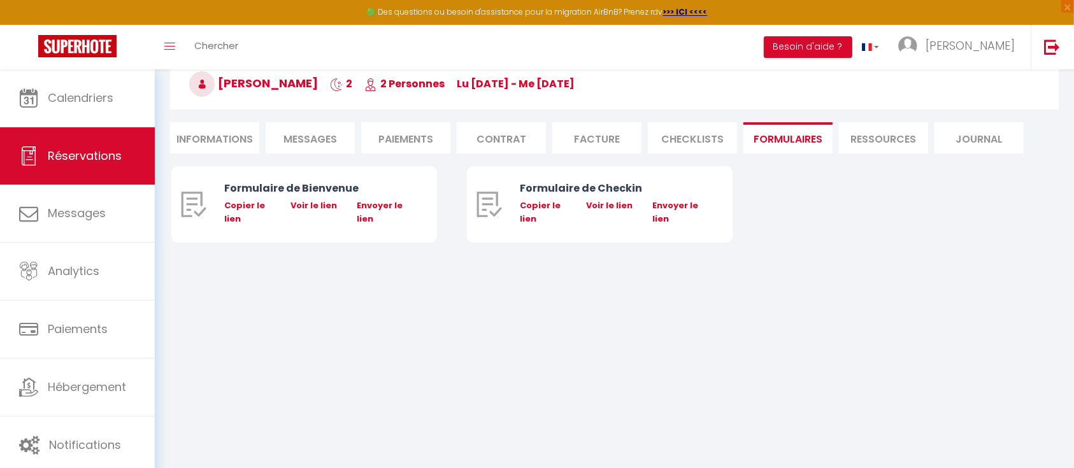
click at [887, 134] on li "Ressources" at bounding box center [883, 137] width 89 height 31
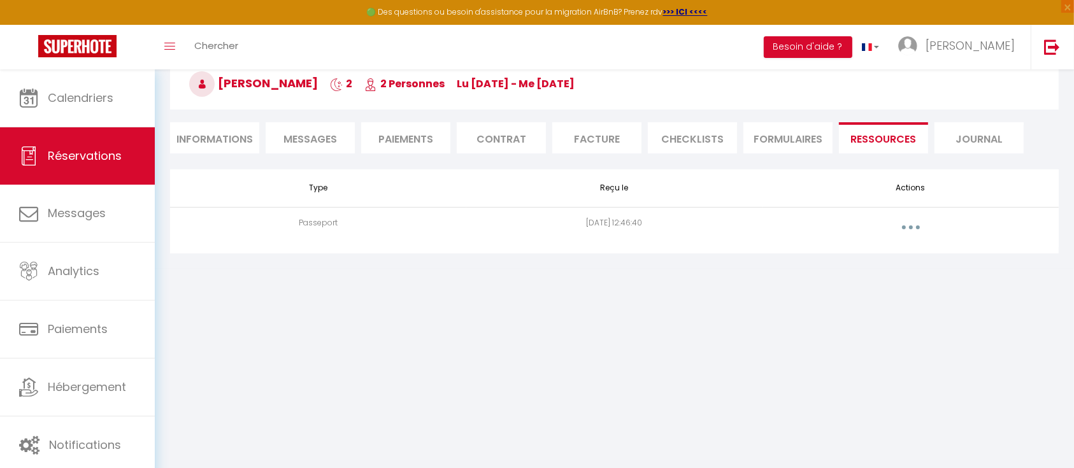
click at [948, 140] on li "Journal" at bounding box center [978, 137] width 89 height 31
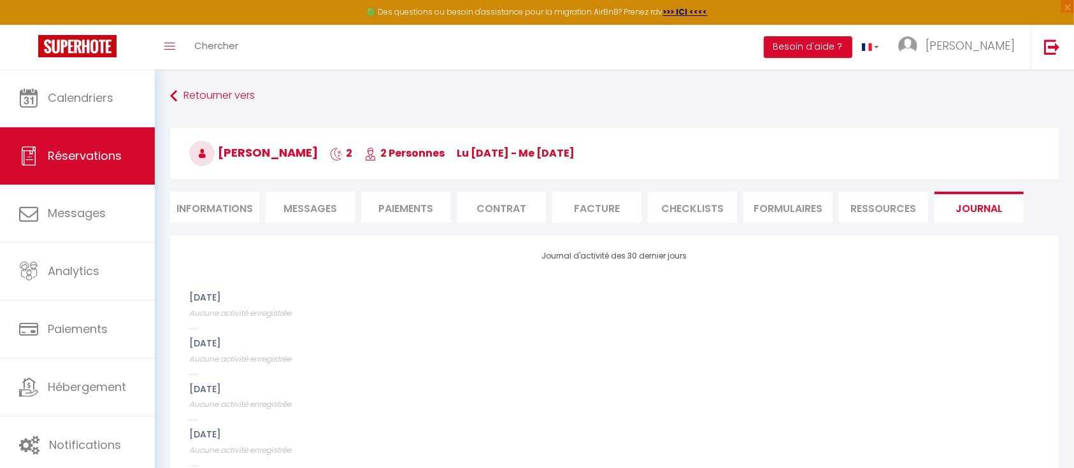
click at [413, 206] on li "Paiements" at bounding box center [405, 207] width 89 height 31
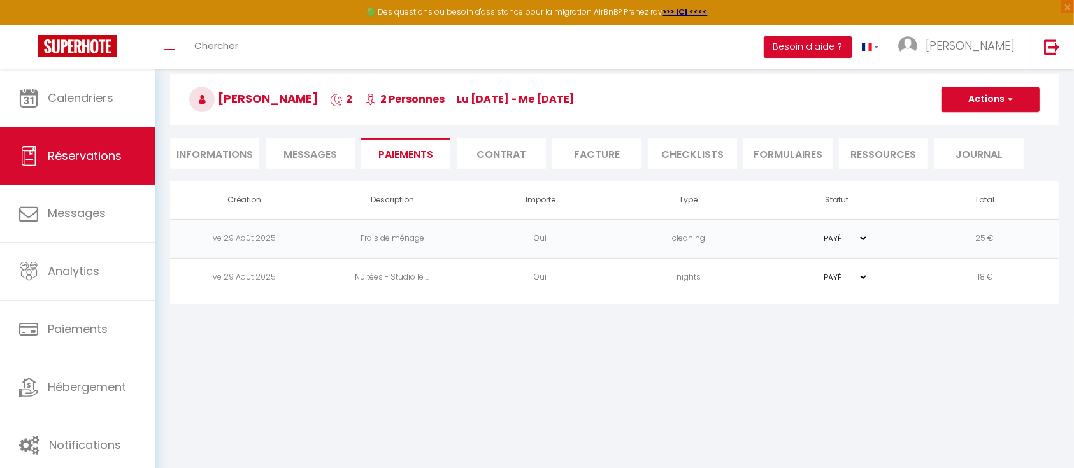
scroll to position [69, 0]
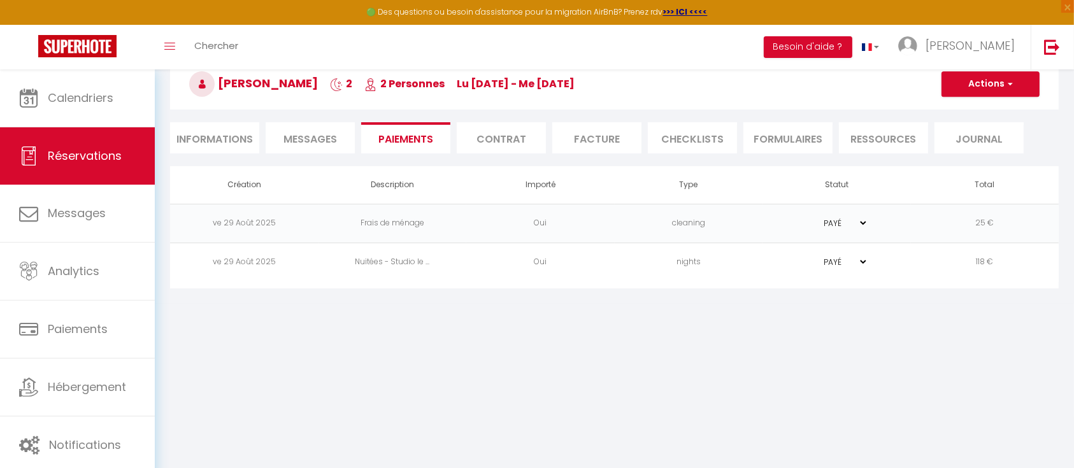
click at [856, 225] on select "PAYÉ EN ATTENTE" at bounding box center [836, 223] width 64 height 12
click at [894, 346] on body "🟢 Des questions ou besoin d'assistance pour la migration AirBnB? Prenez rdv >>>…" at bounding box center [537, 234] width 1074 height 468
click at [862, 260] on select "PAYÉ EN ATTENTE" at bounding box center [836, 262] width 64 height 12
click at [841, 352] on body "🟢 Des questions ou besoin d'assistance pour la migration AirBnB? Prenez rdv >>>…" at bounding box center [537, 234] width 1074 height 468
click at [331, 138] on span "Messages" at bounding box center [309, 139] width 53 height 15
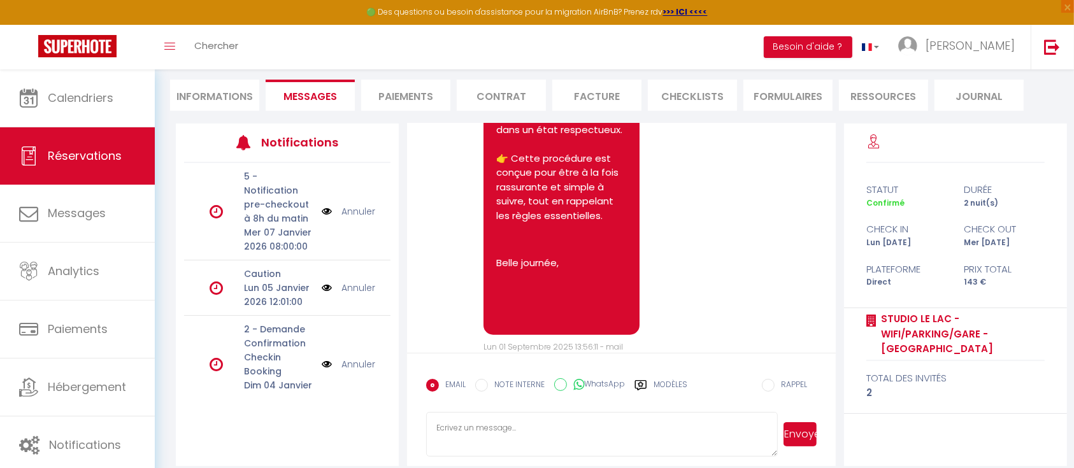
scroll to position [125, 0]
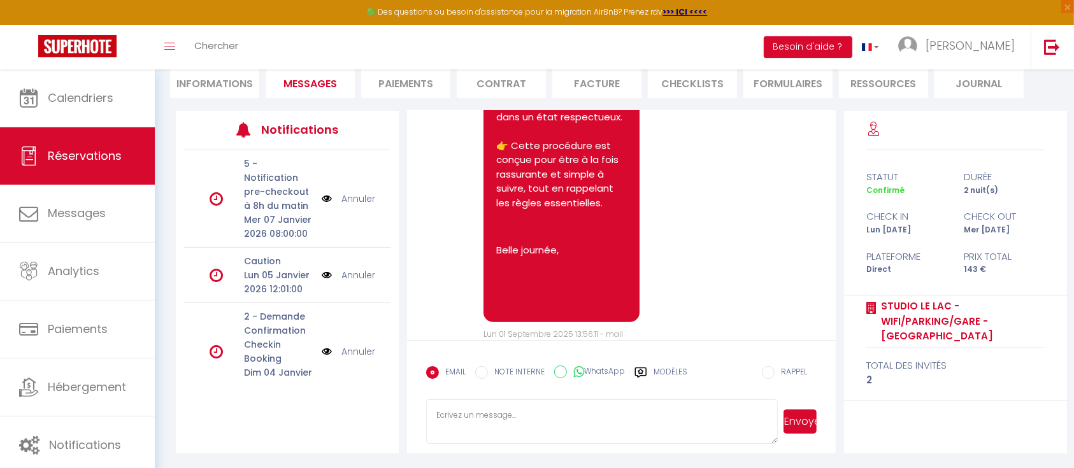
drag, startPoint x: 217, startPoint y: 80, endPoint x: 224, endPoint y: 79, distance: 7.7
click at [218, 80] on li "Informations" at bounding box center [214, 82] width 89 height 31
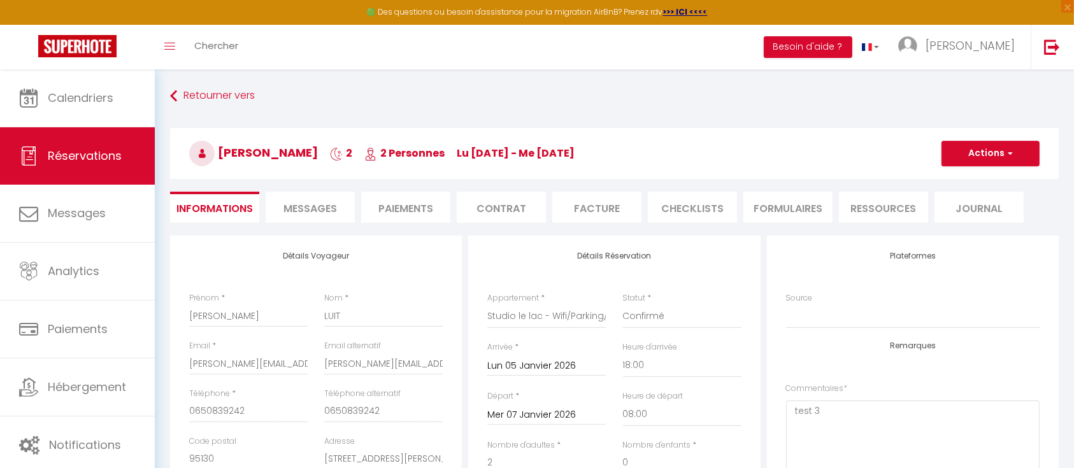
click at [318, 208] on span "Messages" at bounding box center [309, 208] width 53 height 15
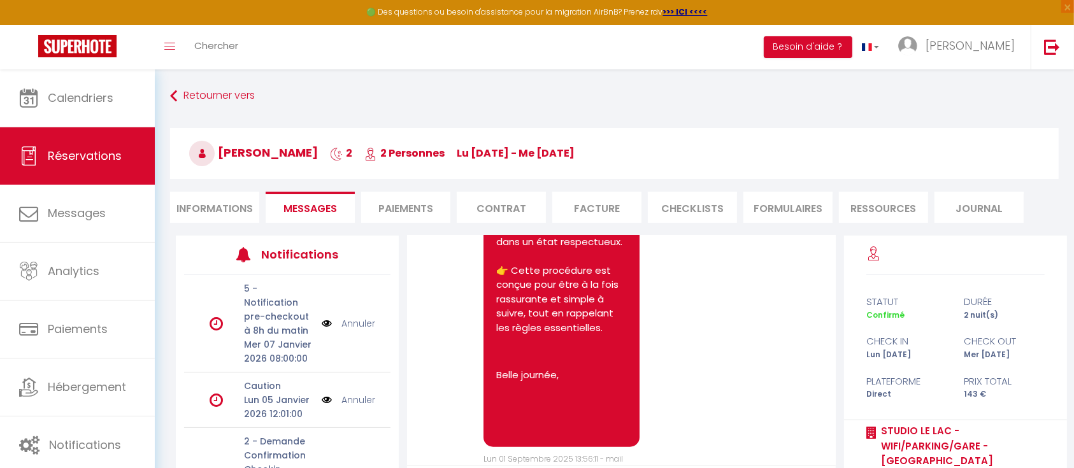
click at [483, 205] on li "Contrat" at bounding box center [501, 207] width 89 height 31
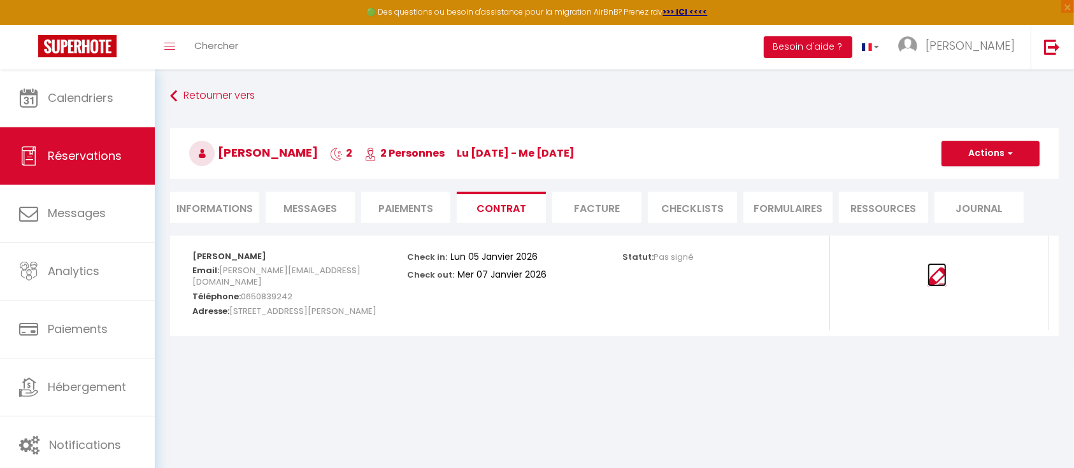
click at [927, 280] on img at bounding box center [936, 276] width 19 height 19
click at [585, 208] on li "Facture" at bounding box center [596, 207] width 89 height 31
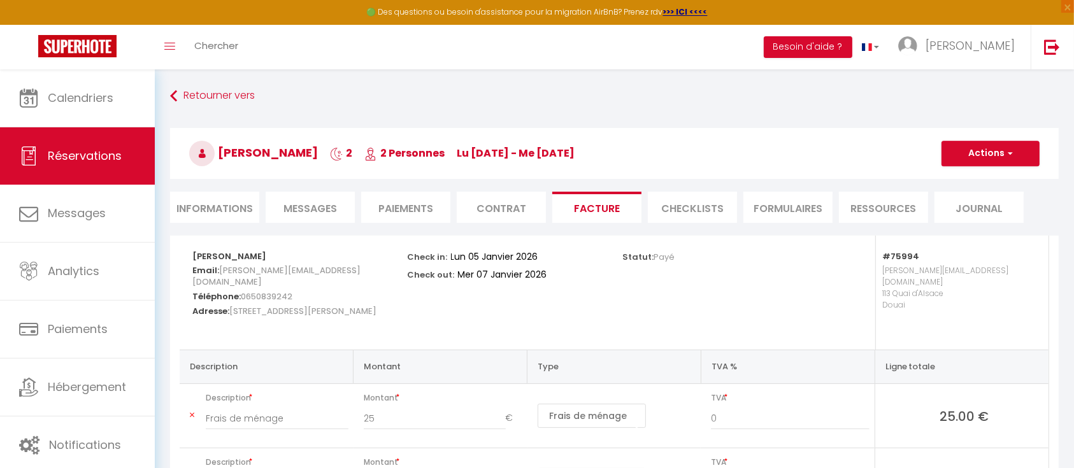
scroll to position [118, 0]
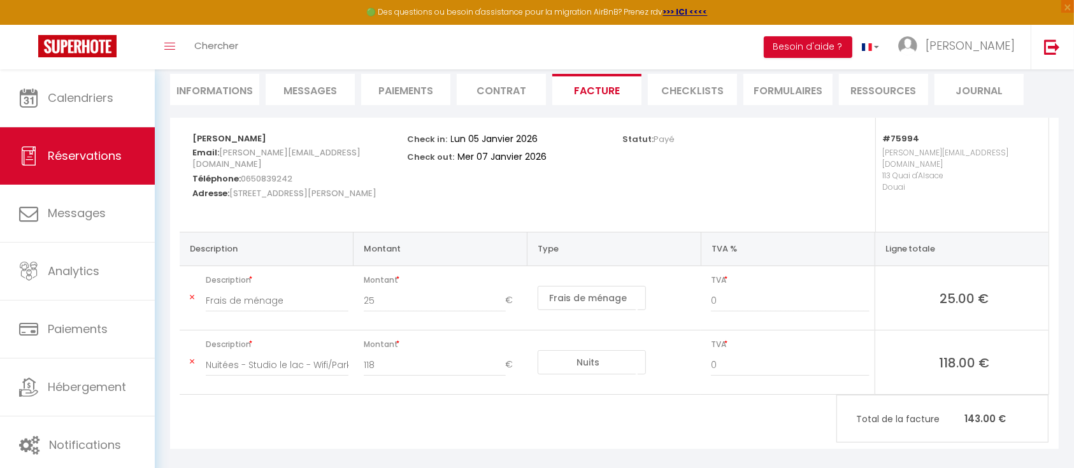
click at [730, 271] on span "TVA" at bounding box center [790, 280] width 158 height 18
click at [727, 276] on icon at bounding box center [725, 278] width 3 height 4
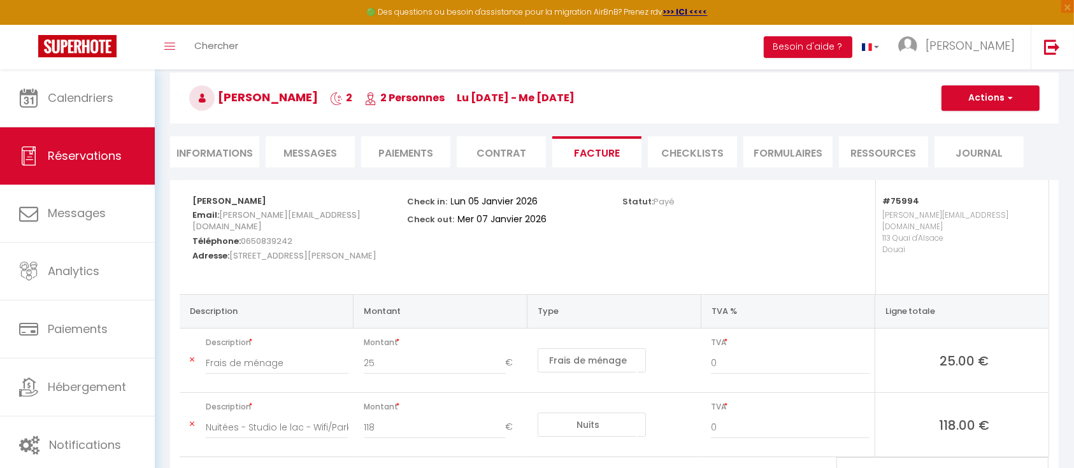
scroll to position [0, 0]
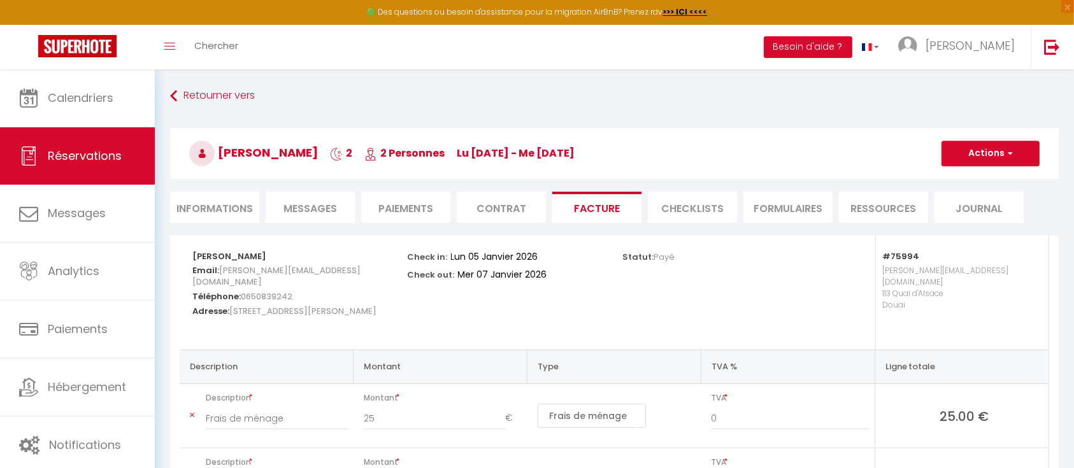
click at [503, 215] on li "Contrat" at bounding box center [501, 207] width 89 height 31
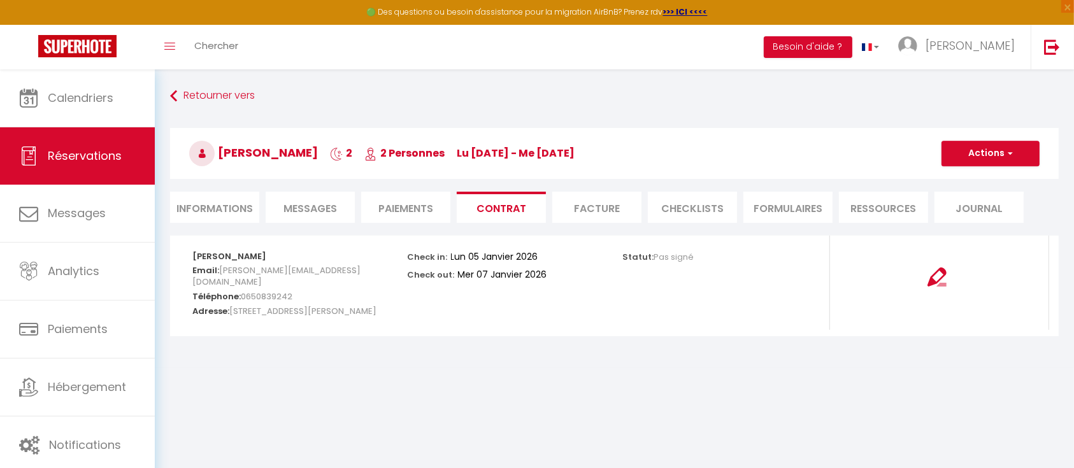
click at [397, 201] on li "Paiements" at bounding box center [405, 207] width 89 height 31
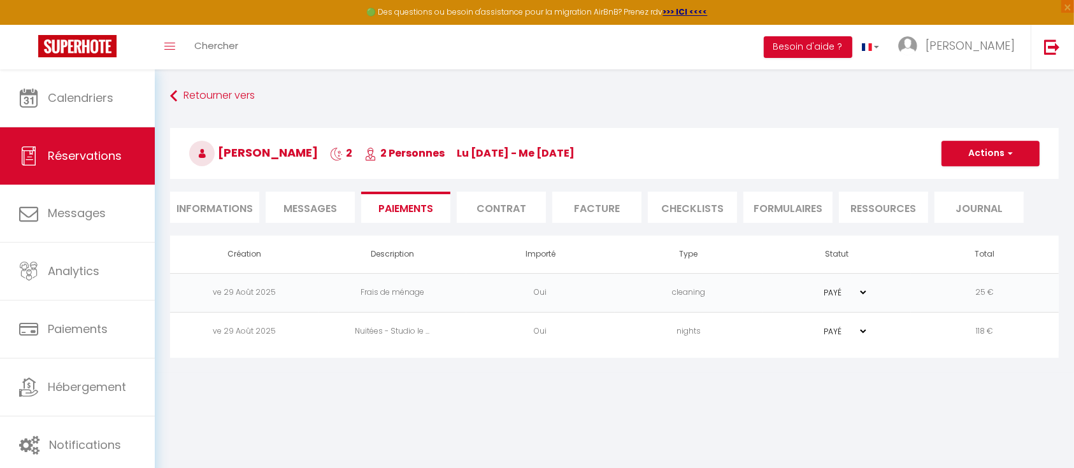
click at [318, 196] on li "Messages" at bounding box center [310, 207] width 89 height 31
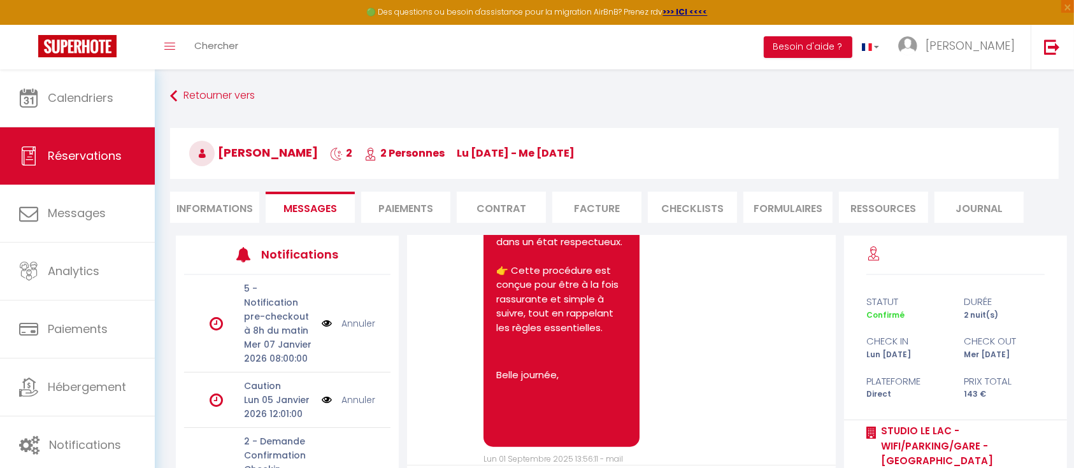
click at [418, 204] on li "Paiements" at bounding box center [405, 207] width 89 height 31
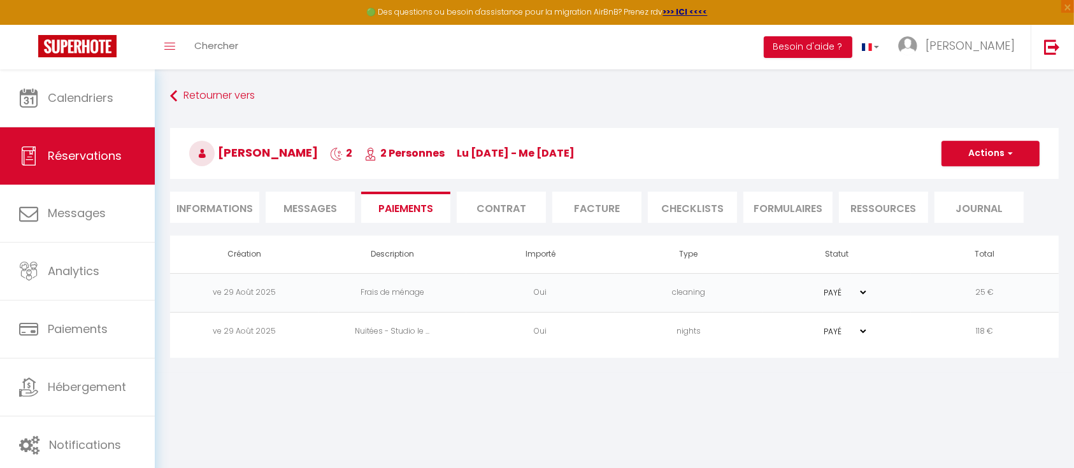
click at [510, 201] on li "Contrat" at bounding box center [501, 207] width 89 height 31
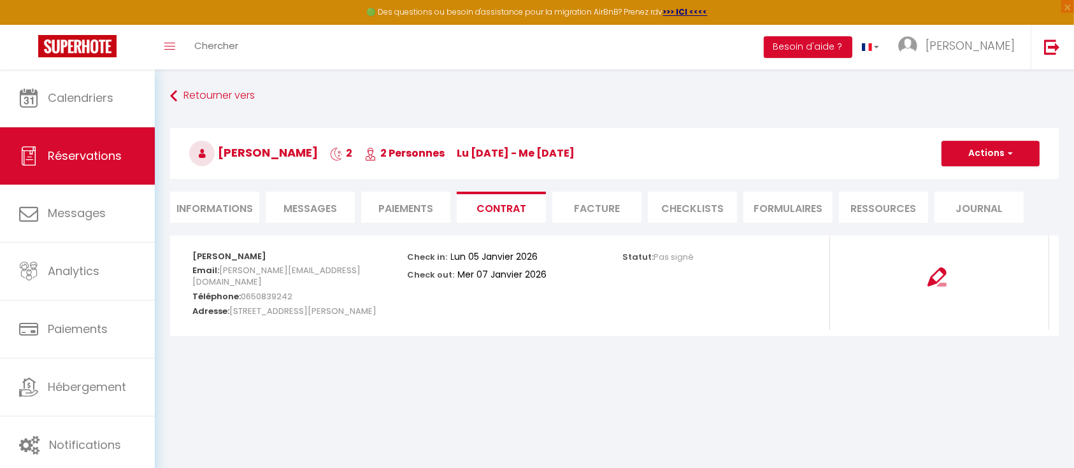
click at [411, 207] on li "Paiements" at bounding box center [405, 207] width 89 height 31
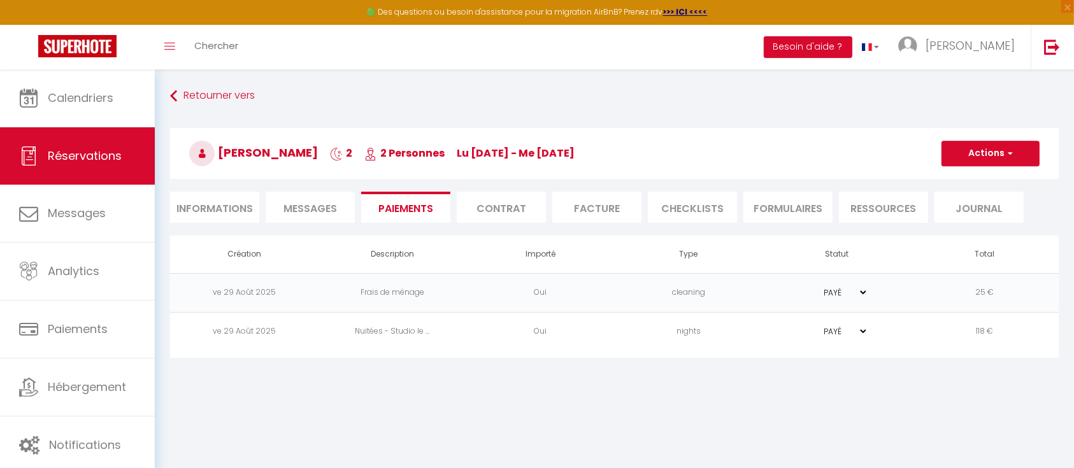
click at [488, 200] on li "Contrat" at bounding box center [501, 207] width 89 height 31
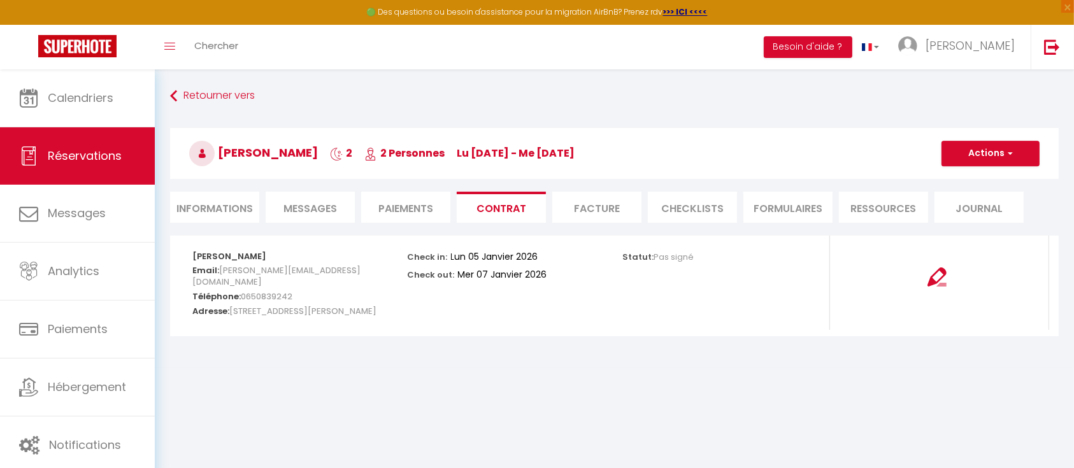
click at [950, 281] on div at bounding box center [936, 269] width 197 height 35
click at [945, 274] on img at bounding box center [936, 276] width 19 height 19
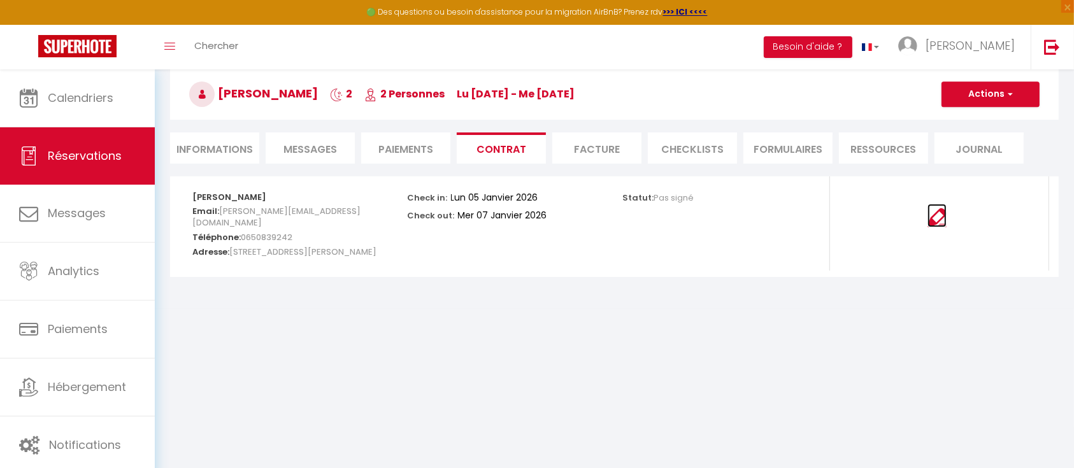
scroll to position [69, 0]
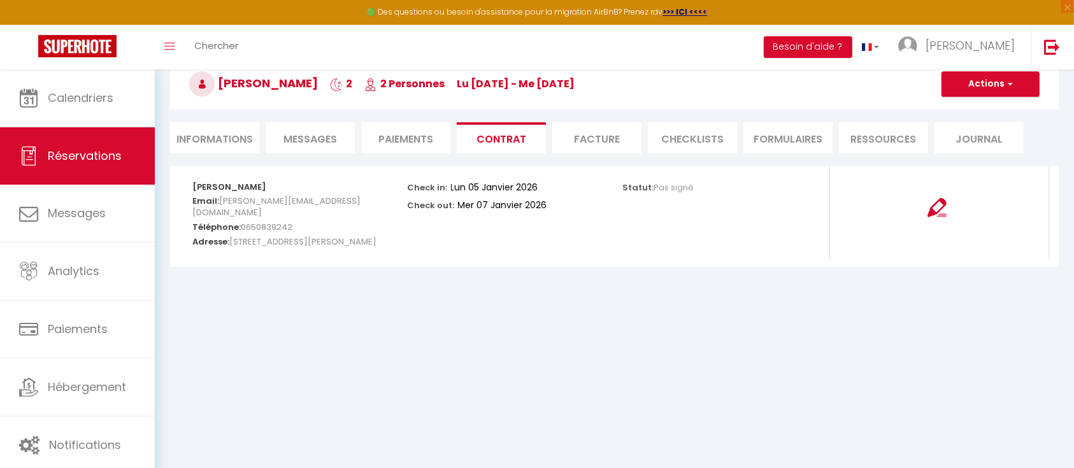
click at [706, 225] on div "Statut: Pas signé" at bounding box center [721, 213] width 215 height 94
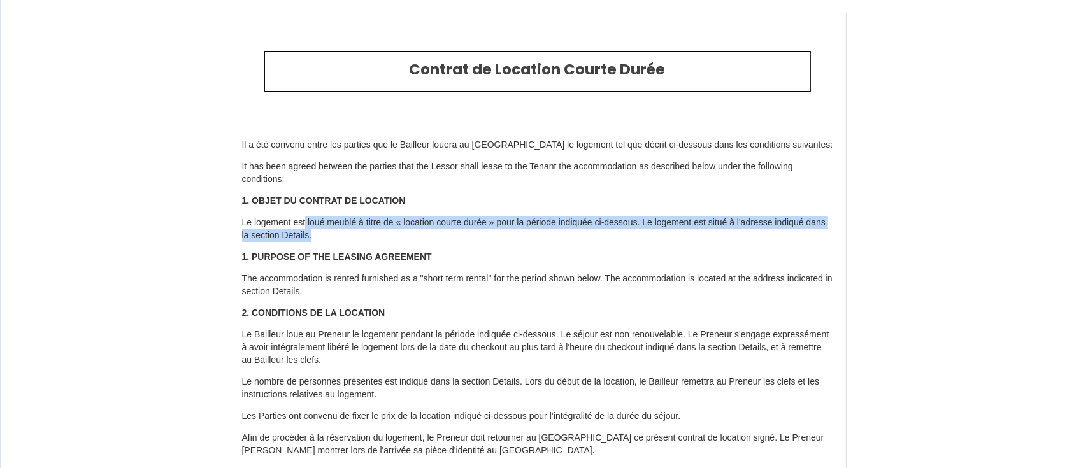
drag, startPoint x: 306, startPoint y: 224, endPoint x: 632, endPoint y: 237, distance: 326.4
click at [632, 237] on p "Le logement est loué meublé à titre de « location courte durée » pour la périod…" at bounding box center [537, 229] width 591 height 25
click at [396, 227] on p "Le logement est loué meublé à titre de « location courte durée » pour la périod…" at bounding box center [537, 229] width 591 height 25
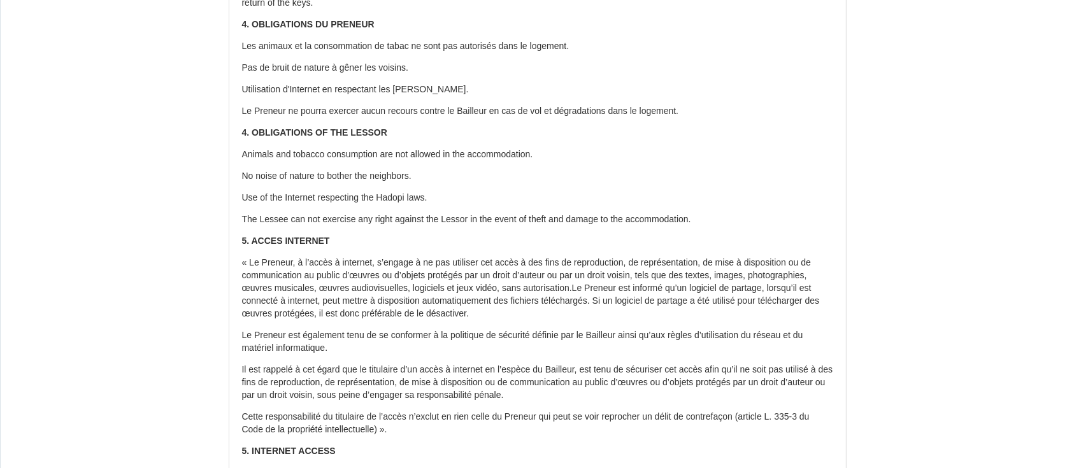
scroll to position [1104, 0]
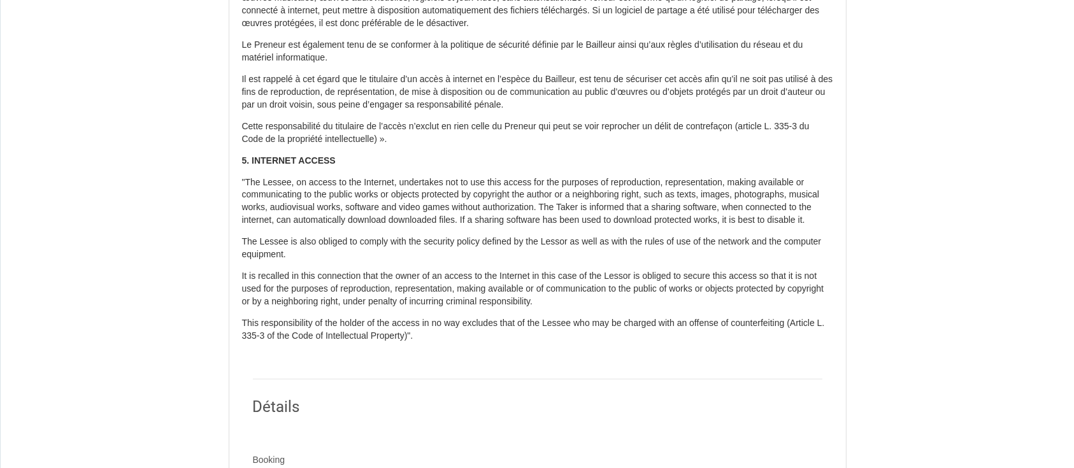
click at [887, 111] on div "Contrat de Location Courte Durée Il a été convenu entre les parties que le Bail…" at bounding box center [537, 382] width 1074 height 3054
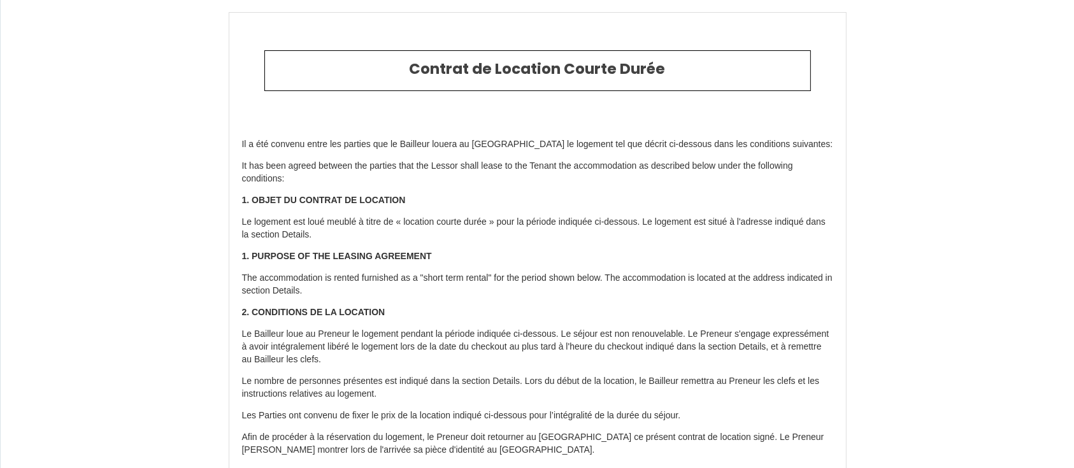
scroll to position [0, 0]
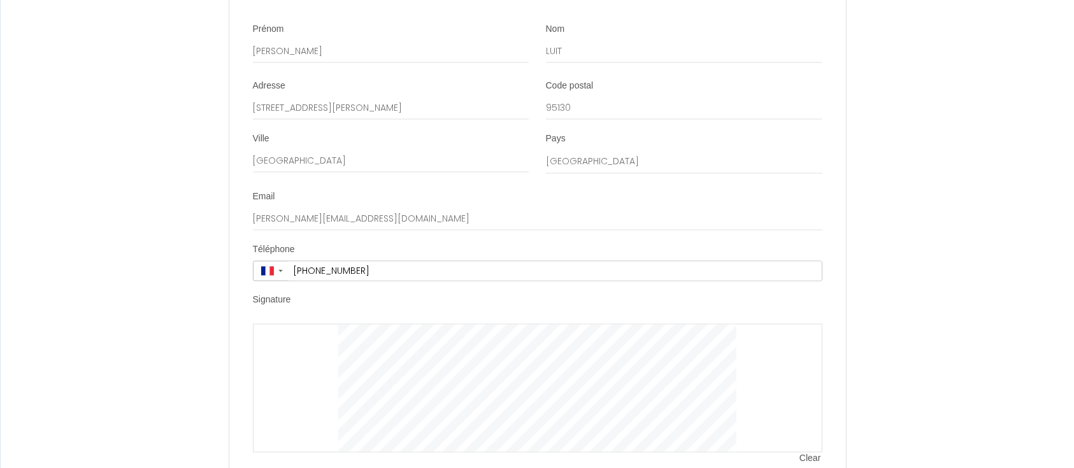
scroll to position [2556, 0]
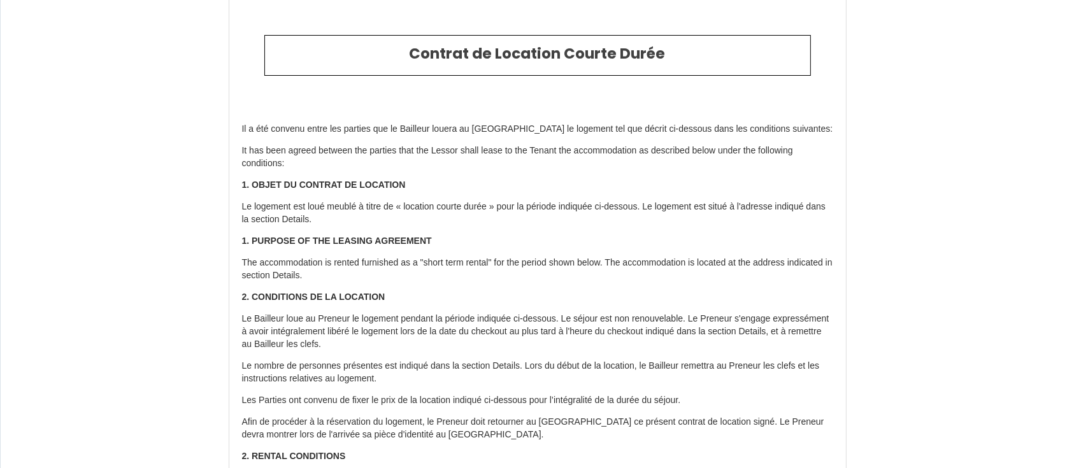
scroll to position [0, 0]
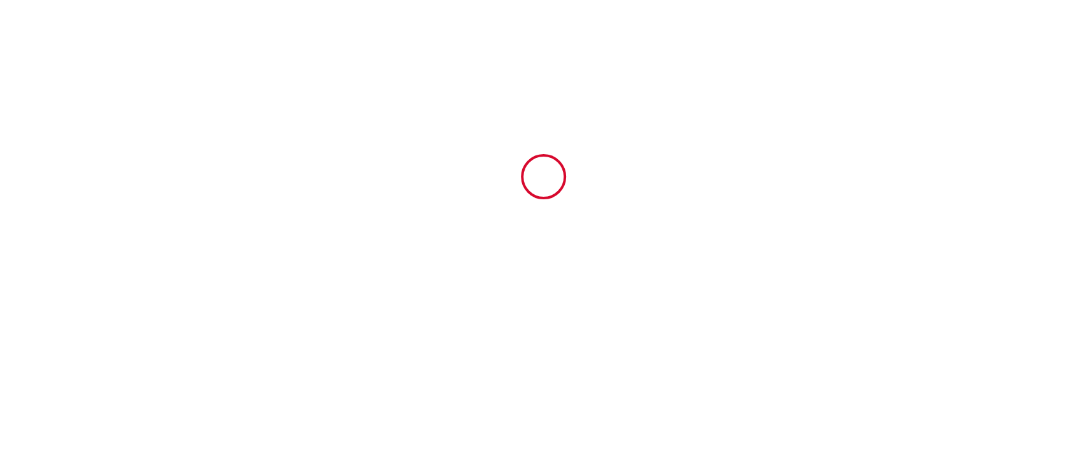
type input "6600106"
type input "Studio le lac - Wifi/Parking/Gare - [GEOGRAPHIC_DATA]"
type input "113 Quai d'Alsace"
type input "59500"
type input "Douai"
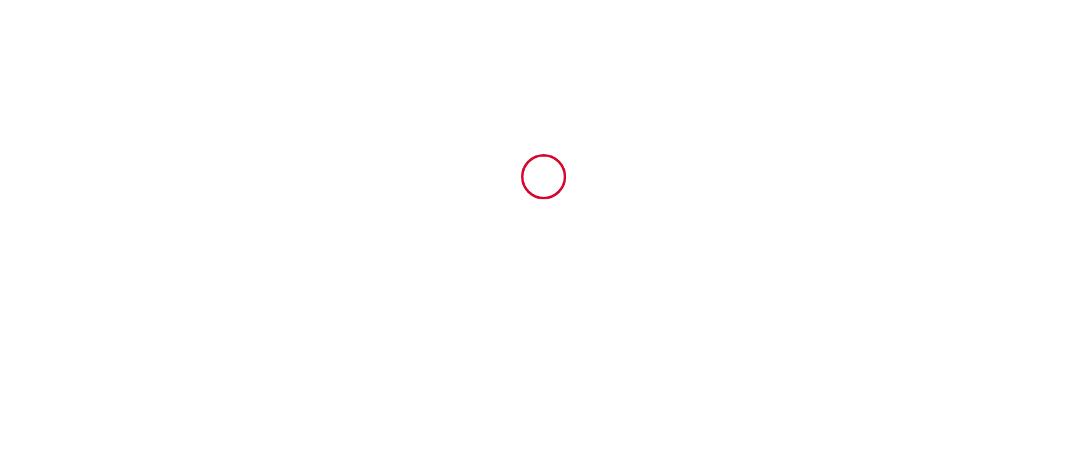
type input "[GEOGRAPHIC_DATA]"
type input "05 Mon January 2026"
type input "07 Wed January 2026"
type input "2"
type input "0"
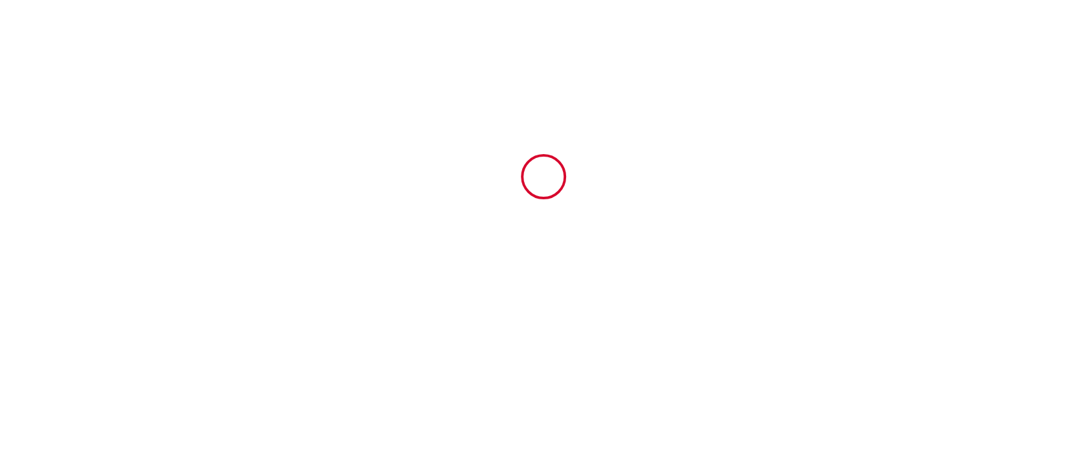
type input "300"
type input "143"
type input "[PERSON_NAME]"
type input "LUIT"
type input "[GEOGRAPHIC_DATA]"
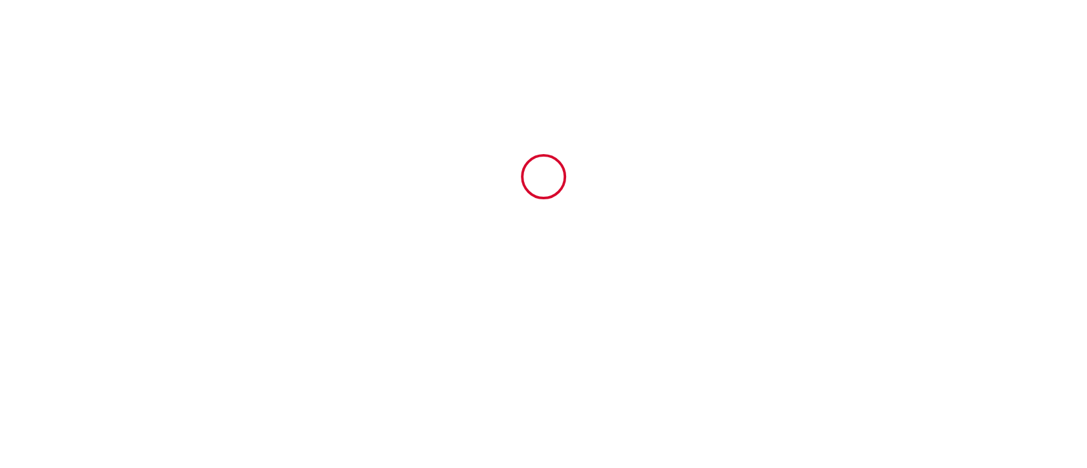
type input "[PERSON_NAME][EMAIL_ADDRESS][DOMAIN_NAME]"
type input "[PERSON_NAME]"
type input "LUIT"
type input "[STREET_ADDRESS][PERSON_NAME]"
type input "95130"
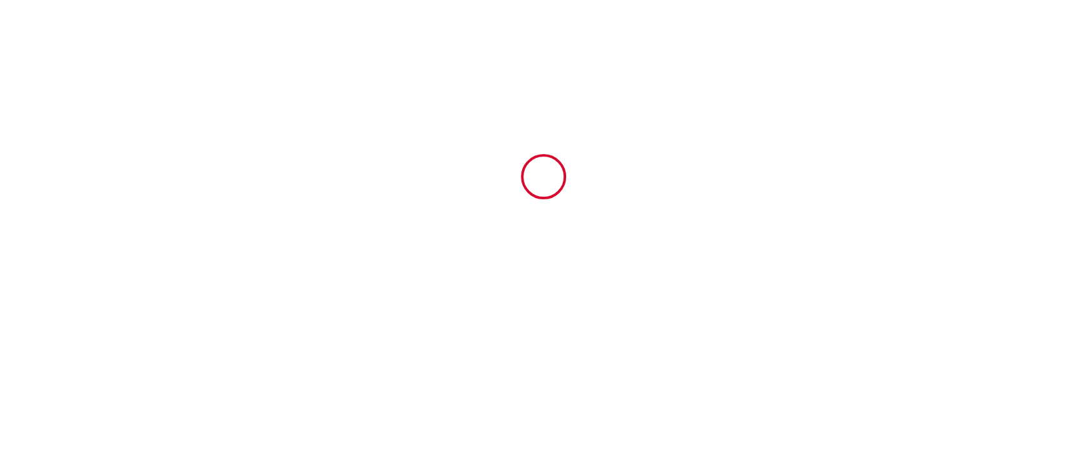
type input "[GEOGRAPHIC_DATA]"
type input "[PERSON_NAME][EMAIL_ADDRESS][DOMAIN_NAME]"
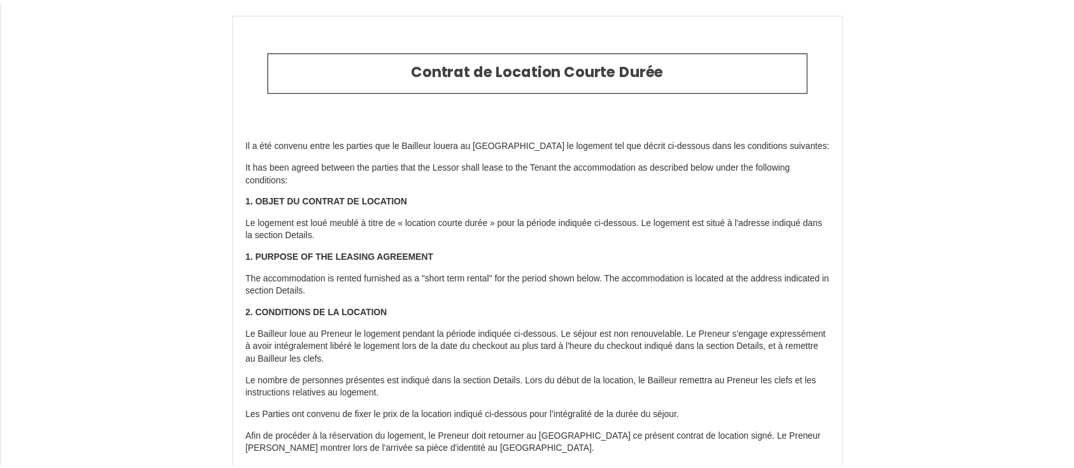
scroll to position [2502, 0]
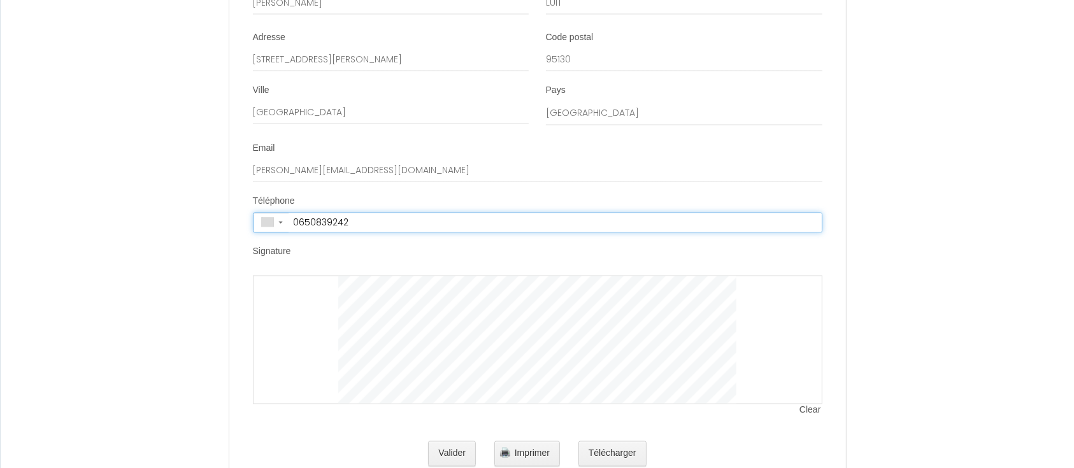
type input "+33 6 50 83 92 42"
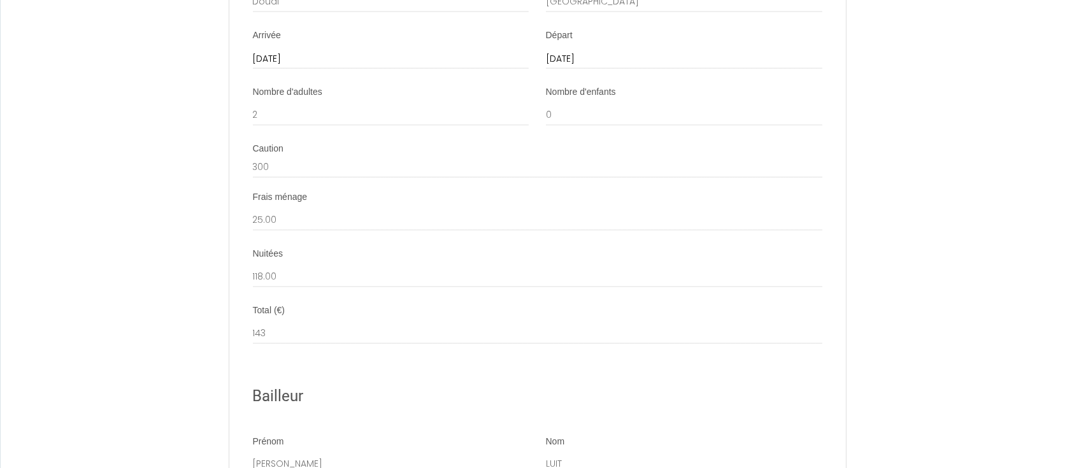
scroll to position [2556, 0]
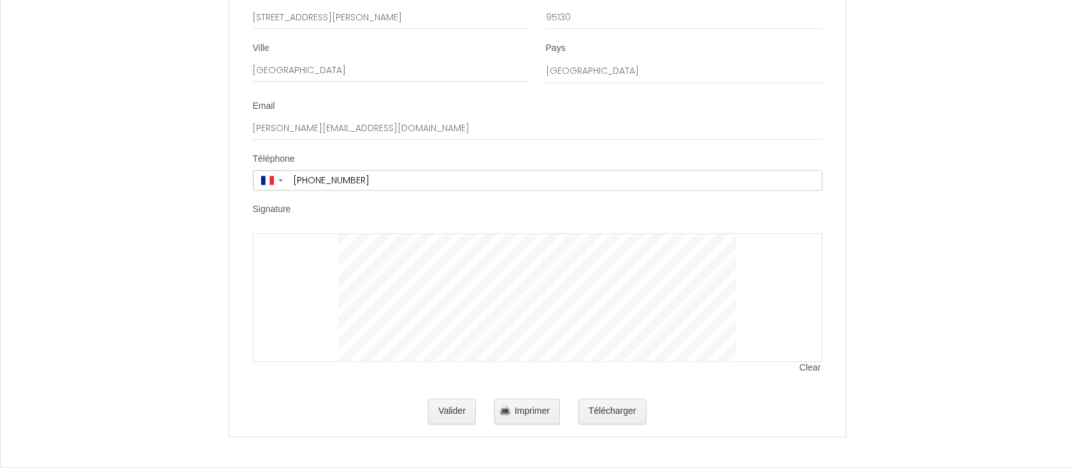
click at [814, 367] on span "Clear" at bounding box center [810, 368] width 22 height 13
click at [465, 420] on button "Valider" at bounding box center [452, 411] width 48 height 25
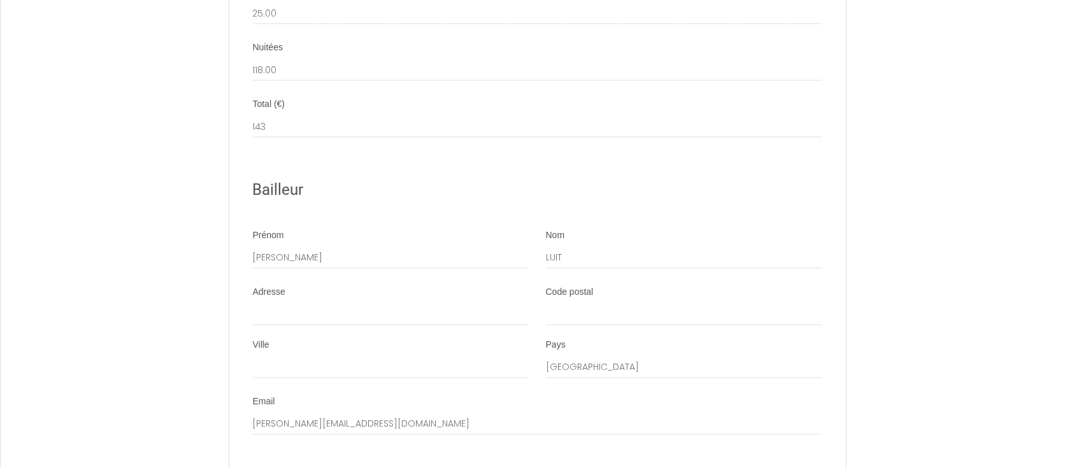
scroll to position [2046, 0]
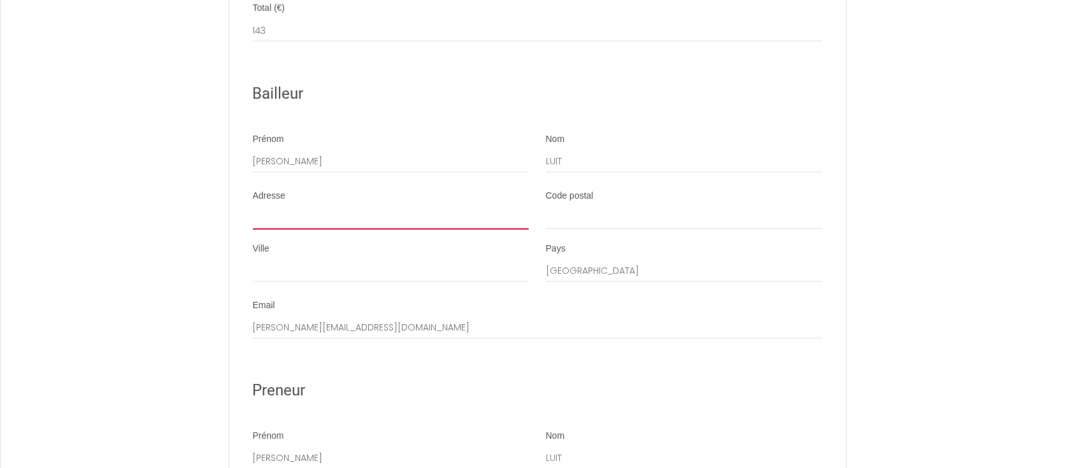
click at [342, 219] on input "Adresse" at bounding box center [391, 218] width 276 height 23
type input "[STREET_ADDRESS]"
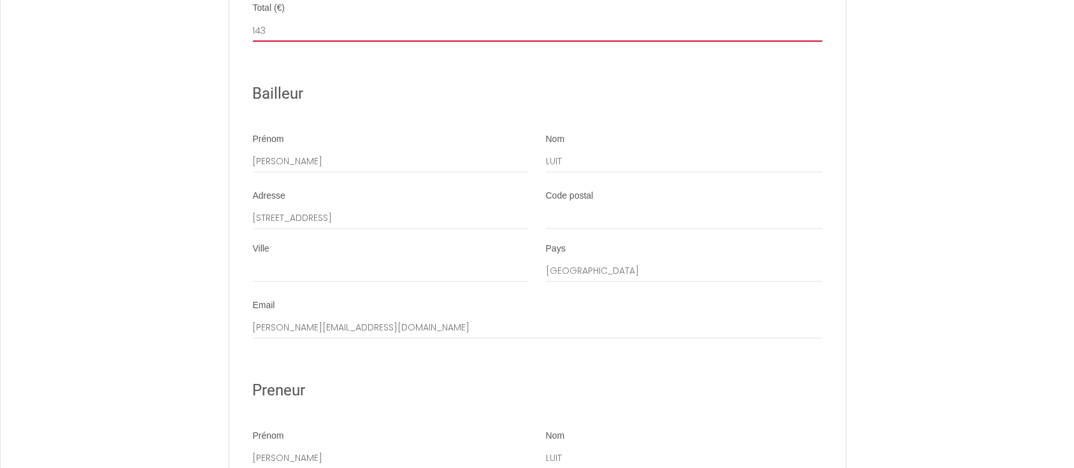
type input "[PERSON_NAME]"
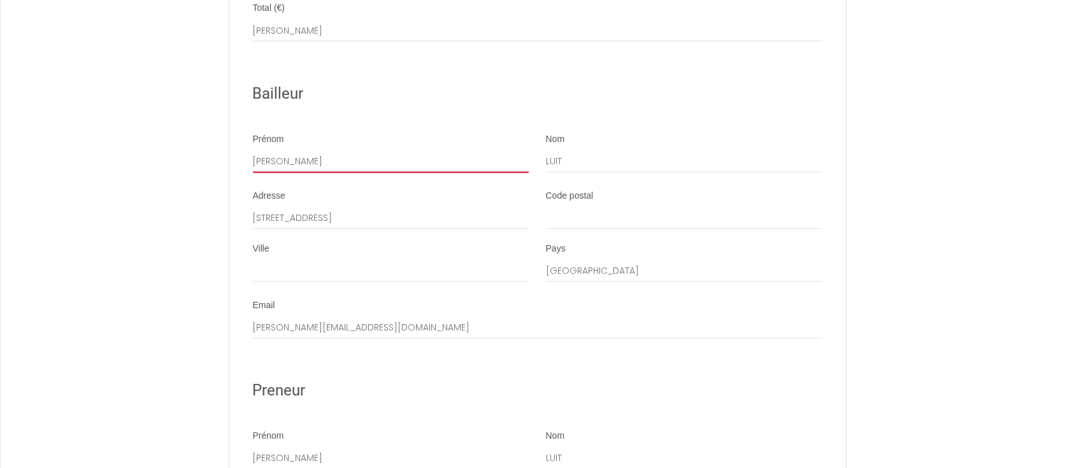
type input "Dimitri"
type input "Luit"
type input "95150"
type input "Taverny"
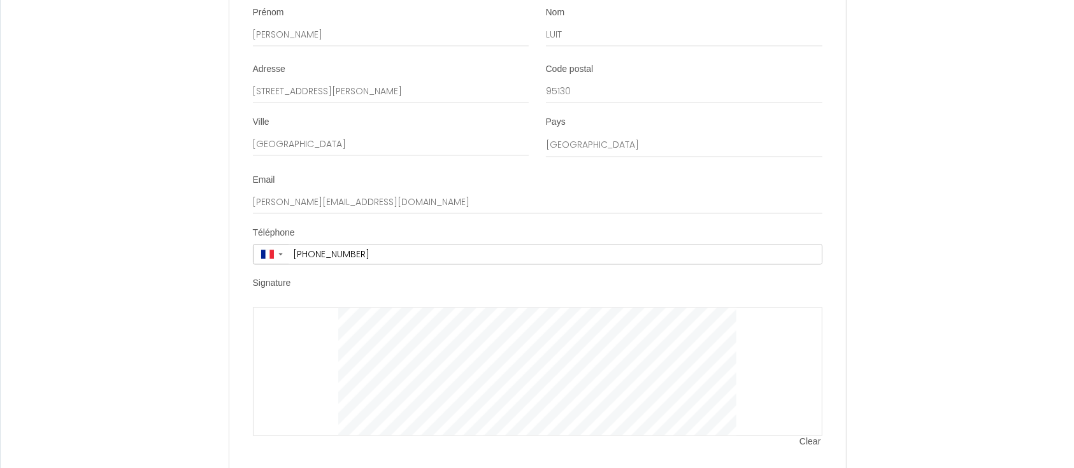
scroll to position [2556, 0]
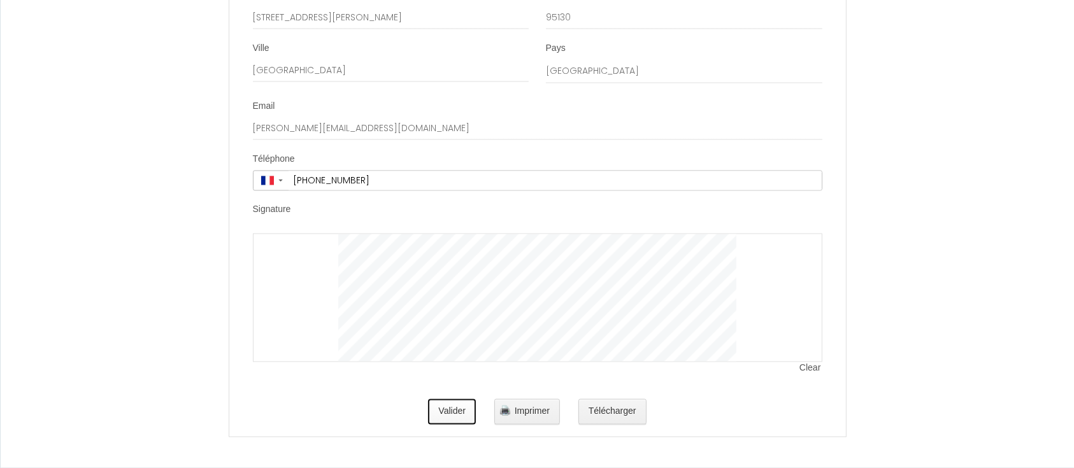
click at [460, 412] on button "Valider" at bounding box center [452, 411] width 48 height 25
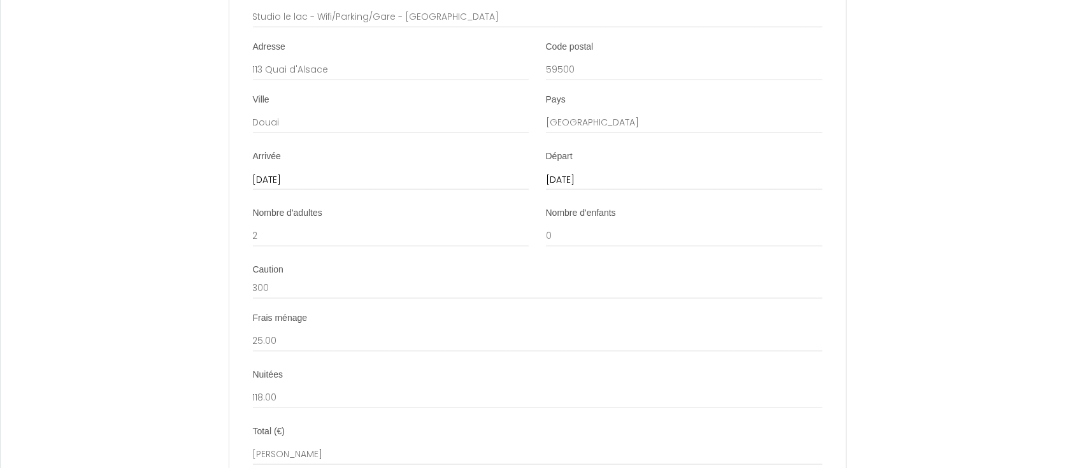
scroll to position [1622, 0]
click at [323, 353] on input "25.00" at bounding box center [537, 342] width 569 height 23
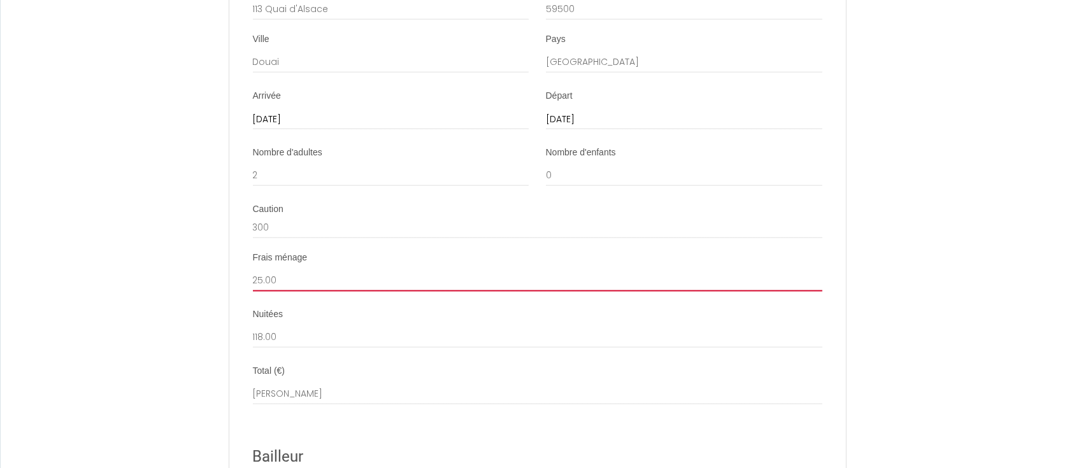
scroll to position [1707, 0]
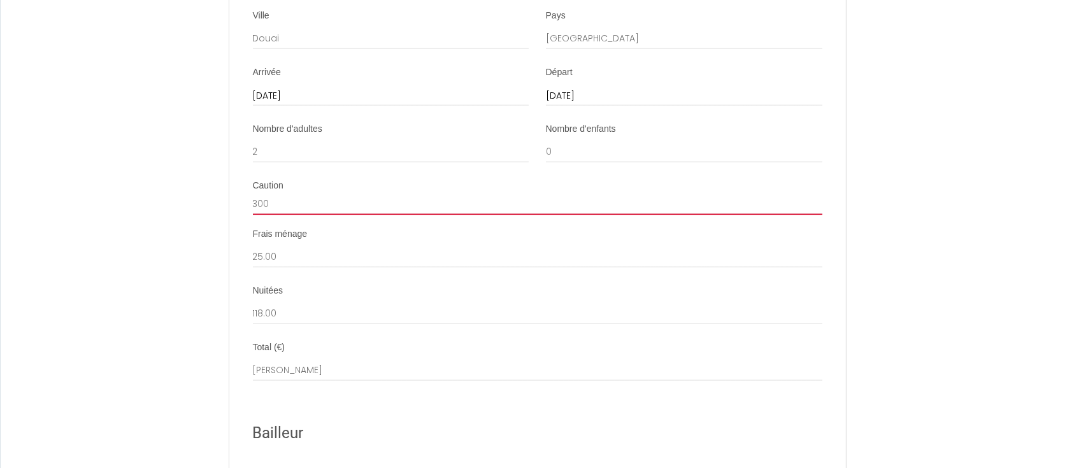
click at [285, 215] on input "300" at bounding box center [537, 203] width 569 height 23
click at [310, 370] on div "Total (€) Dimitri Luit" at bounding box center [537, 361] width 569 height 40
drag, startPoint x: 311, startPoint y: 360, endPoint x: 268, endPoint y: 357, distance: 43.4
click at [311, 360] on div "Total (€) Dimitri Luit" at bounding box center [537, 361] width 569 height 40
click at [270, 354] on label "Total (€)" at bounding box center [269, 347] width 32 height 13
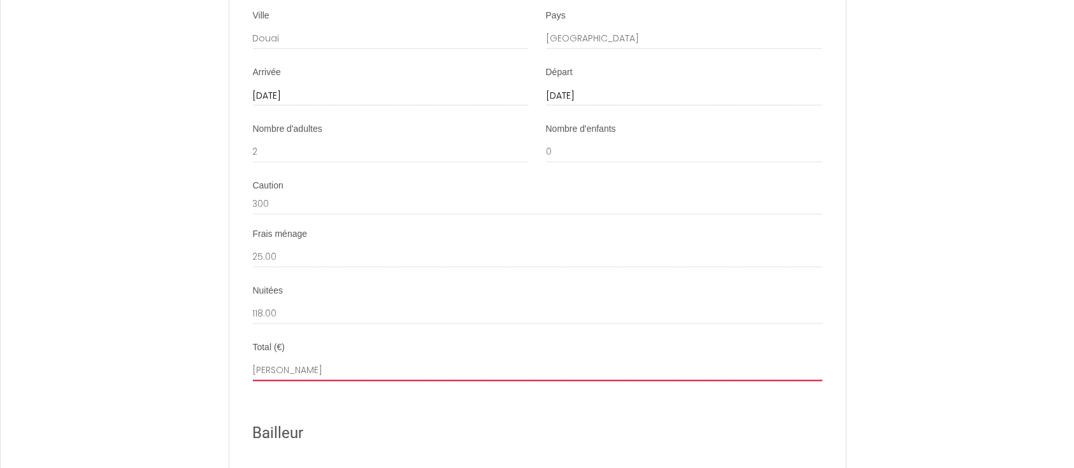
click at [270, 359] on input "[PERSON_NAME]" at bounding box center [537, 370] width 569 height 23
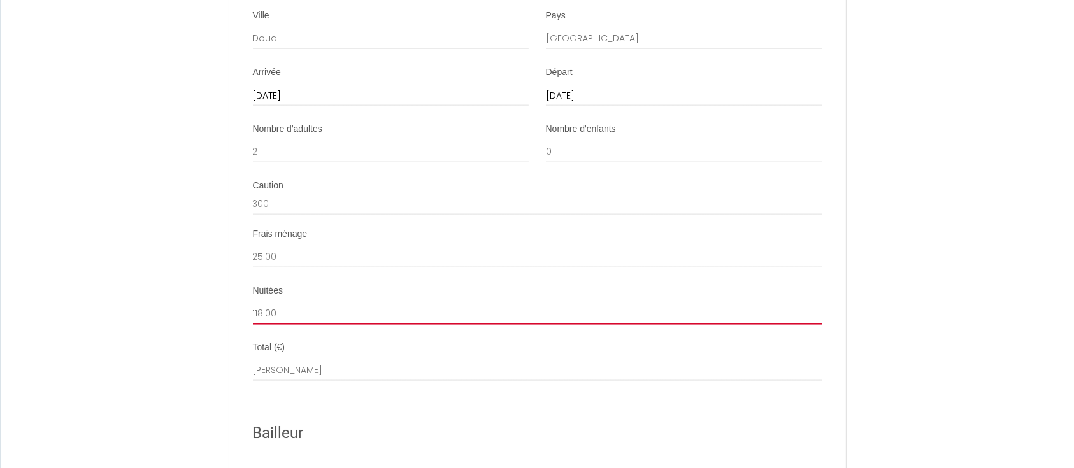
click at [275, 325] on input "118.00" at bounding box center [537, 313] width 569 height 23
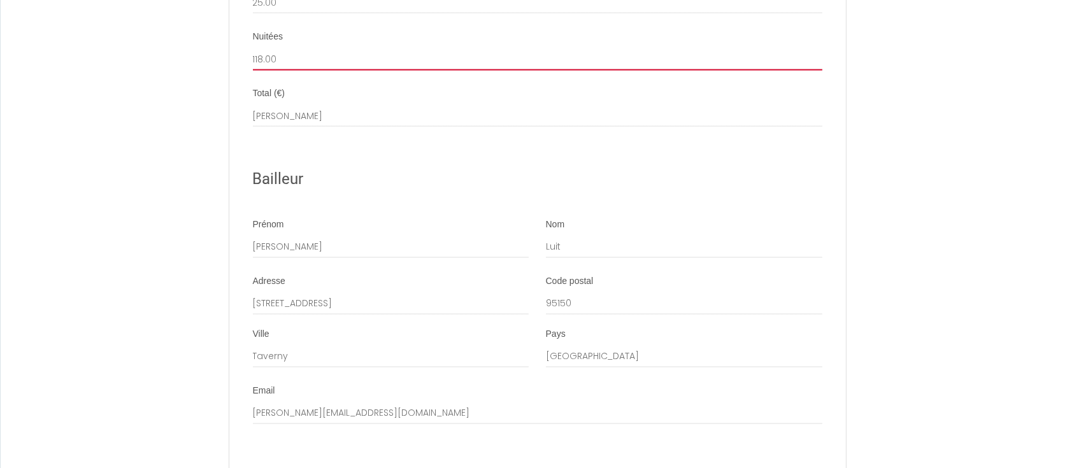
scroll to position [1962, 0]
click at [402, 190] on h2 "Bailleur" at bounding box center [537, 178] width 569 height 25
click at [351, 110] on div "Total (€) Dimitri Luit" at bounding box center [537, 107] width 569 height 40
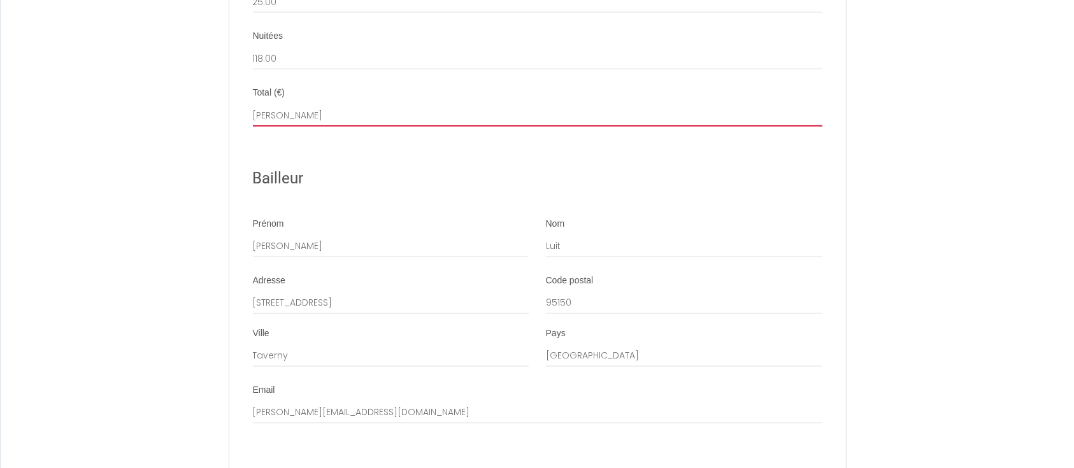
click at [337, 122] on input "[PERSON_NAME]" at bounding box center [537, 115] width 569 height 23
drag, startPoint x: 333, startPoint y: 123, endPoint x: 211, endPoint y: 118, distance: 121.8
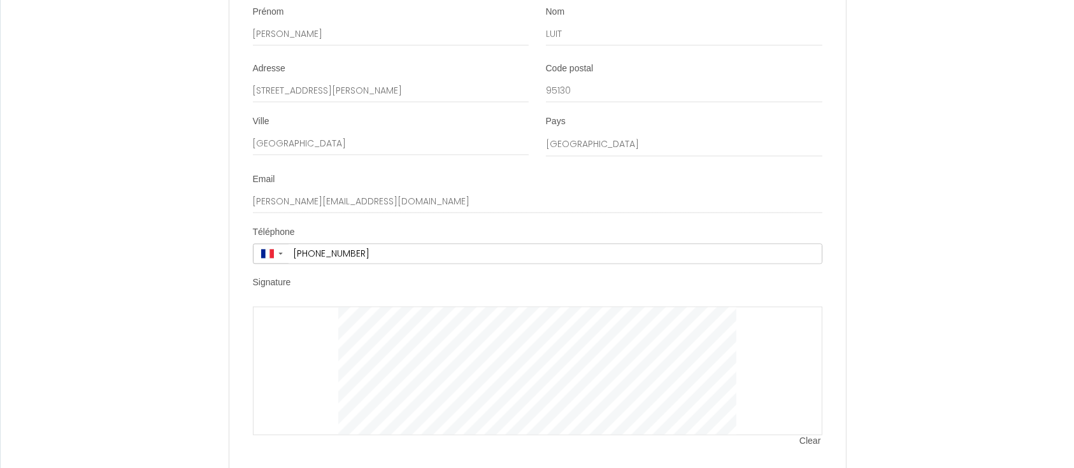
scroll to position [2556, 0]
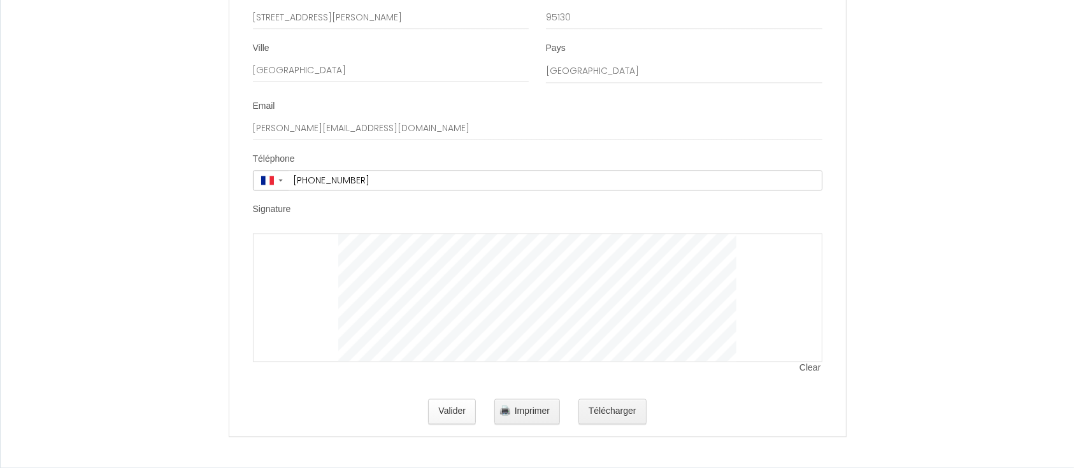
type input "143"
click at [453, 417] on button "Valider" at bounding box center [452, 411] width 48 height 25
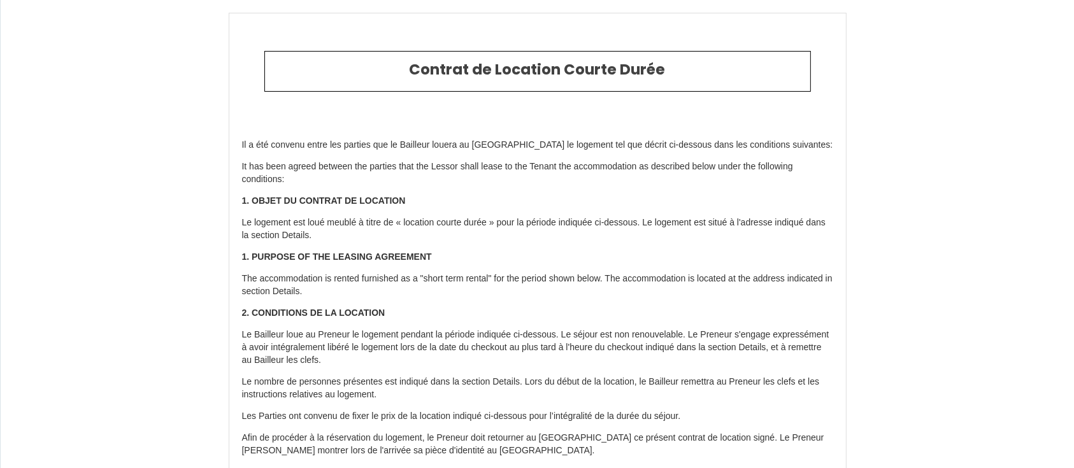
type input "25"
type input "118"
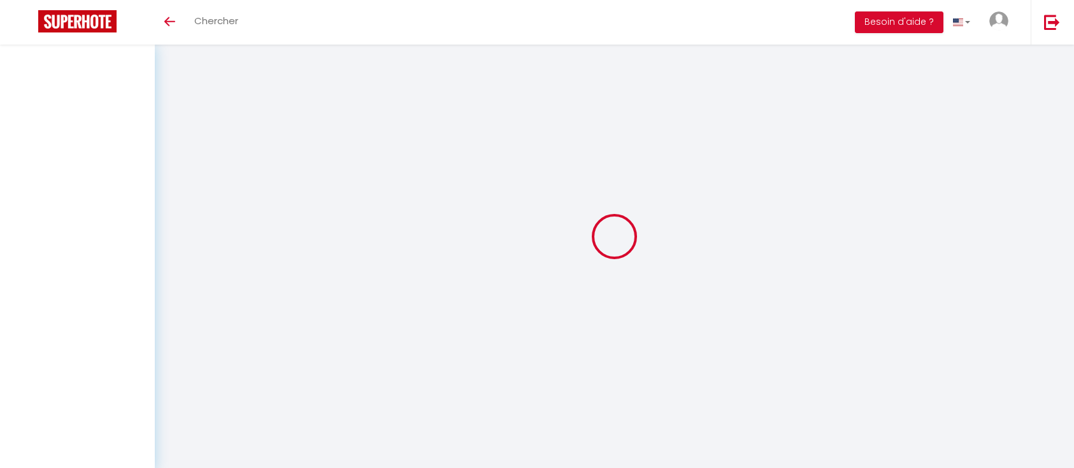
scroll to position [69, 0]
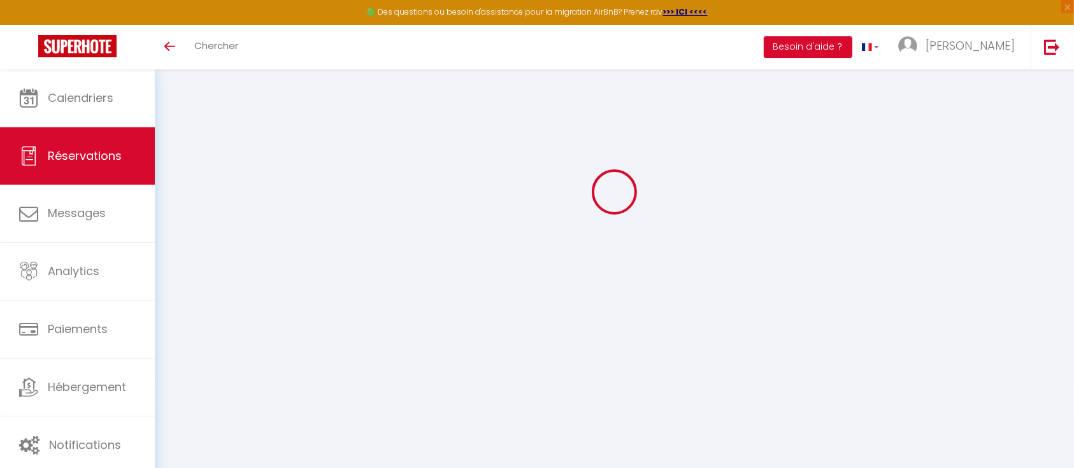
select select
checkbox input "true"
type textarea "test 3"
type textarea "juste une note POURQUOI UNE NOTE? test"
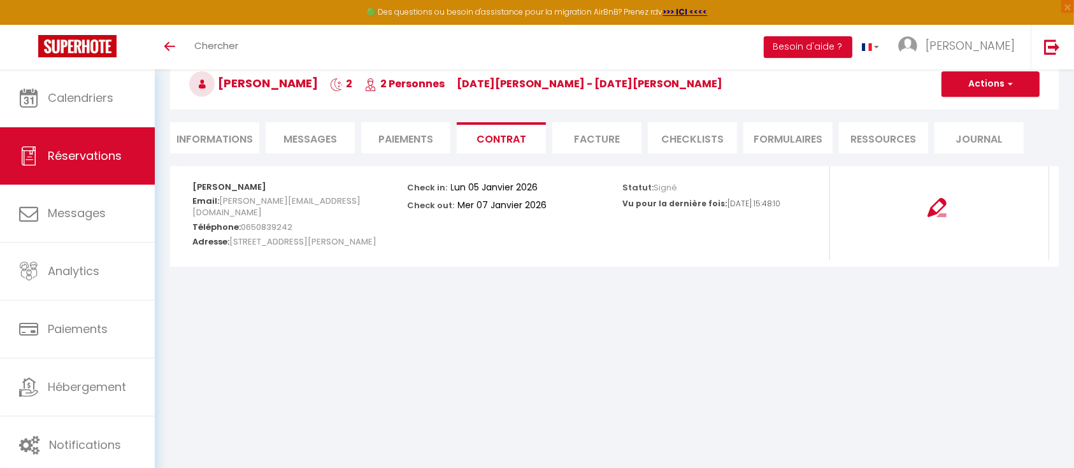
click at [596, 136] on li "Facture" at bounding box center [596, 137] width 89 height 31
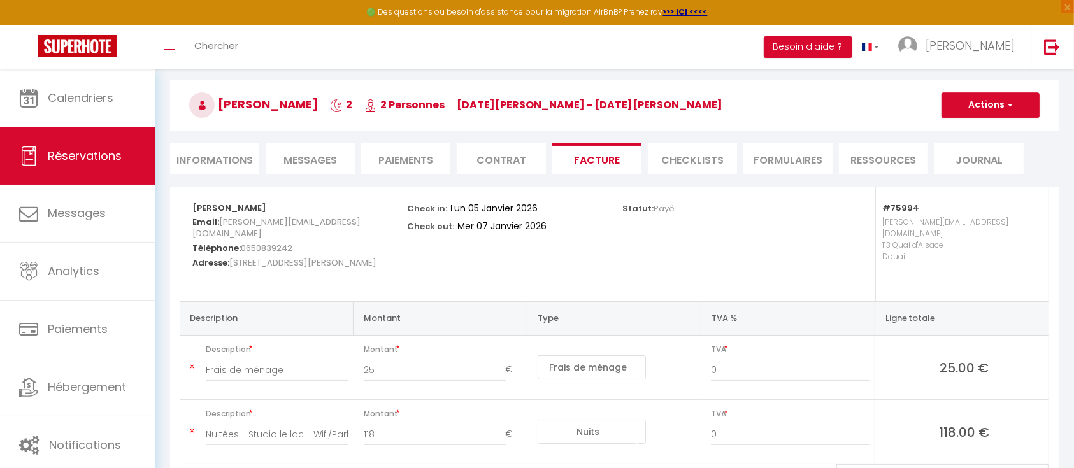
scroll to position [33, 0]
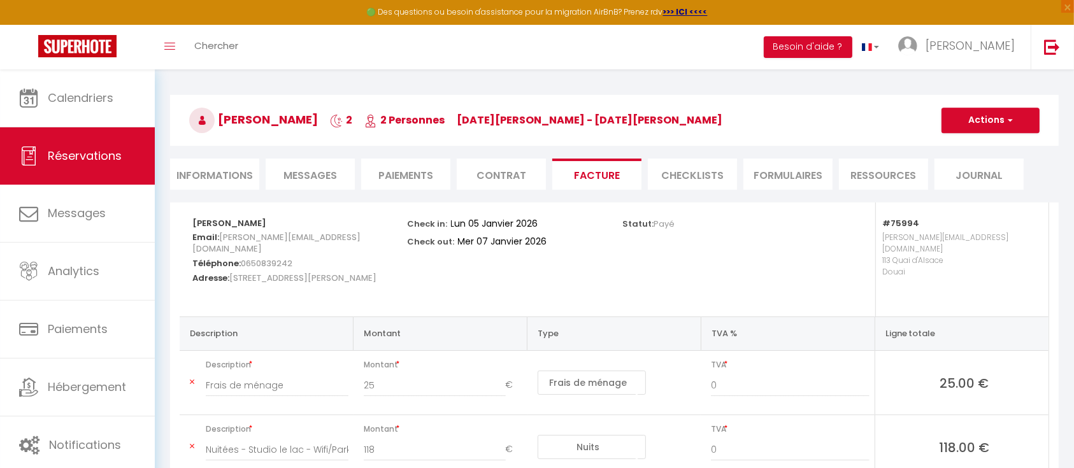
click at [506, 177] on li "Contrat" at bounding box center [501, 174] width 89 height 31
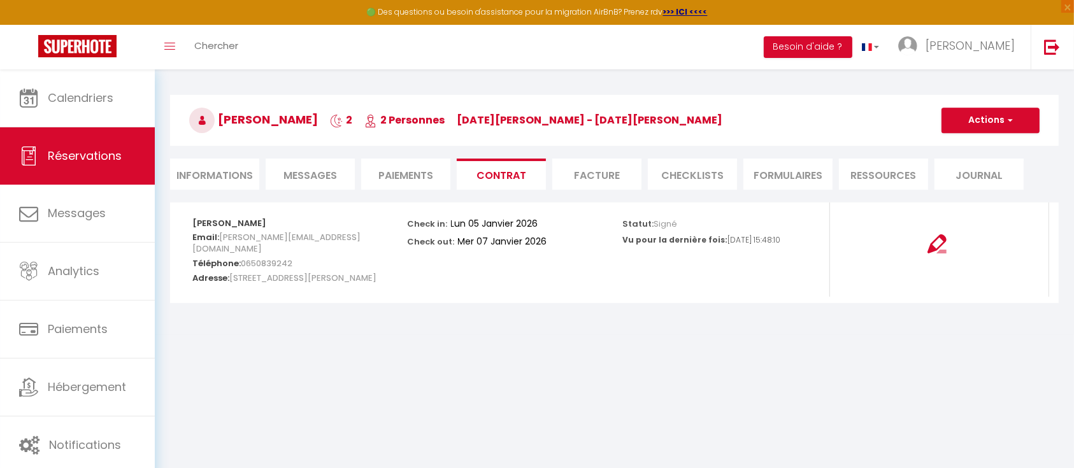
click at [418, 180] on li "Paiements" at bounding box center [405, 174] width 89 height 31
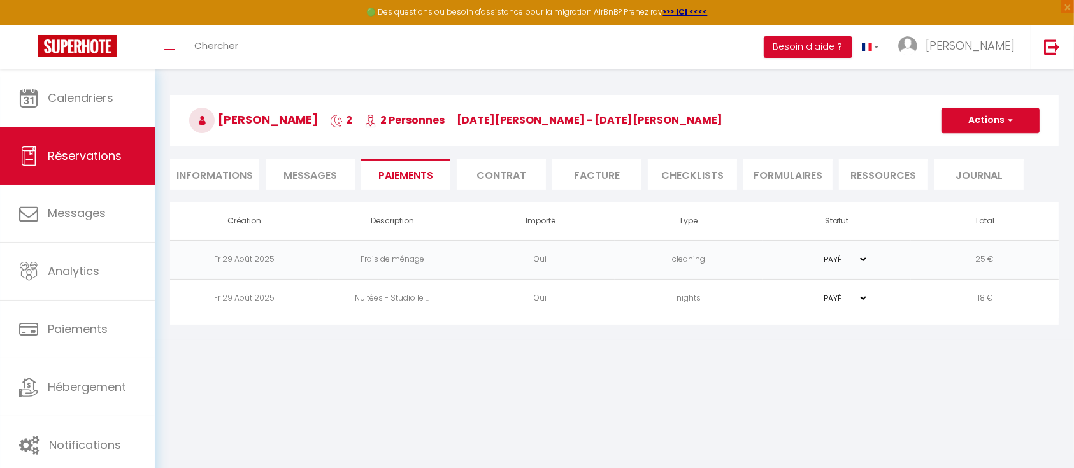
click at [308, 169] on span "Messages" at bounding box center [309, 175] width 53 height 15
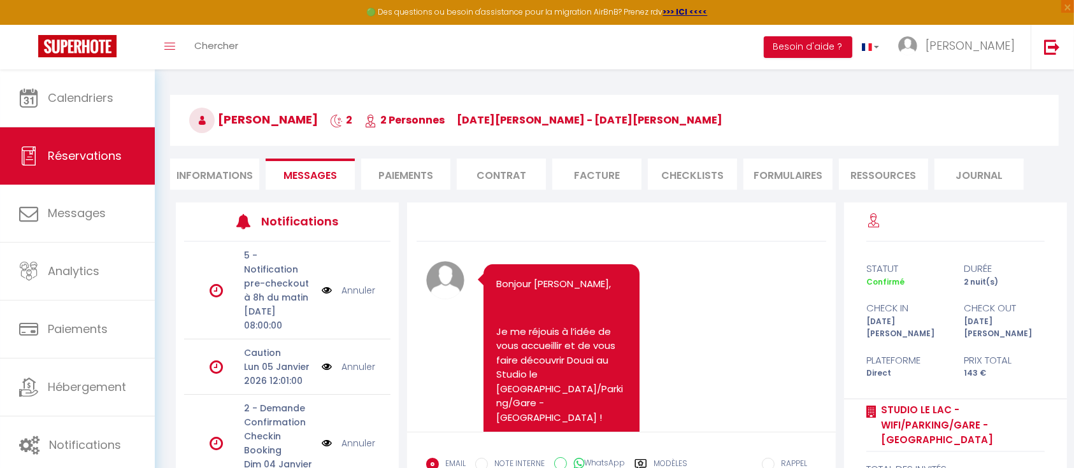
drag, startPoint x: 229, startPoint y: 178, endPoint x: 236, endPoint y: 178, distance: 6.4
click at [229, 178] on li "Informations" at bounding box center [214, 174] width 89 height 31
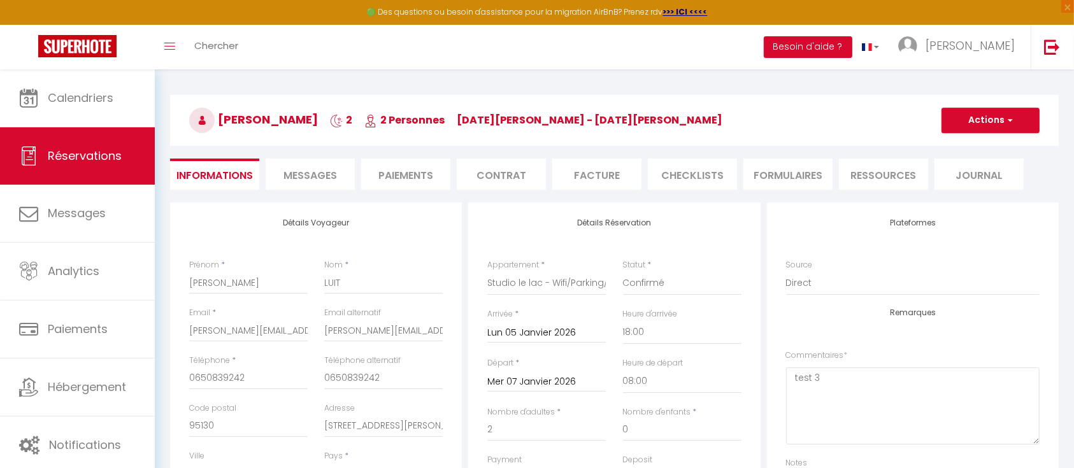
checkbox input "true"
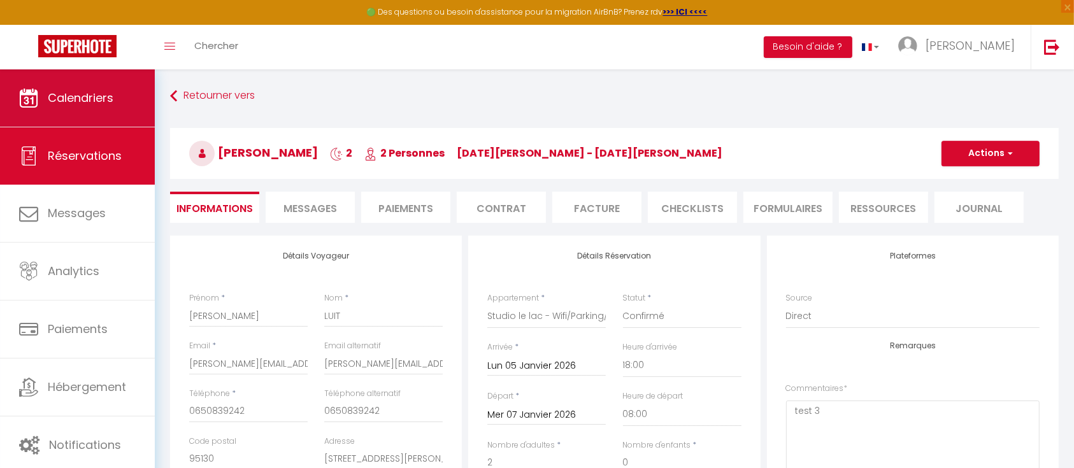
click at [85, 115] on link "Calendriers" at bounding box center [77, 97] width 155 height 57
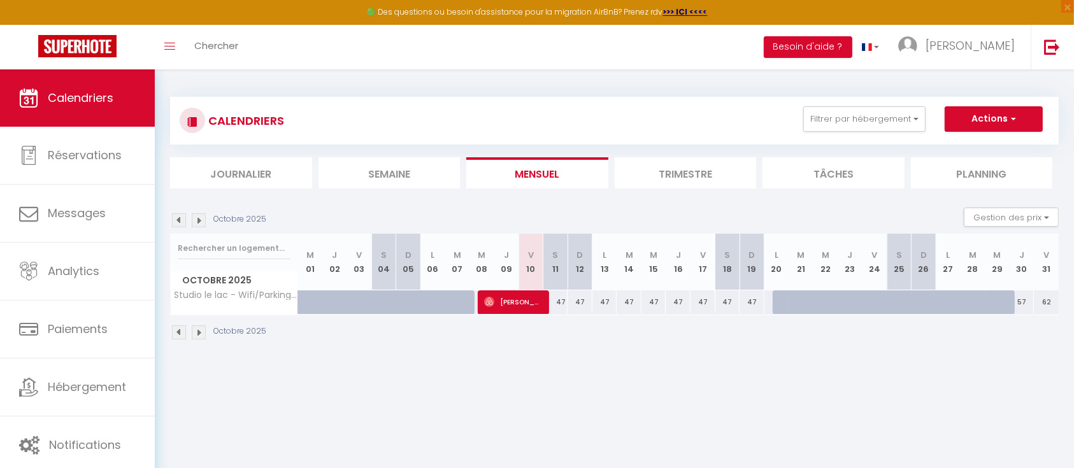
click at [780, 306] on div at bounding box center [785, 302] width 25 height 24
type input "47"
type input "Lun 20 Octobre 2025"
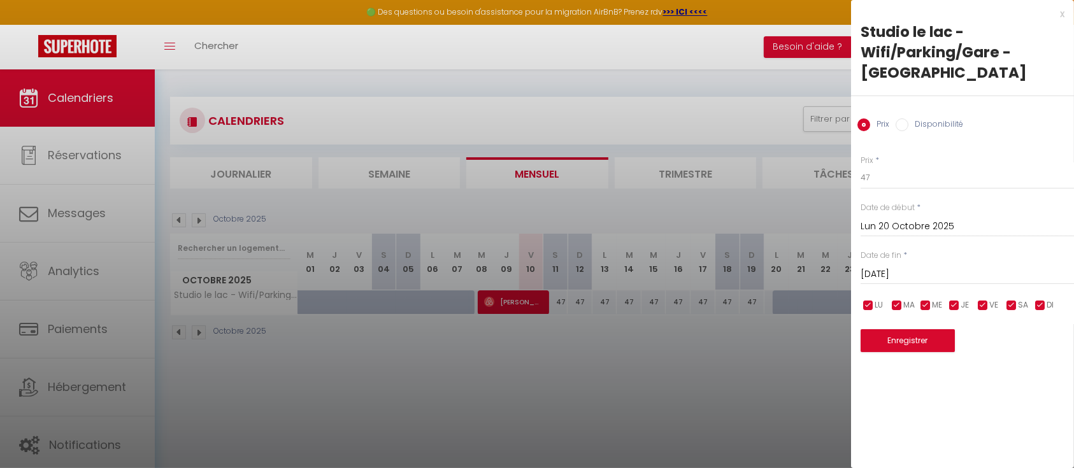
click at [902, 266] on input "Mar 21 Octobre 2025" at bounding box center [966, 274] width 213 height 17
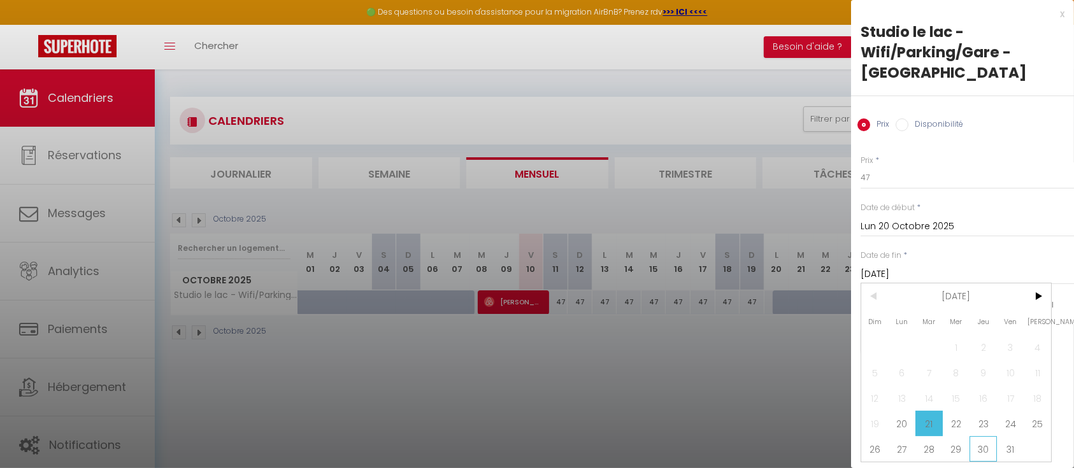
click at [988, 436] on span "30" at bounding box center [982, 448] width 27 height 25
type input "Jeu 30 Octobre 2025"
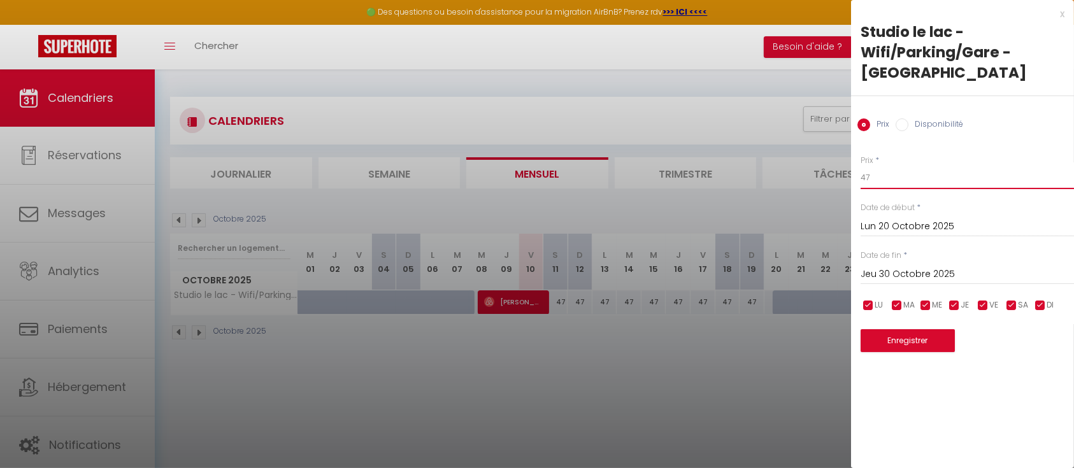
click at [887, 166] on input "47" at bounding box center [966, 177] width 213 height 23
type input "45"
click at [1060, 17] on div "x" at bounding box center [957, 13] width 213 height 15
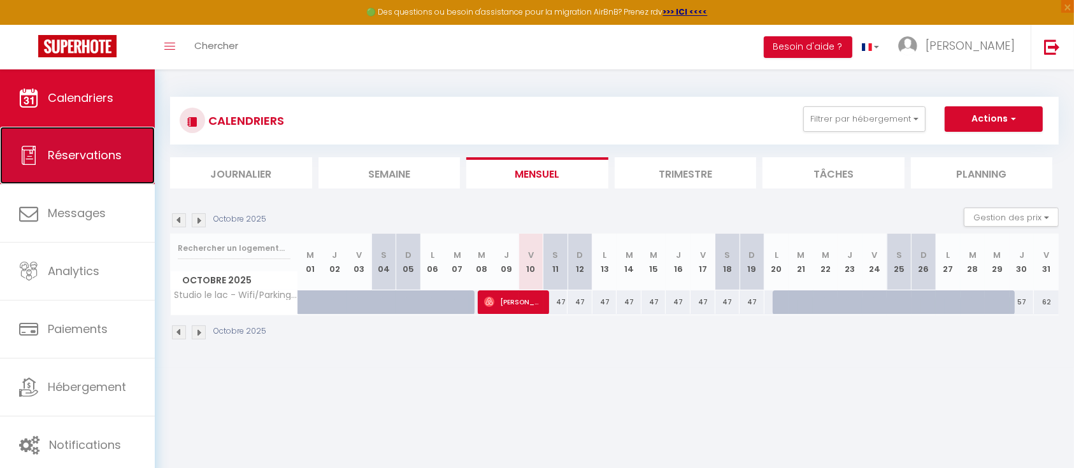
click at [101, 169] on link "Réservations" at bounding box center [77, 155] width 155 height 57
select select "not_cancelled"
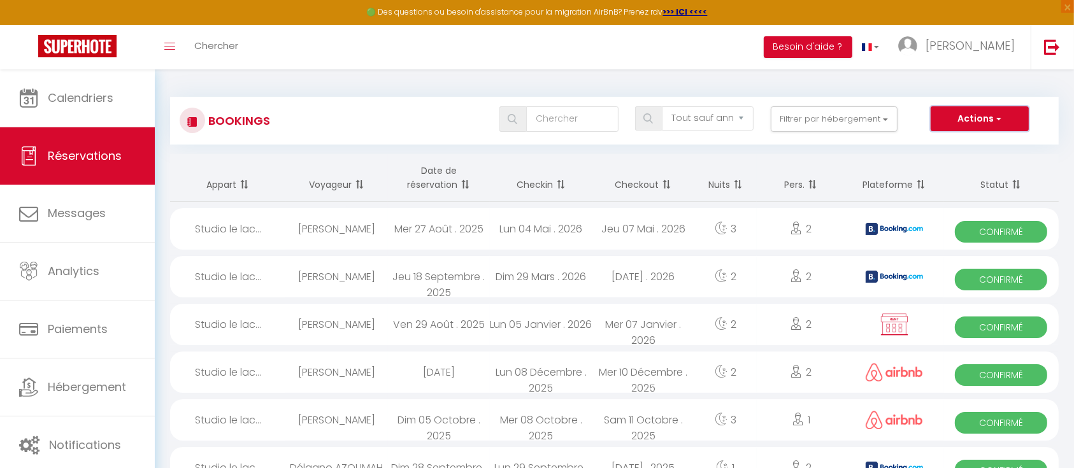
click at [987, 120] on button "Actions" at bounding box center [979, 118] width 98 height 25
click at [959, 150] on link "Nouvelle Réservation" at bounding box center [960, 146] width 136 height 17
select select
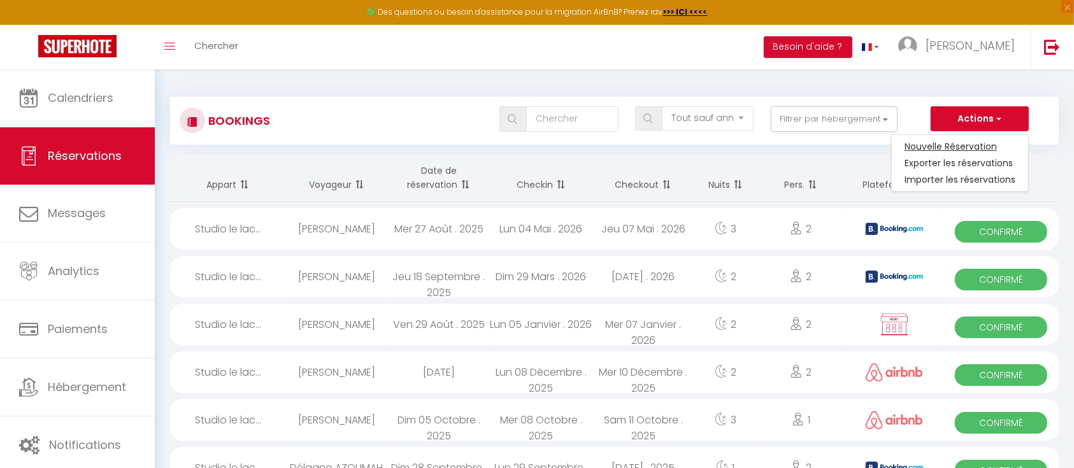
select select
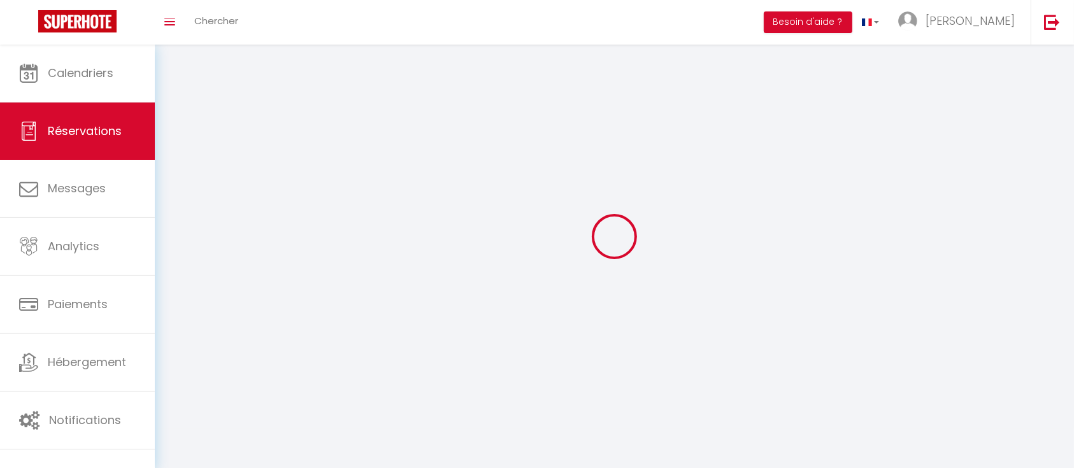
select select
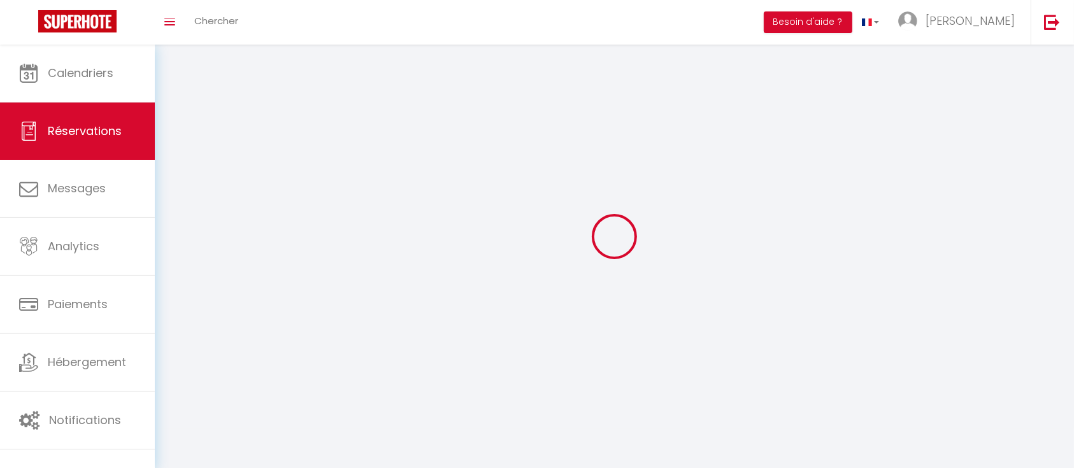
select select
checkbox input "false"
select select
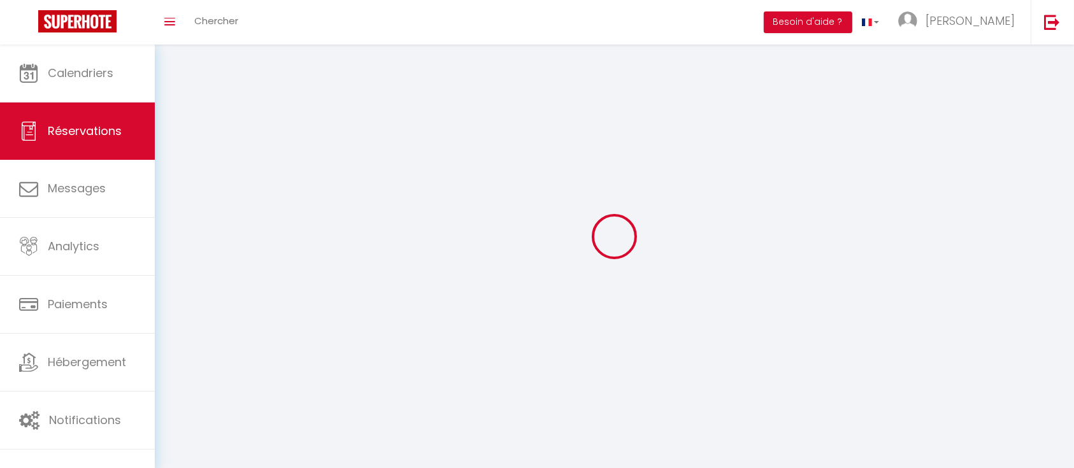
select select
checkbox input "false"
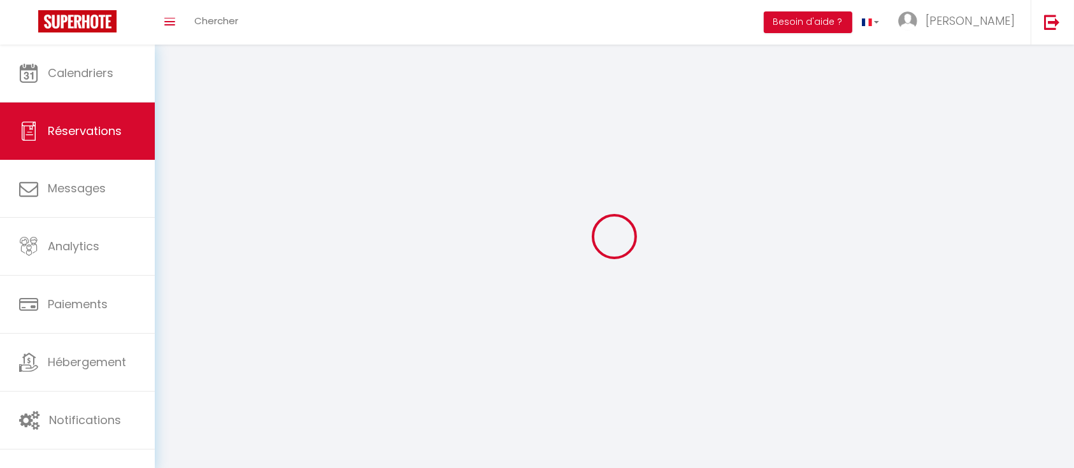
select select
checkbox input "false"
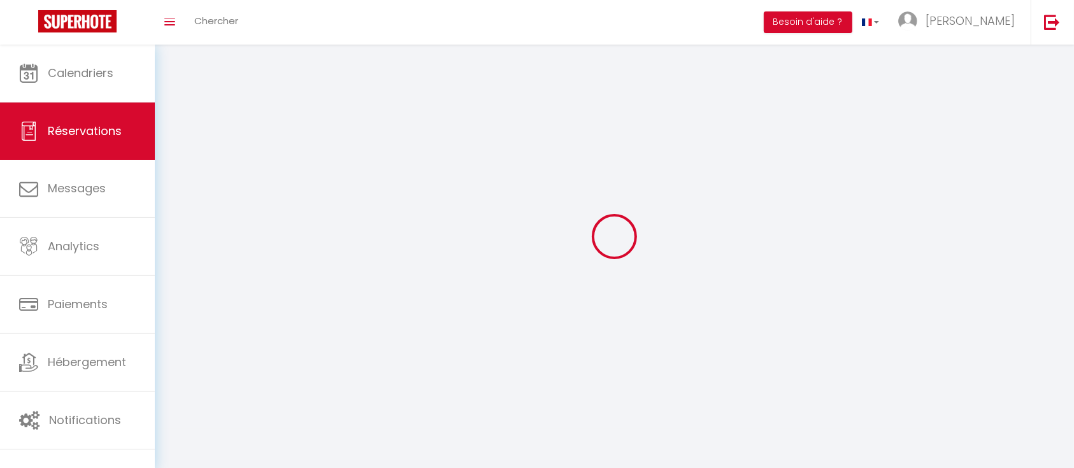
select select
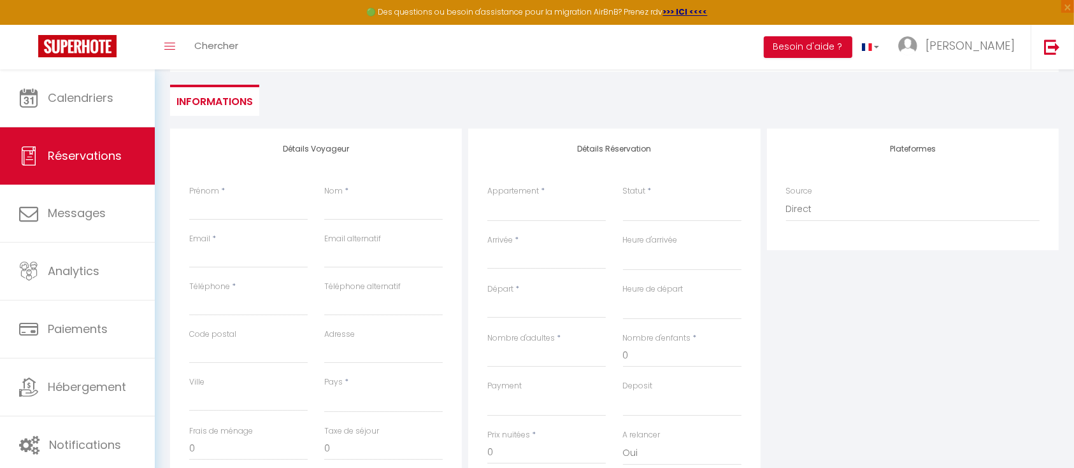
scroll to position [169, 0]
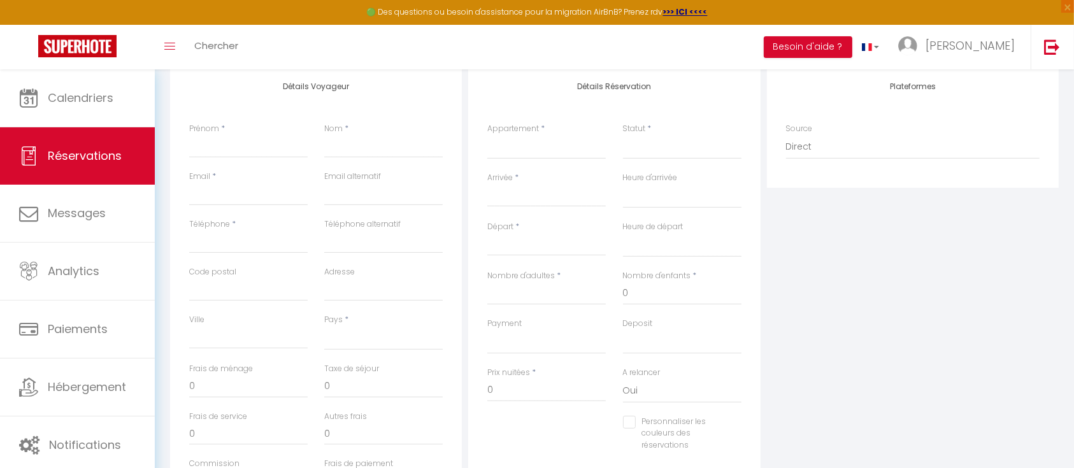
click at [904, 235] on div "Plateformes Source Direct Airbnb.com Booking.com Chalet montagne Expedia Gite d…" at bounding box center [913, 293] width 298 height 455
click at [892, 269] on div "Plateformes Source Direct Airbnb.com Booking.com Chalet montagne Expedia Gite d…" at bounding box center [913, 293] width 298 height 455
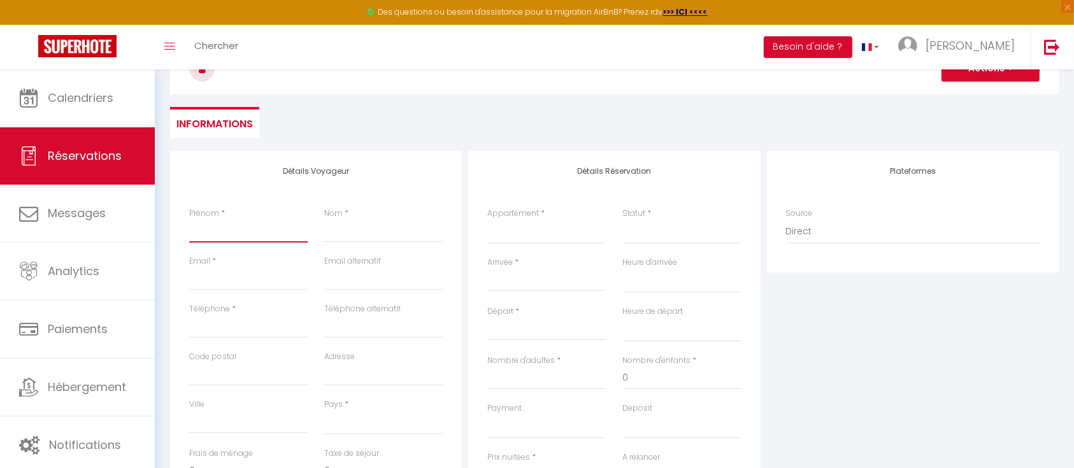
drag, startPoint x: 237, startPoint y: 232, endPoint x: 246, endPoint y: 227, distance: 10.5
click at [240, 229] on input "Prénom" at bounding box center [248, 231] width 118 height 23
click at [243, 236] on input "Prénom" at bounding box center [248, 231] width 118 height 23
paste input "Éric"
type input "Éric"
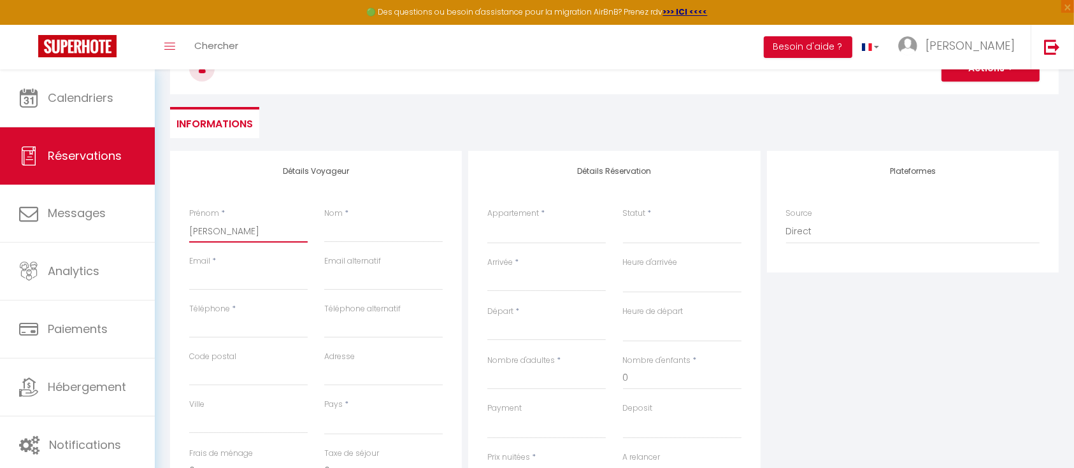
select select
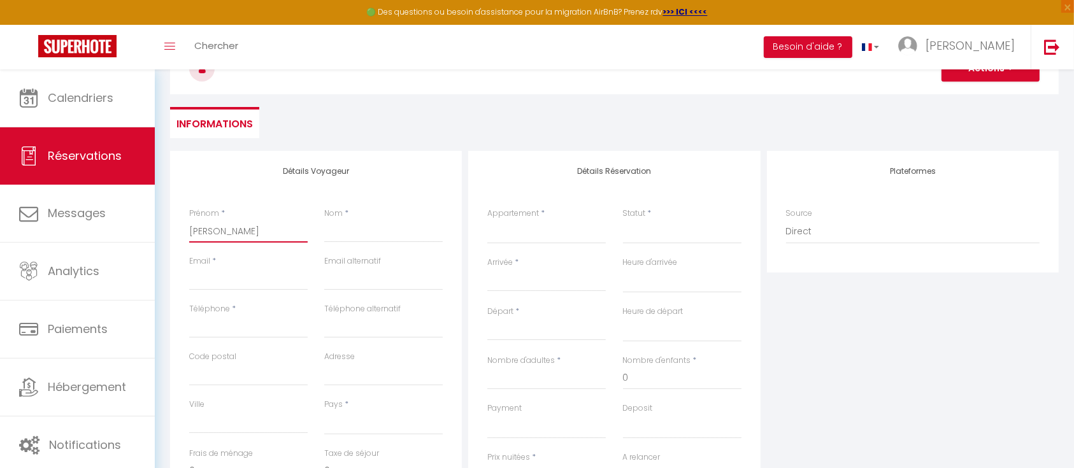
select select
checkbox input "false"
type input "Éric"
click at [353, 230] on input "Nom" at bounding box center [383, 231] width 118 height 23
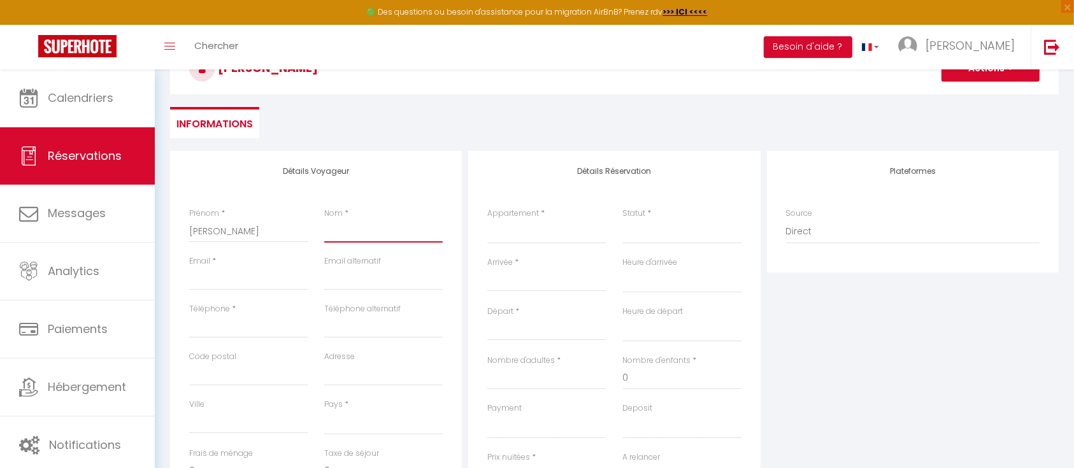
paste input "Gutmann"
type input "Gutmann"
select select
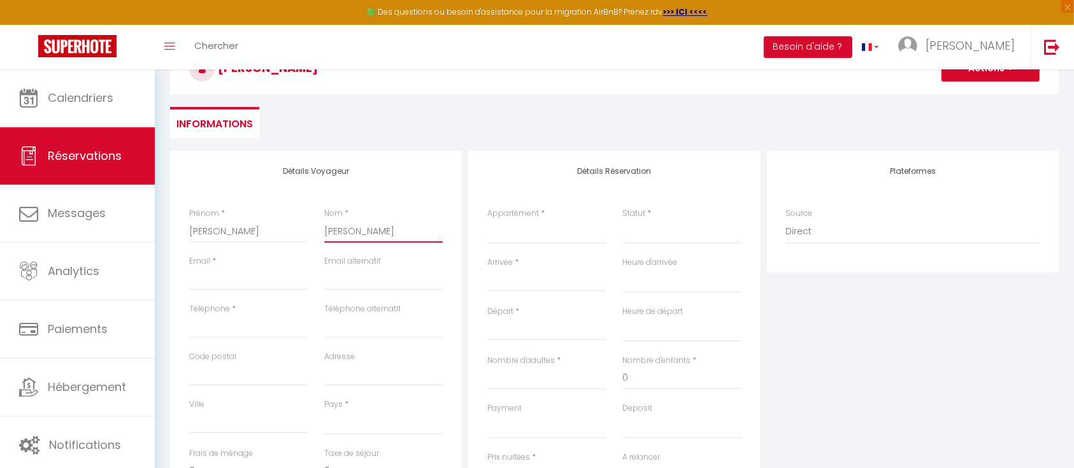
select select
checkbox input "false"
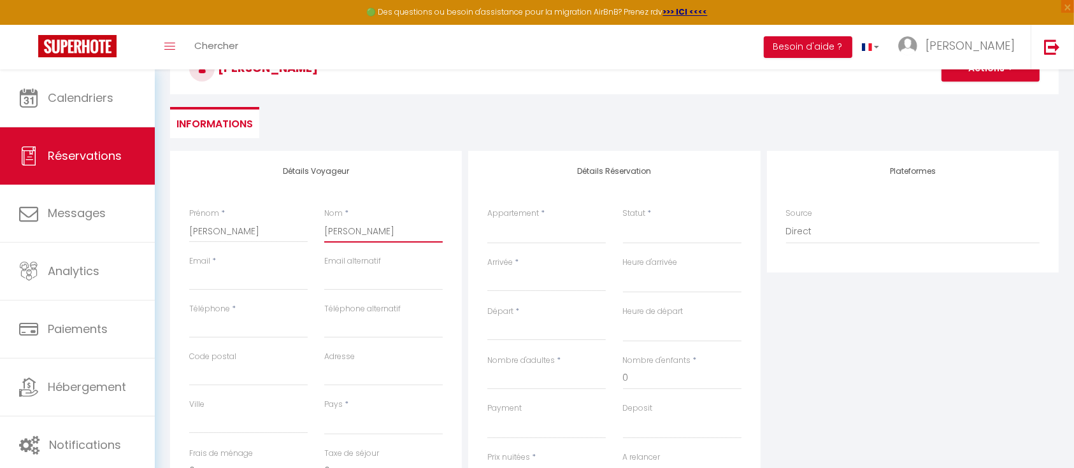
type input "Gutmann"
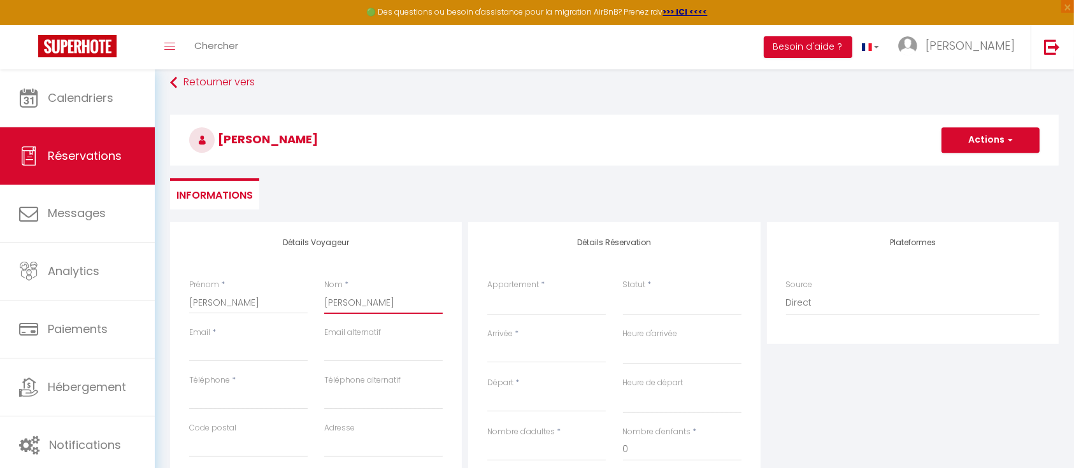
scroll to position [0, 0]
